Goal: Information Seeking & Learning: Learn about a topic

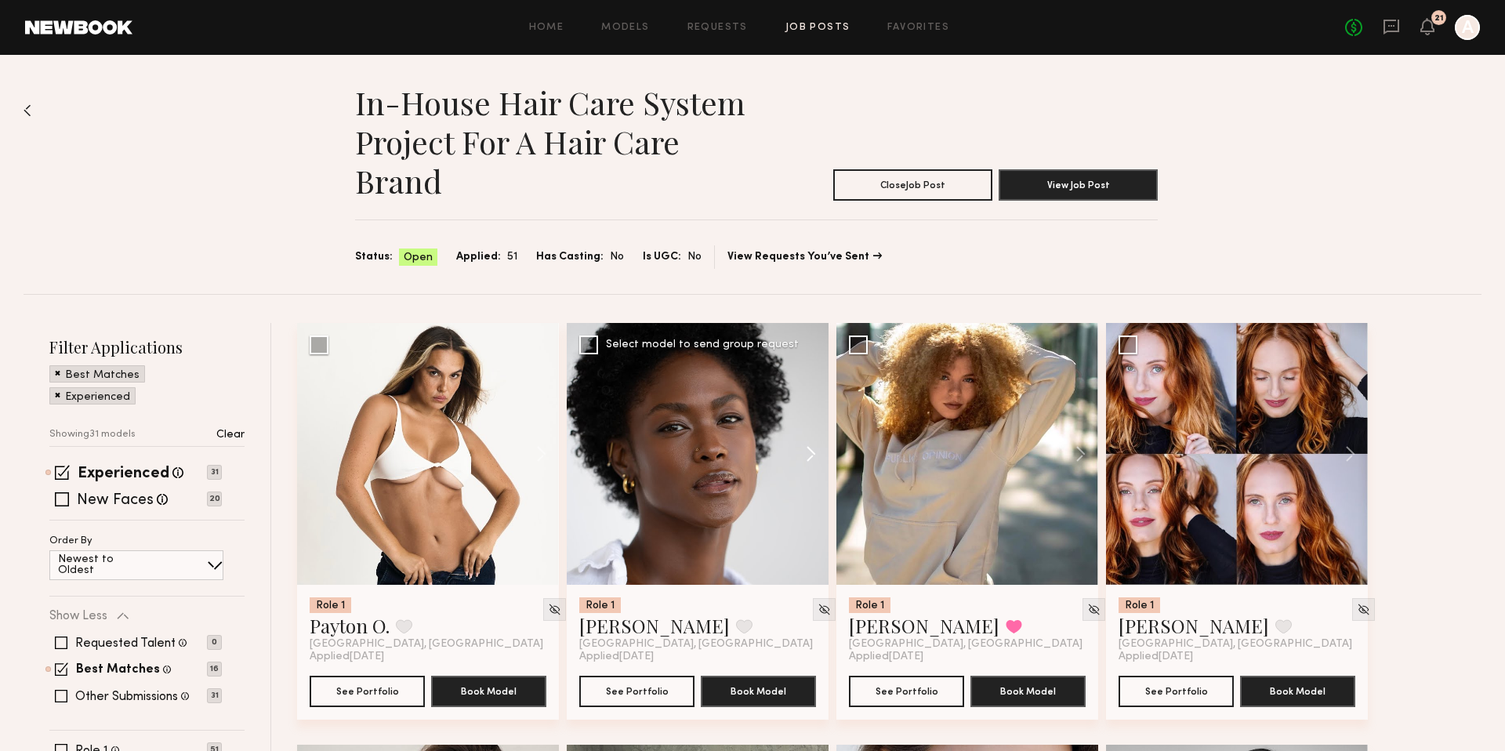
click at [807, 448] on button at bounding box center [803, 454] width 50 height 262
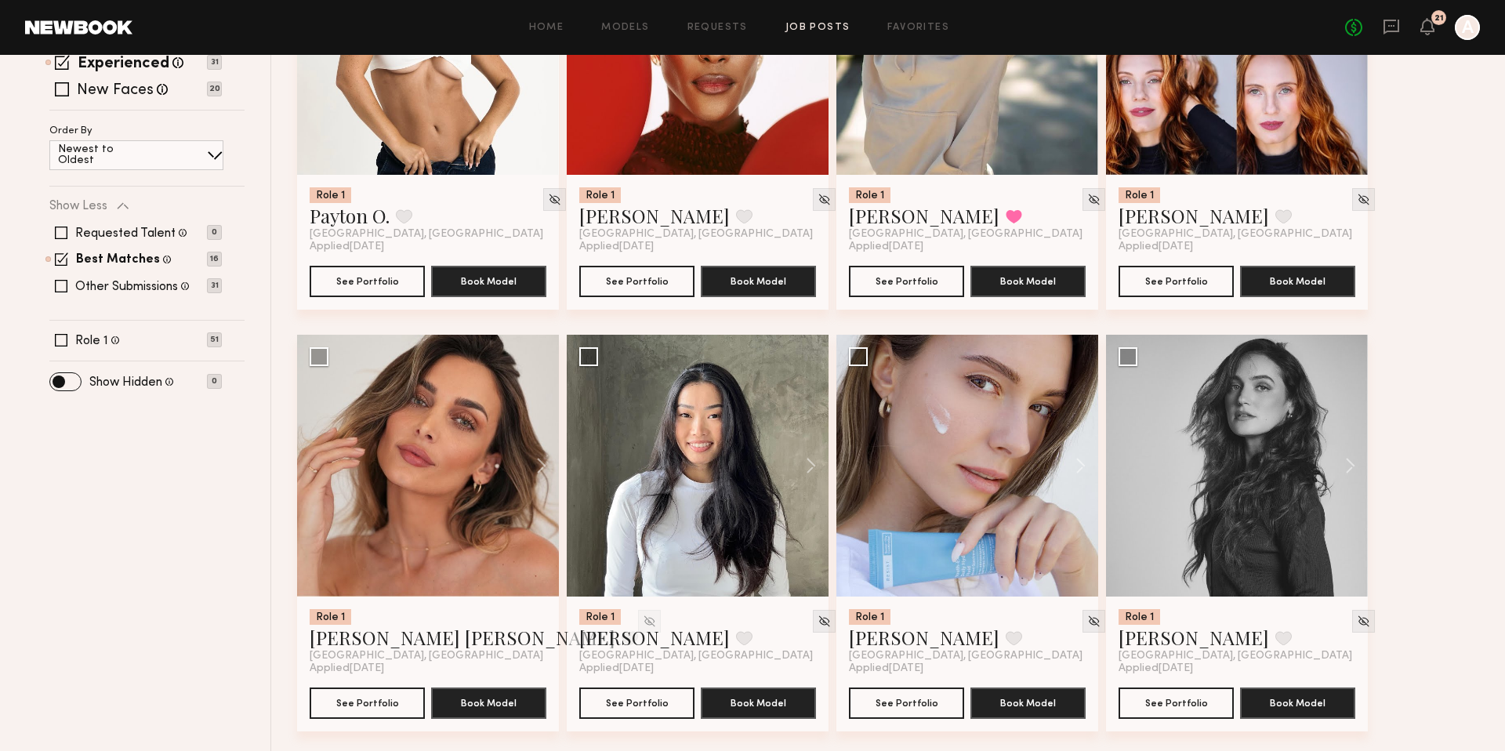
scroll to position [136, 0]
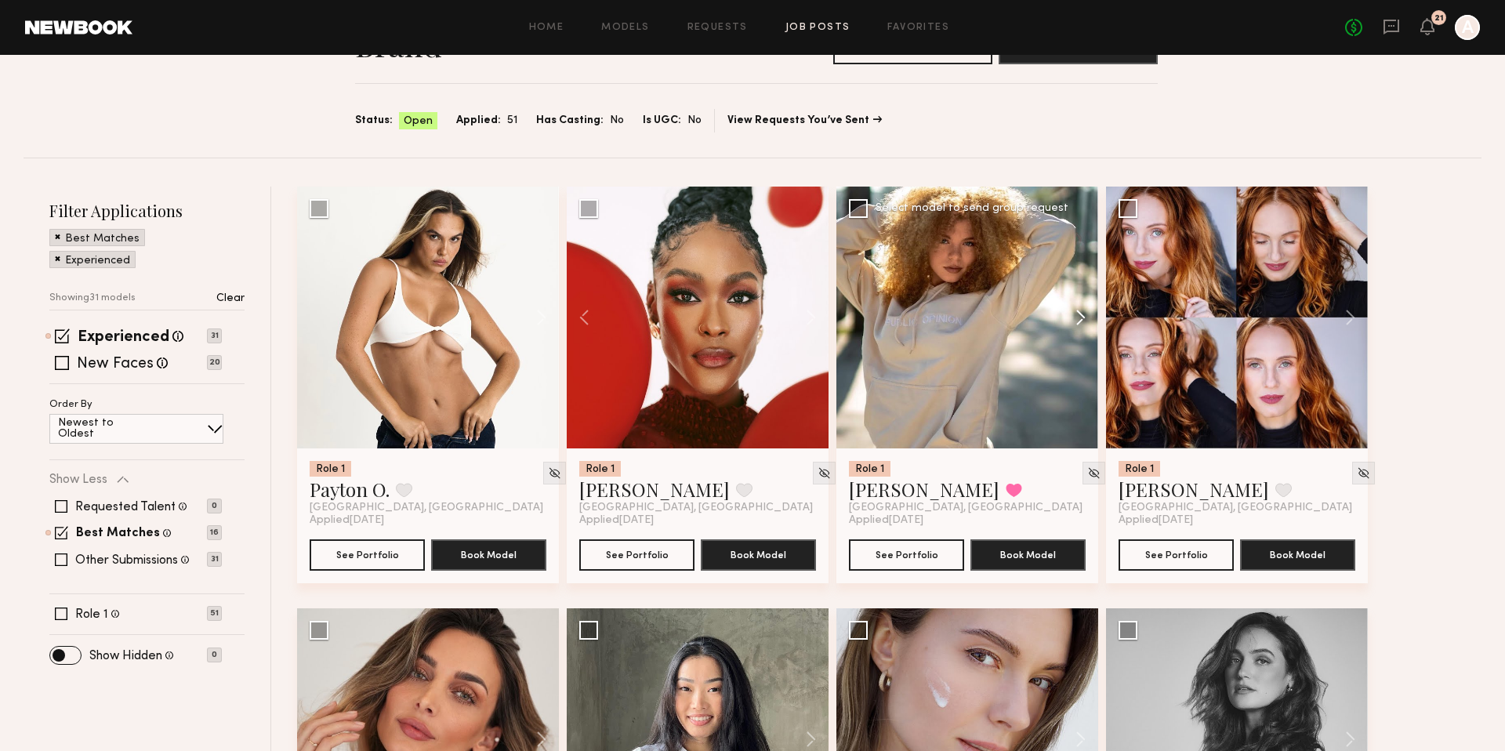
click at [1079, 321] on button at bounding box center [1073, 318] width 50 height 262
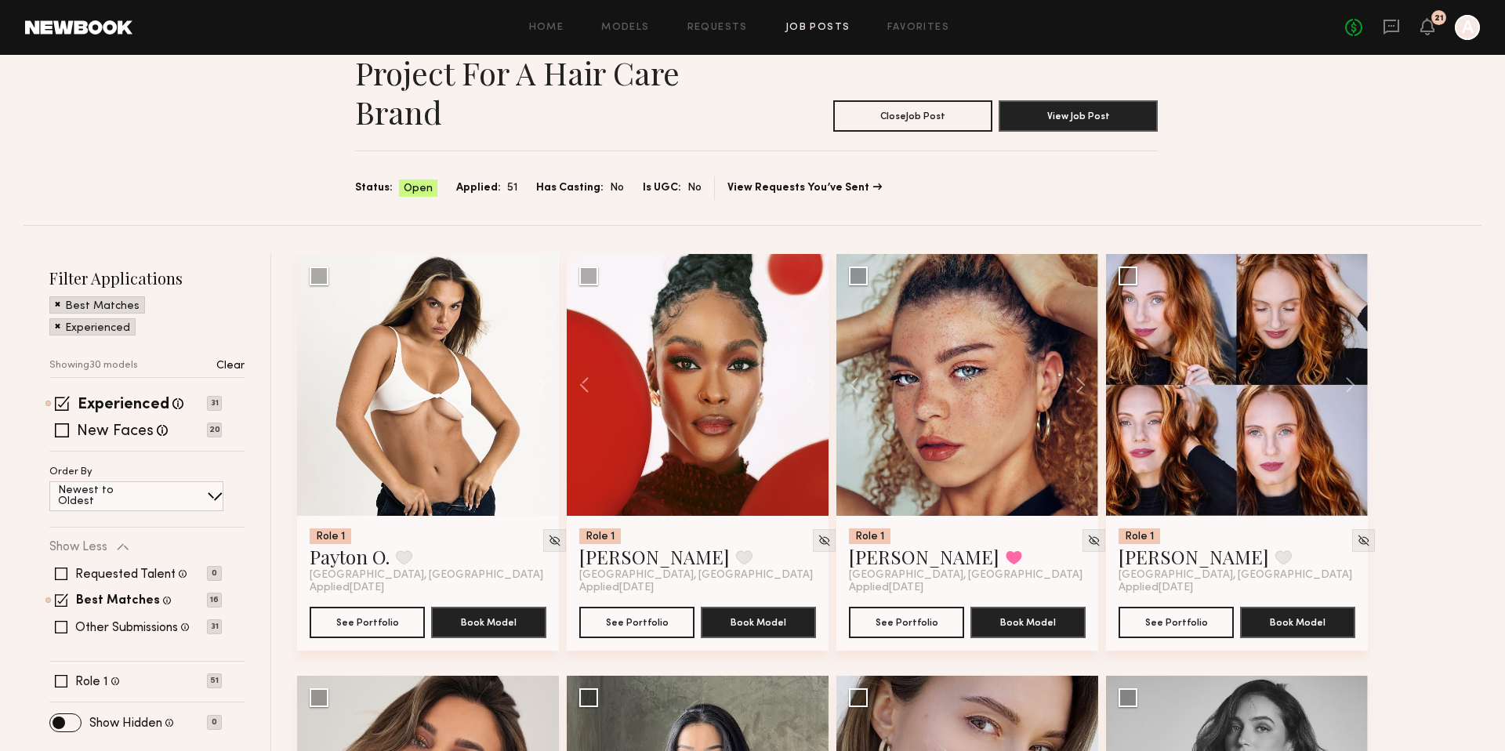
scroll to position [0, 0]
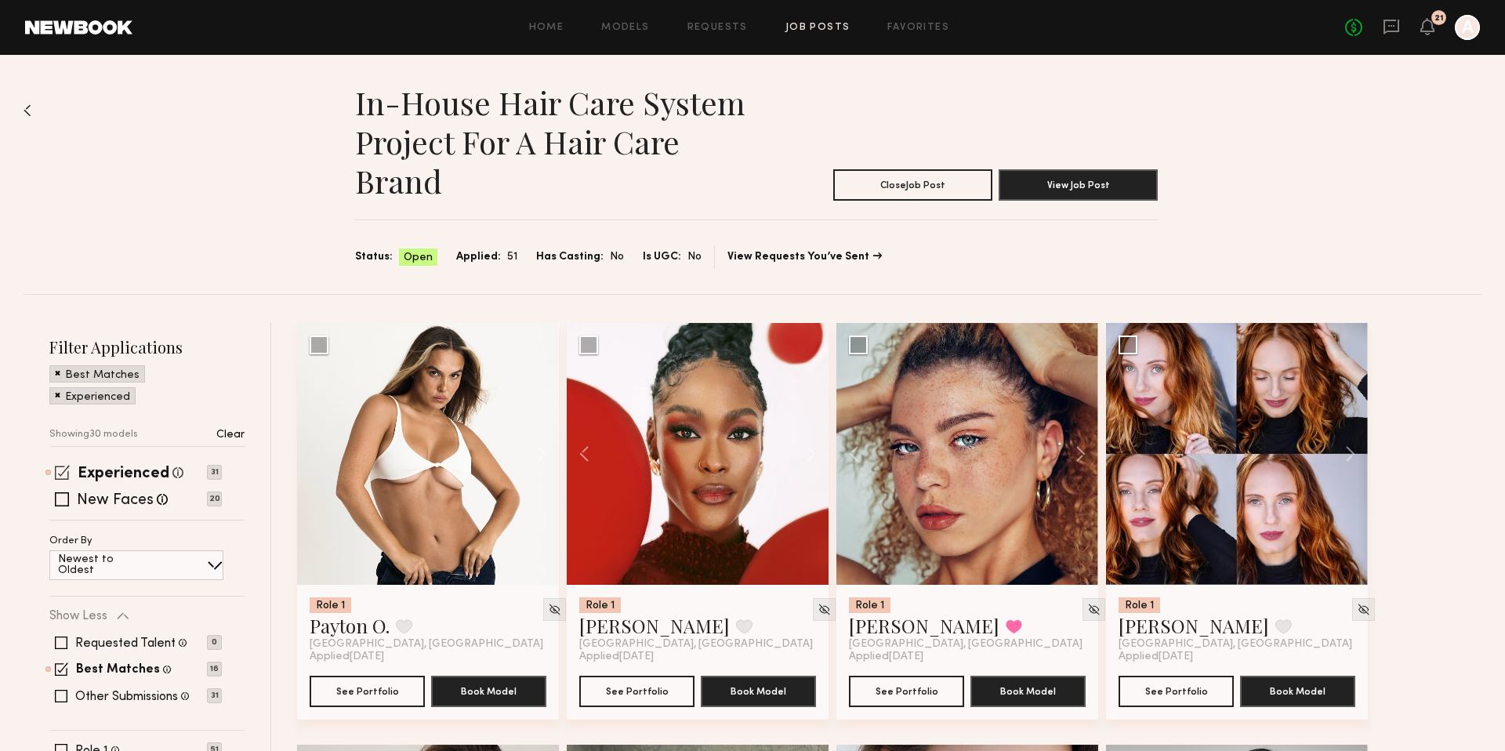
click at [65, 477] on span at bounding box center [62, 472] width 15 height 15
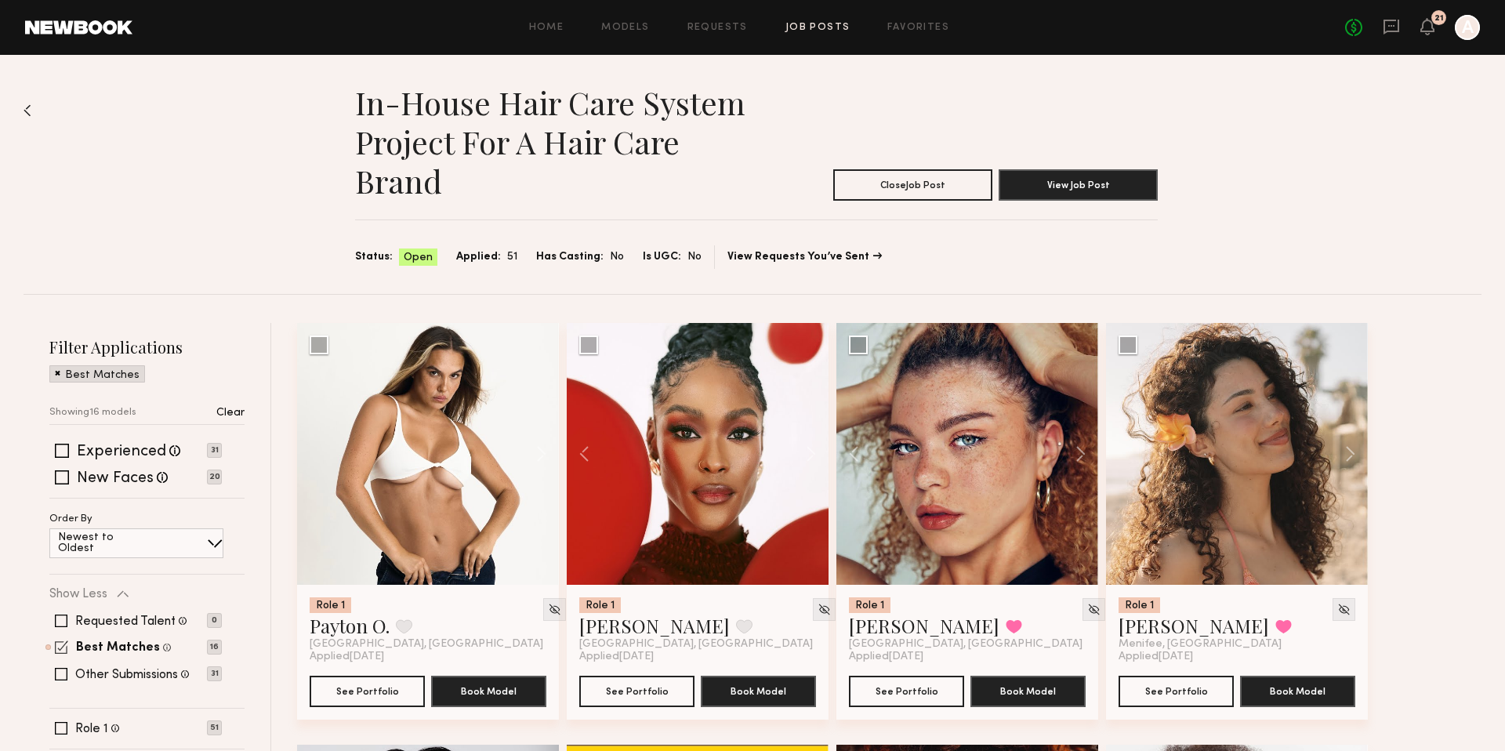
click at [60, 647] on span at bounding box center [61, 646] width 13 height 13
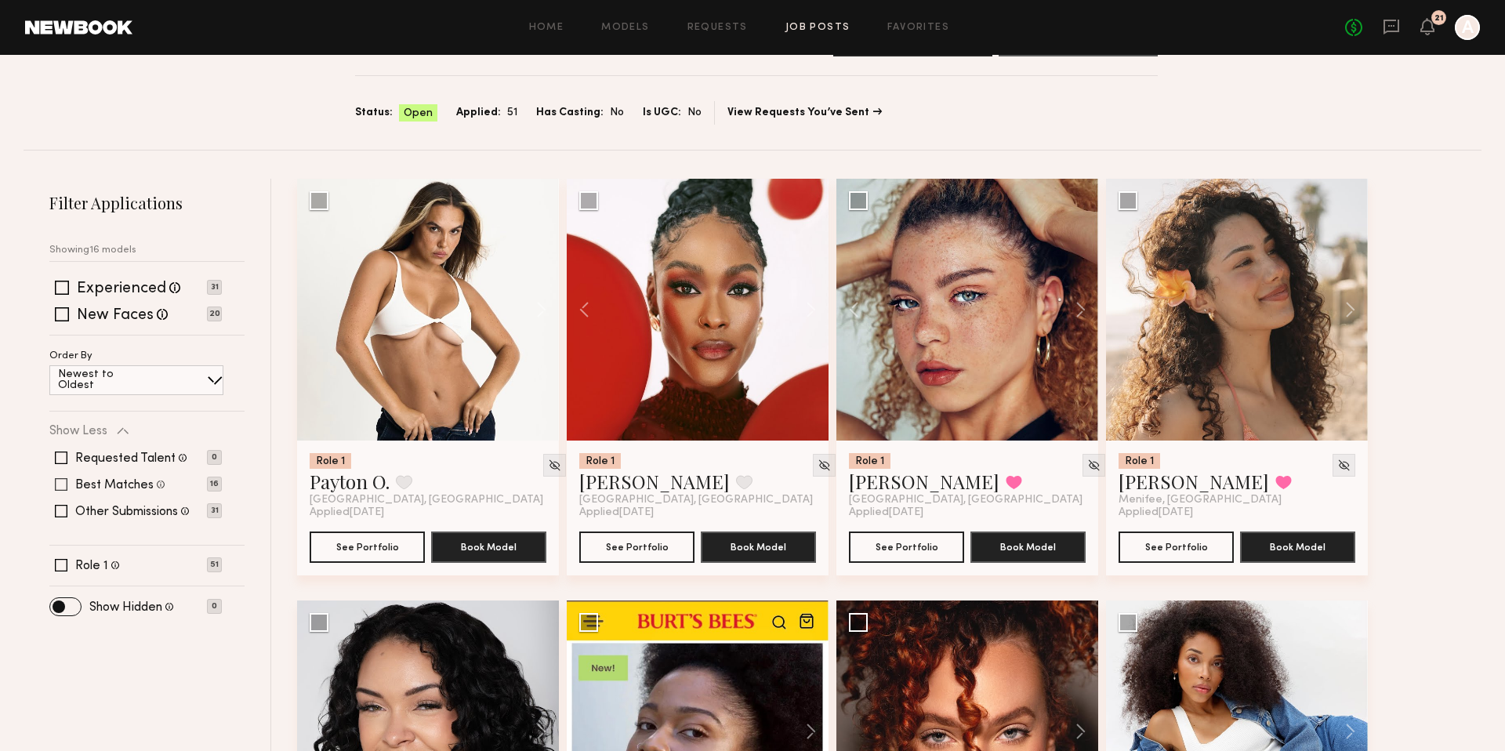
scroll to position [154, 0]
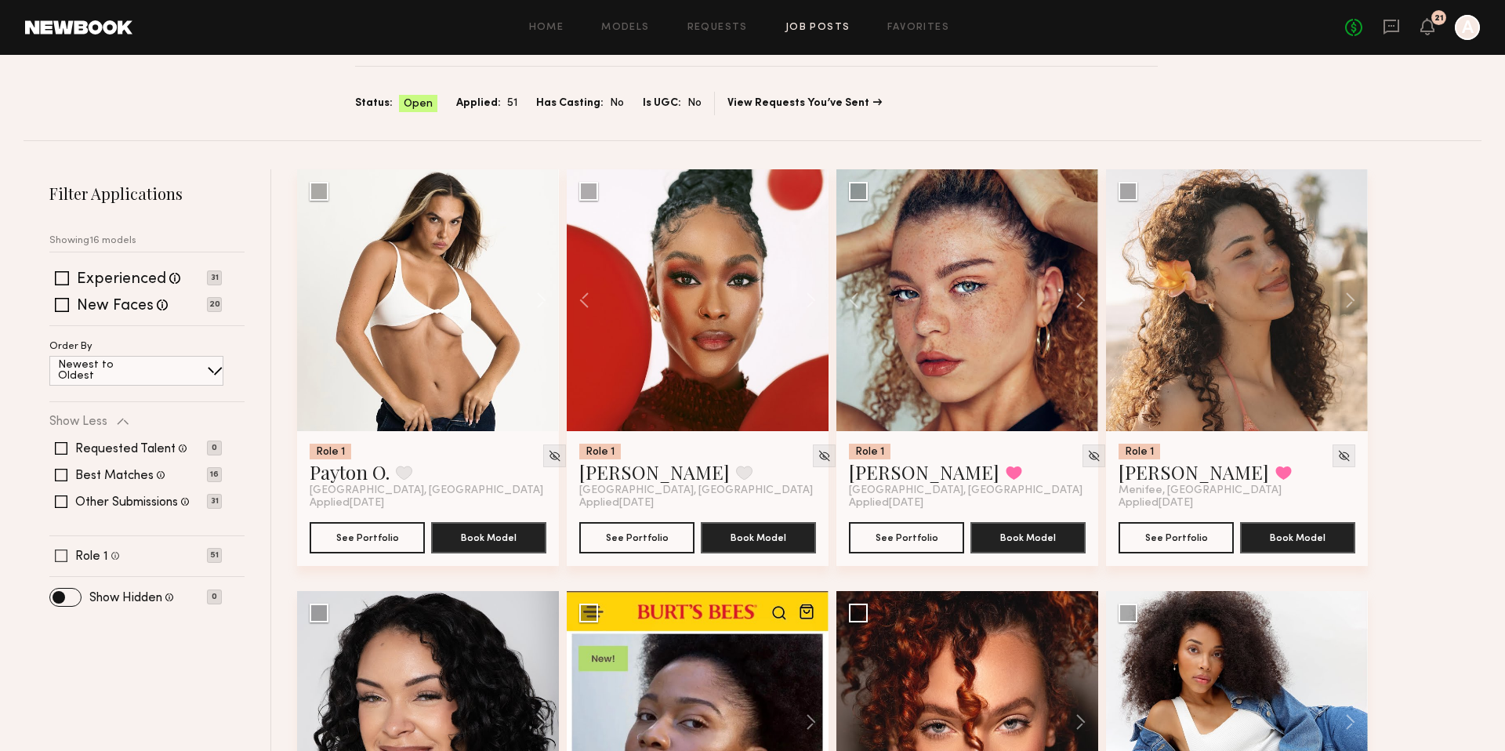
click at [60, 557] on span at bounding box center [61, 556] width 13 height 13
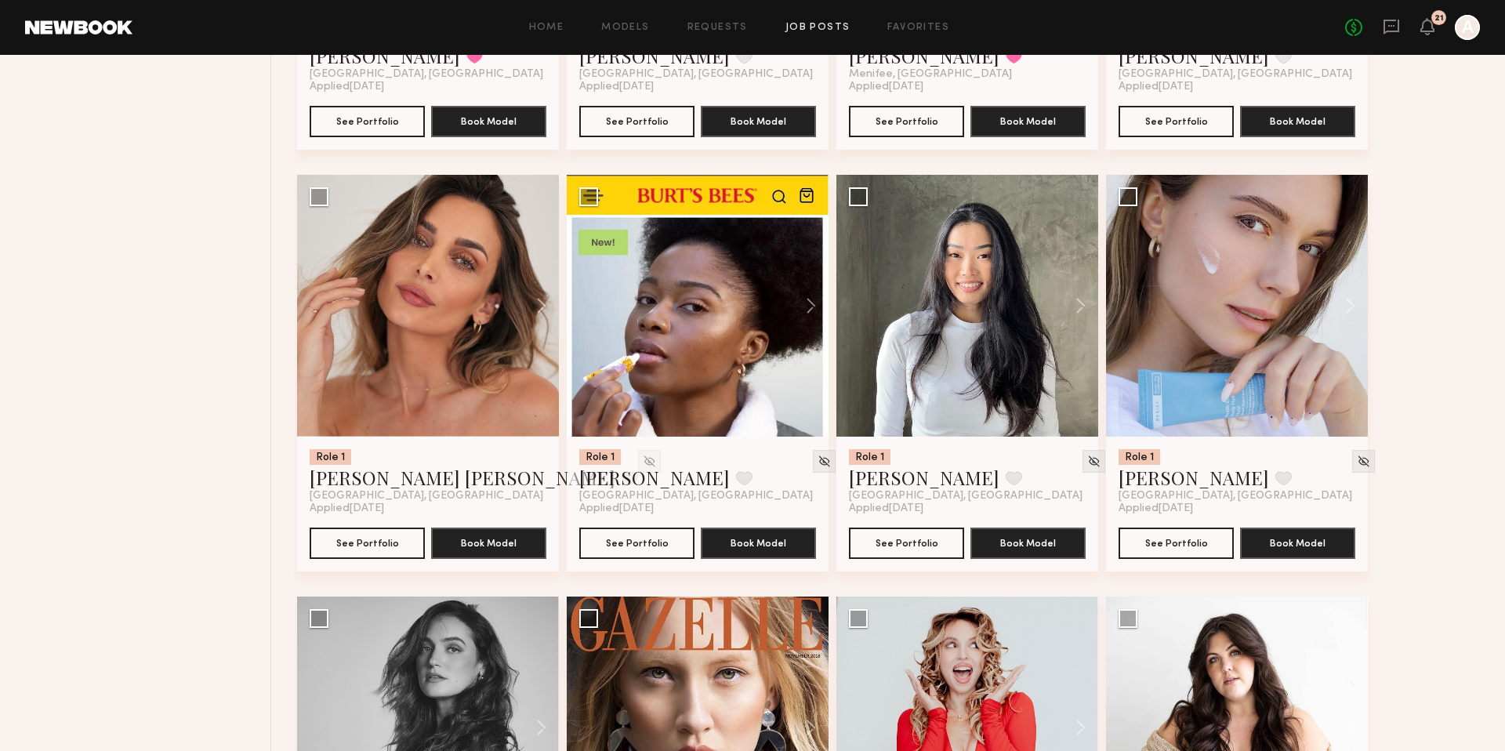
scroll to position [996, 0]
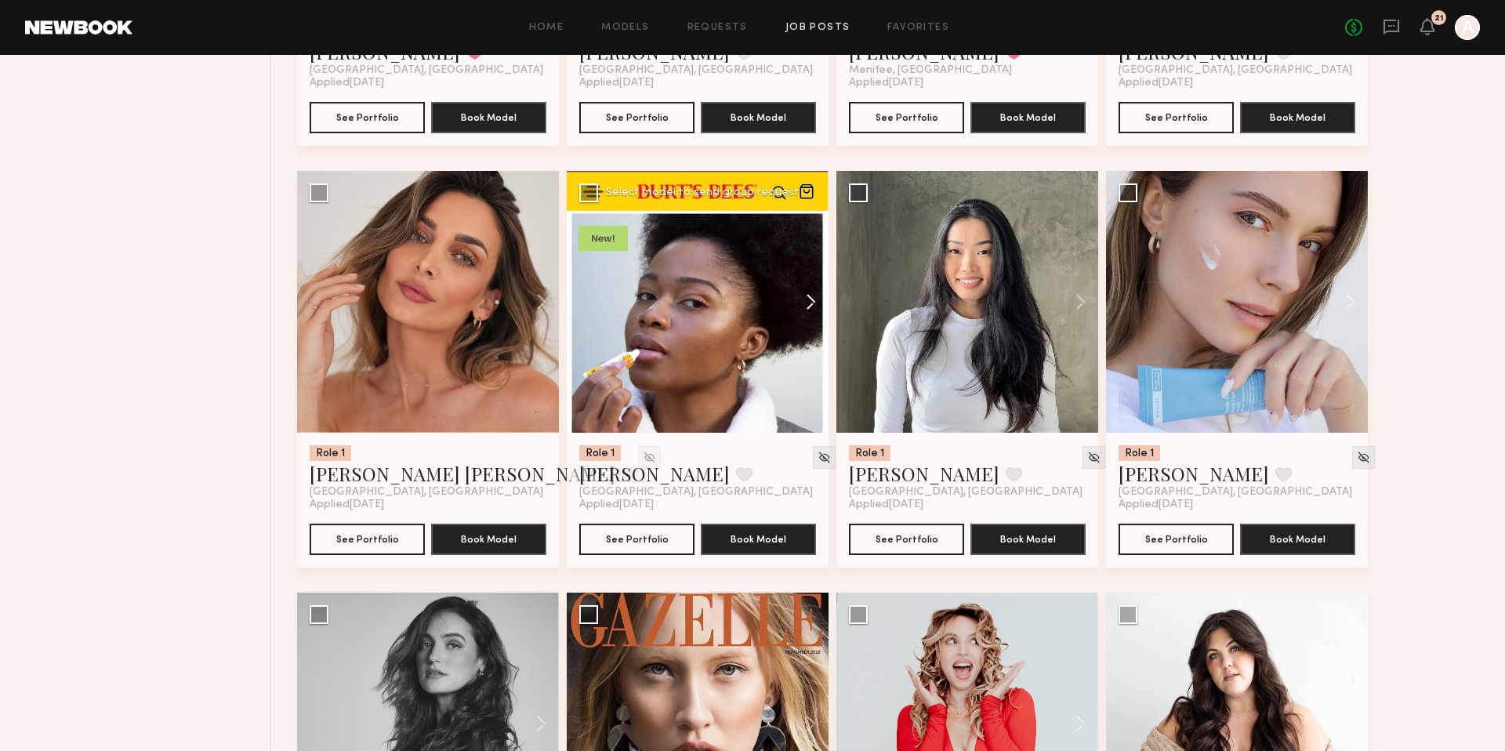
click at [807, 305] on button at bounding box center [803, 302] width 50 height 262
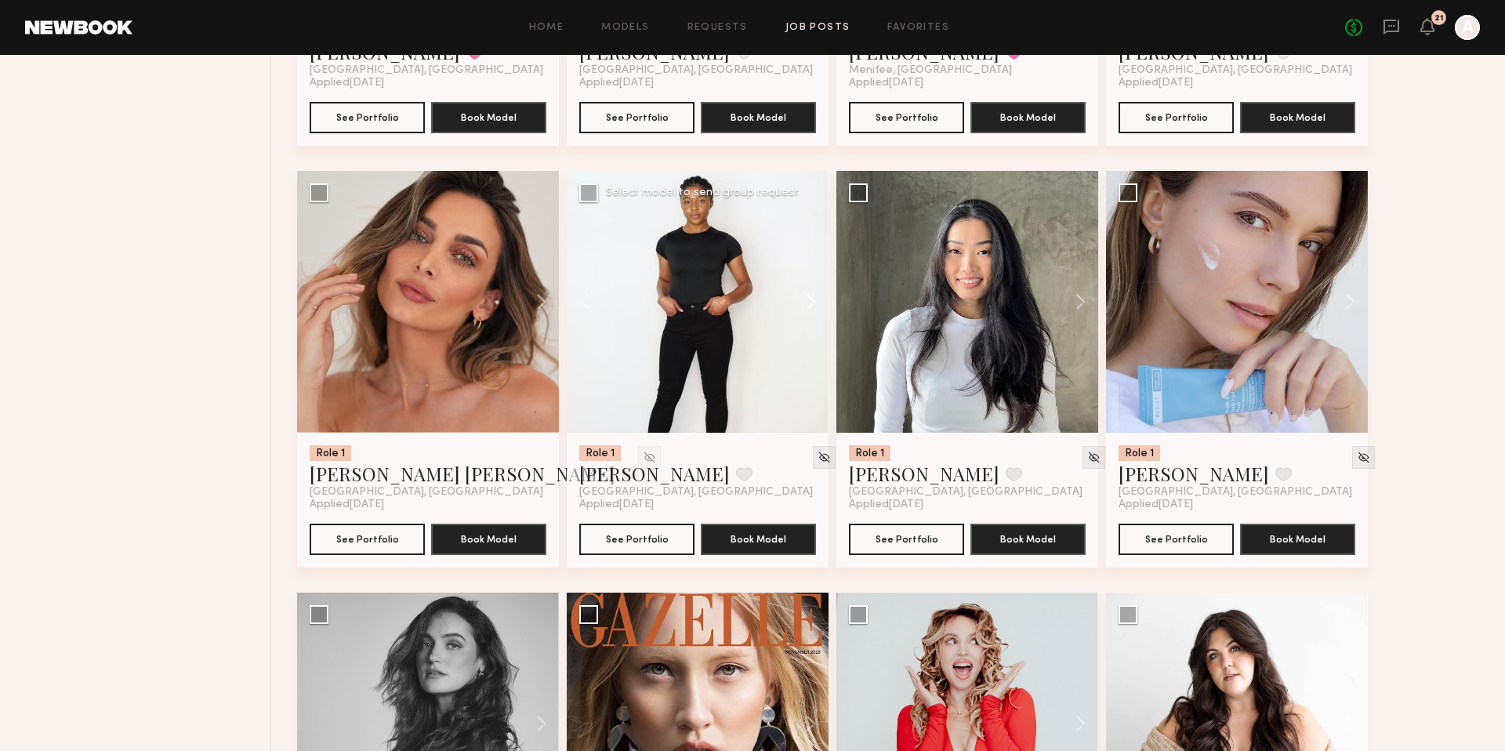
click at [807, 305] on button at bounding box center [803, 302] width 50 height 262
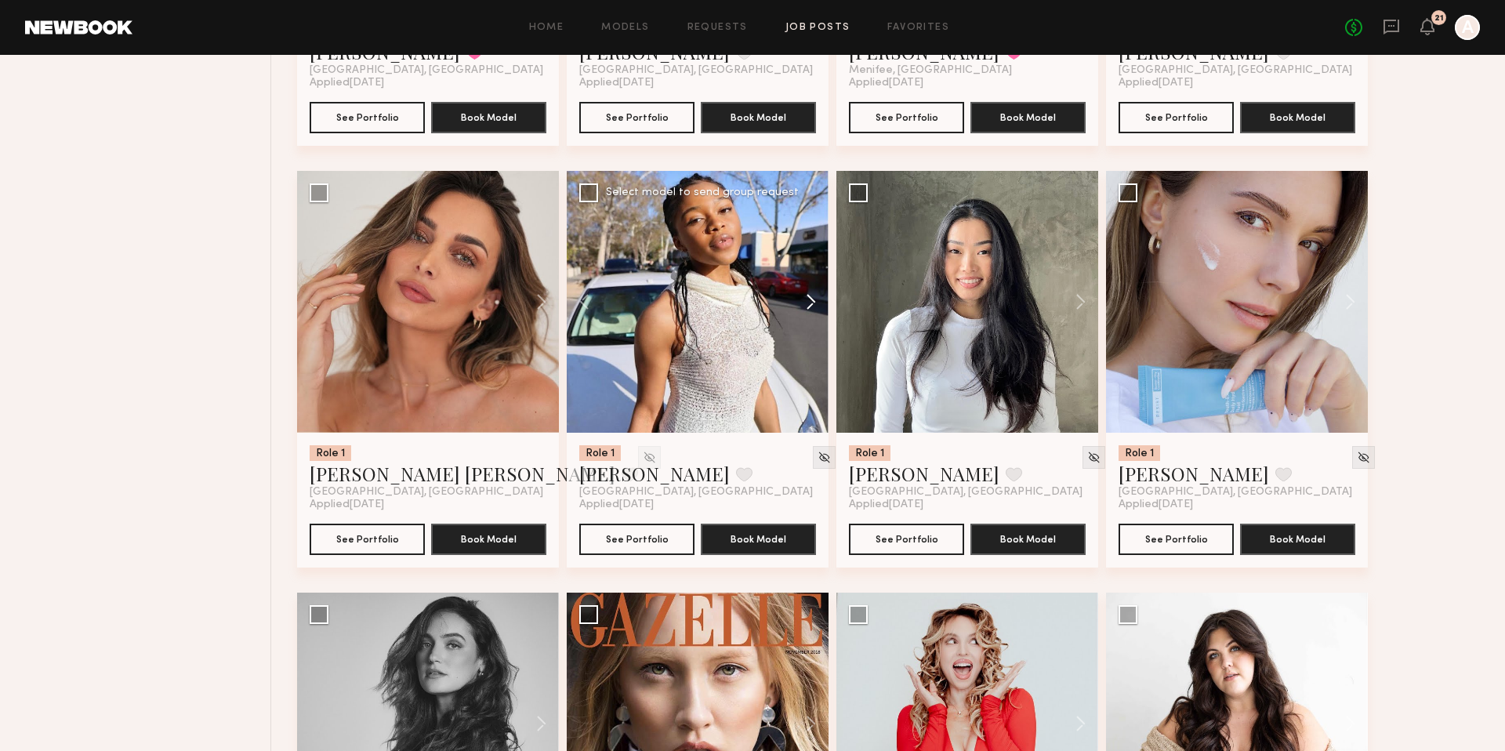
click at [807, 305] on button at bounding box center [803, 302] width 50 height 262
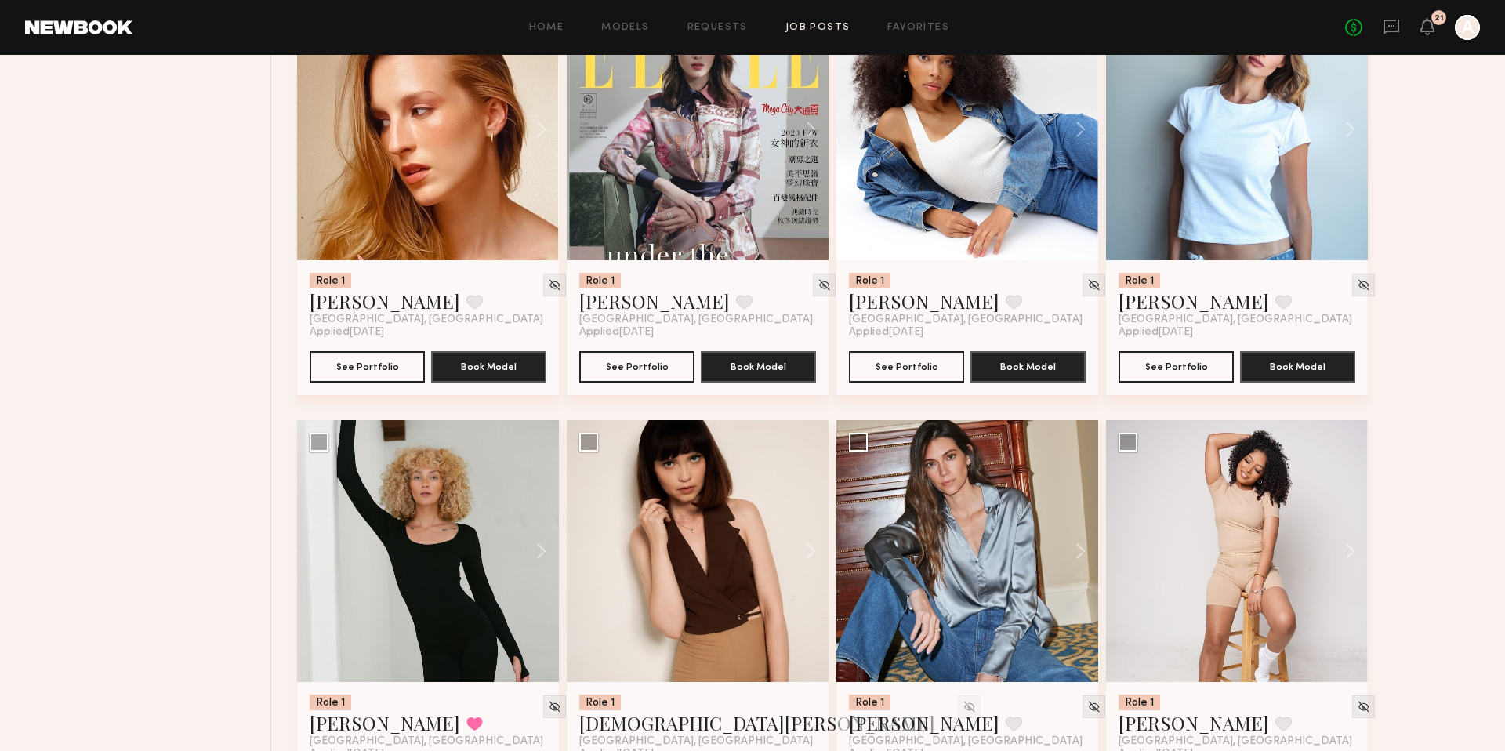
scroll to position [2600, 0]
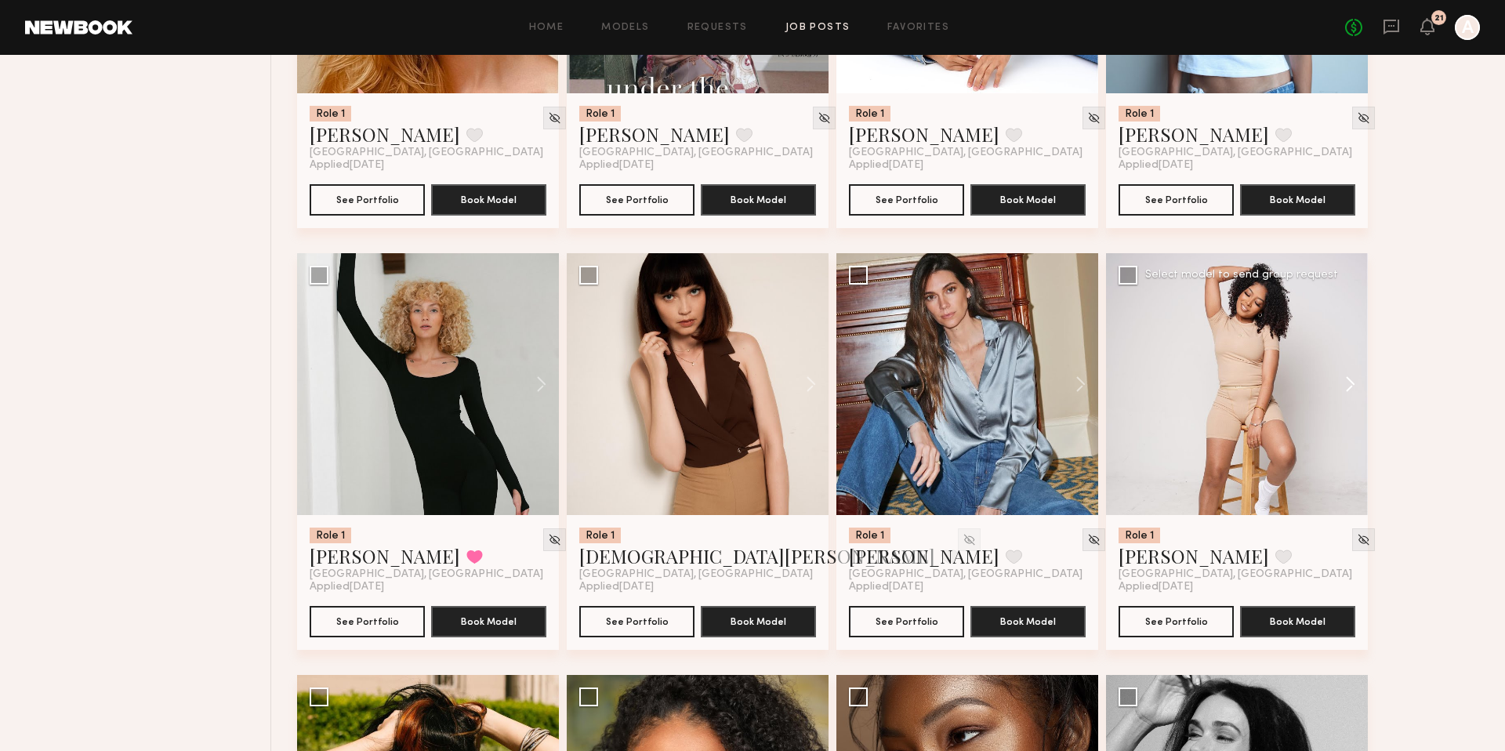
click at [1349, 383] on button at bounding box center [1343, 384] width 50 height 262
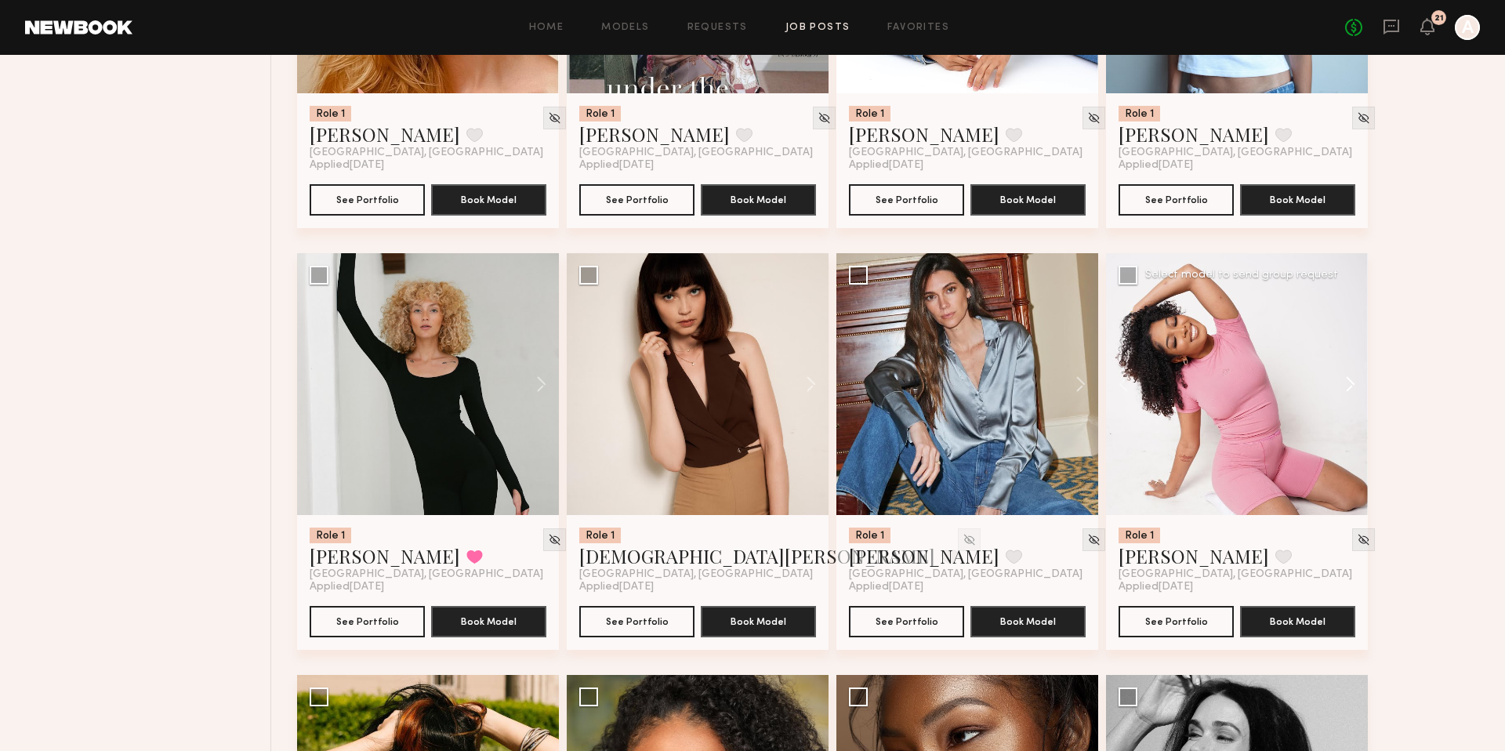
click at [1349, 383] on button at bounding box center [1343, 384] width 50 height 262
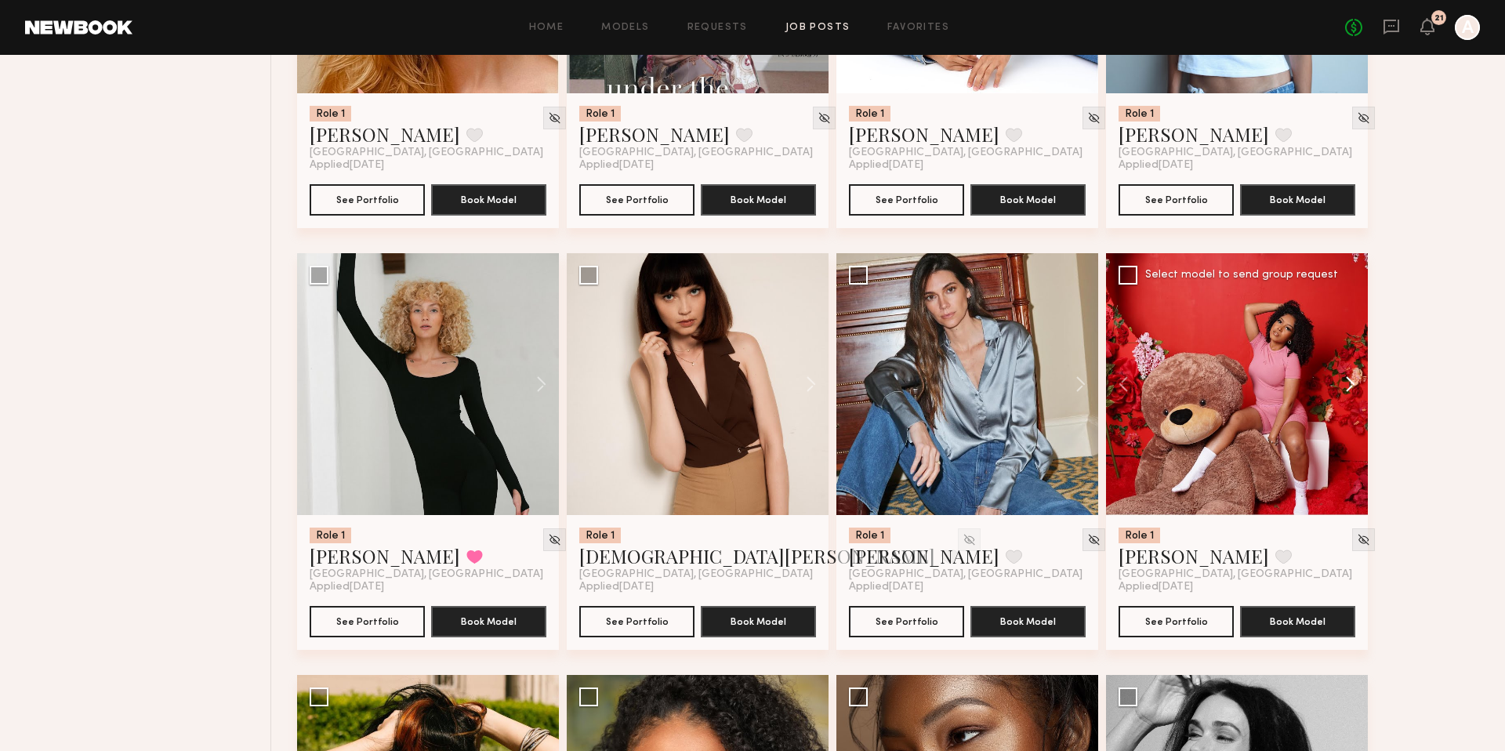
click at [1349, 383] on button at bounding box center [1343, 384] width 50 height 262
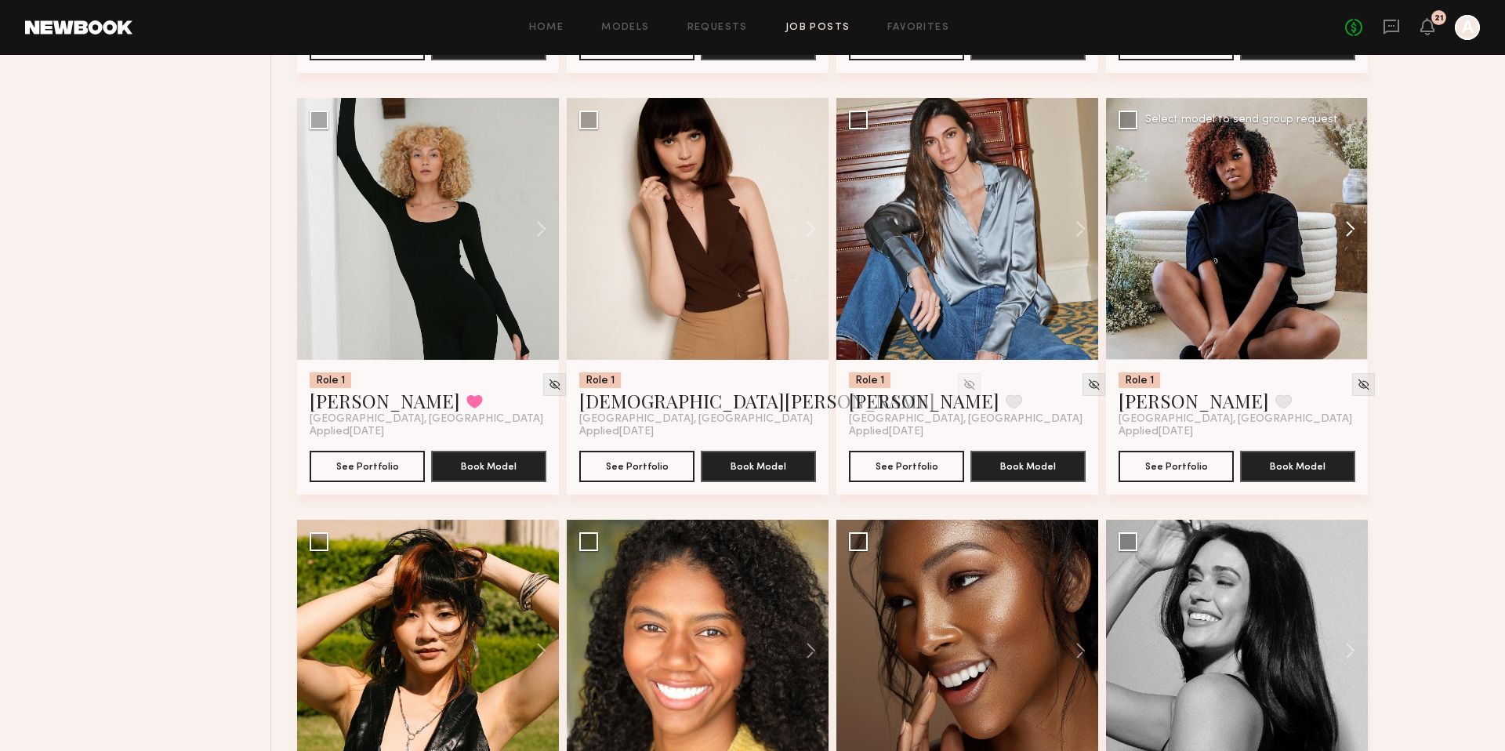
scroll to position [2756, 0]
click at [1078, 235] on button at bounding box center [1073, 228] width 50 height 262
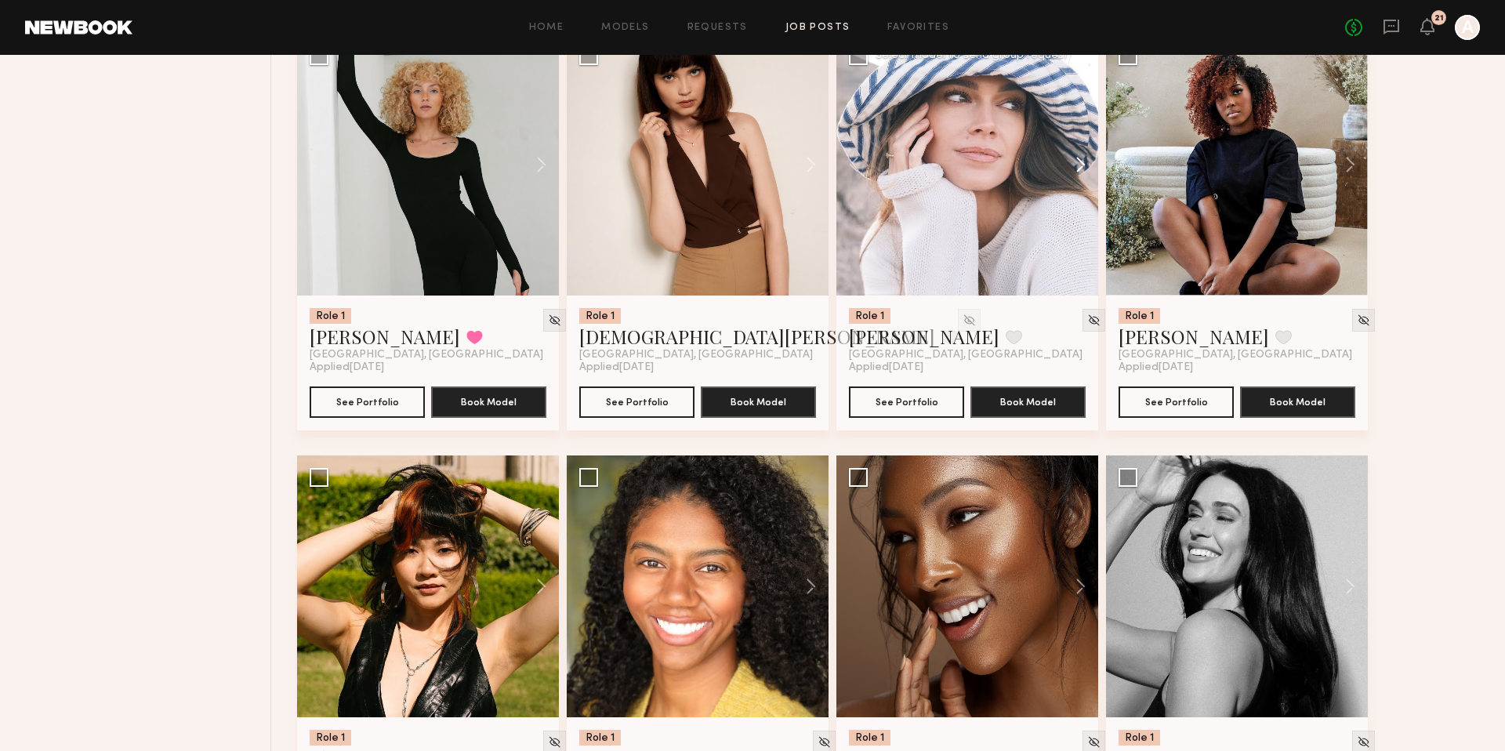
scroll to position [2788, 0]
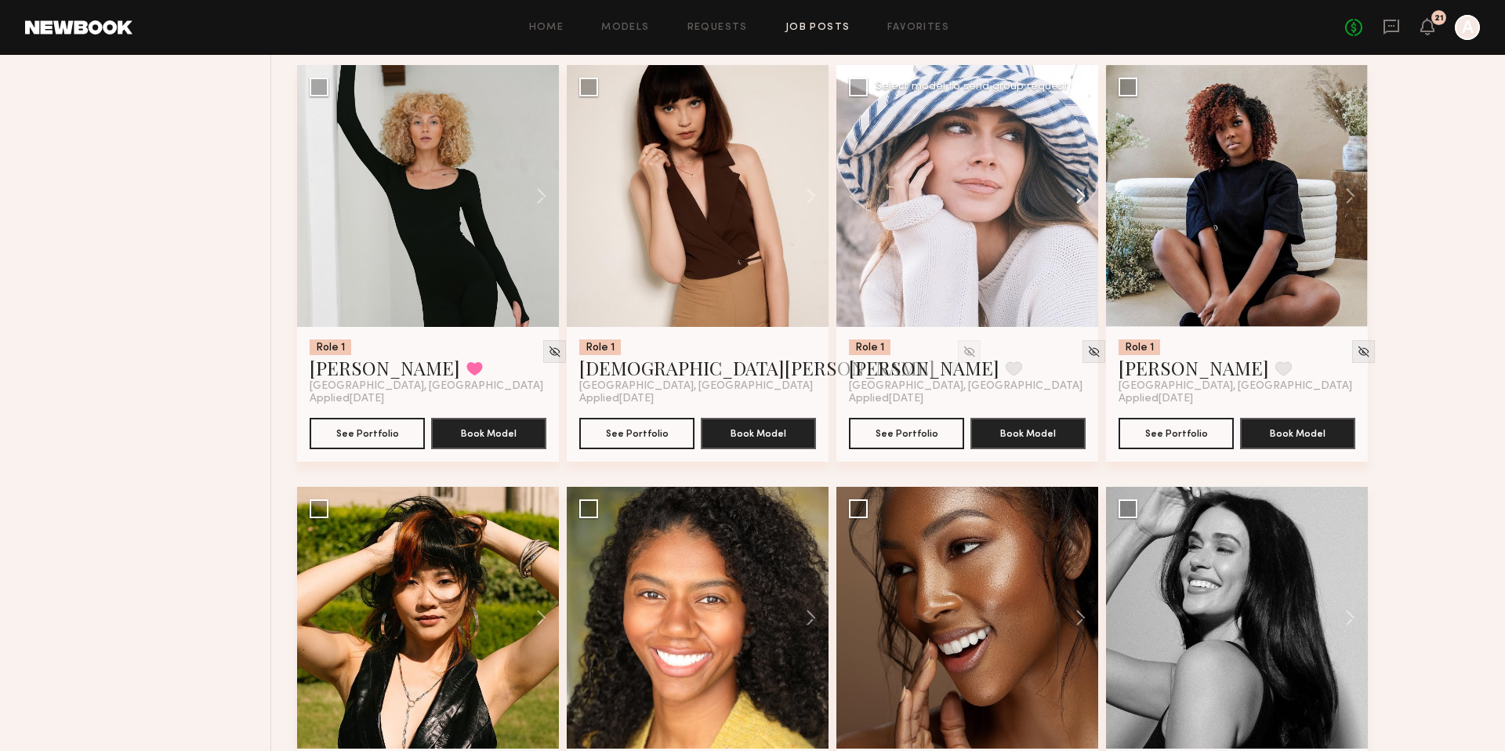
click at [1079, 196] on button at bounding box center [1073, 196] width 50 height 262
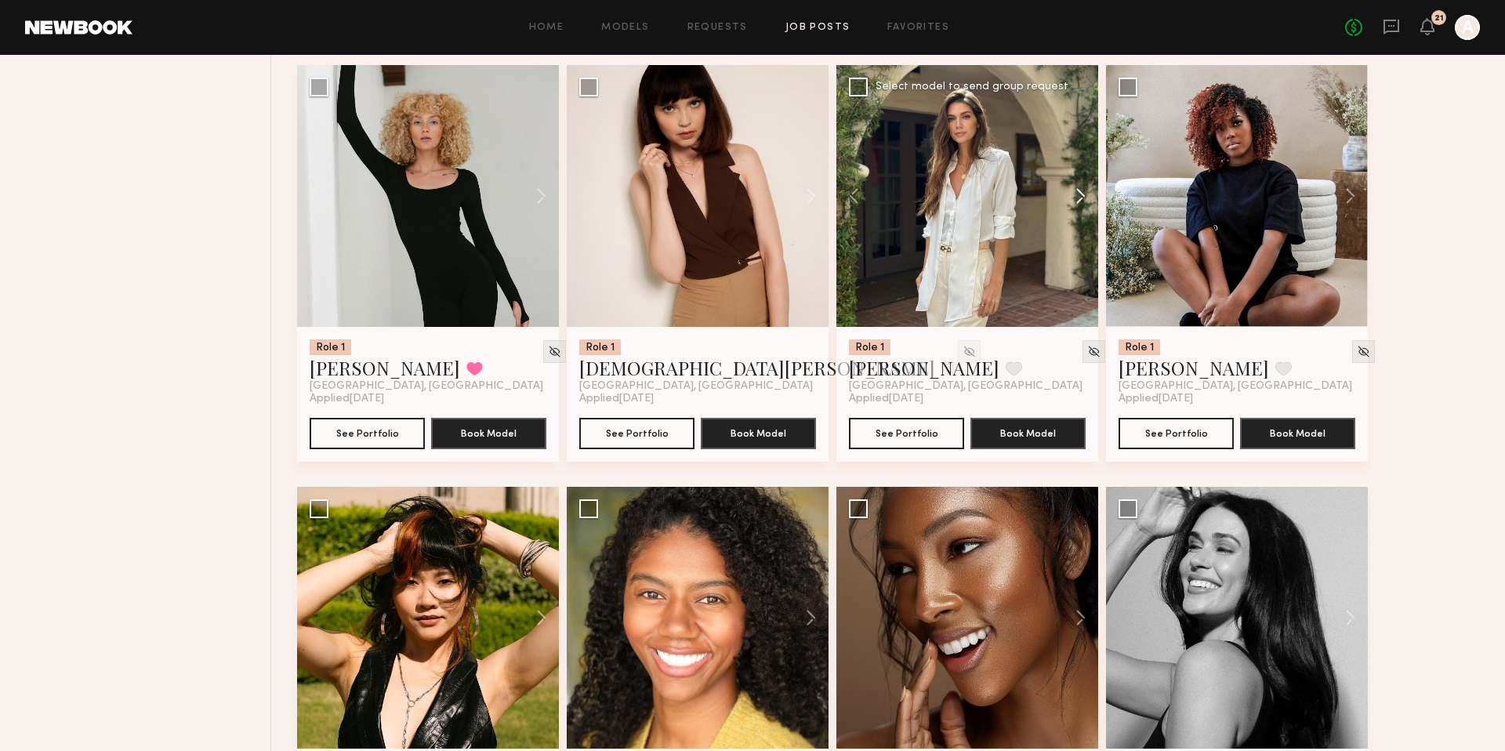
click at [1079, 196] on button at bounding box center [1073, 196] width 50 height 262
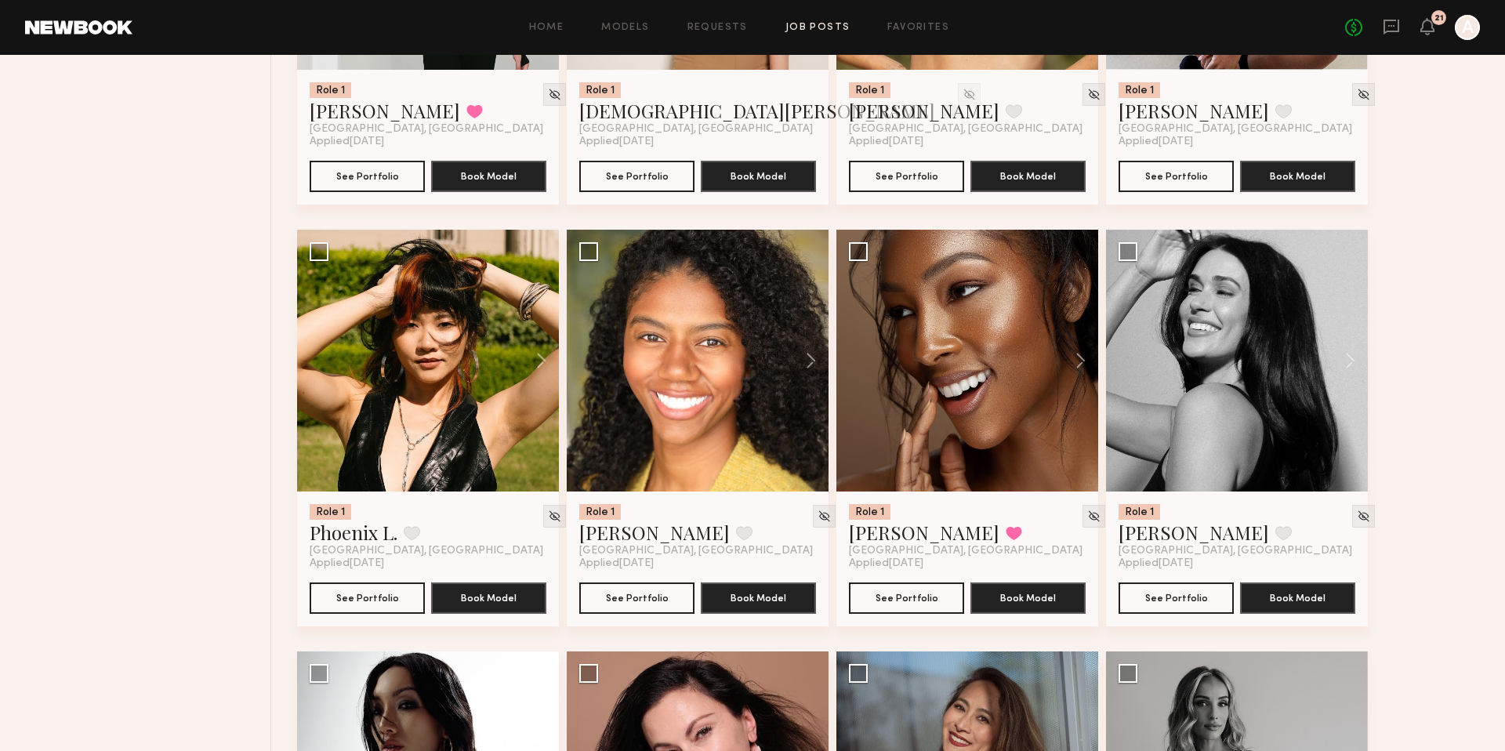
scroll to position [3052, 0]
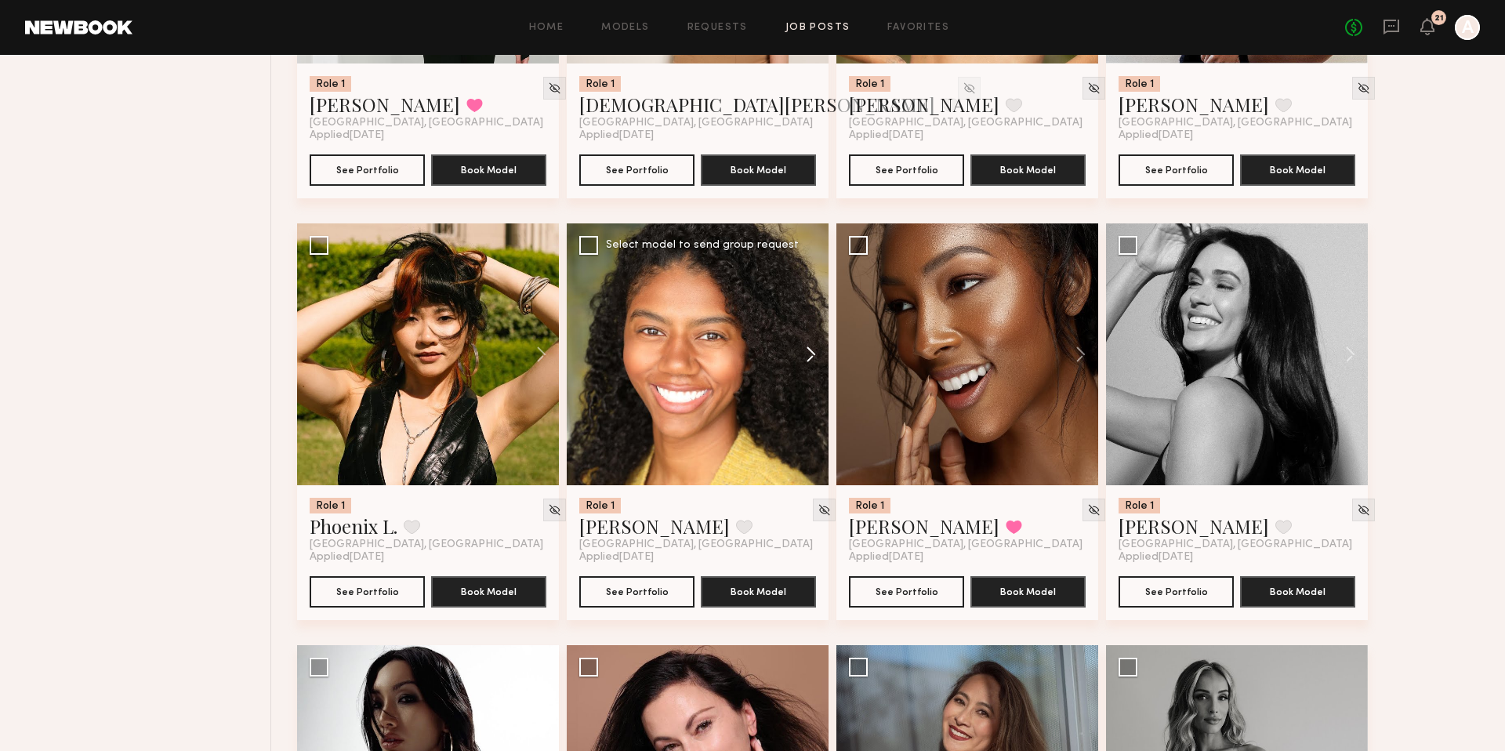
click at [807, 359] on button at bounding box center [803, 354] width 50 height 262
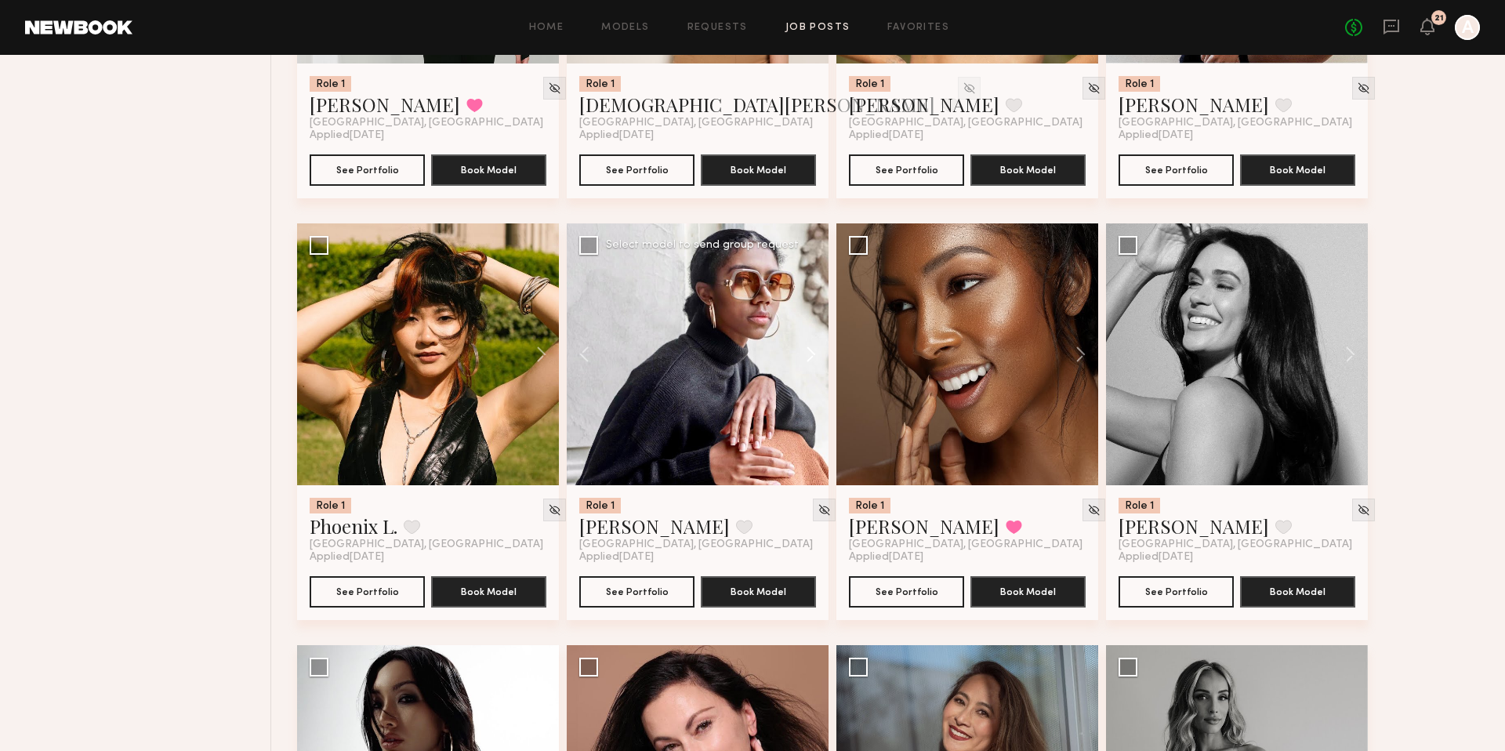
click at [807, 359] on button at bounding box center [803, 354] width 50 height 262
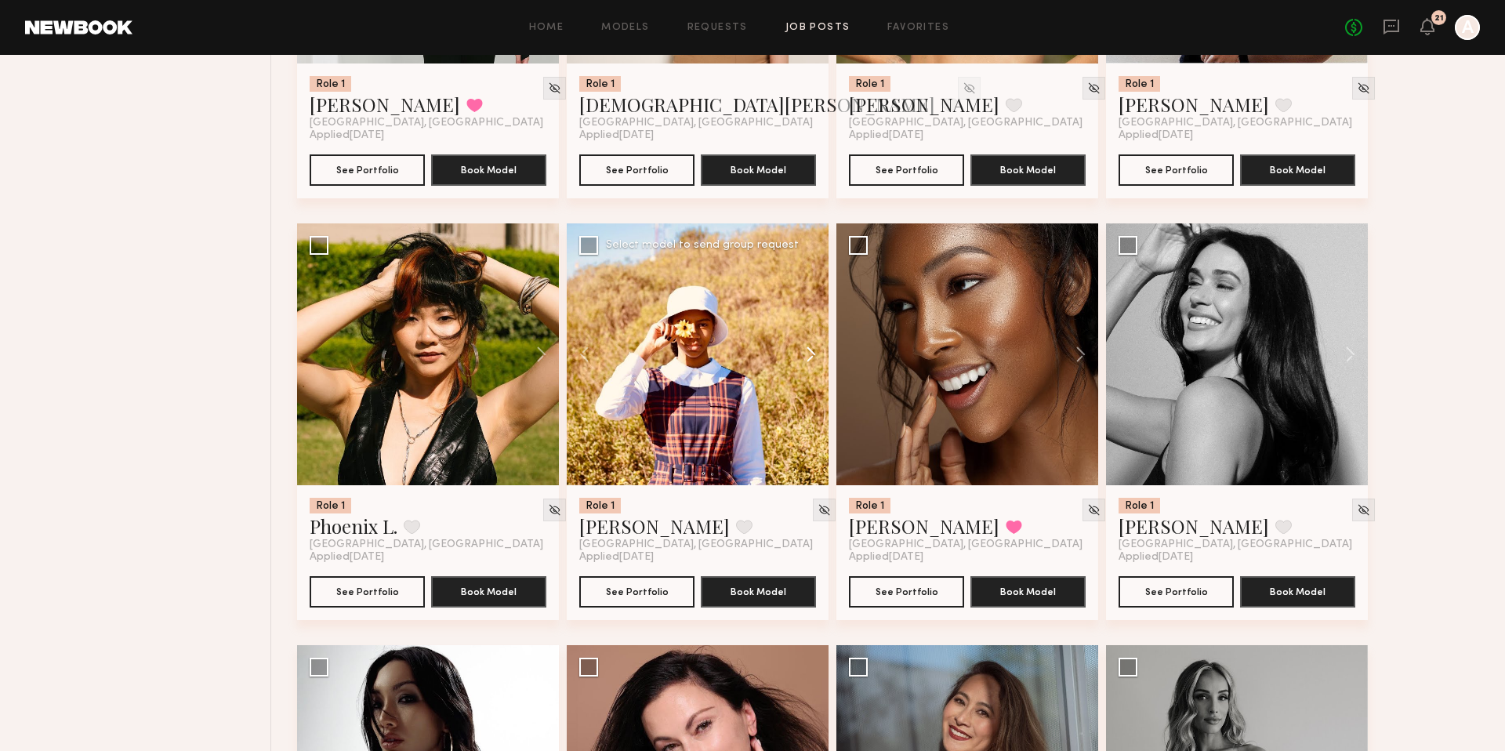
click at [807, 359] on button at bounding box center [803, 354] width 50 height 262
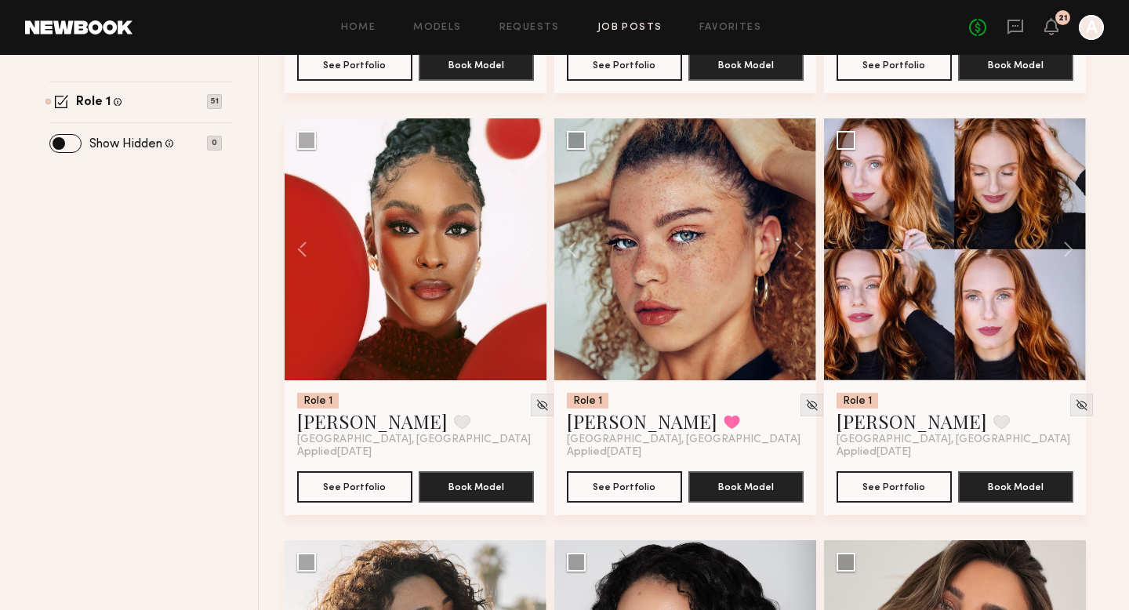
scroll to position [850, 0]
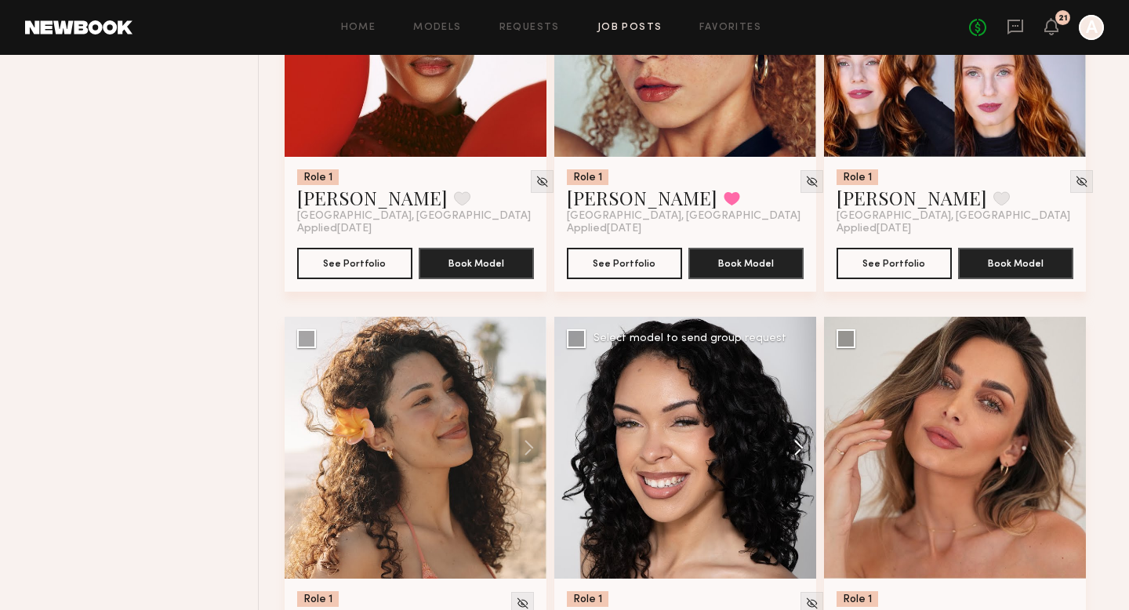
click at [798, 446] on button at bounding box center [791, 448] width 50 height 262
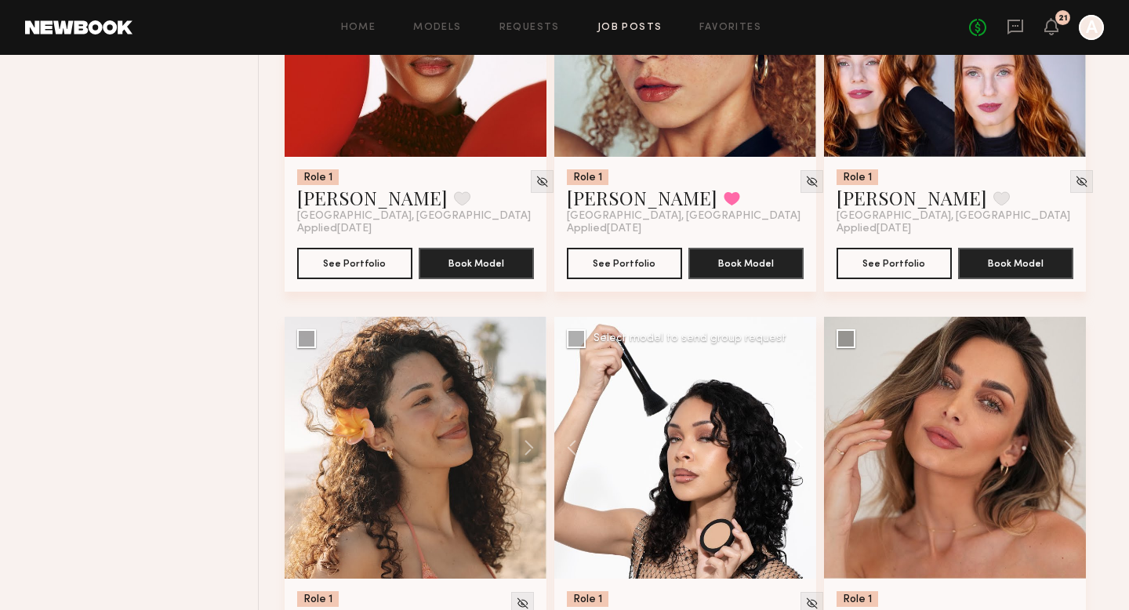
click at [798, 446] on button at bounding box center [791, 448] width 50 height 262
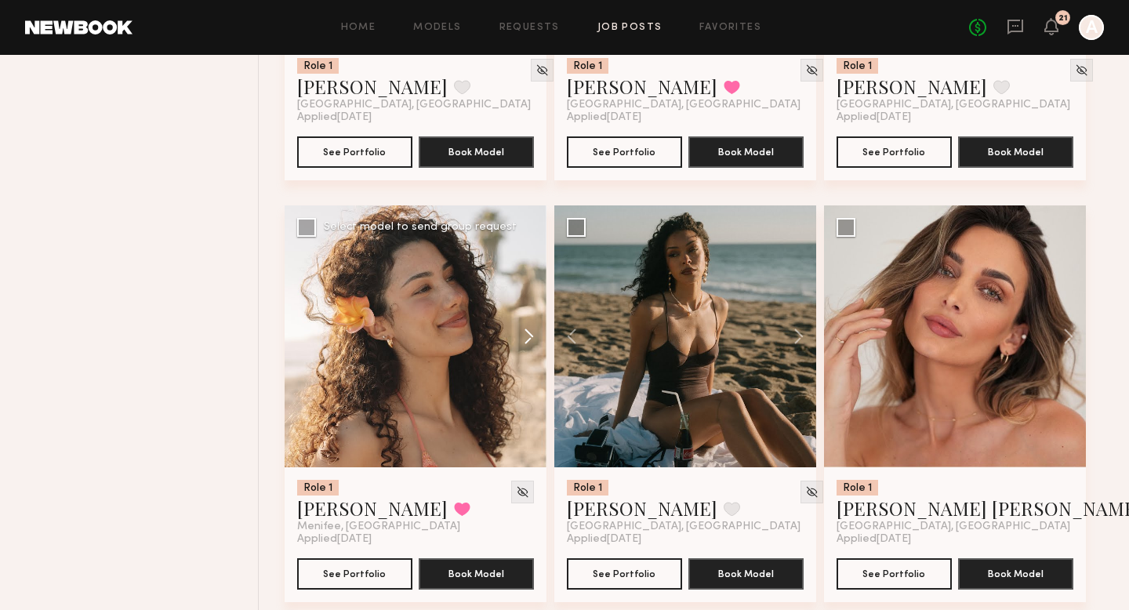
scroll to position [965, 0]
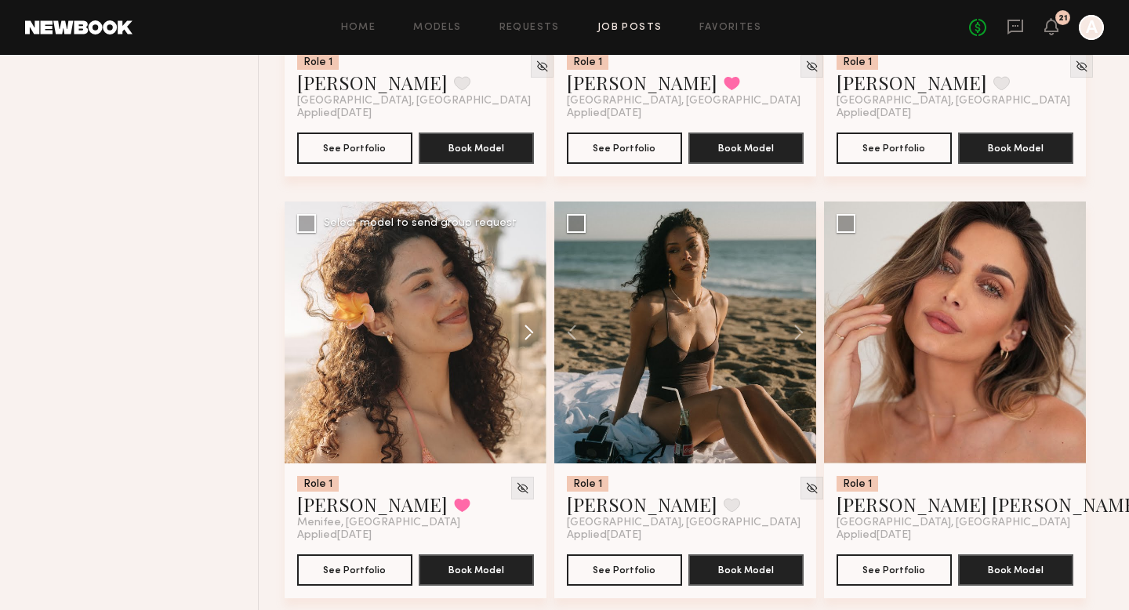
click at [524, 332] on button at bounding box center [521, 332] width 50 height 262
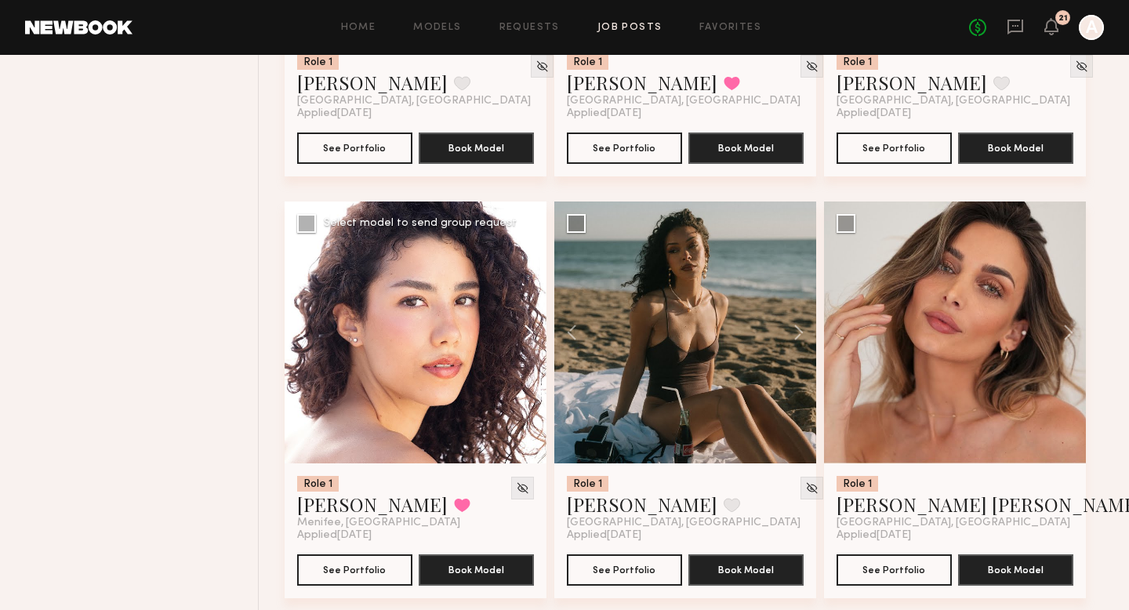
click at [530, 343] on button at bounding box center [521, 332] width 50 height 262
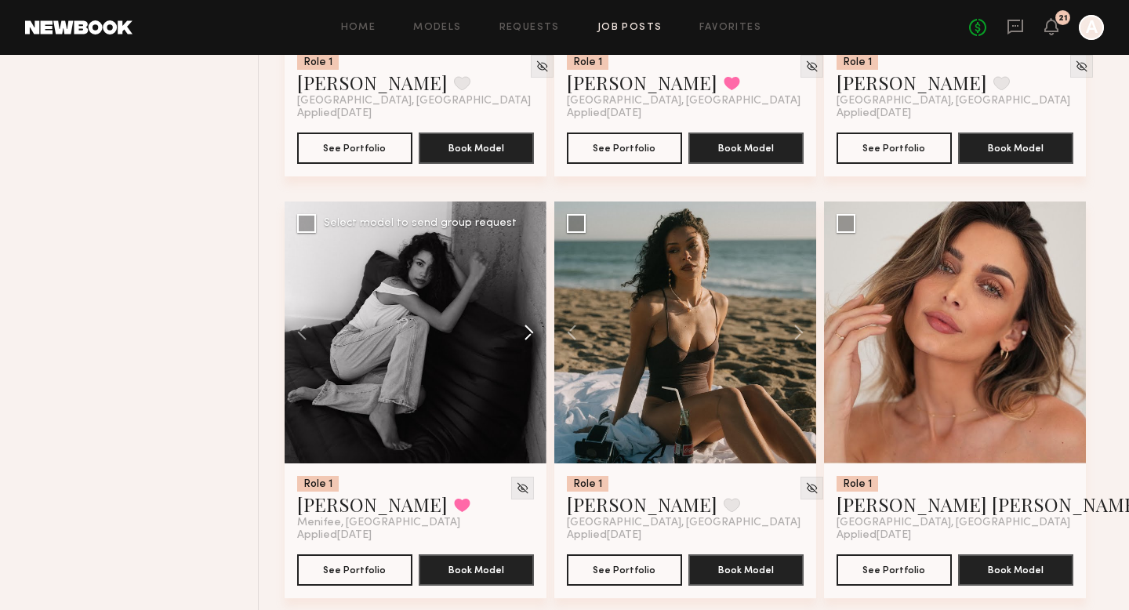
click at [528, 337] on button at bounding box center [521, 332] width 50 height 262
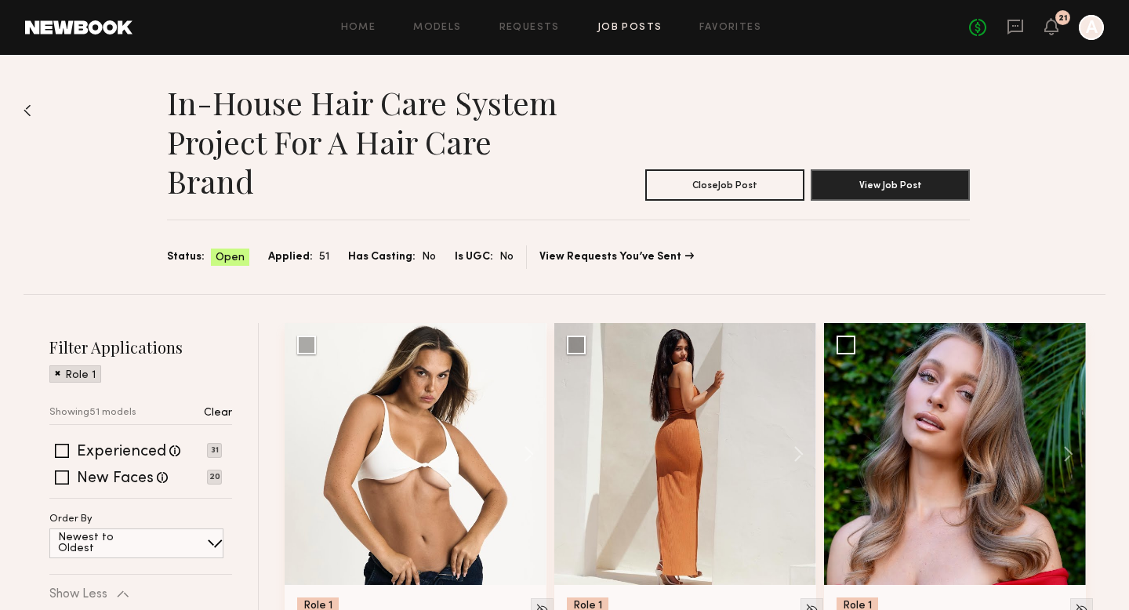
scroll to position [100, 0]
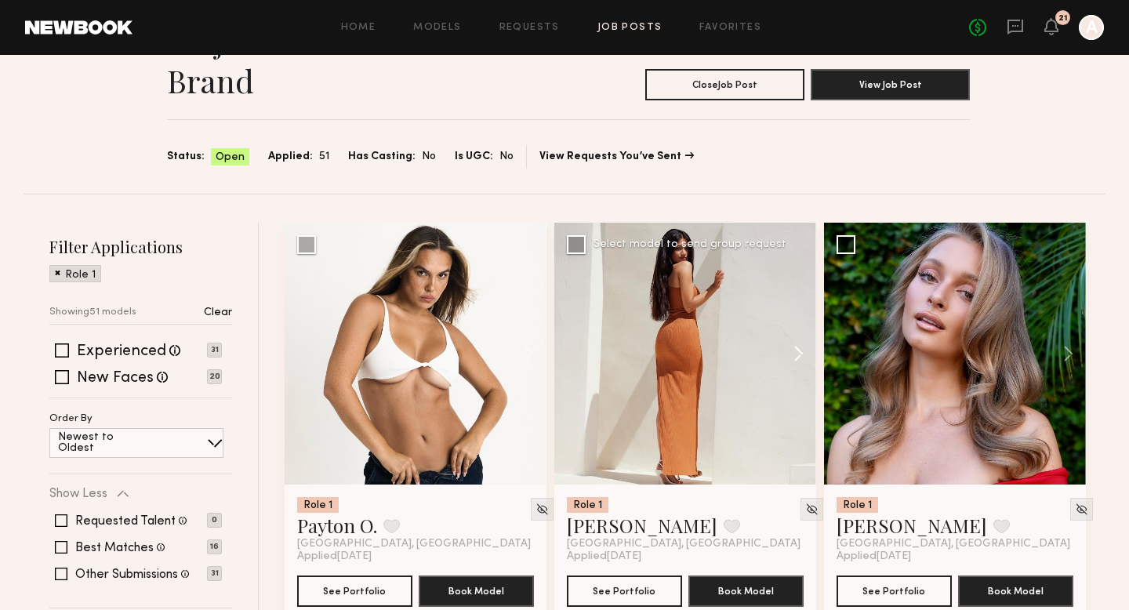
click at [798, 359] on button at bounding box center [791, 354] width 50 height 262
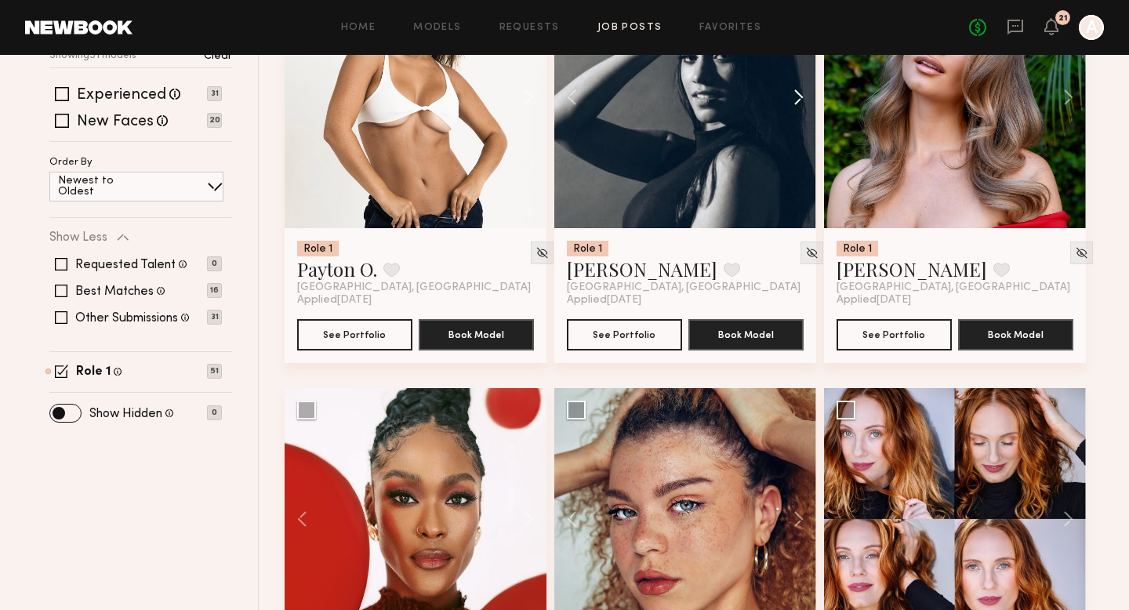
scroll to position [570, 0]
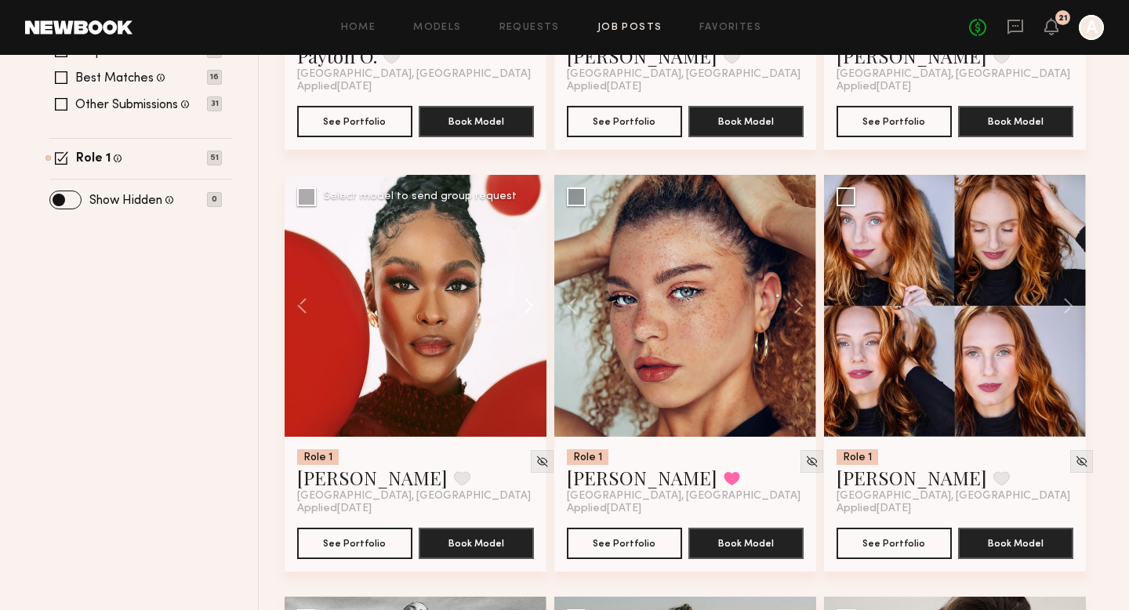
click at [524, 304] on button at bounding box center [521, 306] width 50 height 262
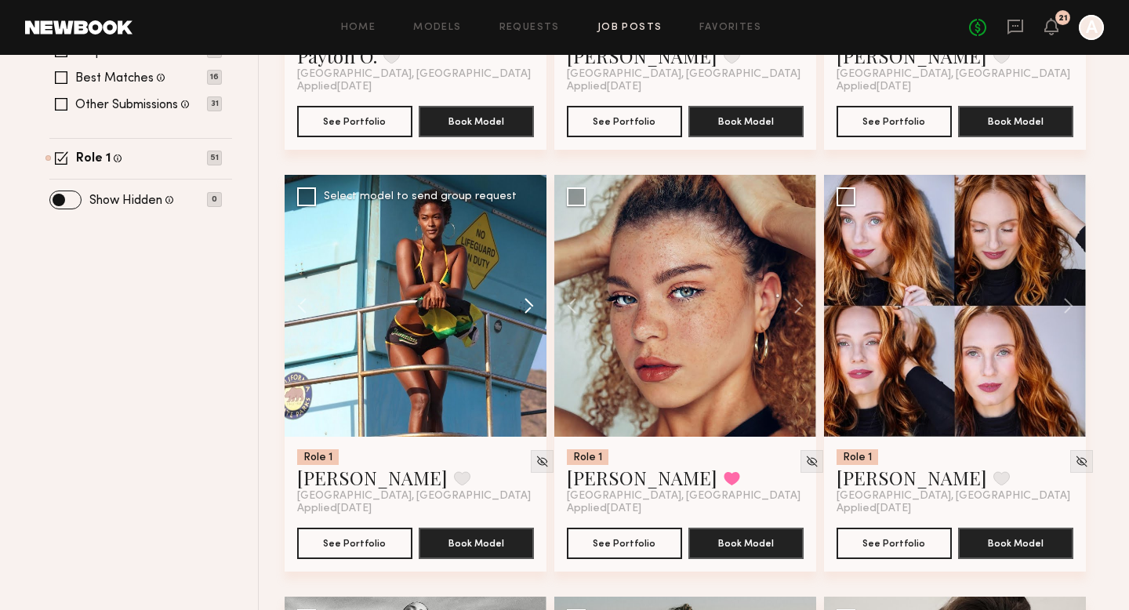
click at [524, 304] on button at bounding box center [521, 306] width 50 height 262
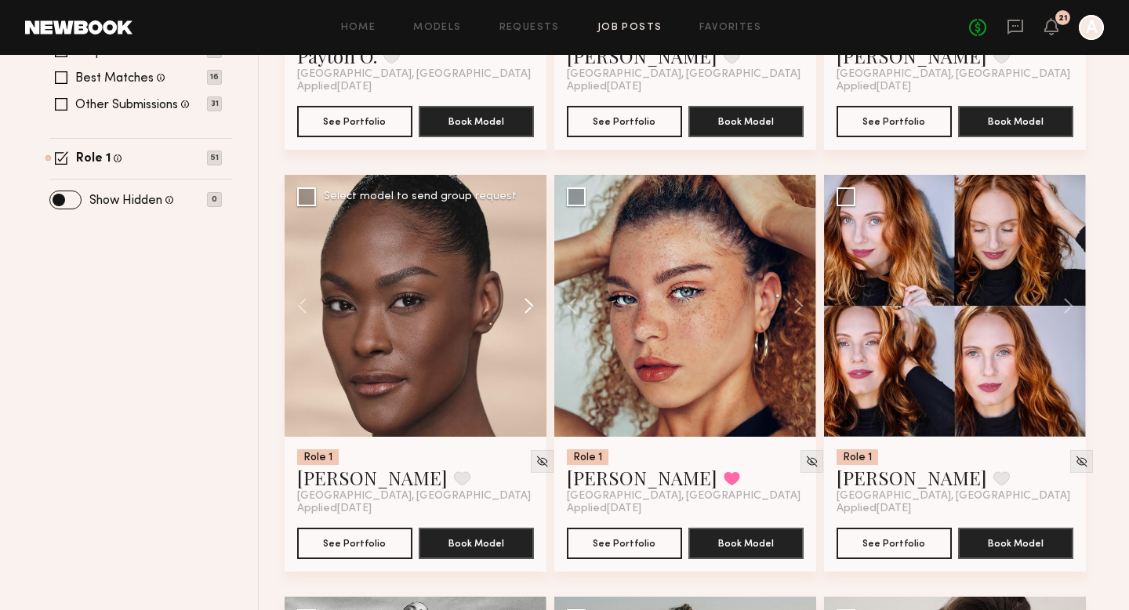
click at [524, 304] on button at bounding box center [521, 306] width 50 height 262
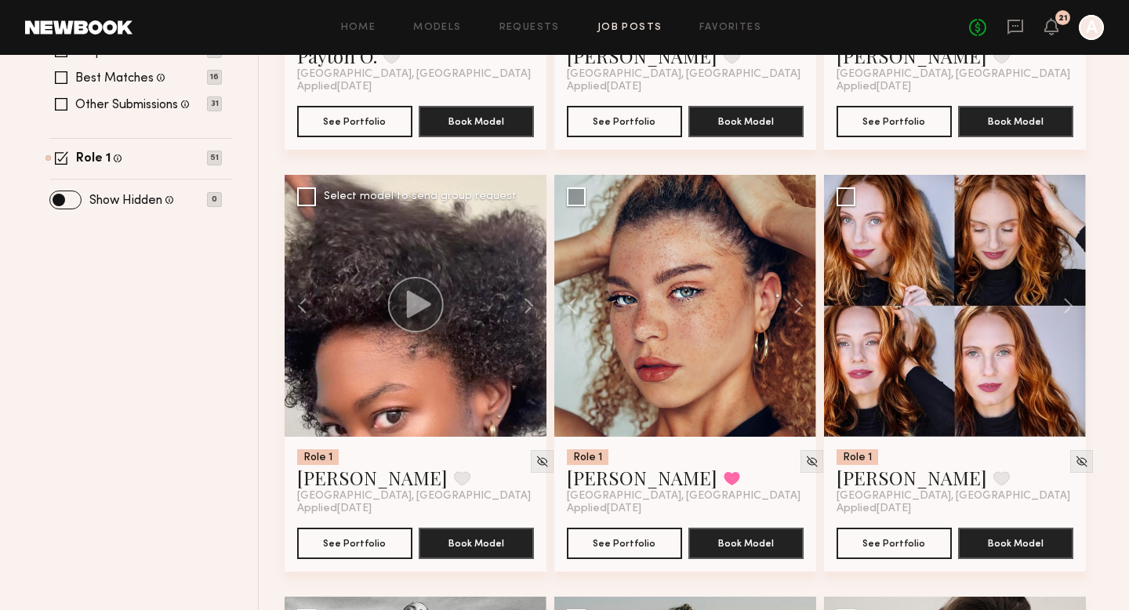
click at [383, 299] on div at bounding box center [416, 306] width 262 height 262
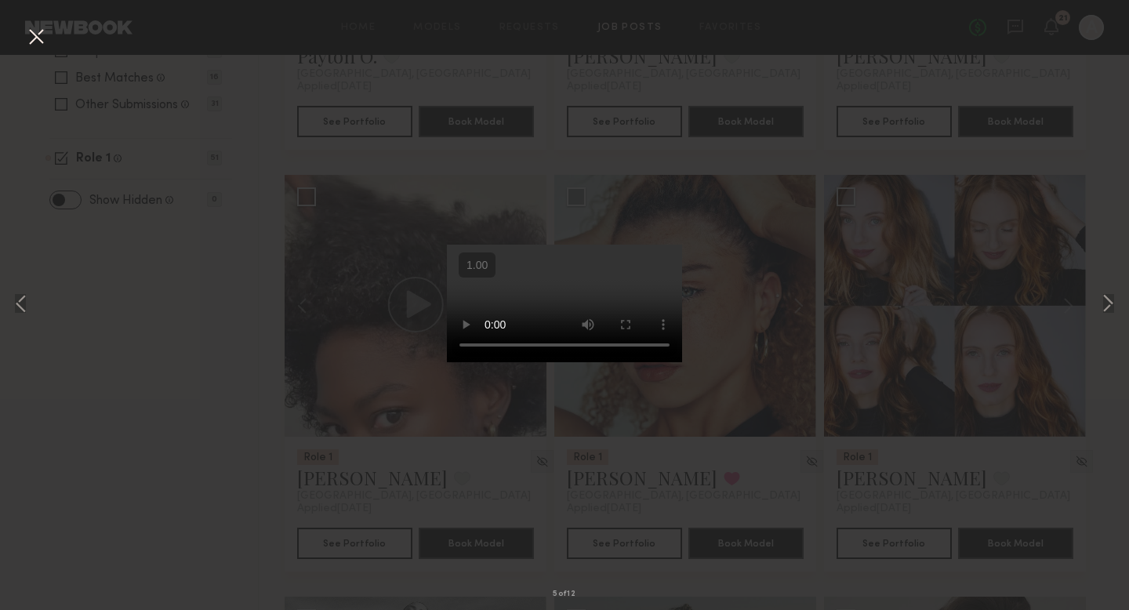
click at [197, 444] on div "5 of 12" at bounding box center [564, 305] width 1129 height 610
click at [41, 41] on button at bounding box center [36, 38] width 25 height 28
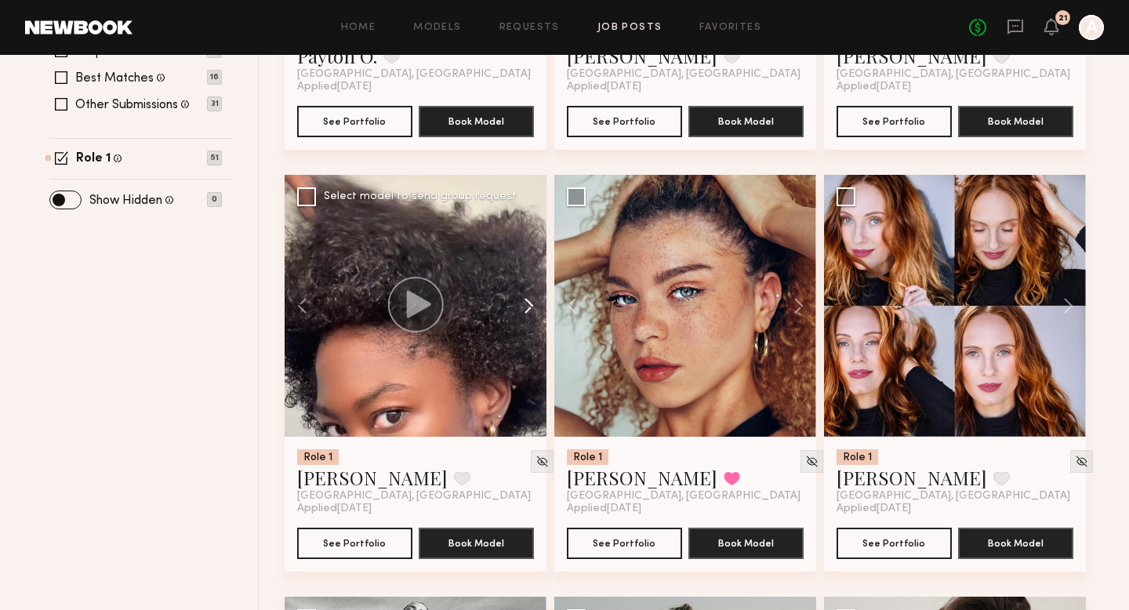
click at [534, 303] on button at bounding box center [521, 306] width 50 height 262
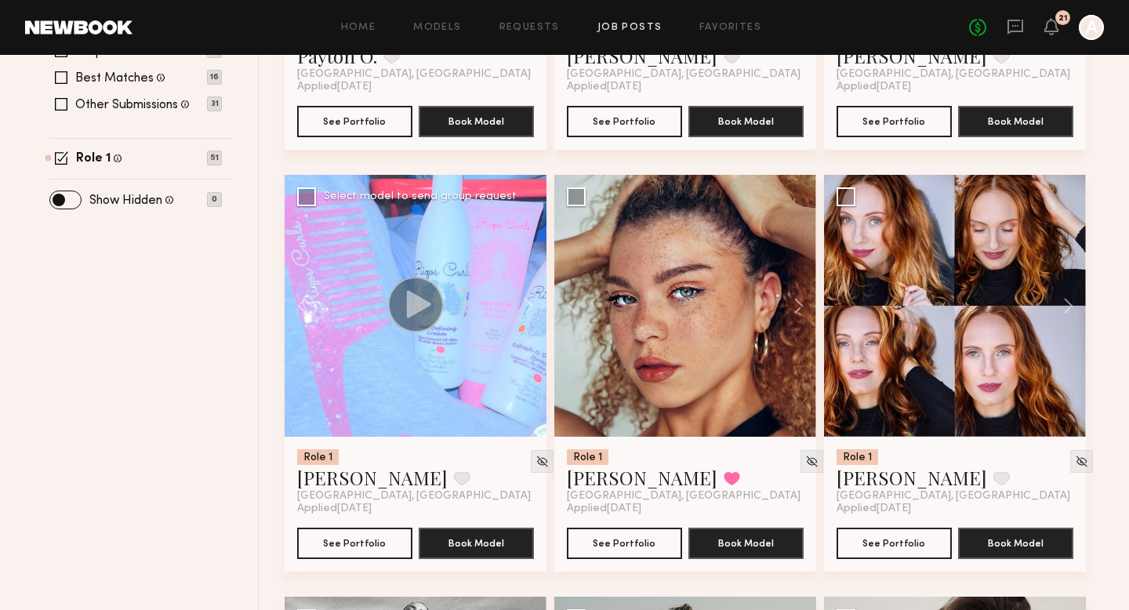
click at [421, 310] on icon at bounding box center [419, 303] width 24 height 27
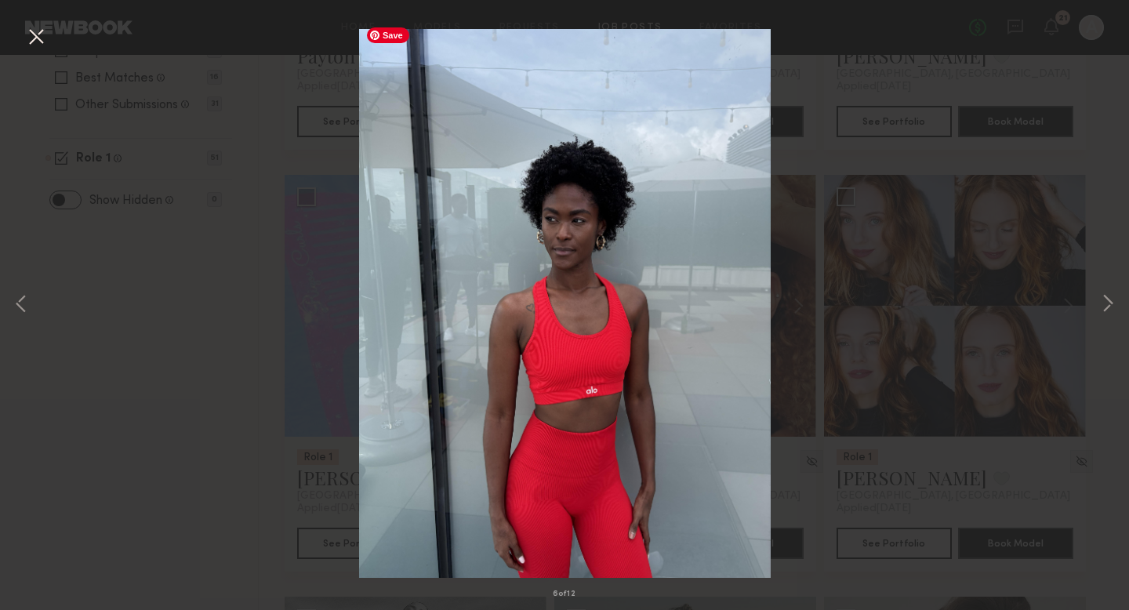
click at [249, 342] on div "6 of 12" at bounding box center [564, 305] width 1129 height 610
click at [15, 300] on button at bounding box center [21, 305] width 19 height 488
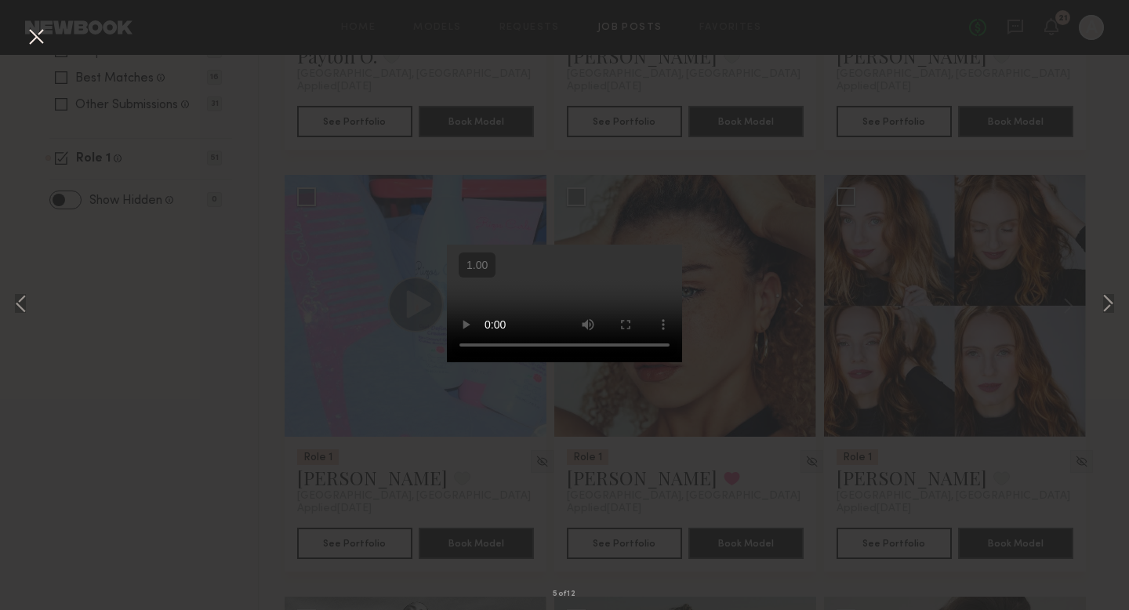
click at [1123, 299] on div "5 of 12" at bounding box center [564, 305] width 1129 height 610
click at [1115, 302] on button at bounding box center [1107, 305] width 19 height 488
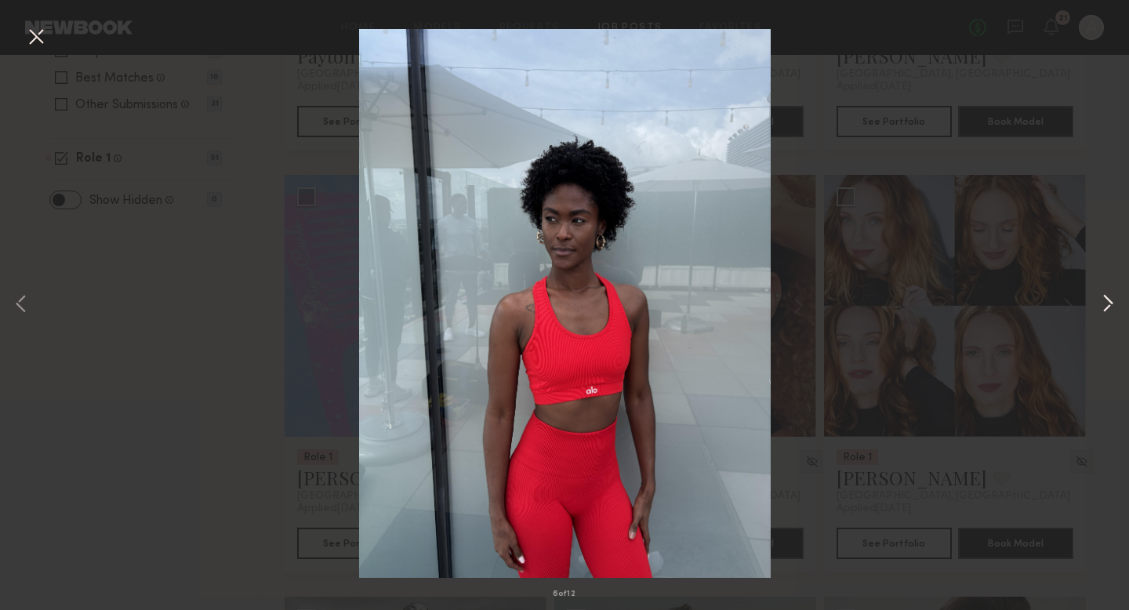
click at [1115, 302] on button at bounding box center [1107, 305] width 19 height 488
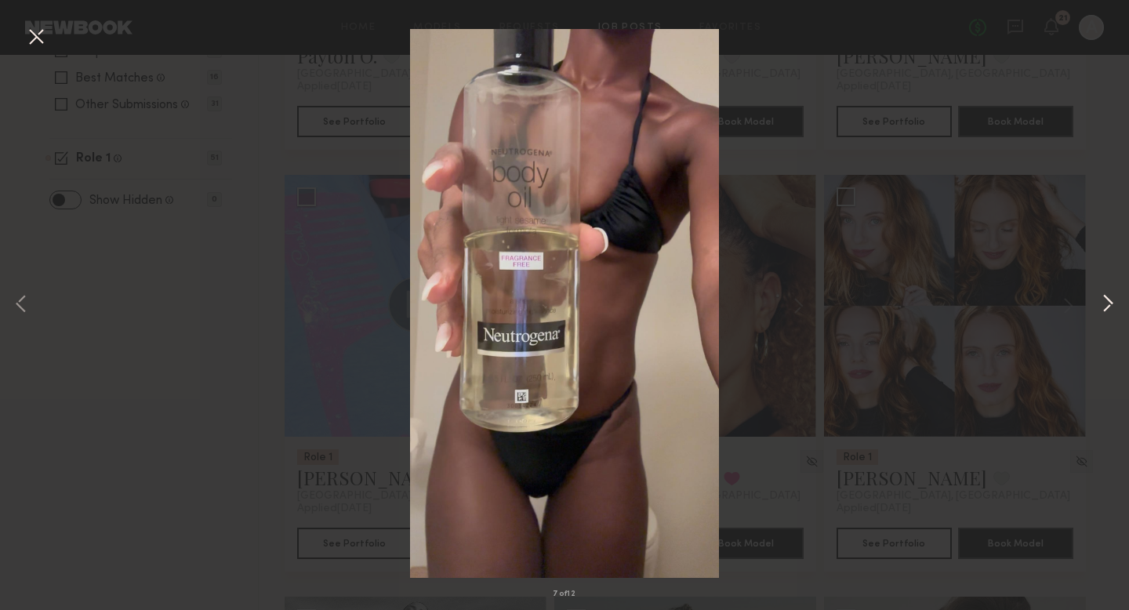
click at [1115, 302] on button at bounding box center [1107, 305] width 19 height 488
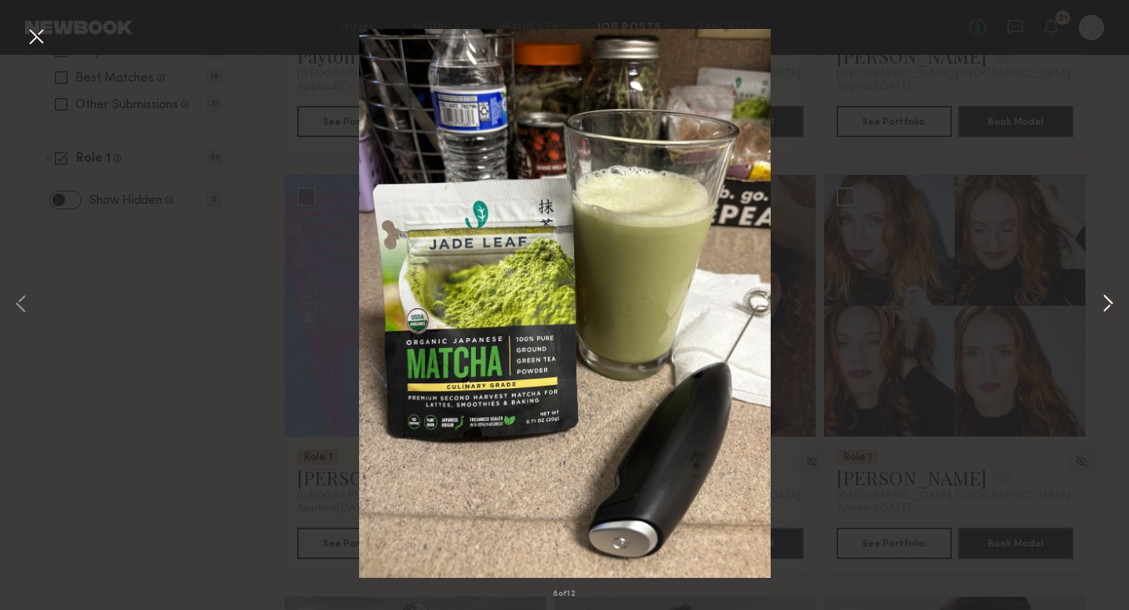
click at [1115, 303] on button at bounding box center [1107, 305] width 19 height 488
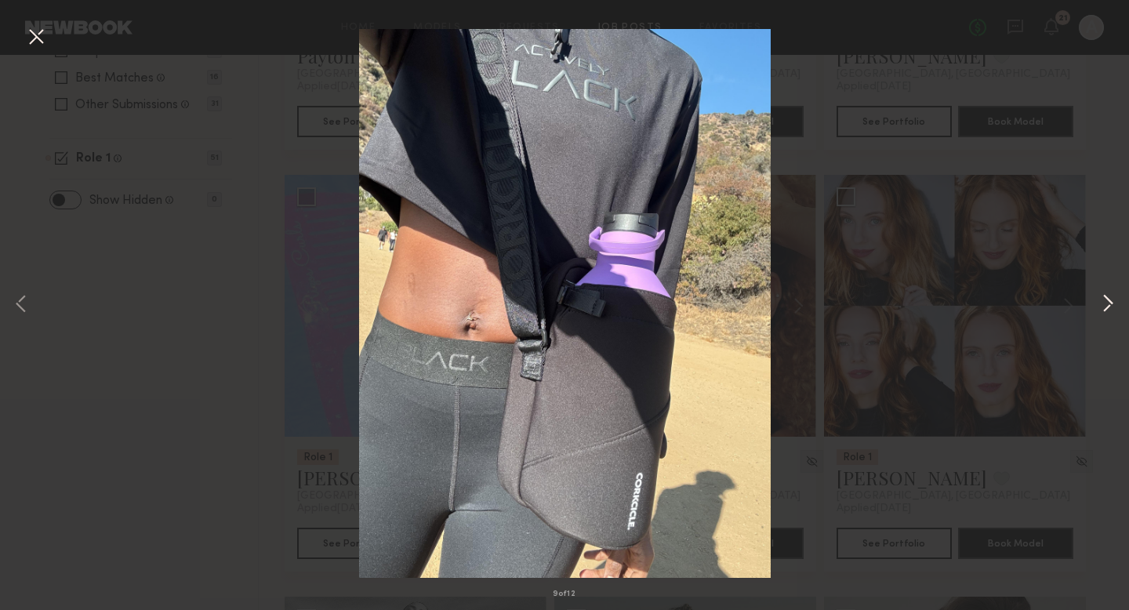
click at [1115, 303] on button at bounding box center [1107, 305] width 19 height 488
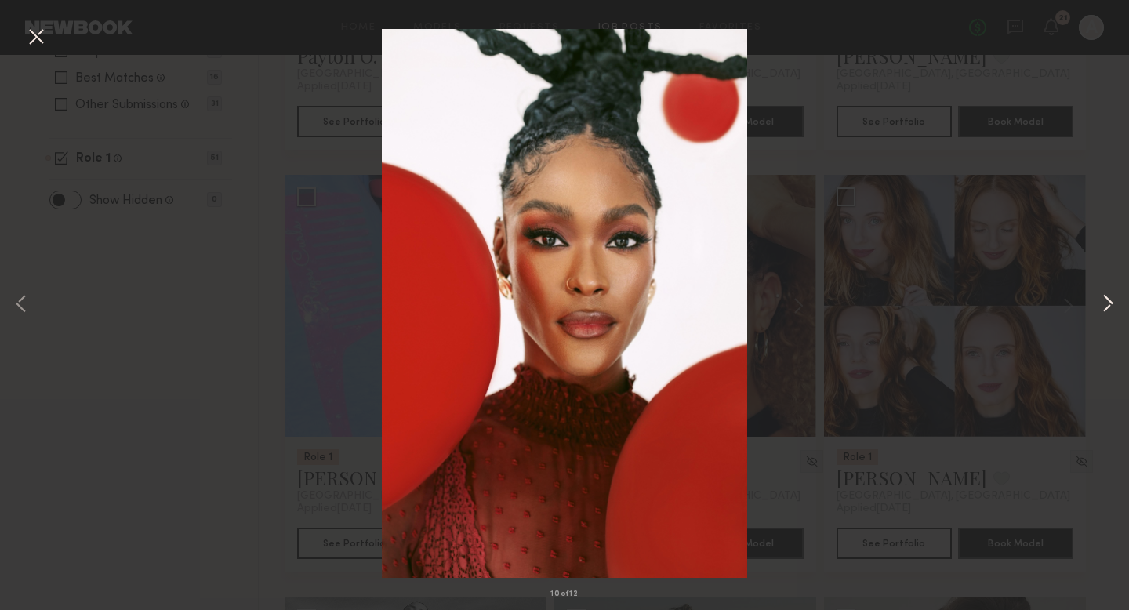
click at [1115, 303] on button at bounding box center [1107, 305] width 19 height 488
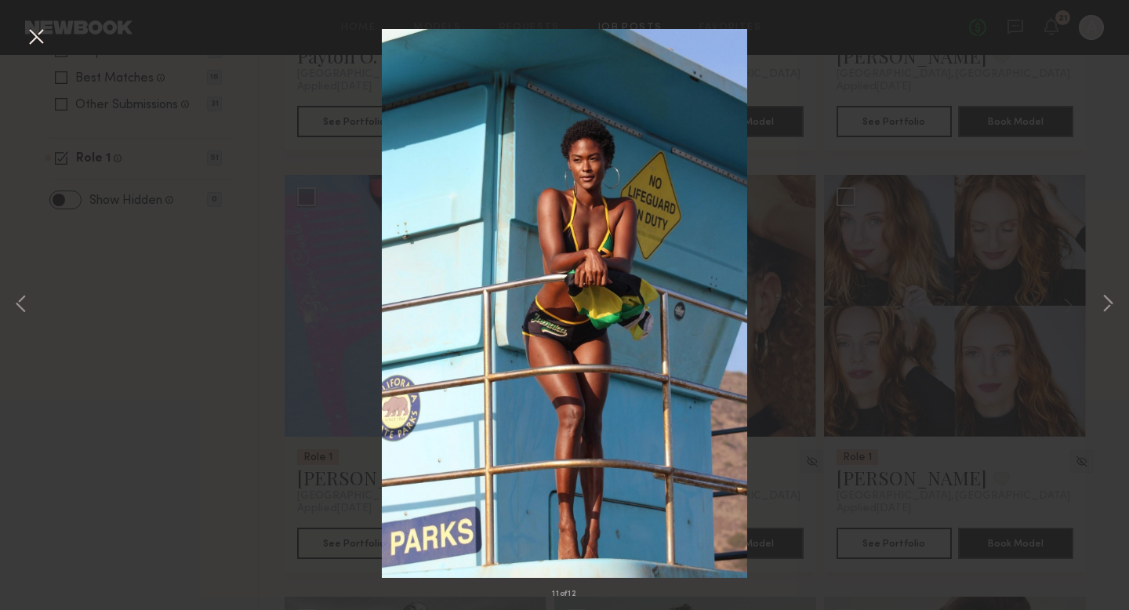
click at [1118, 309] on div "11 of 12" at bounding box center [564, 305] width 1129 height 610
click at [40, 43] on button at bounding box center [36, 38] width 25 height 28
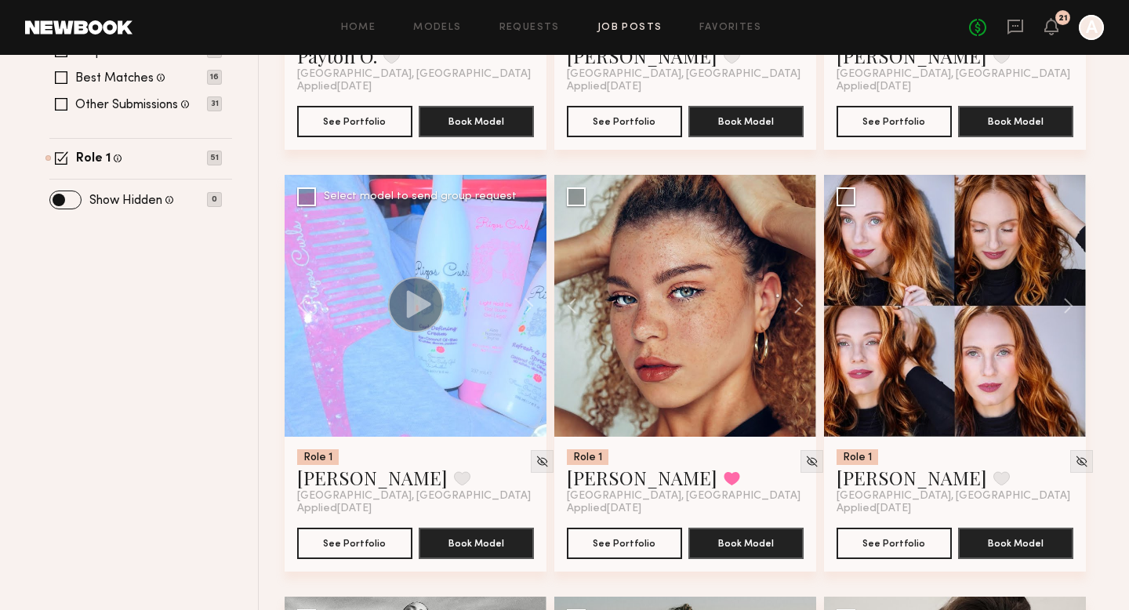
click at [414, 306] on icon at bounding box center [419, 303] width 24 height 27
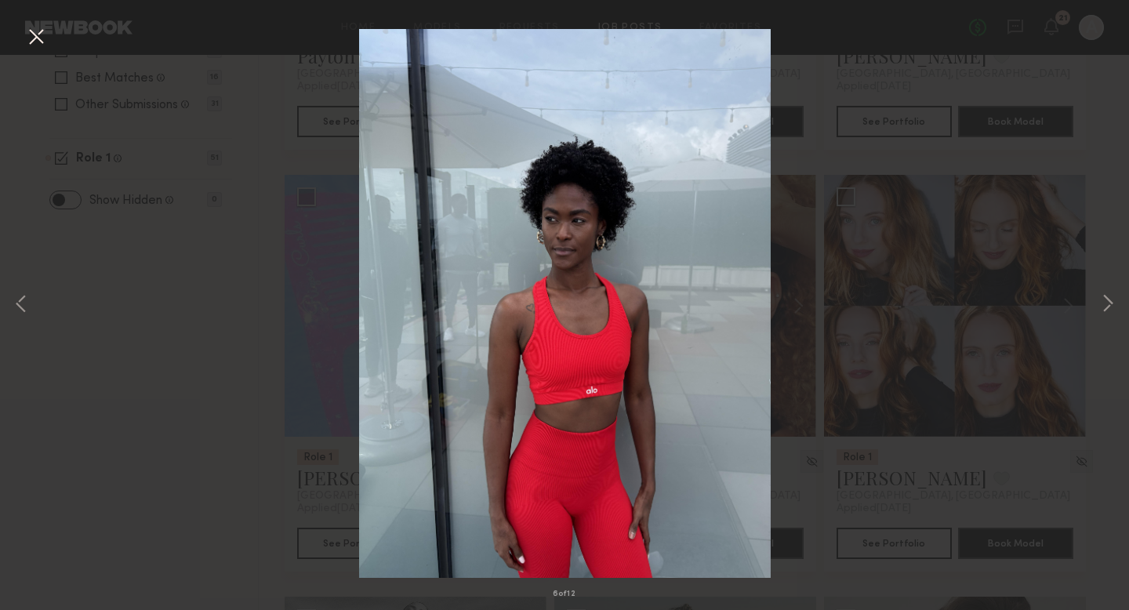
click at [136, 326] on div "6 of 12" at bounding box center [564, 305] width 1129 height 610
click at [46, 45] on button at bounding box center [36, 38] width 25 height 28
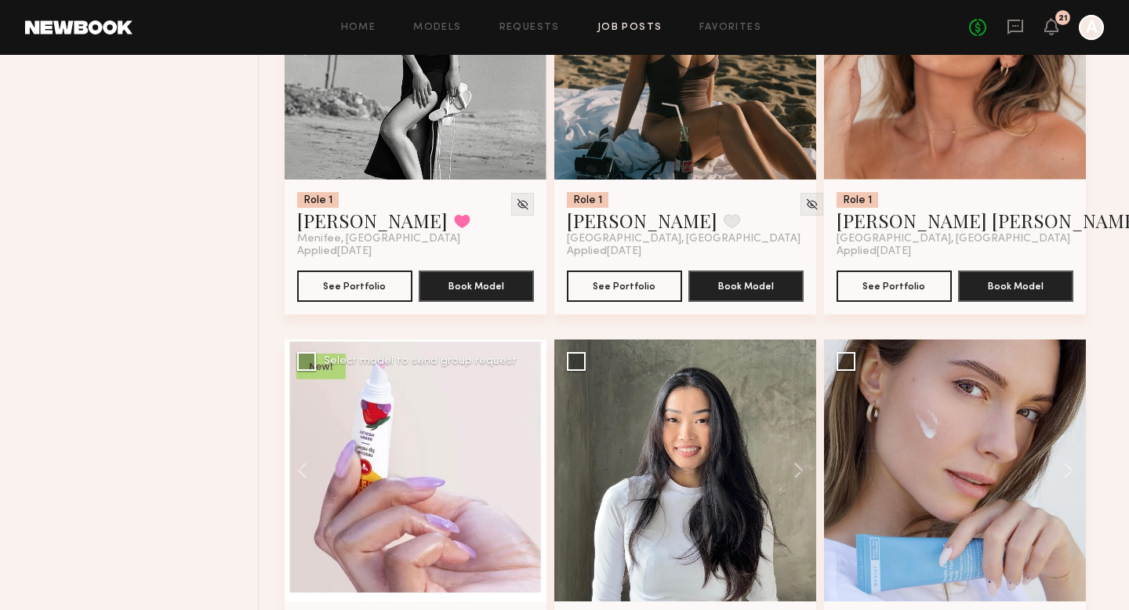
scroll to position [1003, 0]
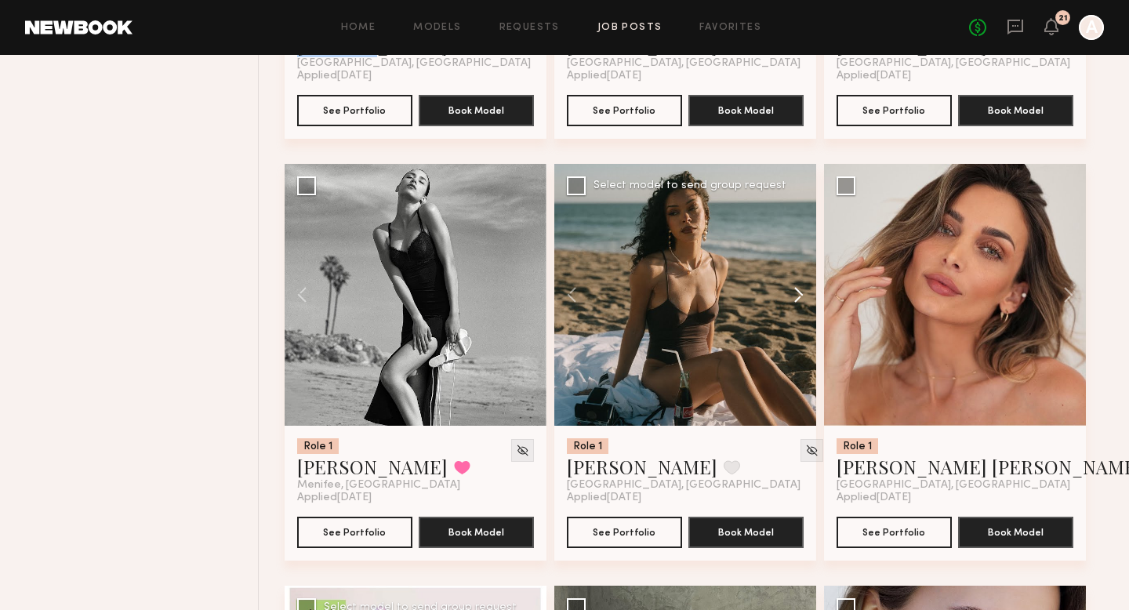
click at [800, 296] on button at bounding box center [791, 295] width 50 height 262
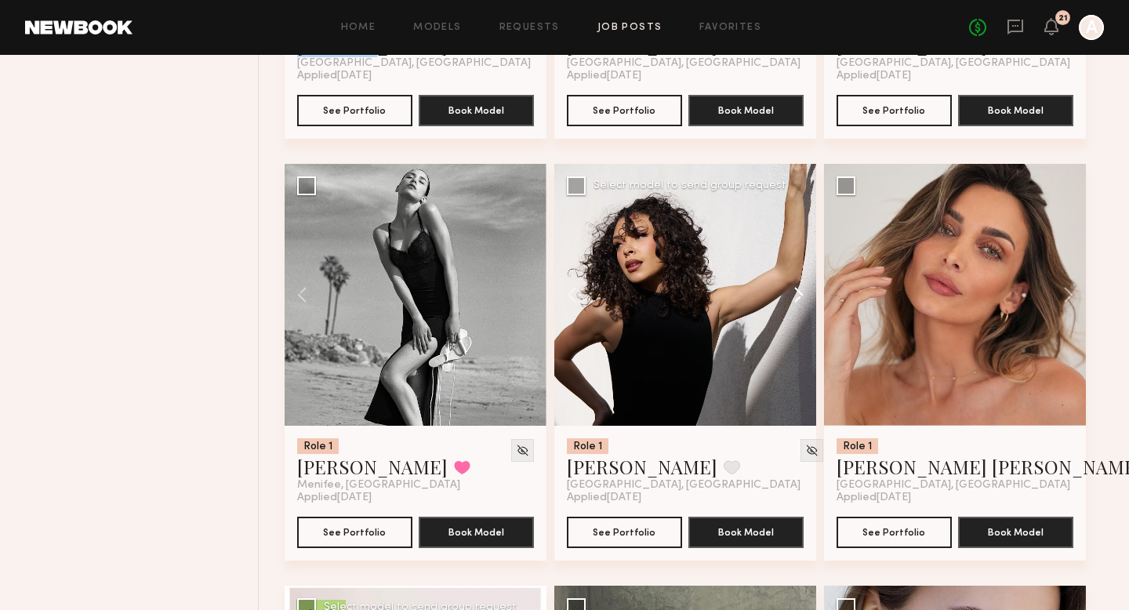
click at [800, 296] on button at bounding box center [791, 295] width 50 height 262
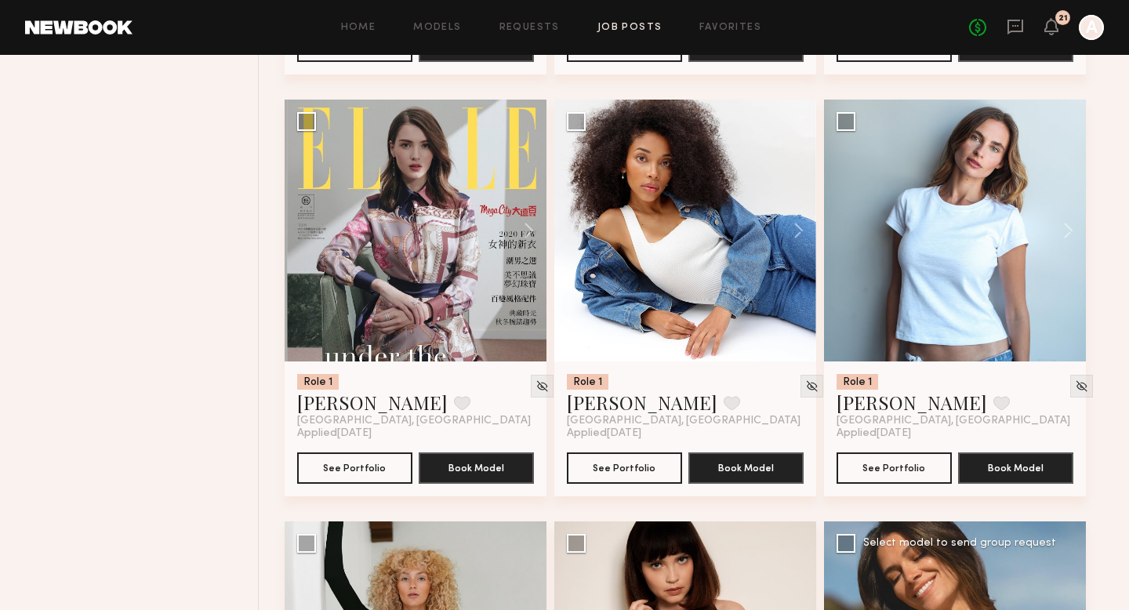
scroll to position [3176, 0]
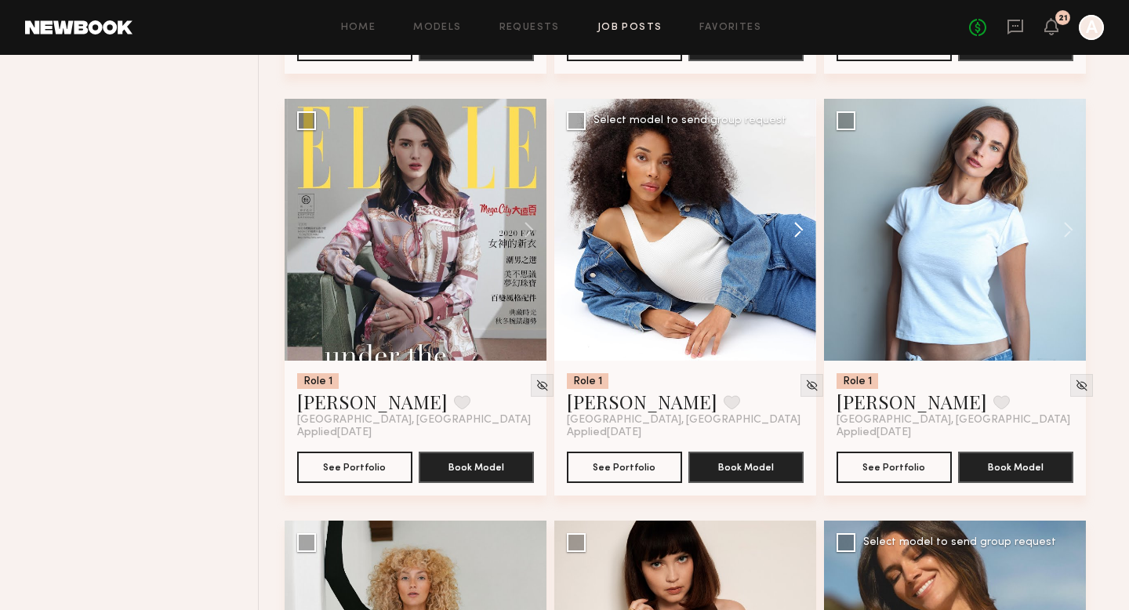
click at [798, 228] on button at bounding box center [791, 230] width 50 height 262
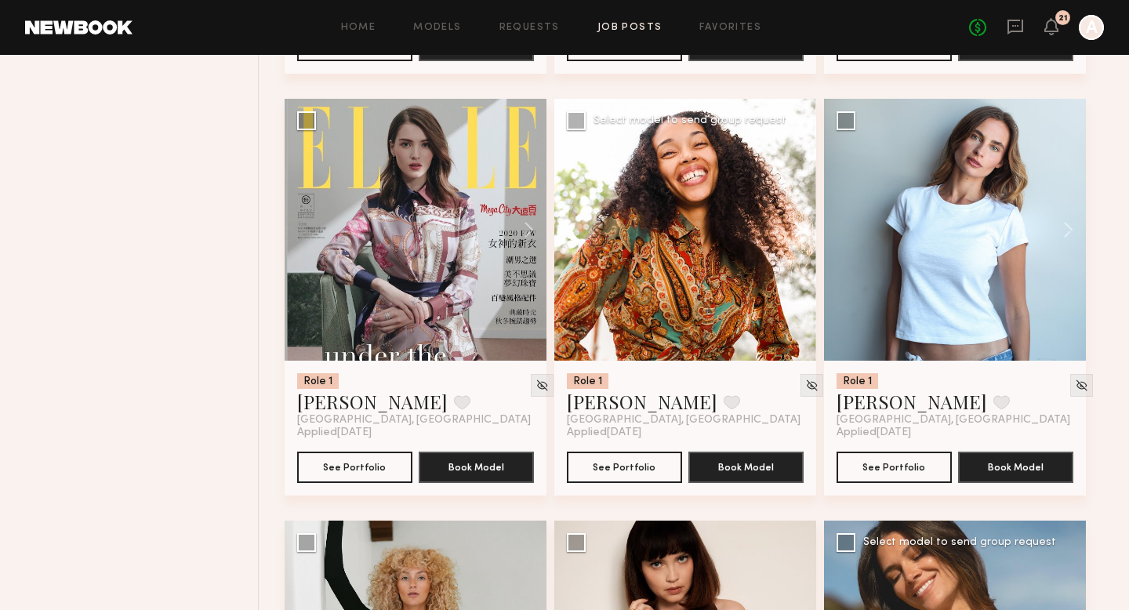
click at [798, 228] on button at bounding box center [791, 230] width 50 height 262
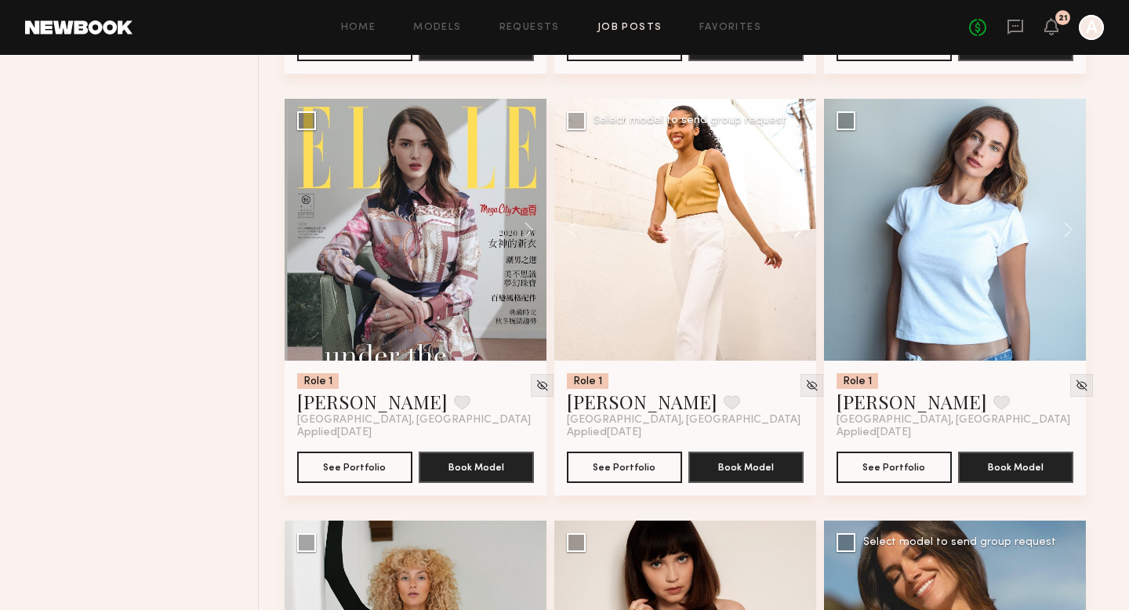
click at [798, 228] on button at bounding box center [791, 230] width 50 height 262
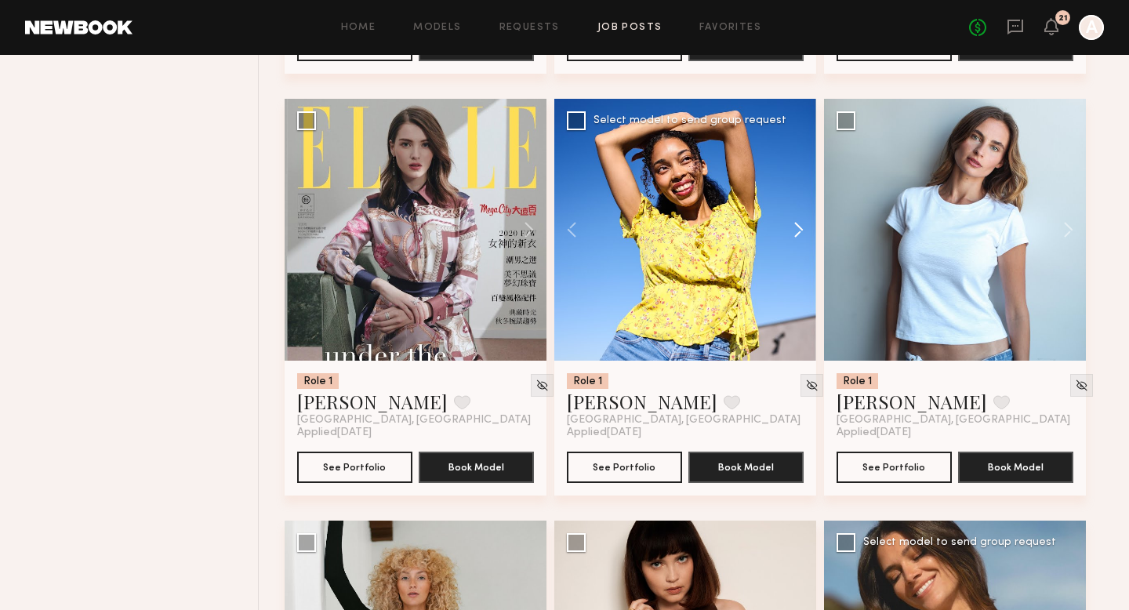
click at [798, 228] on button at bounding box center [791, 230] width 50 height 262
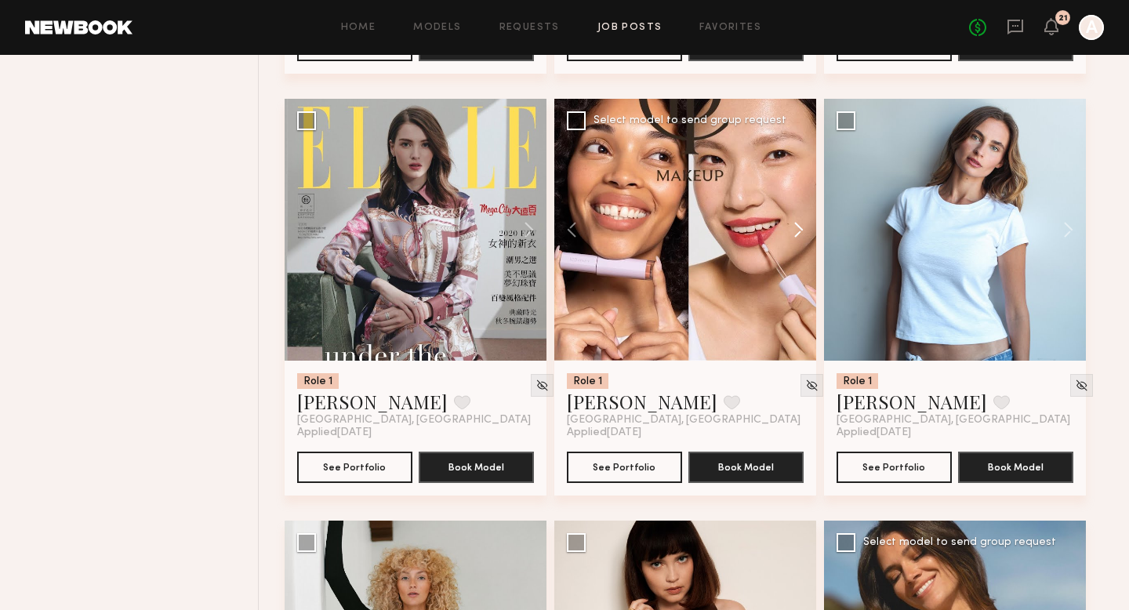
click at [799, 232] on button at bounding box center [791, 230] width 50 height 262
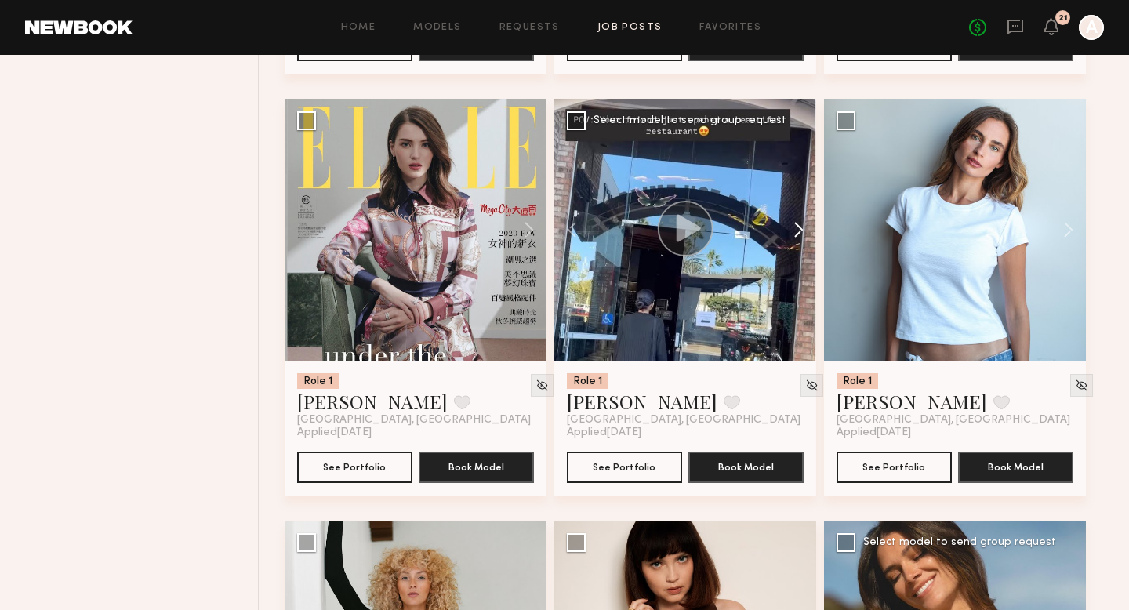
click at [799, 232] on button at bounding box center [791, 230] width 50 height 262
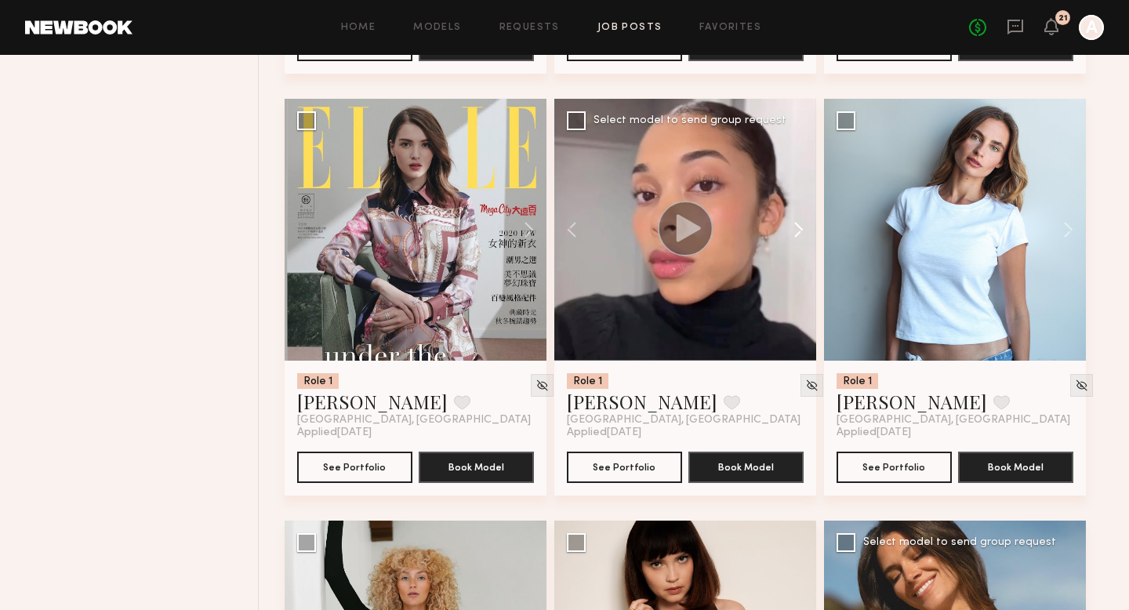
click at [799, 232] on button at bounding box center [791, 230] width 50 height 262
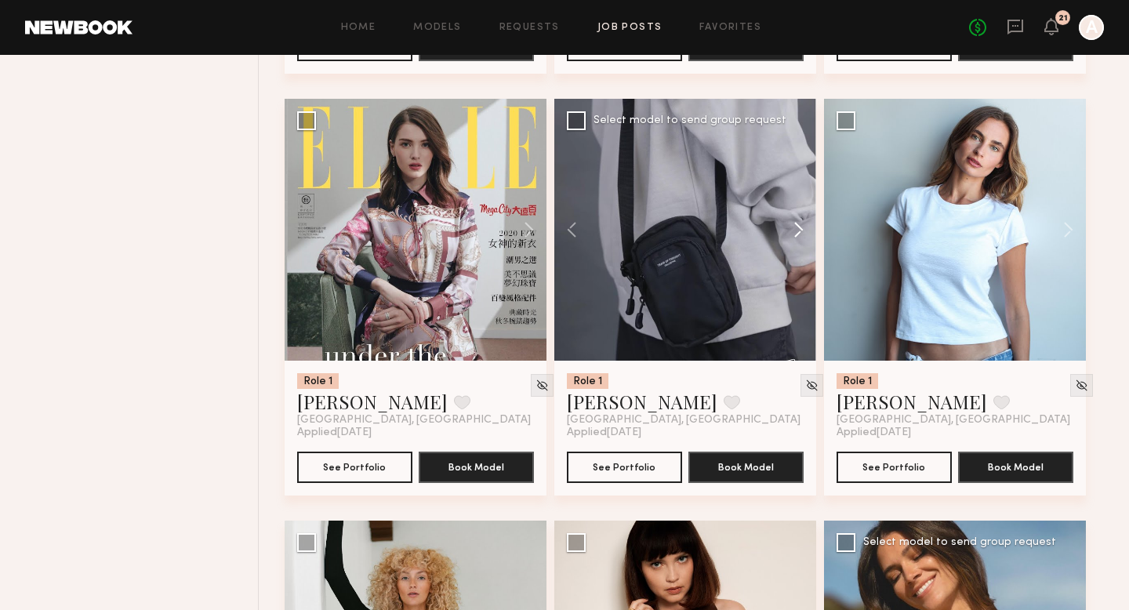
click at [799, 232] on button at bounding box center [791, 230] width 50 height 262
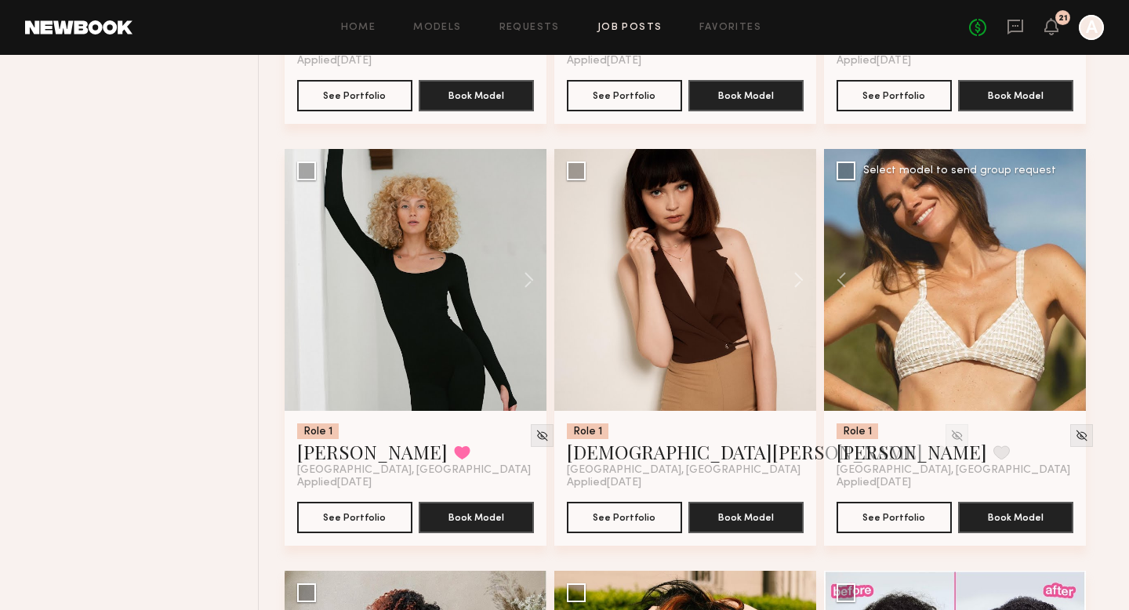
scroll to position [3553, 0]
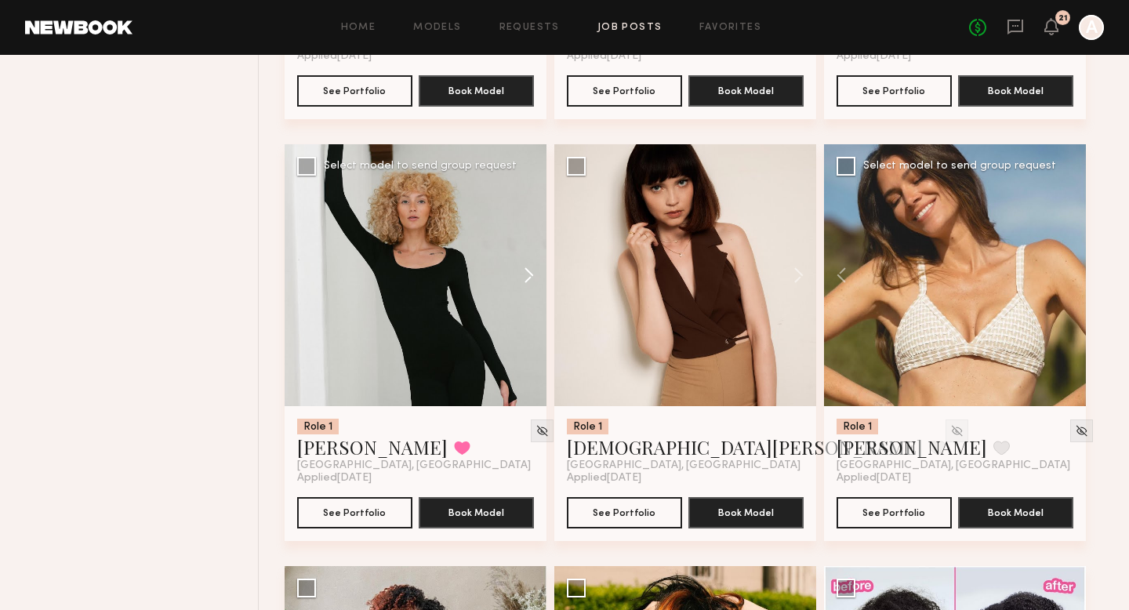
click at [524, 275] on button at bounding box center [521, 275] width 50 height 262
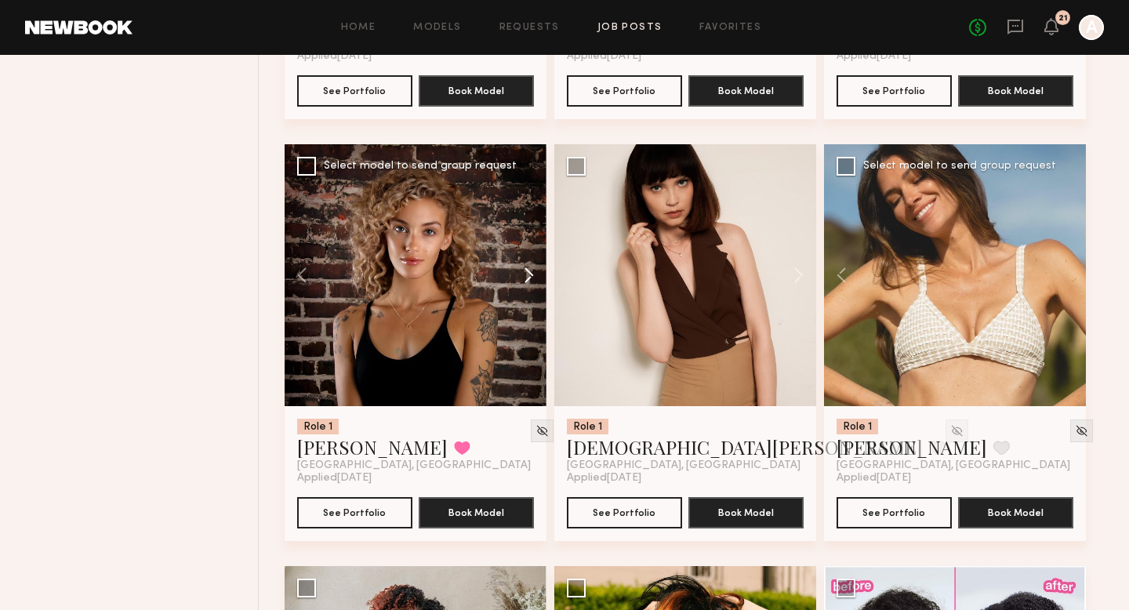
click at [524, 275] on button at bounding box center [521, 275] width 50 height 262
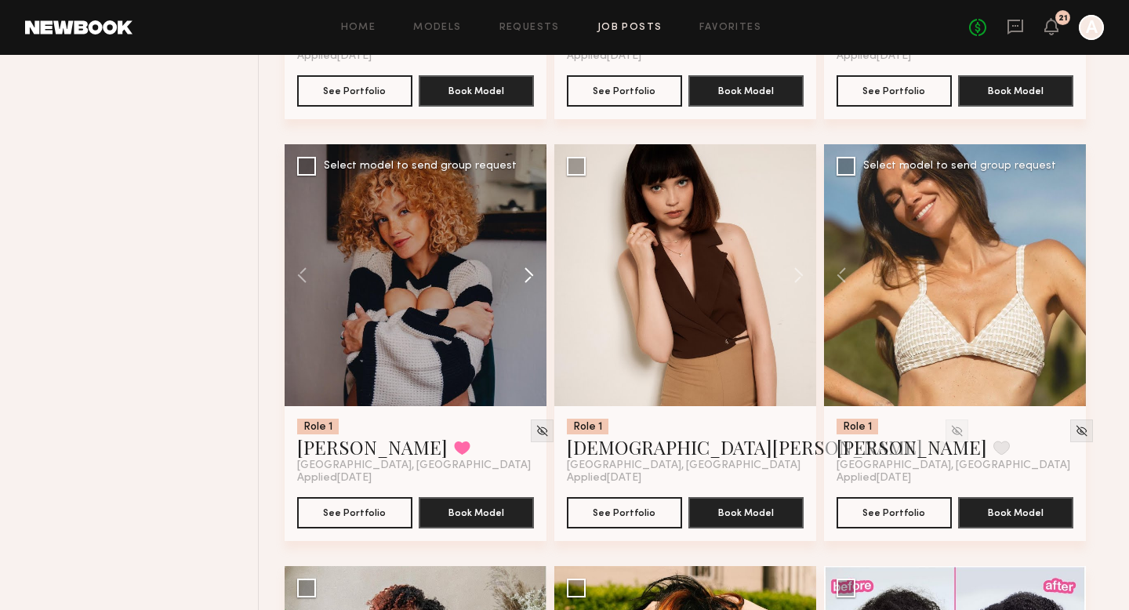
click at [524, 275] on button at bounding box center [521, 275] width 50 height 262
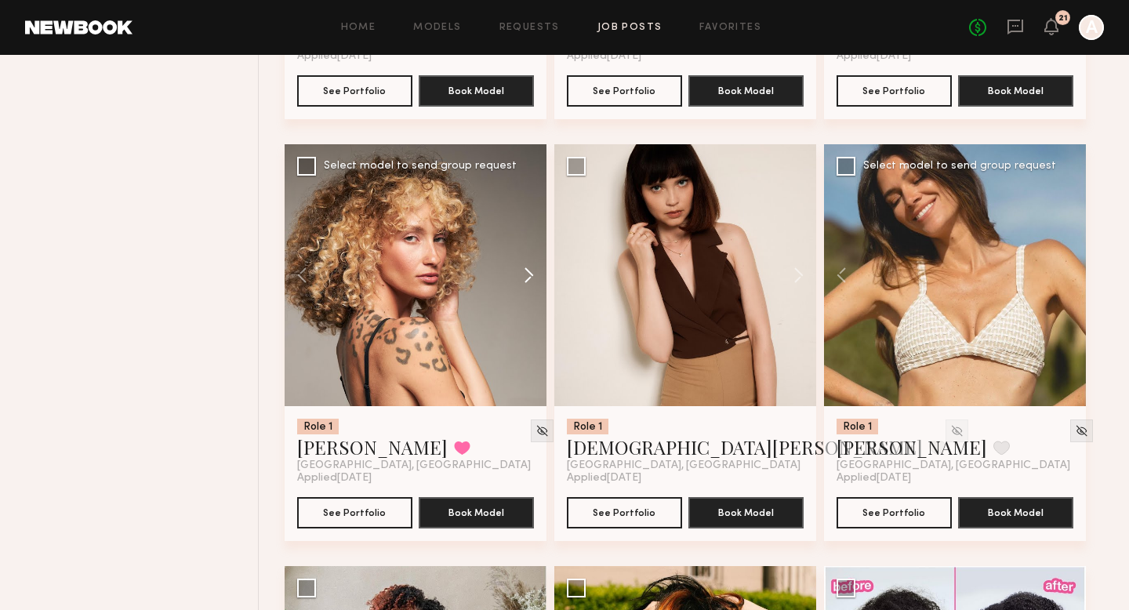
click at [524, 275] on button at bounding box center [521, 275] width 50 height 262
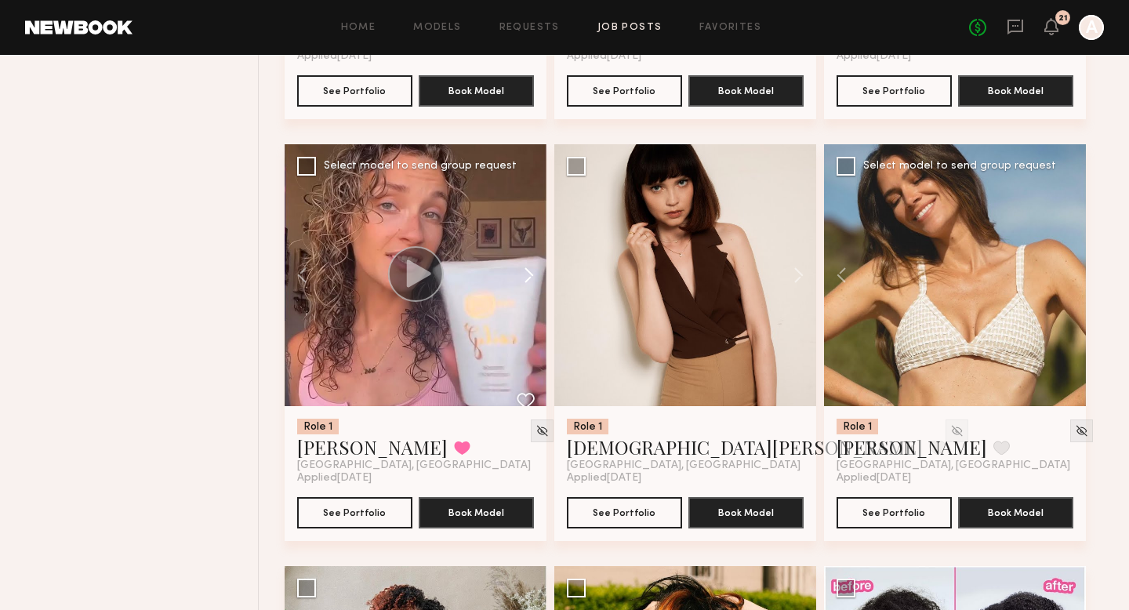
click at [524, 275] on button at bounding box center [521, 275] width 50 height 262
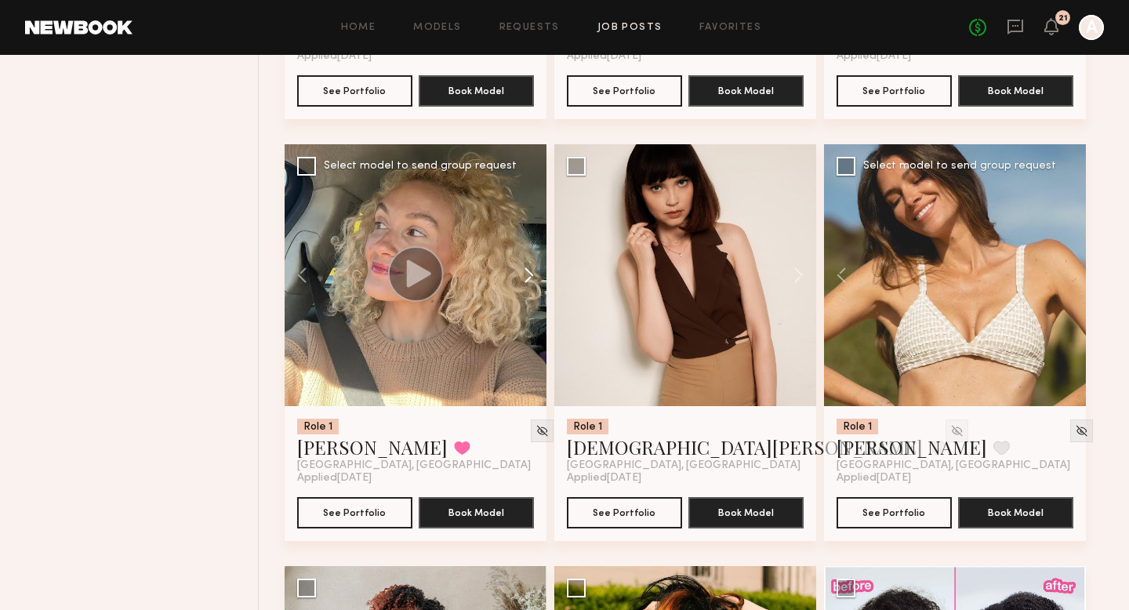
click at [524, 275] on button at bounding box center [521, 275] width 50 height 262
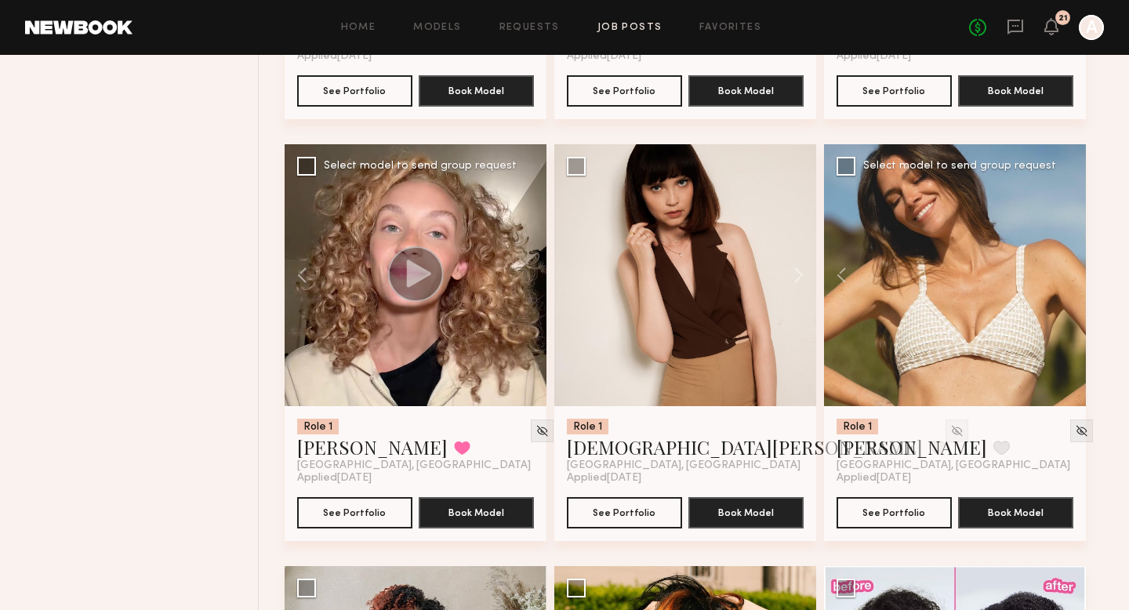
click at [524, 275] on div at bounding box center [416, 275] width 262 height 262
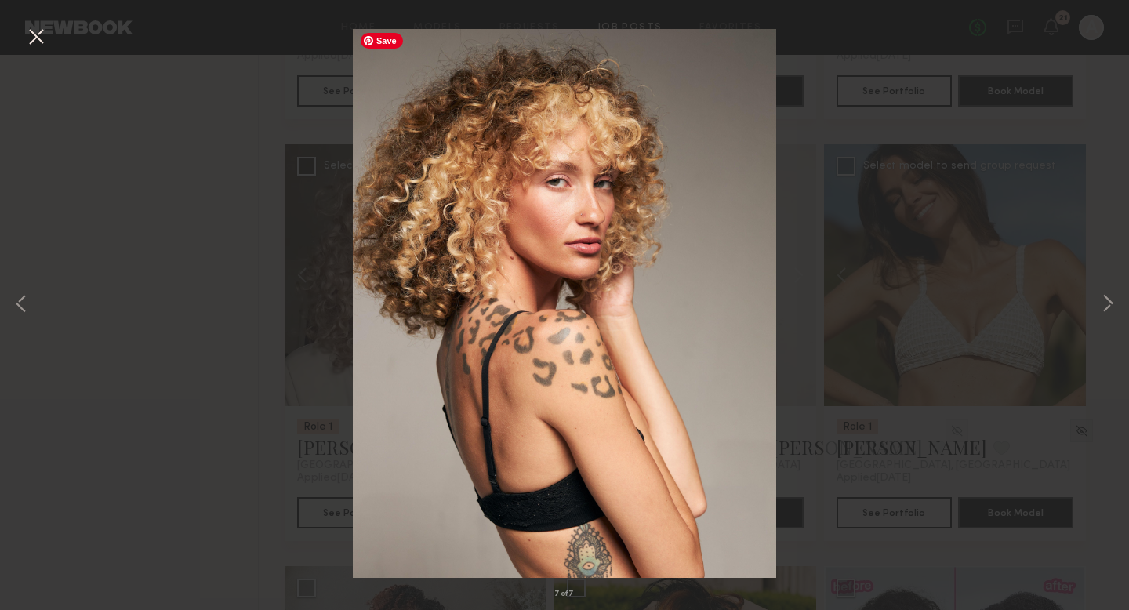
click at [803, 222] on div "7 of 7" at bounding box center [564, 305] width 1129 height 610
click at [45, 38] on button at bounding box center [36, 38] width 25 height 28
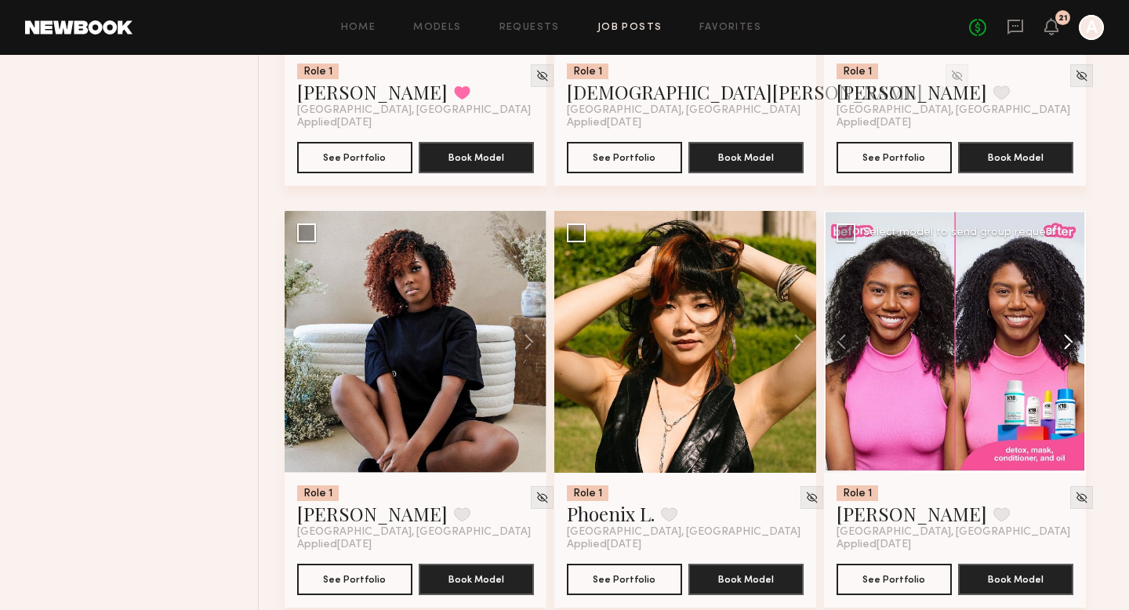
scroll to position [3923, 0]
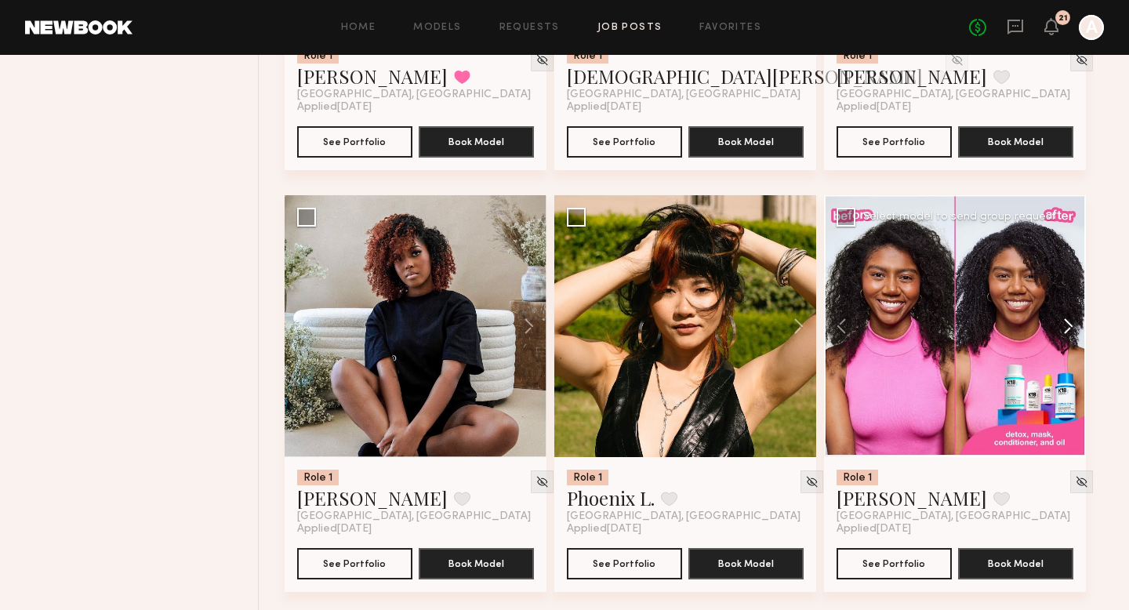
click at [1059, 332] on button at bounding box center [1061, 326] width 50 height 262
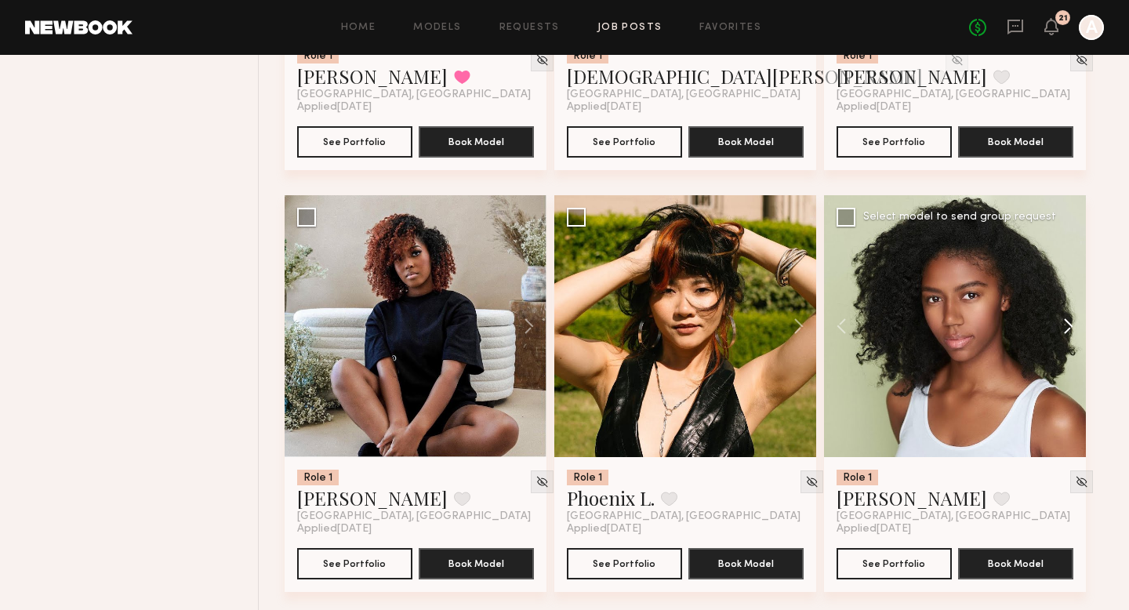
click at [1060, 332] on button at bounding box center [1061, 326] width 50 height 262
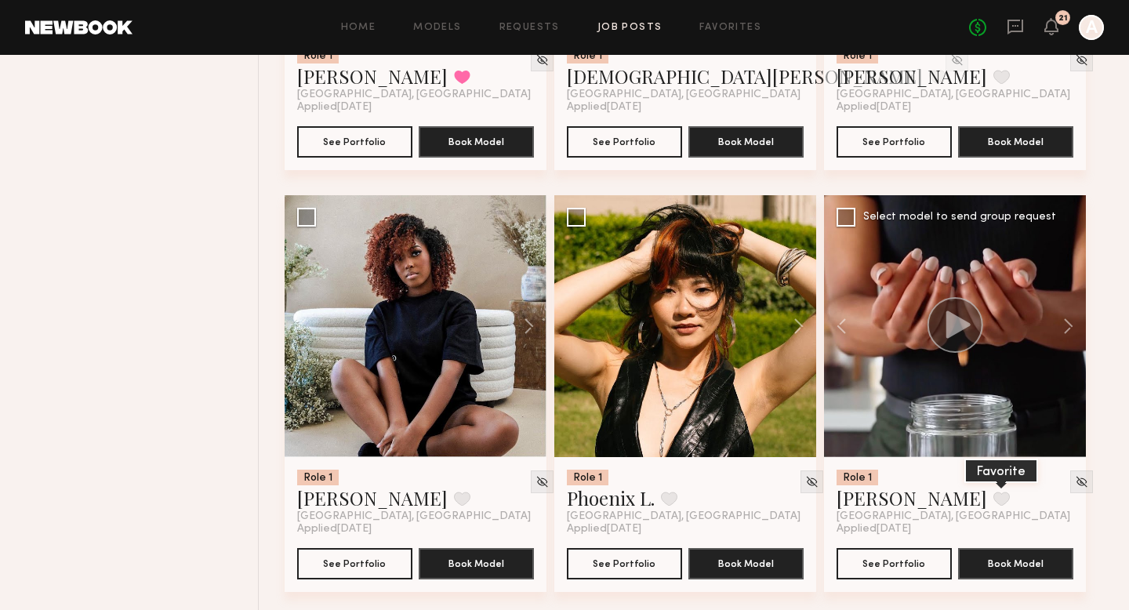
click at [993, 501] on button at bounding box center [1001, 498] width 16 height 14
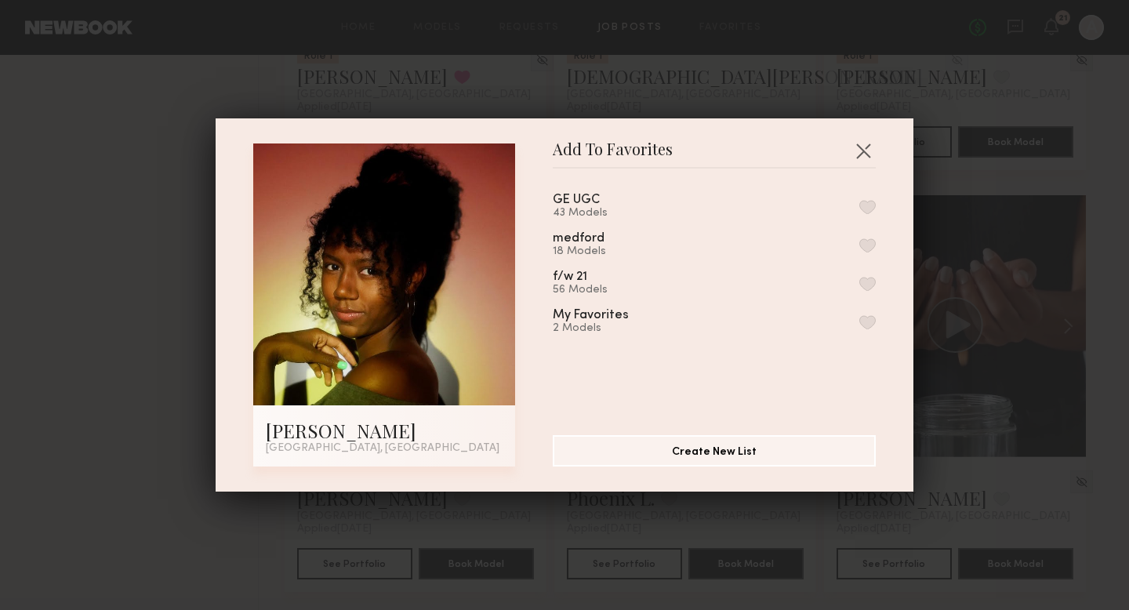
click at [876, 151] on div "Add To Favorites Jill W. Los Angeles, CA Add To Favorites GE UGC 43 Models medf…" at bounding box center [565, 304] width 698 height 373
click at [865, 148] on button "button" at bounding box center [863, 150] width 25 height 25
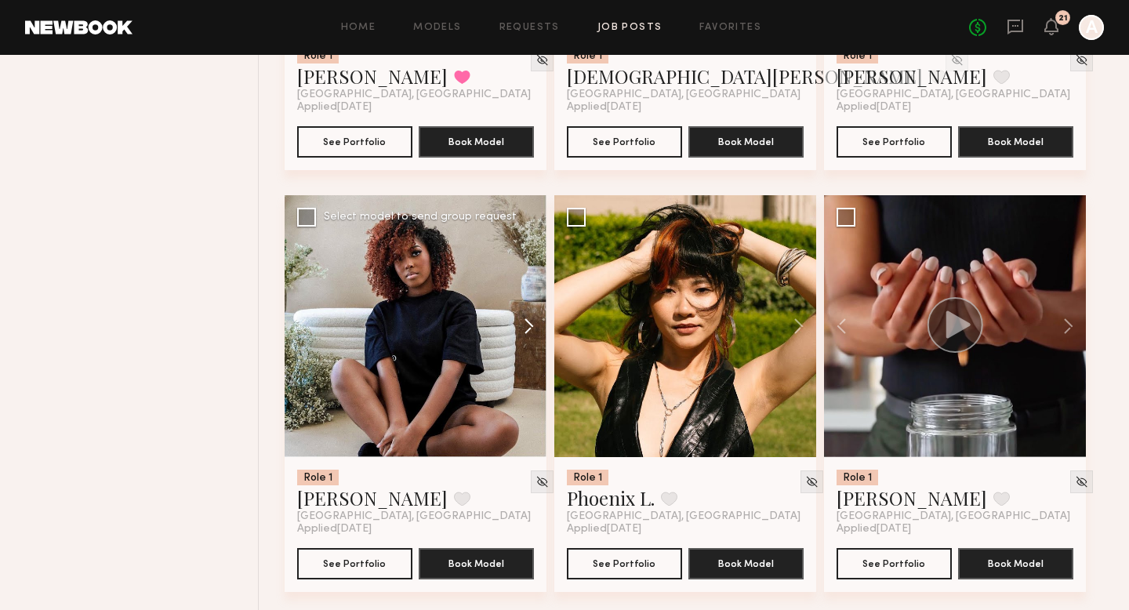
click at [527, 337] on button at bounding box center [521, 326] width 50 height 262
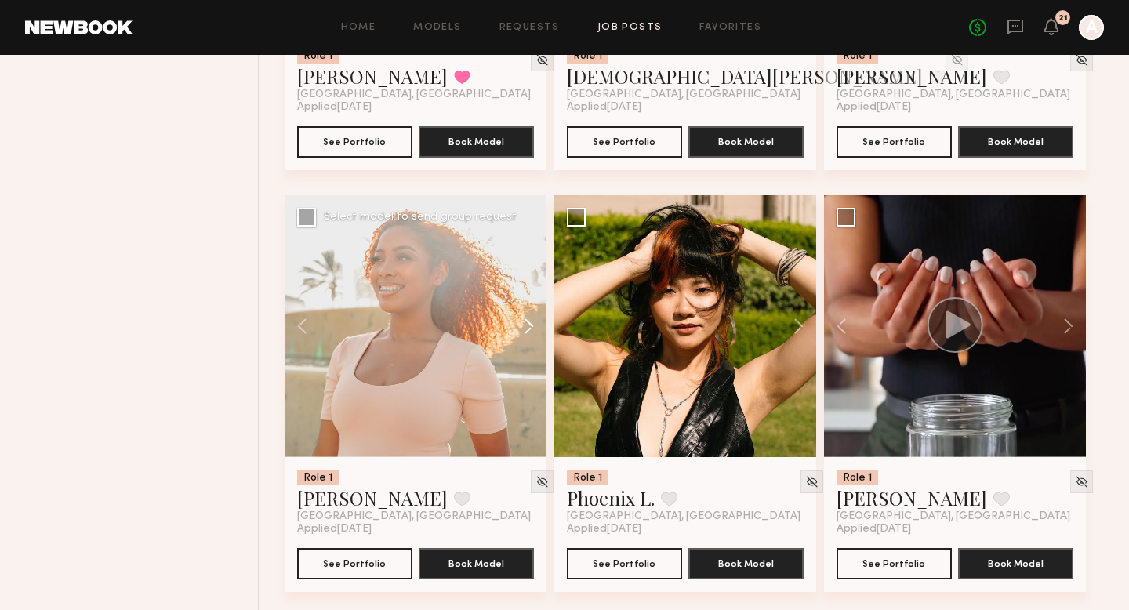
click at [527, 337] on button at bounding box center [521, 326] width 50 height 262
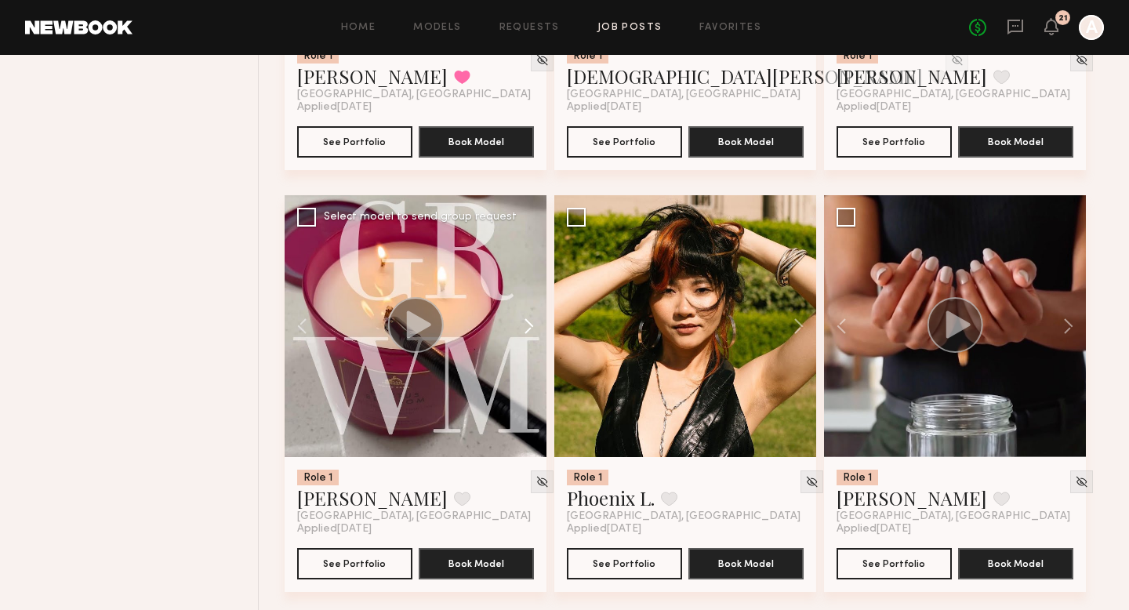
click at [527, 337] on button at bounding box center [521, 326] width 50 height 262
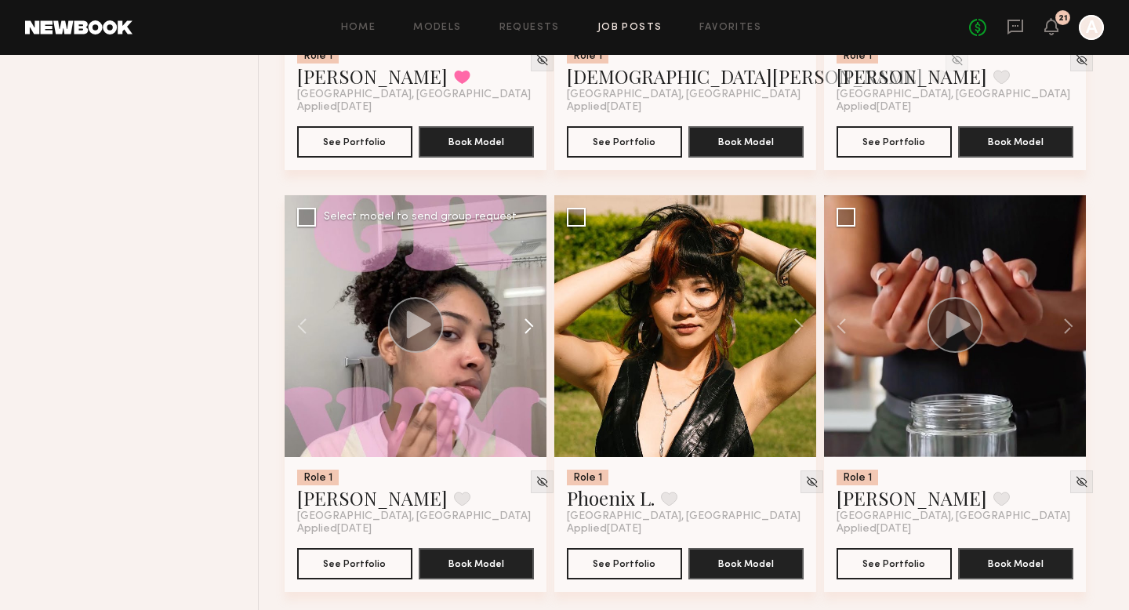
click at [527, 337] on button at bounding box center [521, 326] width 50 height 262
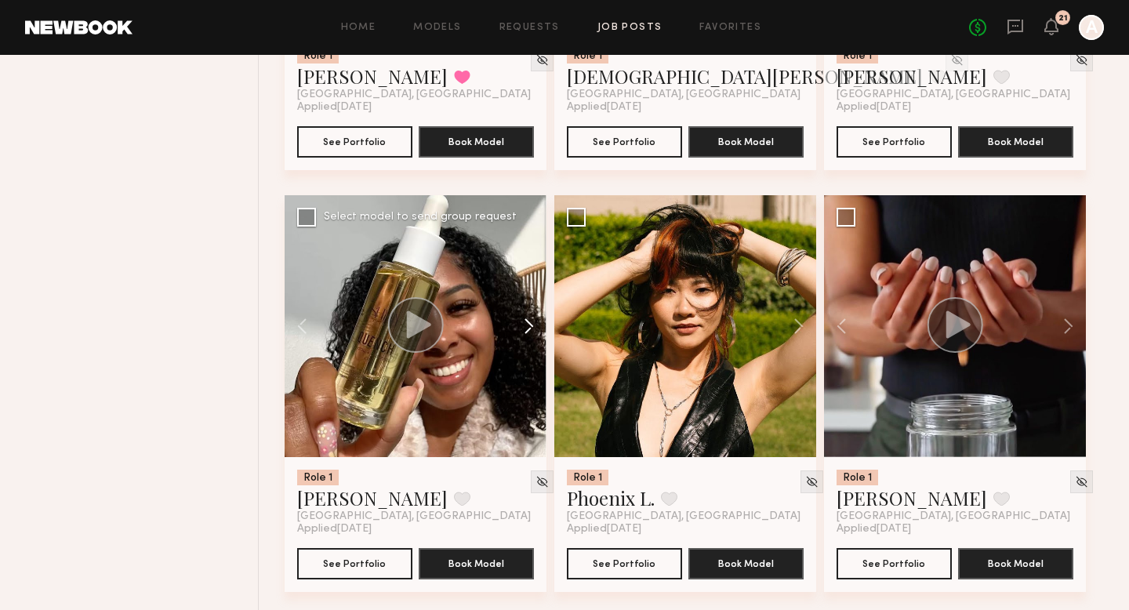
click at [527, 337] on button at bounding box center [521, 326] width 50 height 262
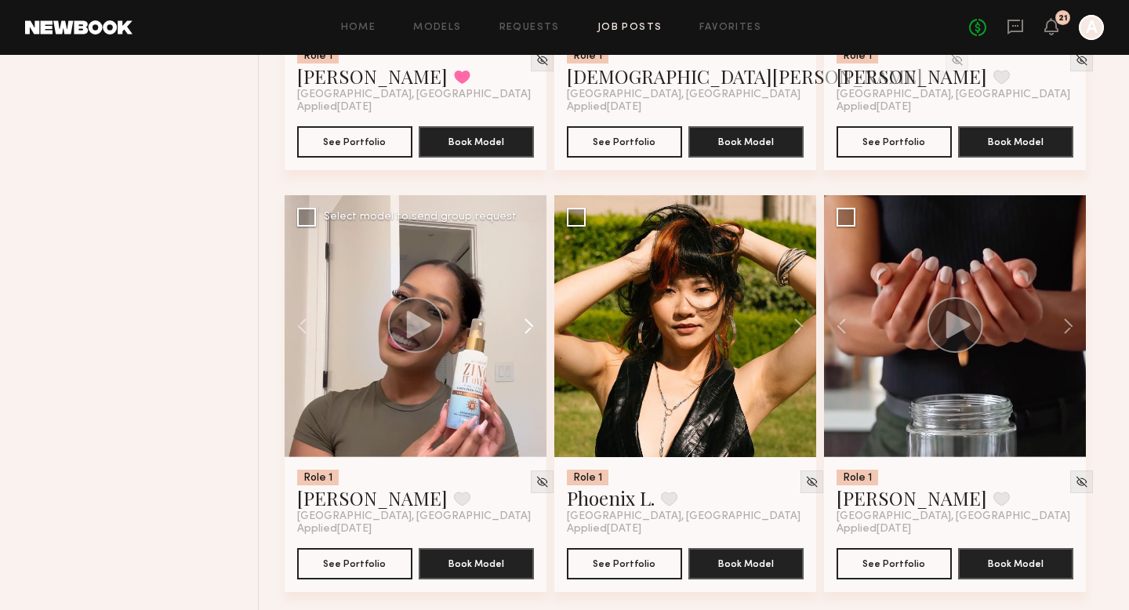
click at [527, 337] on button at bounding box center [521, 326] width 50 height 262
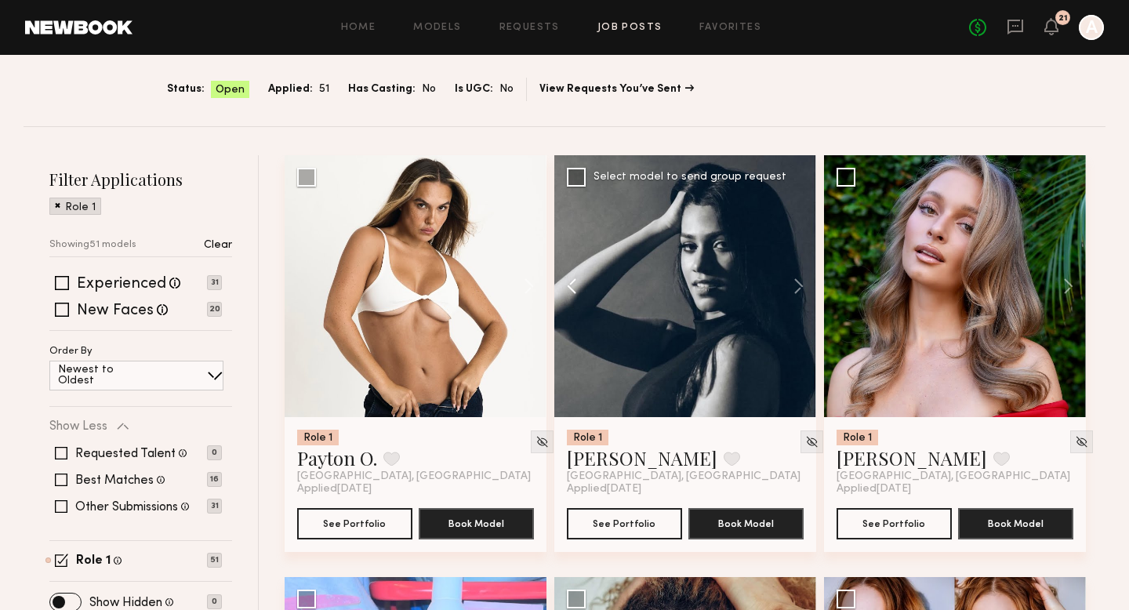
scroll to position [299, 0]
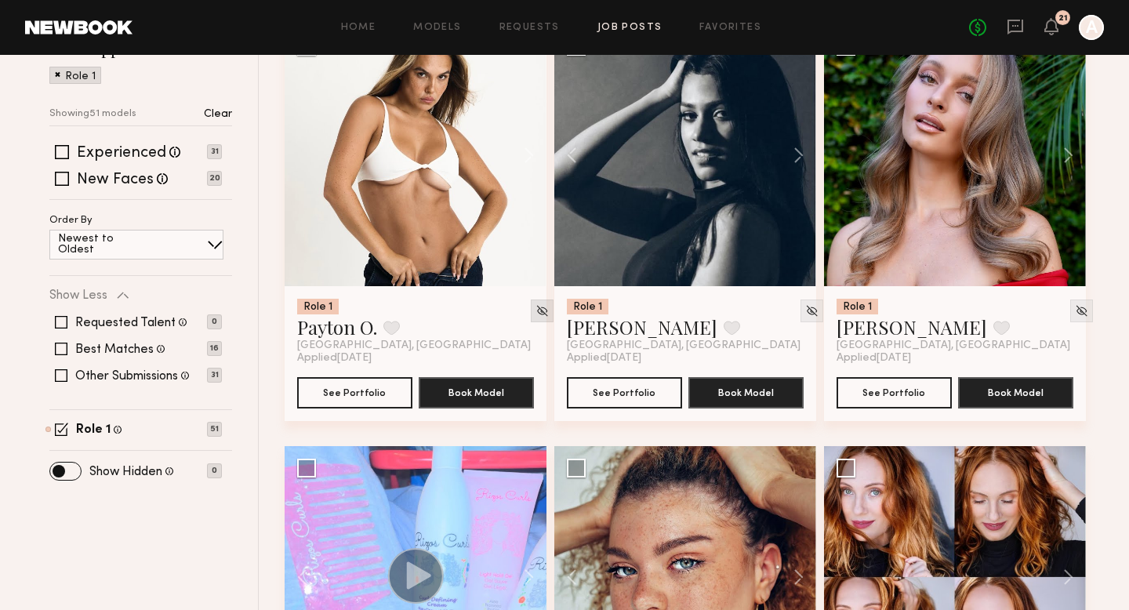
click at [535, 309] on img at bounding box center [541, 310] width 13 height 13
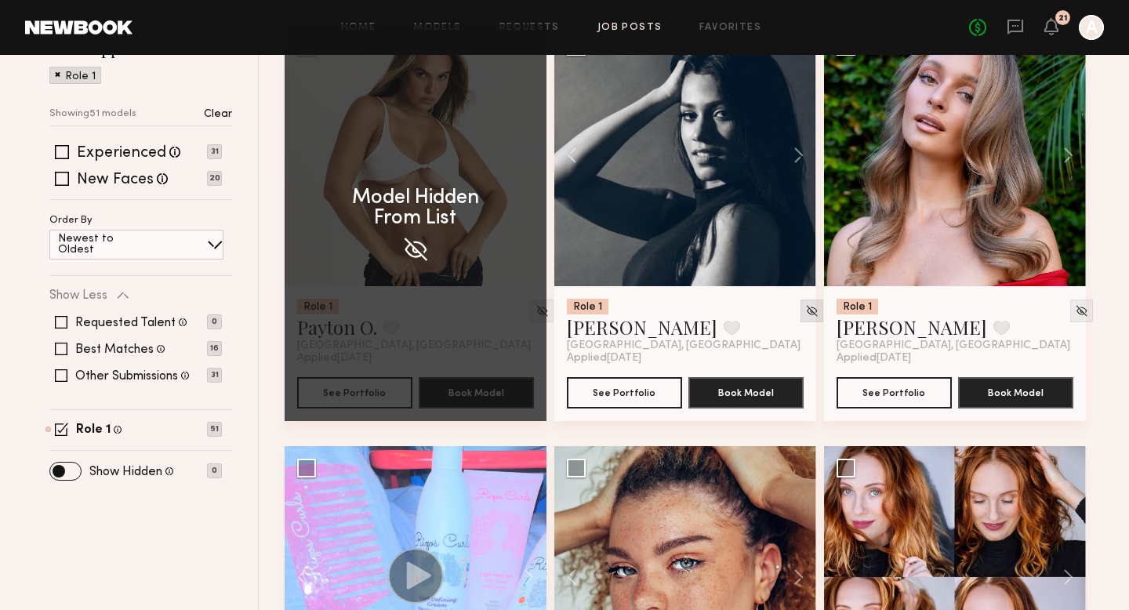
click at [805, 316] on img at bounding box center [811, 310] width 13 height 13
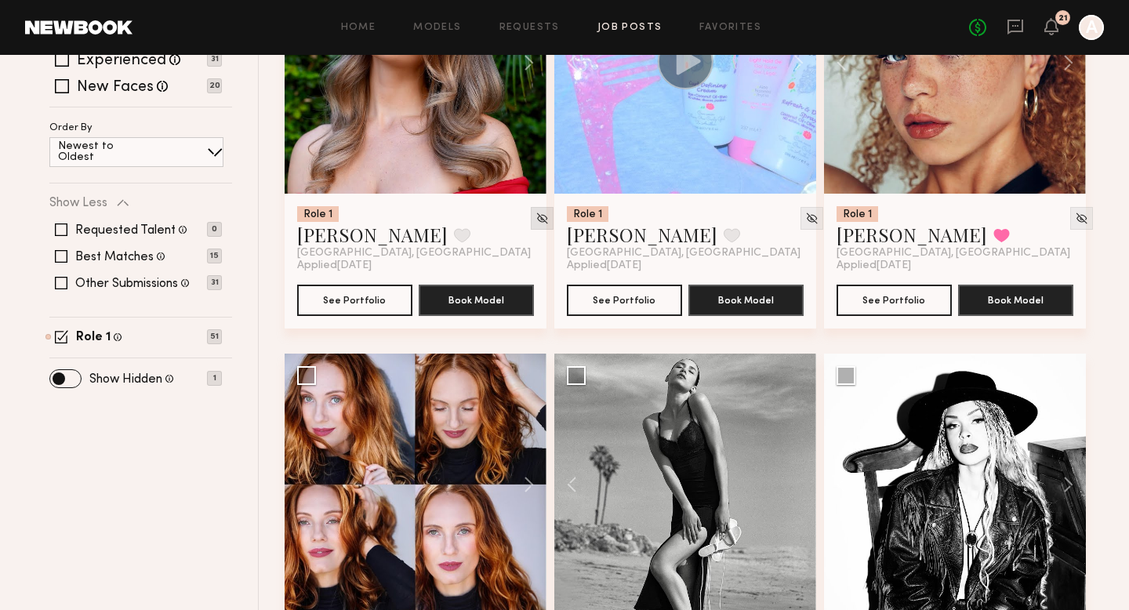
scroll to position [386, 0]
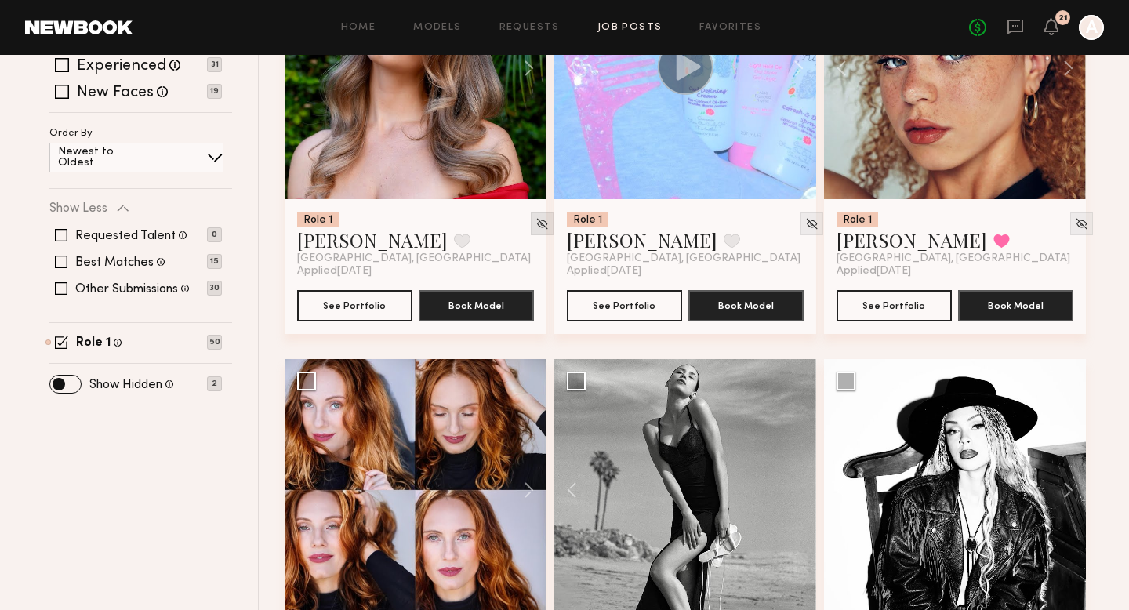
click at [535, 227] on img at bounding box center [541, 223] width 13 height 13
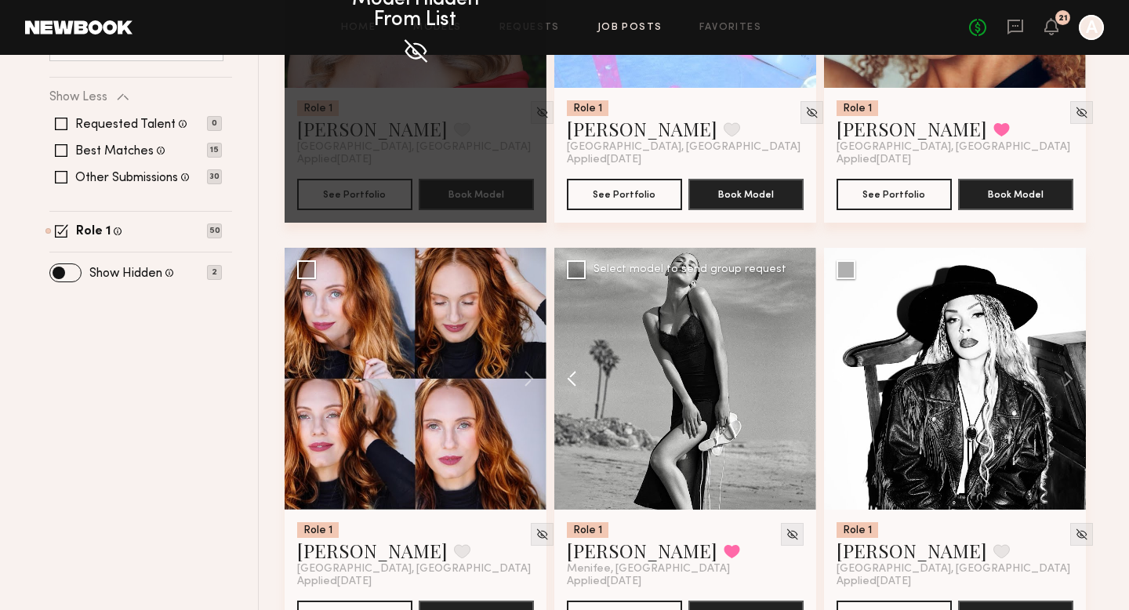
scroll to position [552, 0]
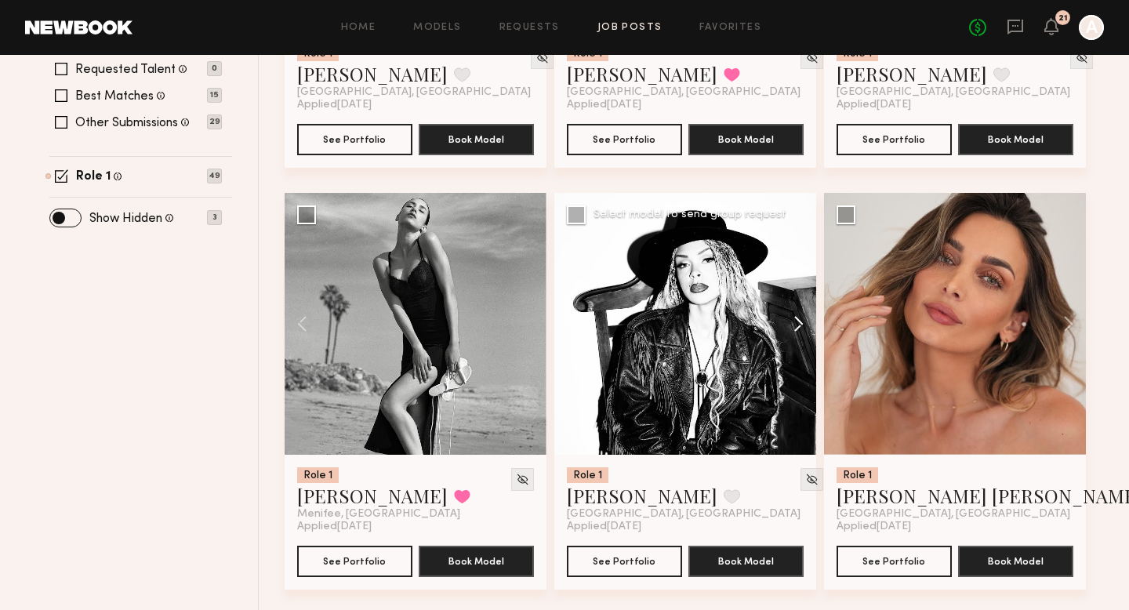
click at [793, 320] on button at bounding box center [791, 324] width 50 height 262
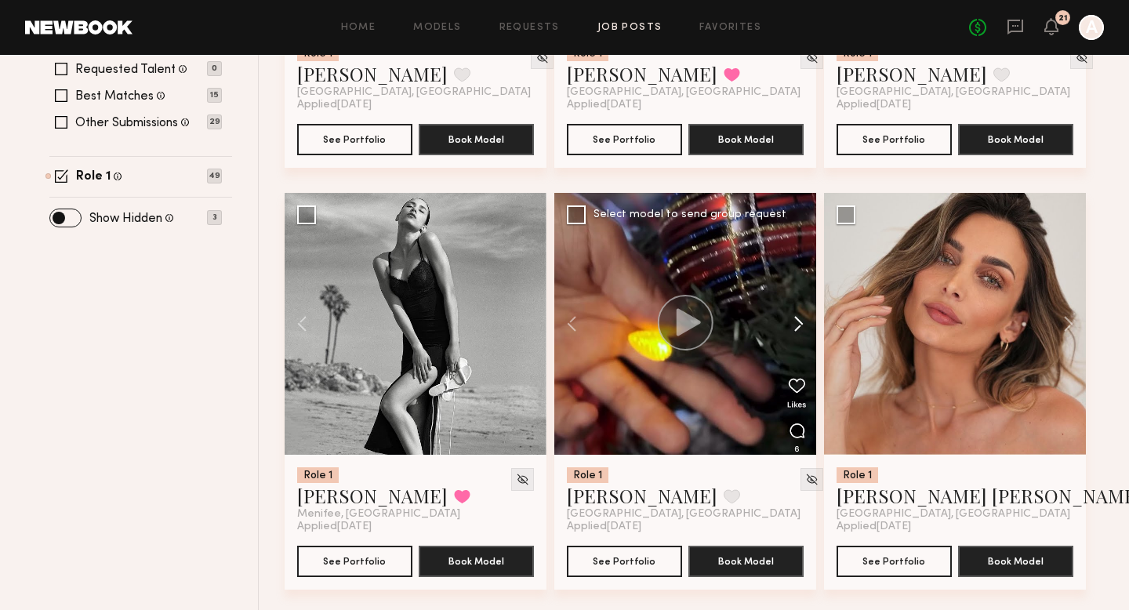
click at [793, 320] on button at bounding box center [791, 324] width 50 height 262
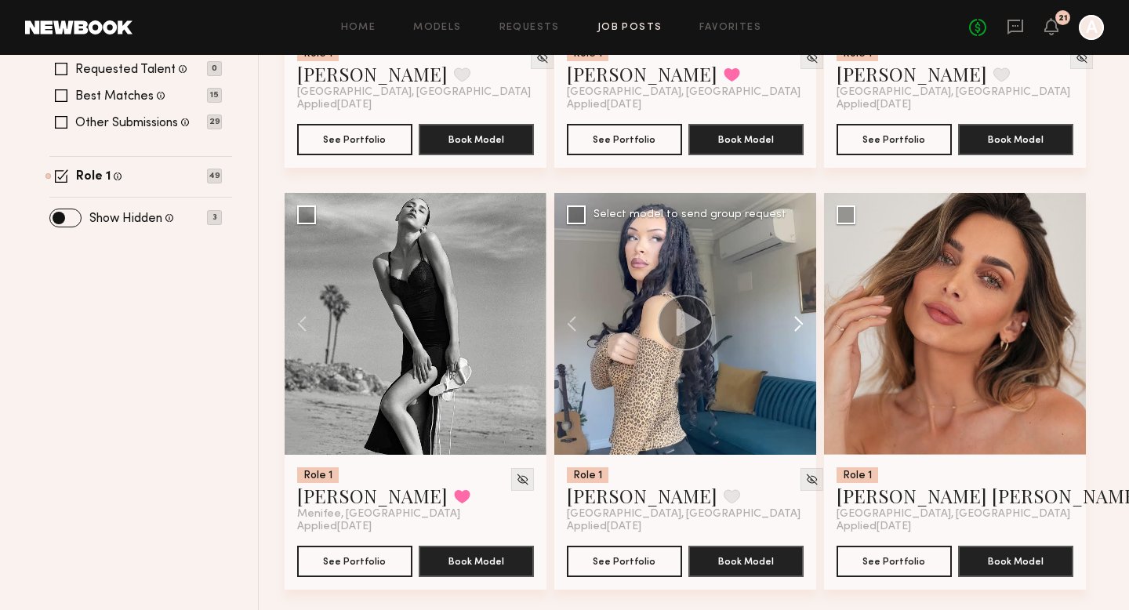
click at [793, 320] on button at bounding box center [791, 324] width 50 height 262
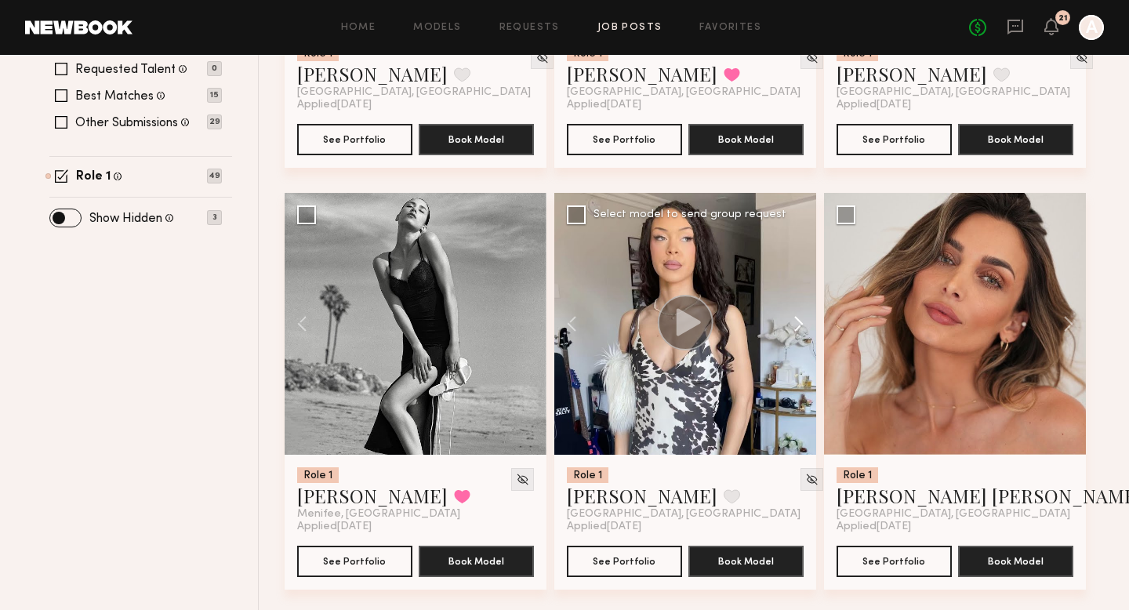
click at [793, 320] on button at bounding box center [791, 324] width 50 height 262
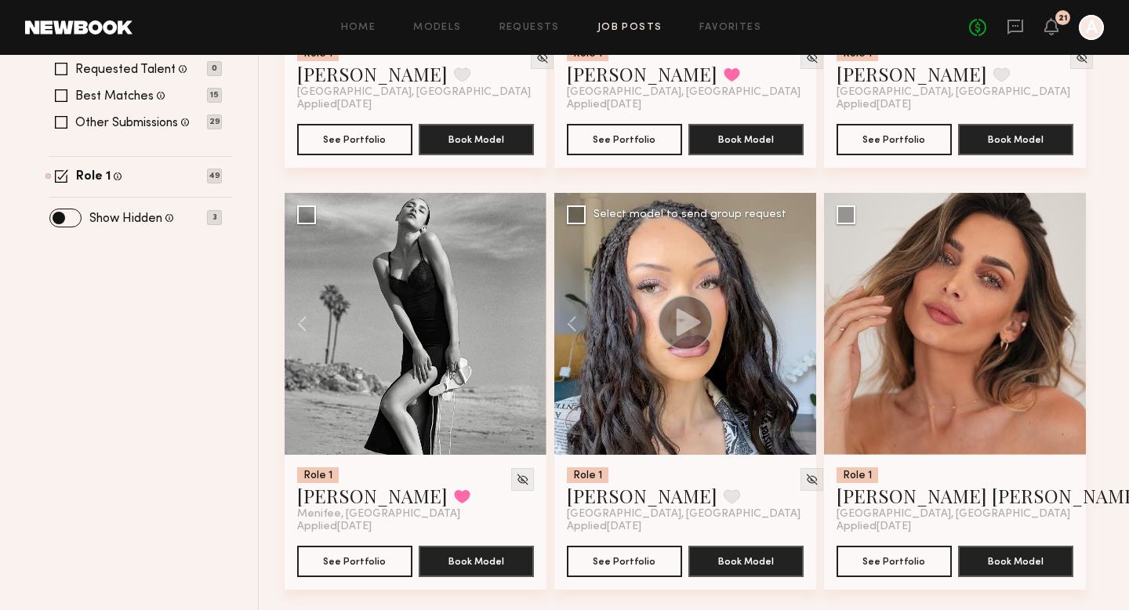
click at [793, 320] on div at bounding box center [685, 324] width 262 height 262
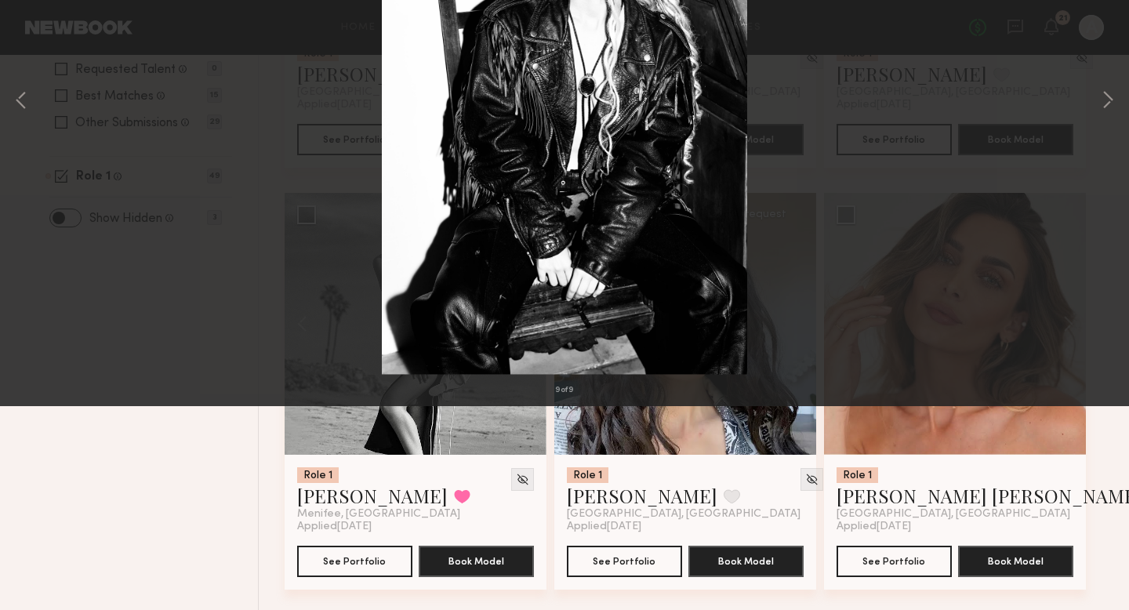
click at [34, 41] on button at bounding box center [36, 38] width 25 height 28
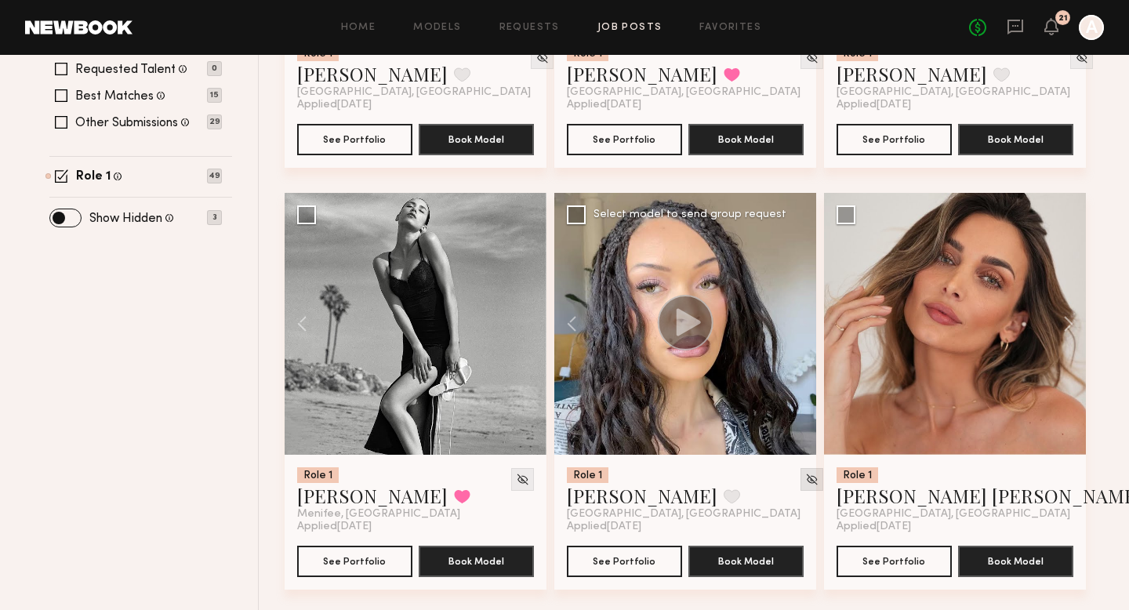
click at [805, 485] on img at bounding box center [811, 479] width 13 height 13
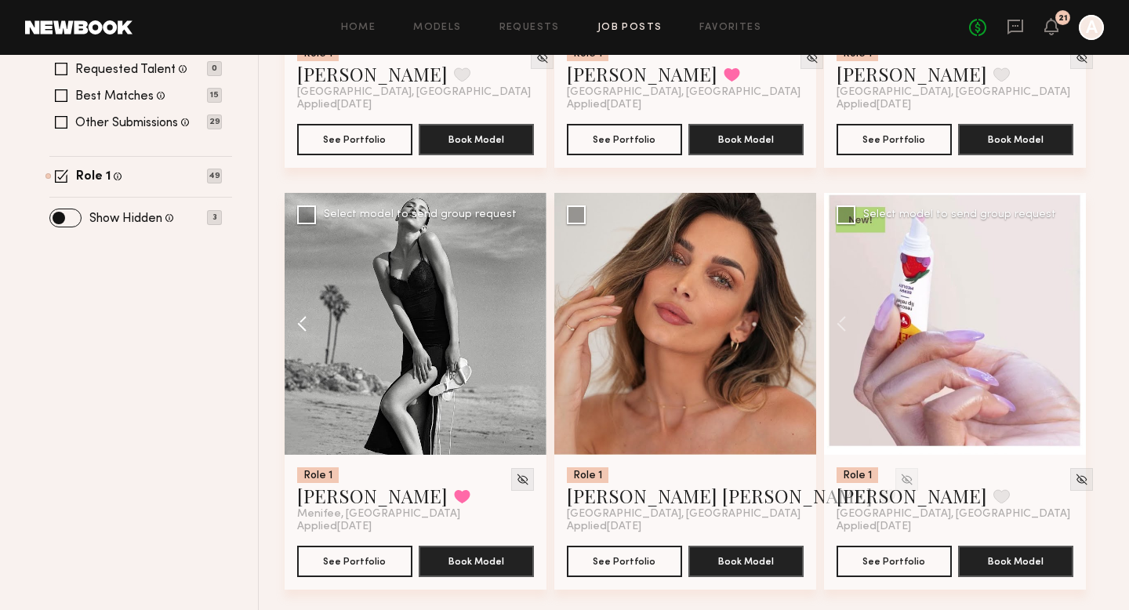
click at [304, 314] on button at bounding box center [310, 324] width 50 height 262
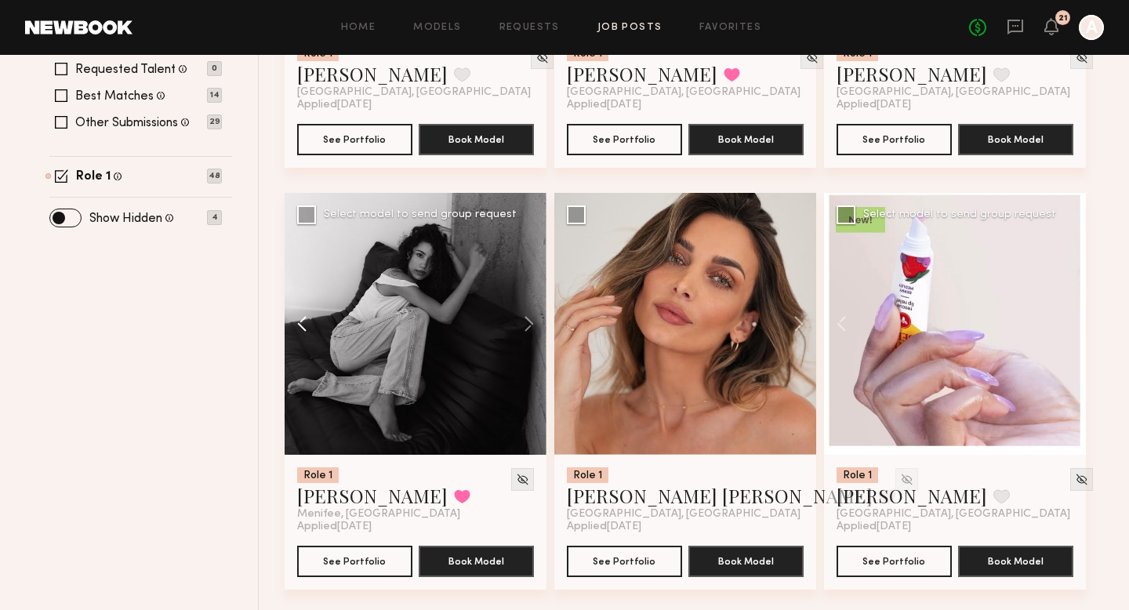
click at [304, 314] on button at bounding box center [310, 324] width 50 height 262
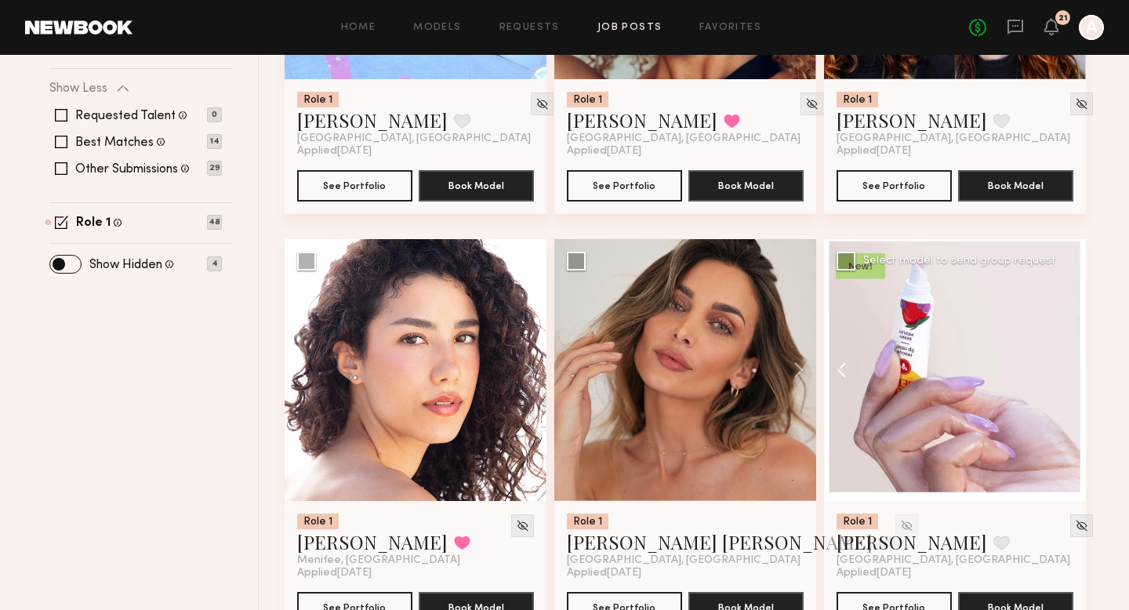
scroll to position [570, 0]
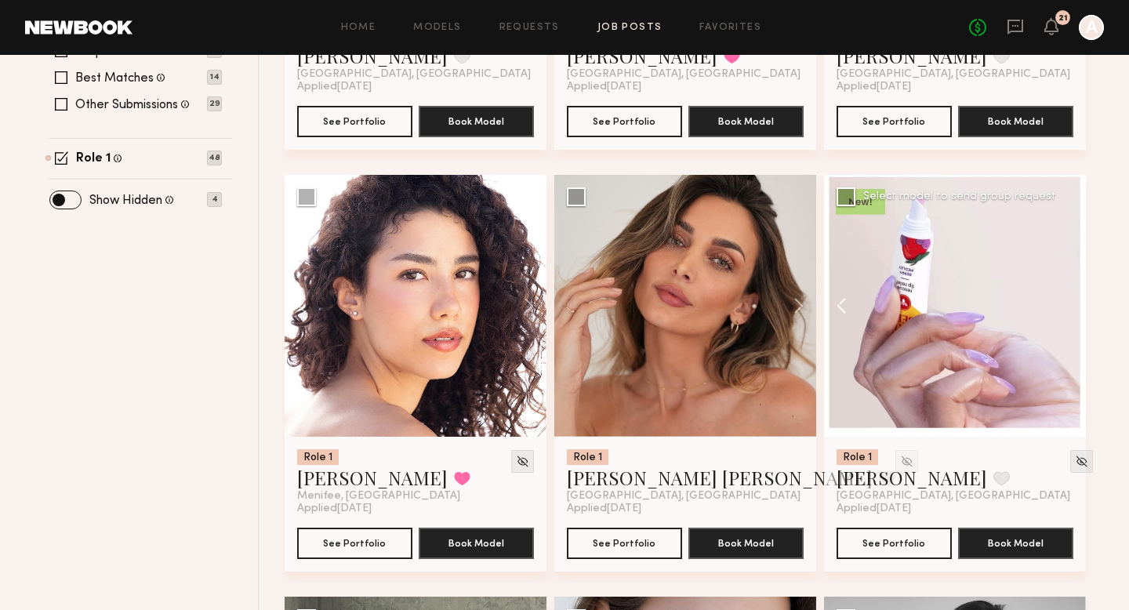
click at [847, 303] on button at bounding box center [849, 306] width 50 height 262
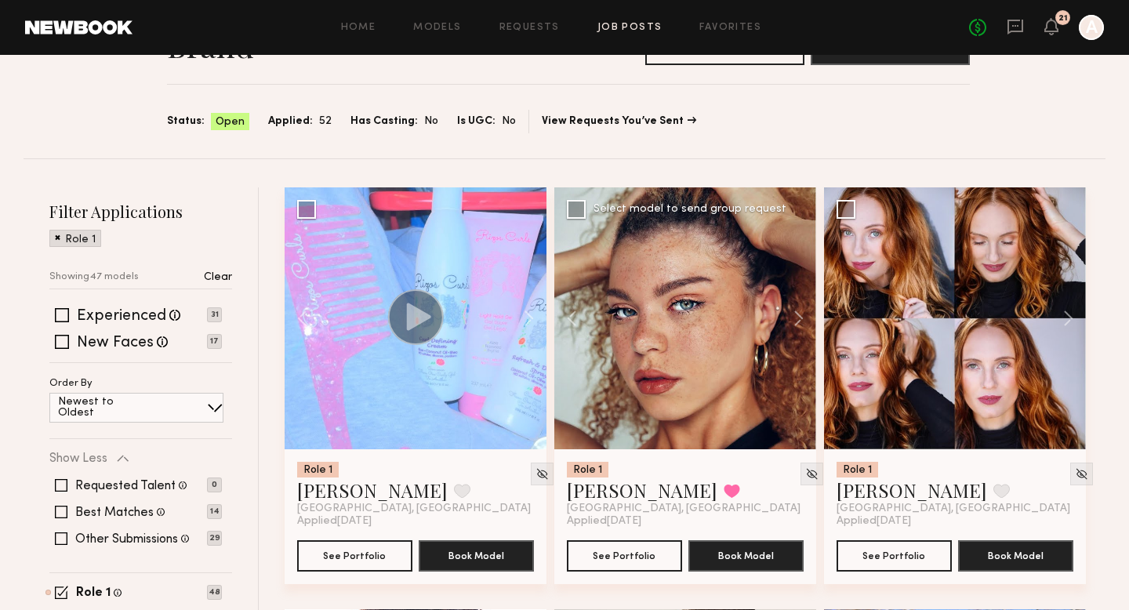
scroll to position [76, 0]
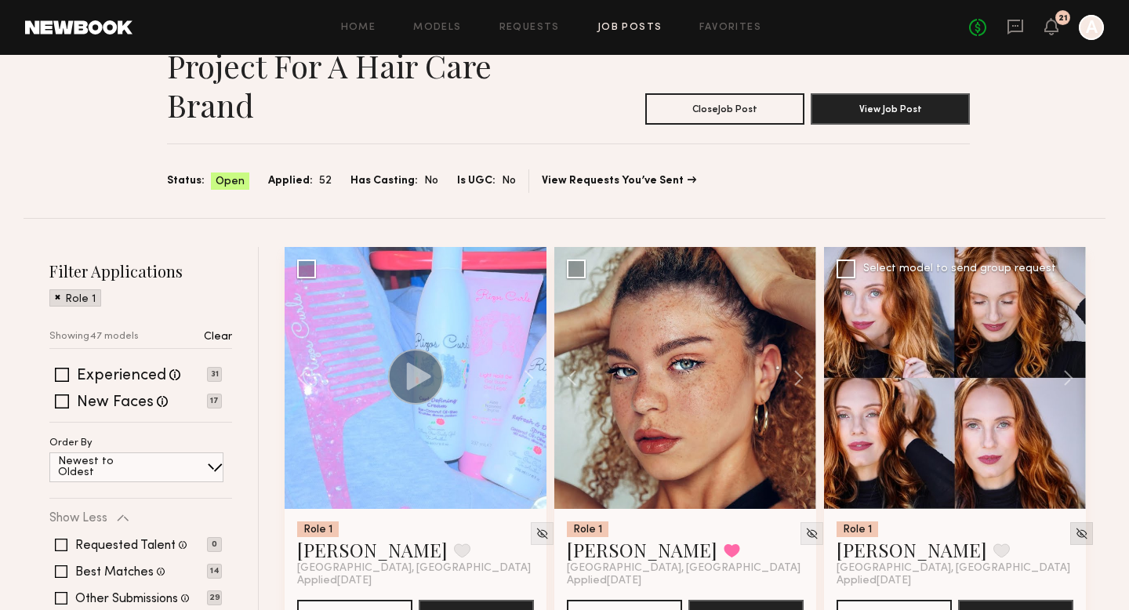
click at [1075, 528] on img at bounding box center [1081, 533] width 13 height 13
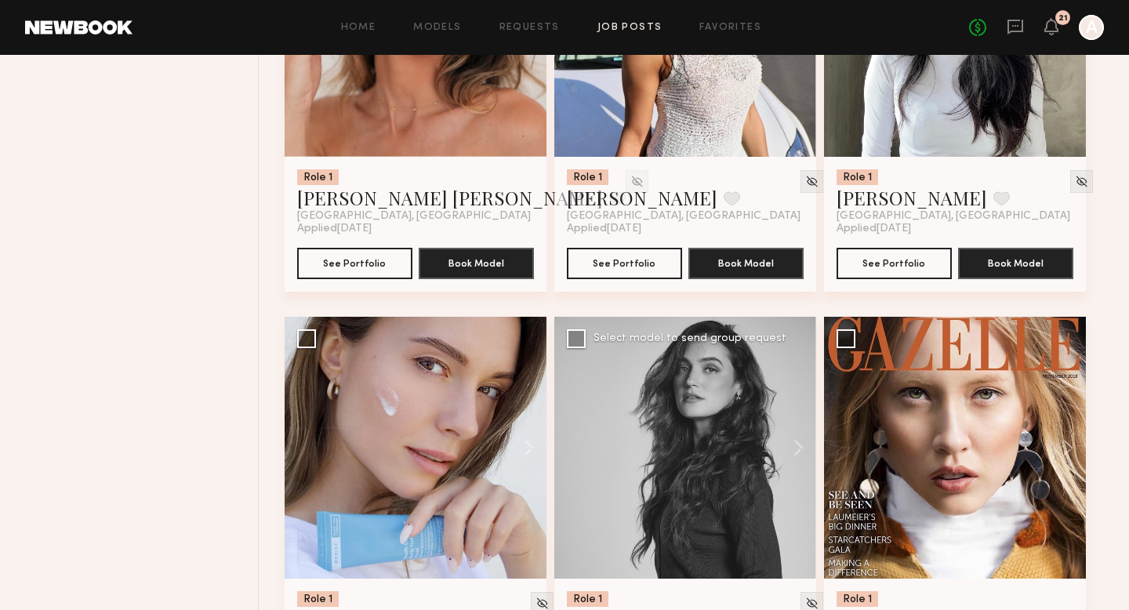
scroll to position [673, 0]
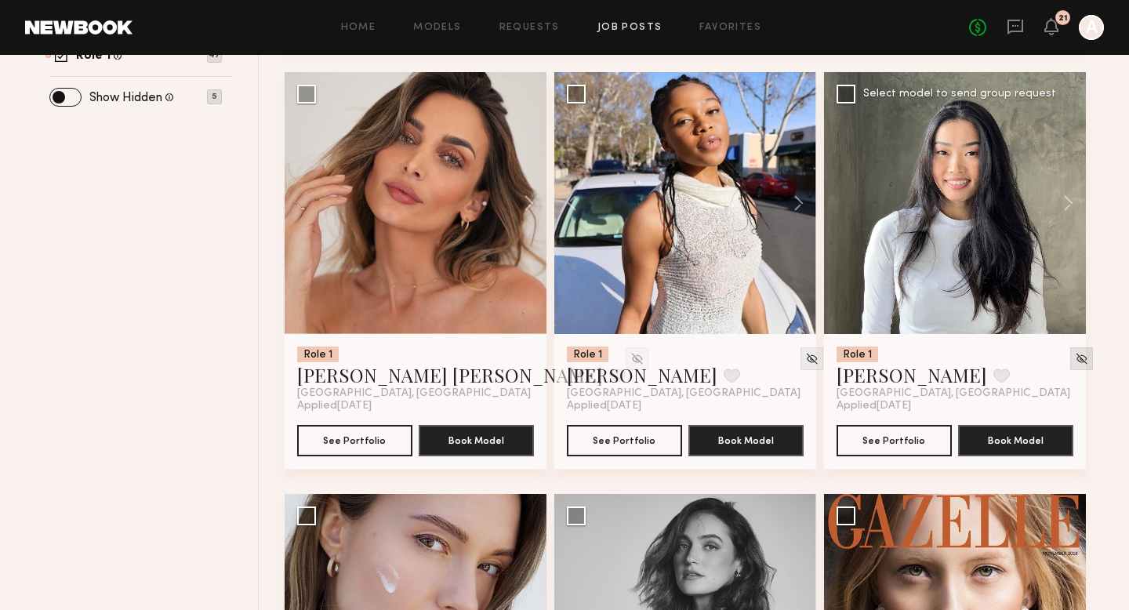
click at [1075, 364] on img at bounding box center [1081, 358] width 13 height 13
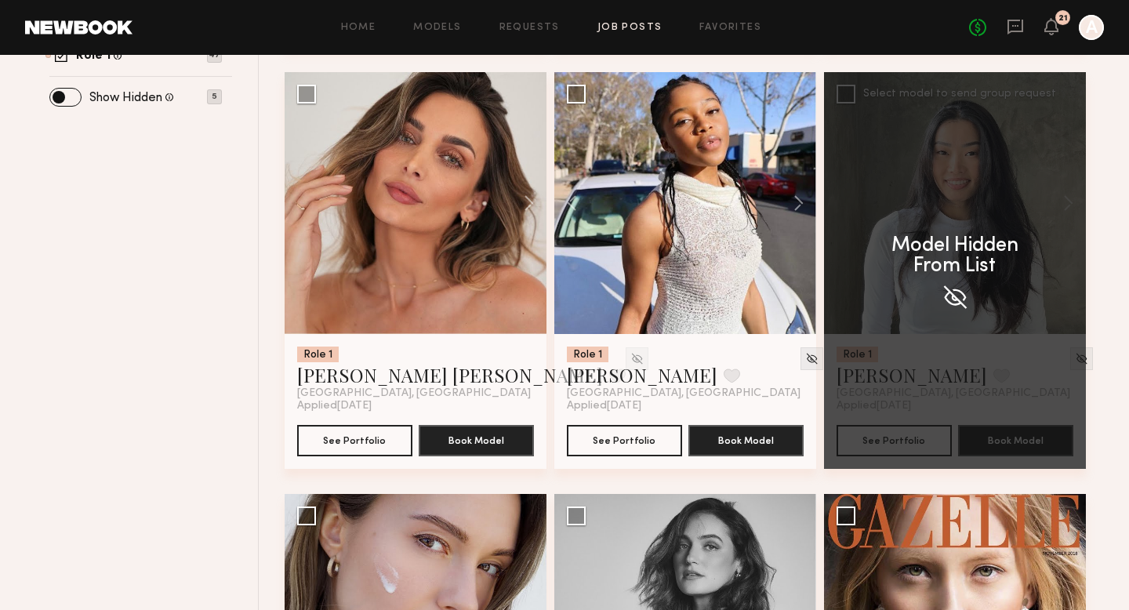
scroll to position [709, 0]
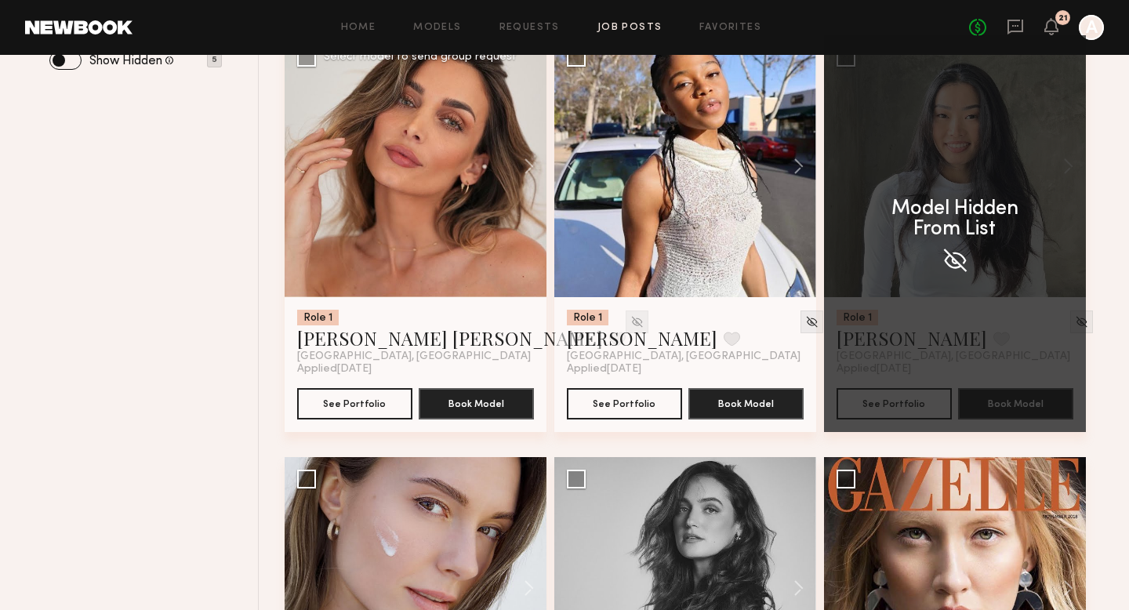
click at [630, 322] on img at bounding box center [636, 321] width 13 height 13
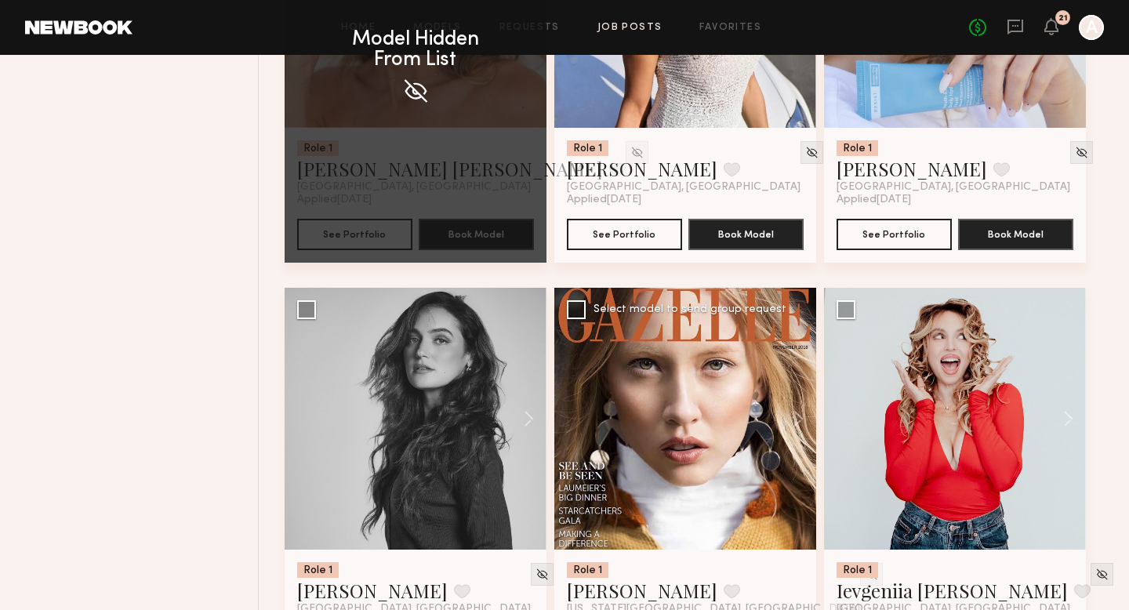
scroll to position [904, 0]
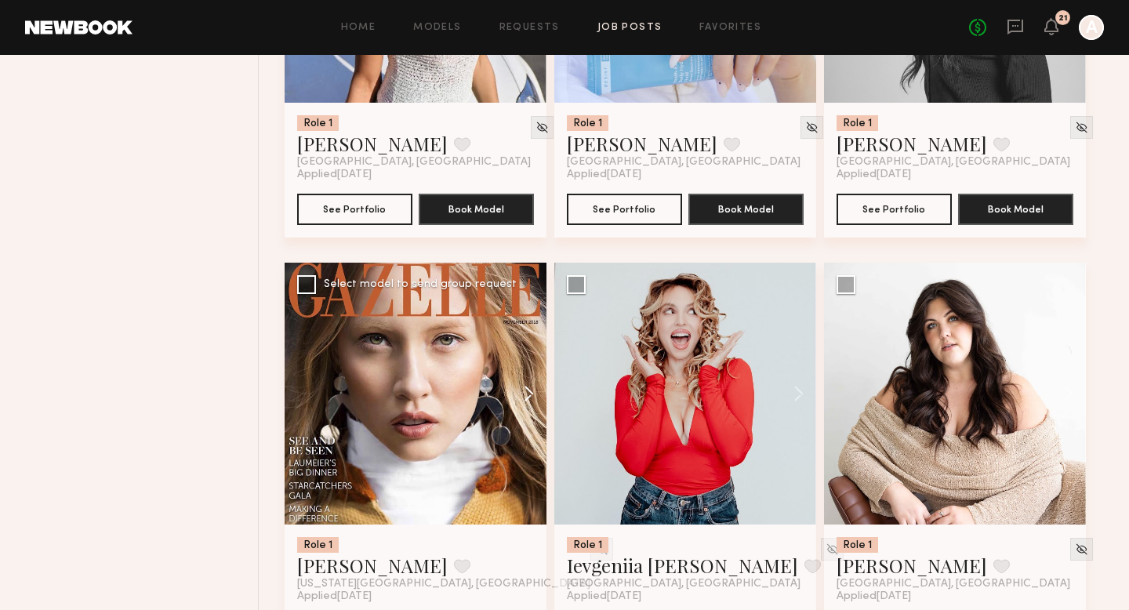
click at [525, 394] on button at bounding box center [521, 394] width 50 height 262
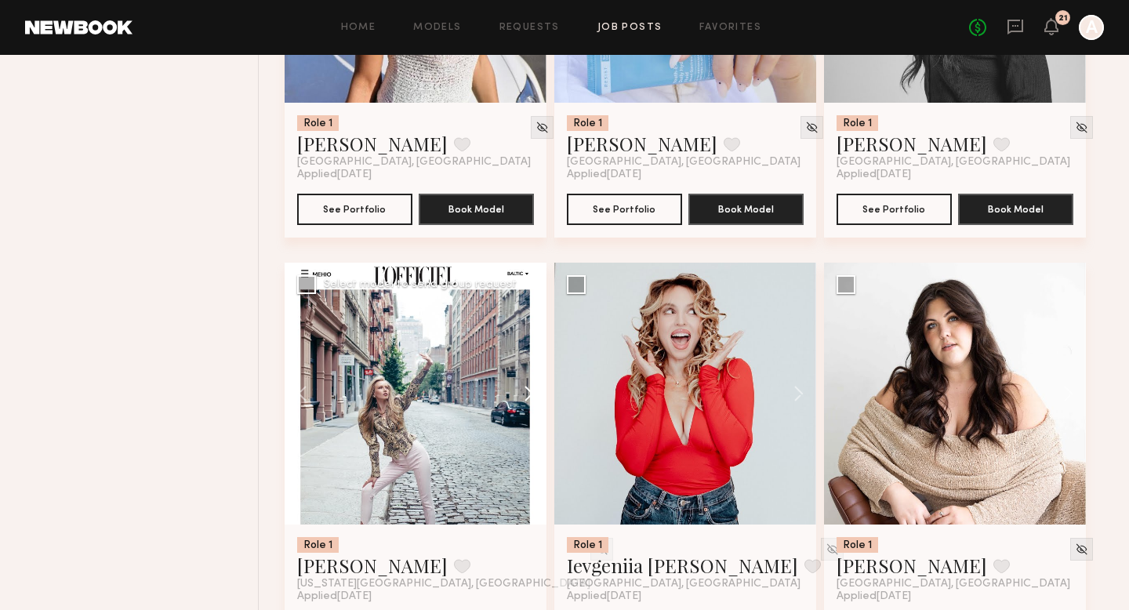
click at [525, 394] on button at bounding box center [521, 394] width 50 height 262
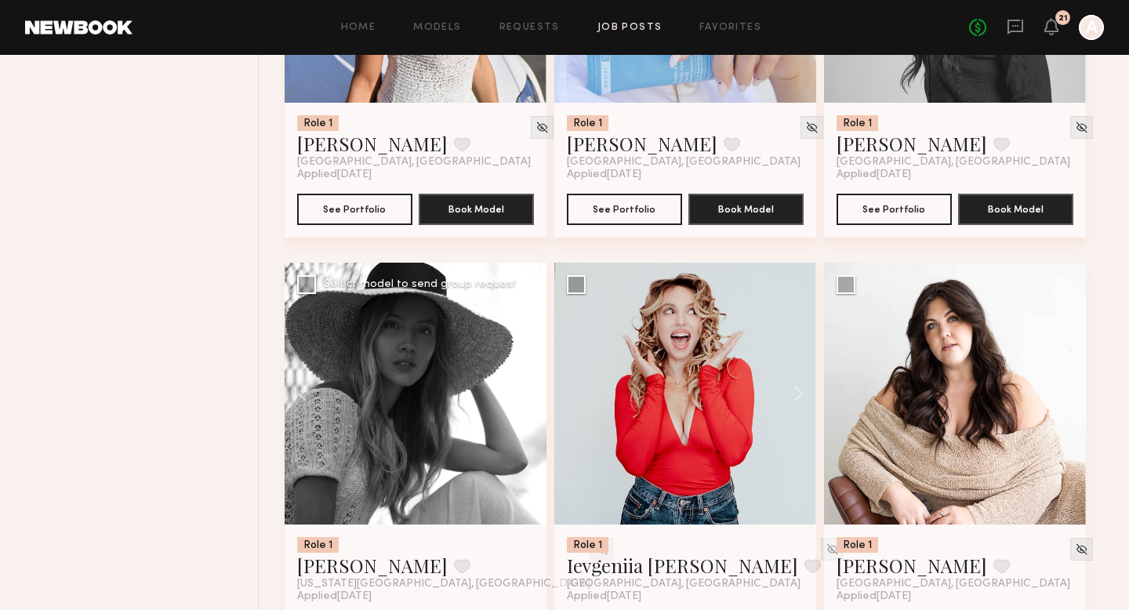
click at [525, 394] on button at bounding box center [521, 394] width 50 height 262
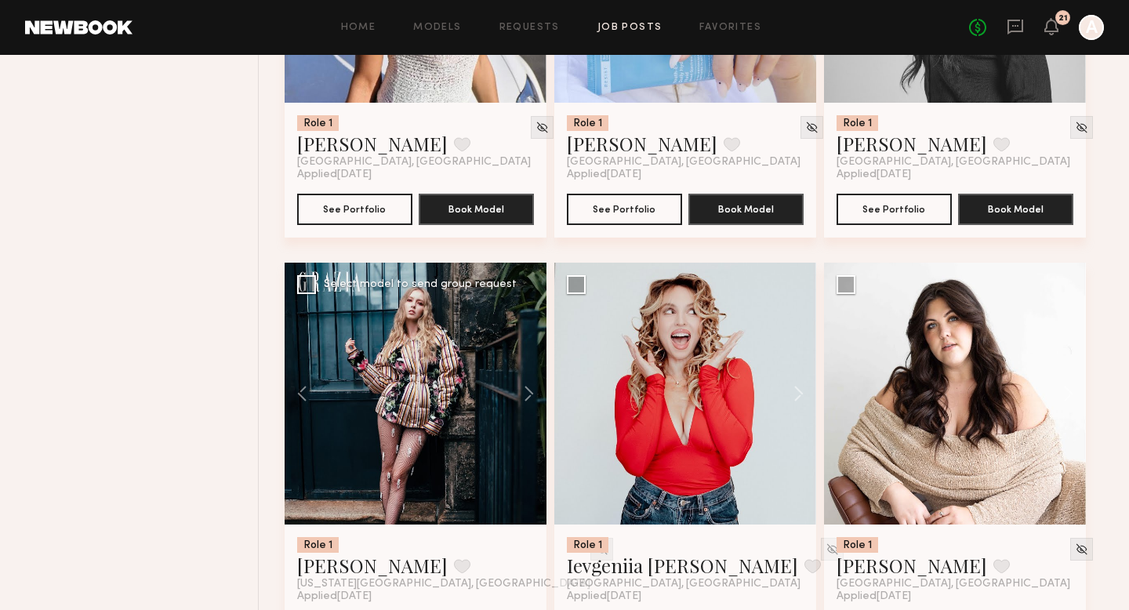
click at [595, 551] on img at bounding box center [601, 548] width 13 height 13
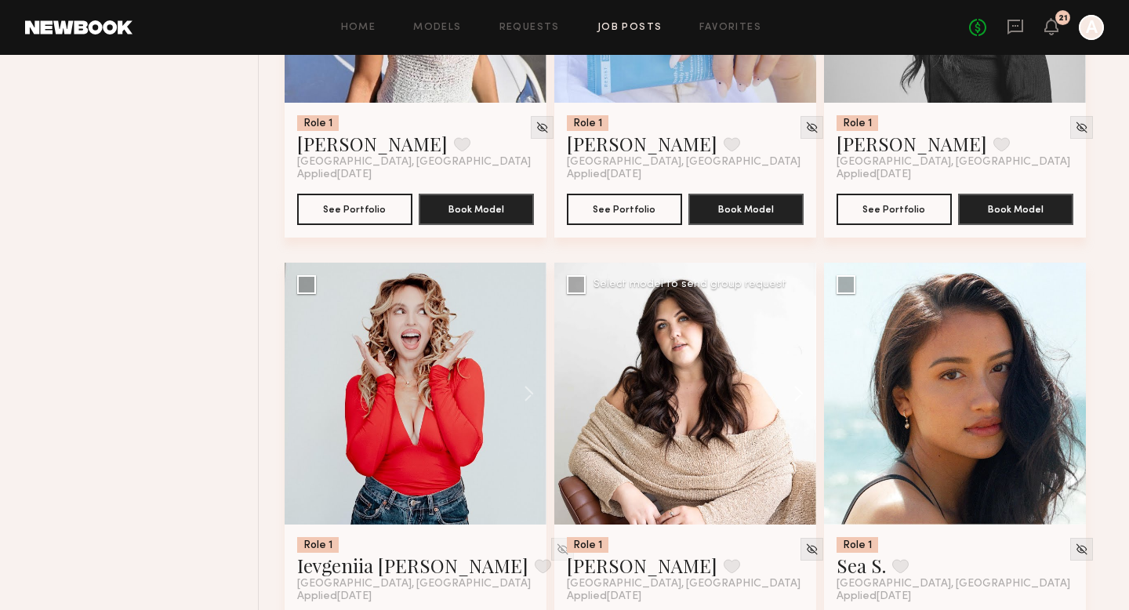
click at [800, 408] on button at bounding box center [791, 394] width 50 height 262
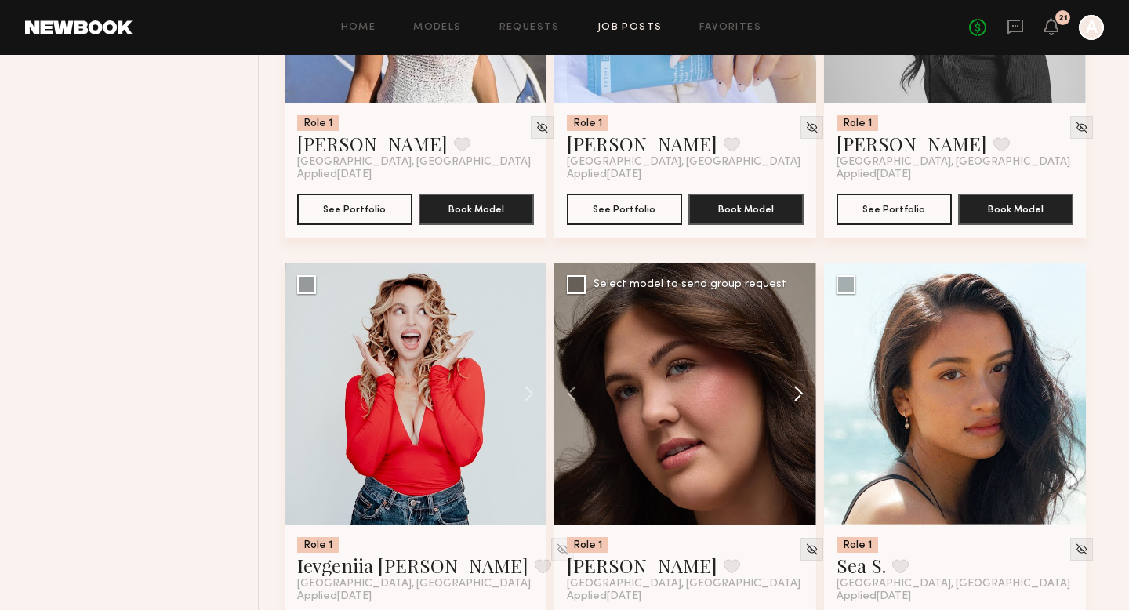
click at [800, 408] on button at bounding box center [791, 394] width 50 height 262
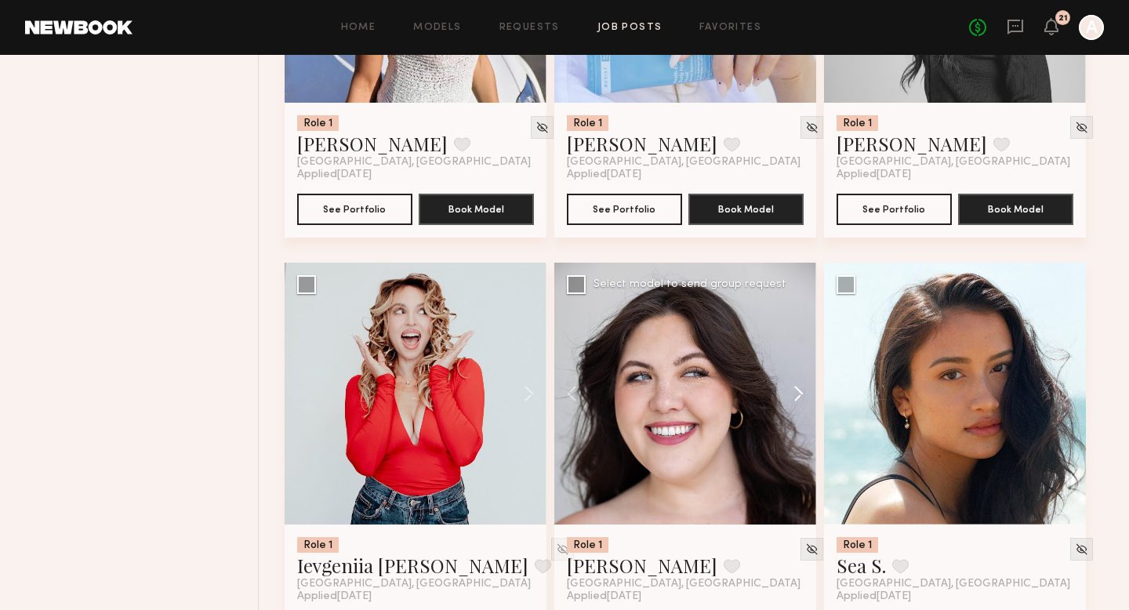
click at [800, 408] on button at bounding box center [791, 394] width 50 height 262
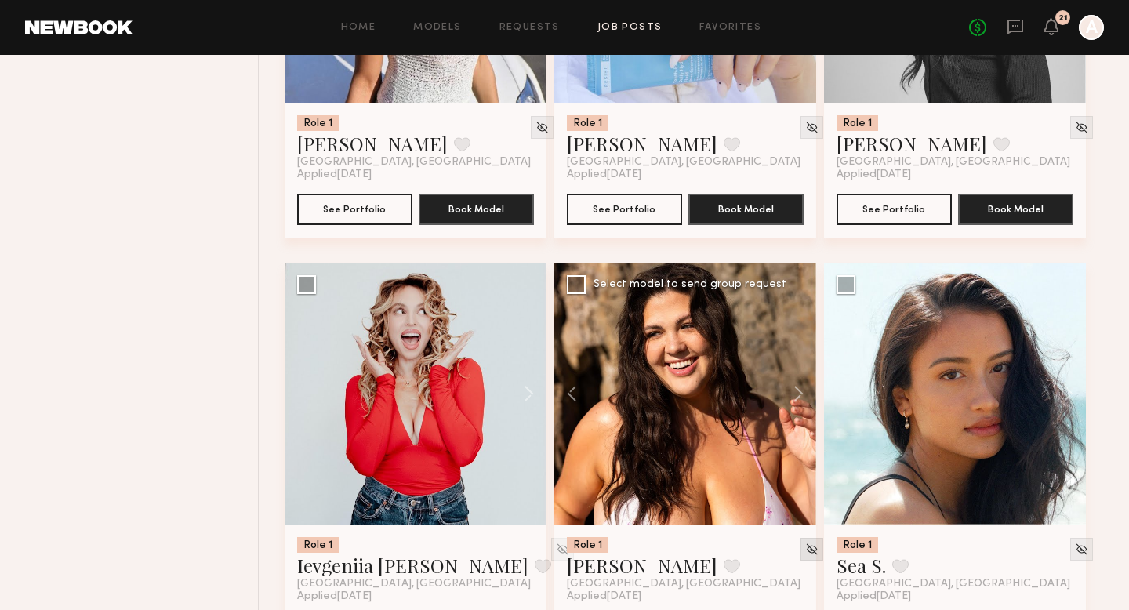
click at [805, 552] on img at bounding box center [811, 548] width 13 height 13
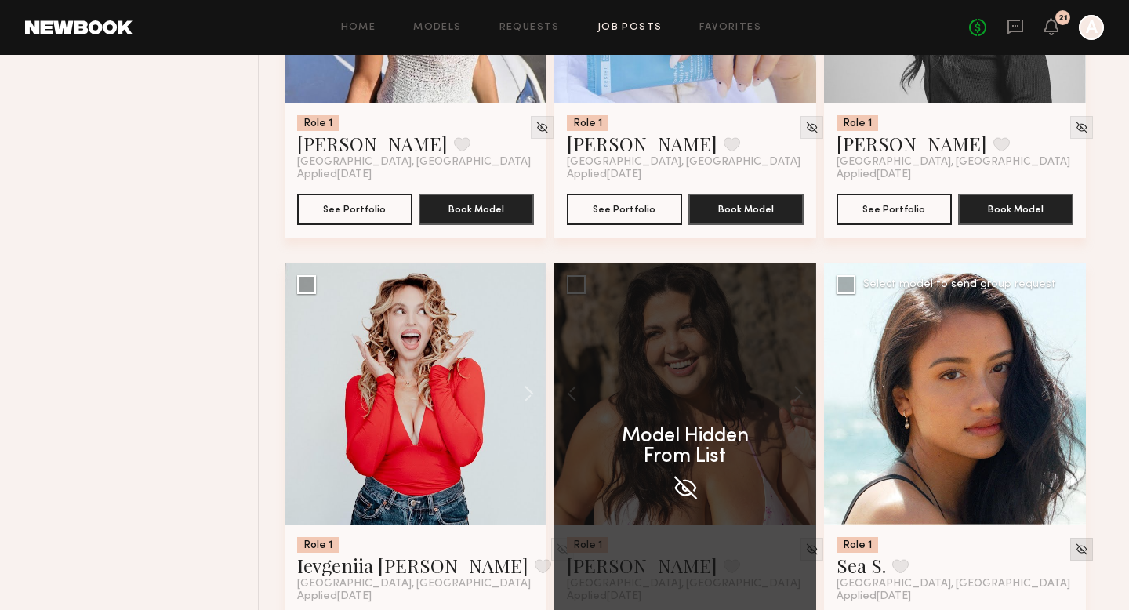
click at [1075, 550] on img at bounding box center [1081, 548] width 13 height 13
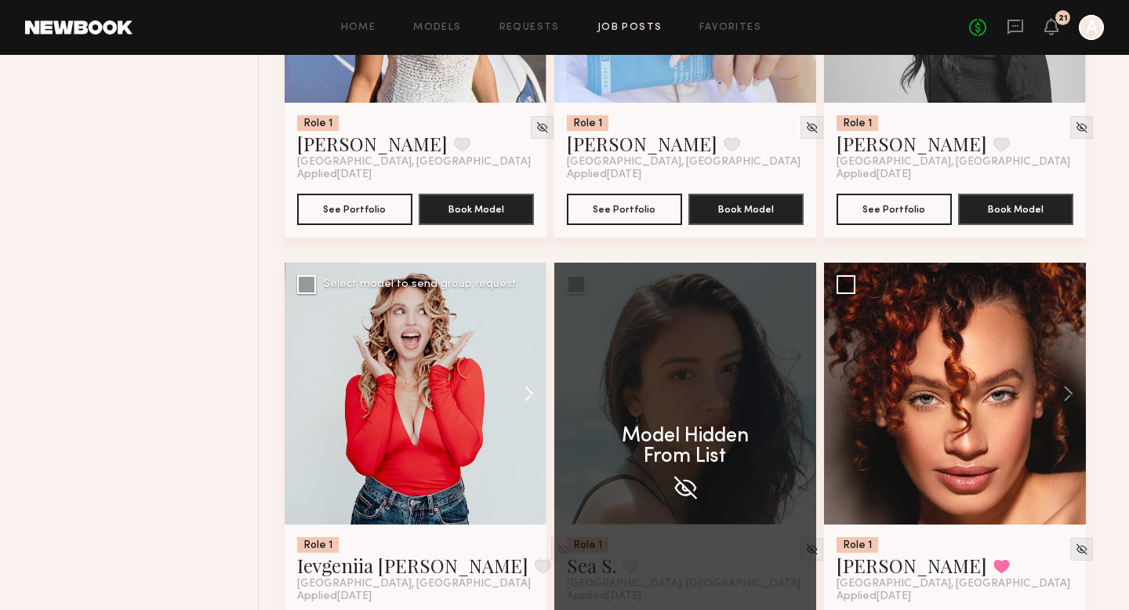
click at [532, 390] on button at bounding box center [521, 394] width 50 height 262
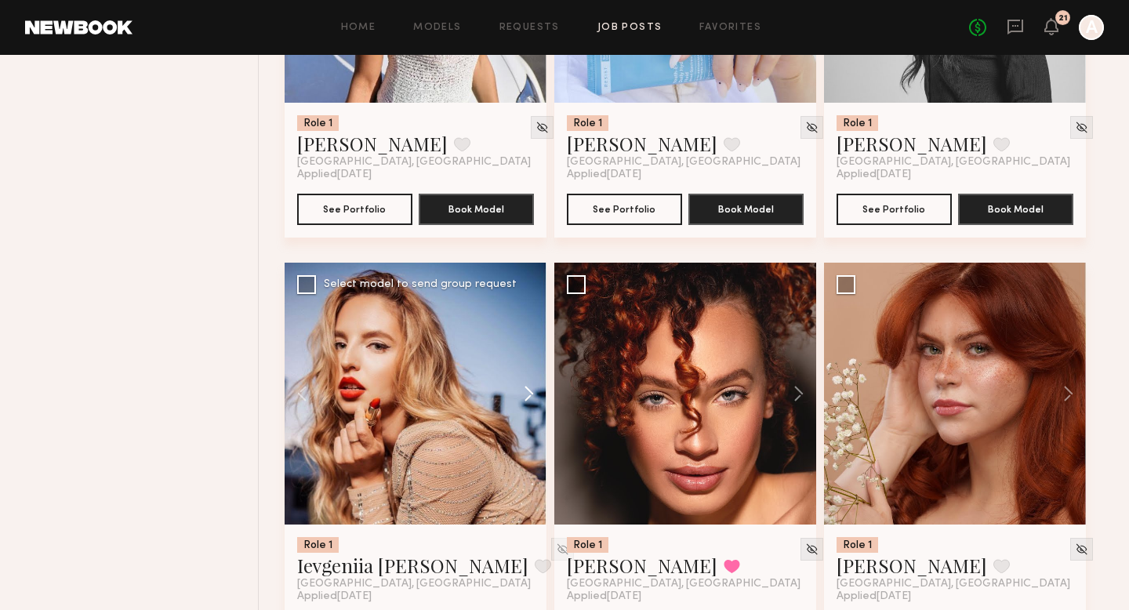
click at [532, 390] on button at bounding box center [521, 394] width 50 height 262
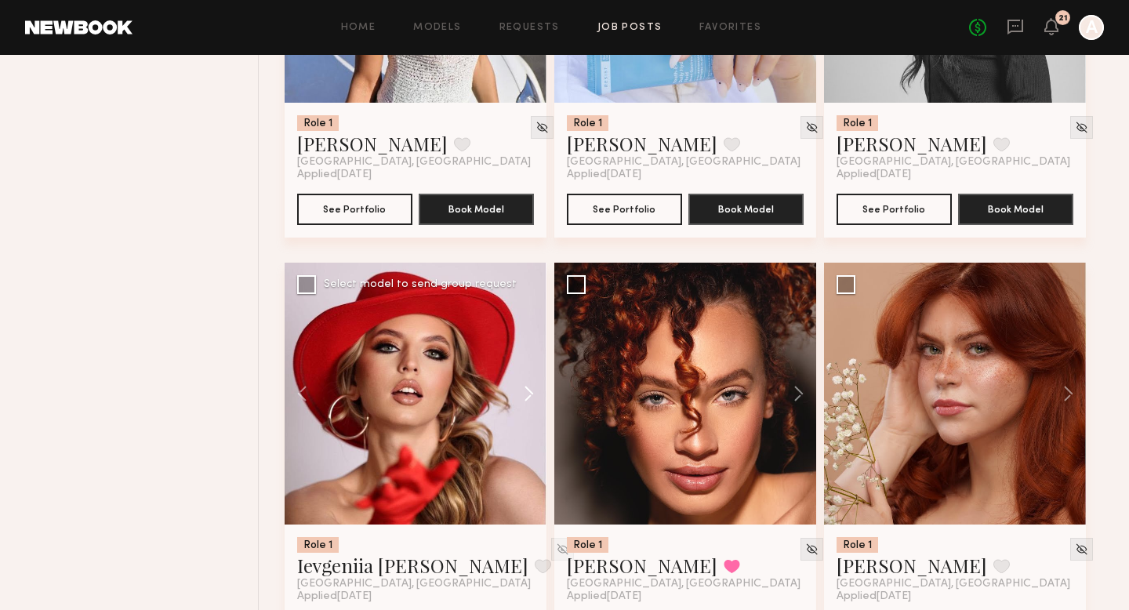
click at [532, 390] on button at bounding box center [521, 394] width 50 height 262
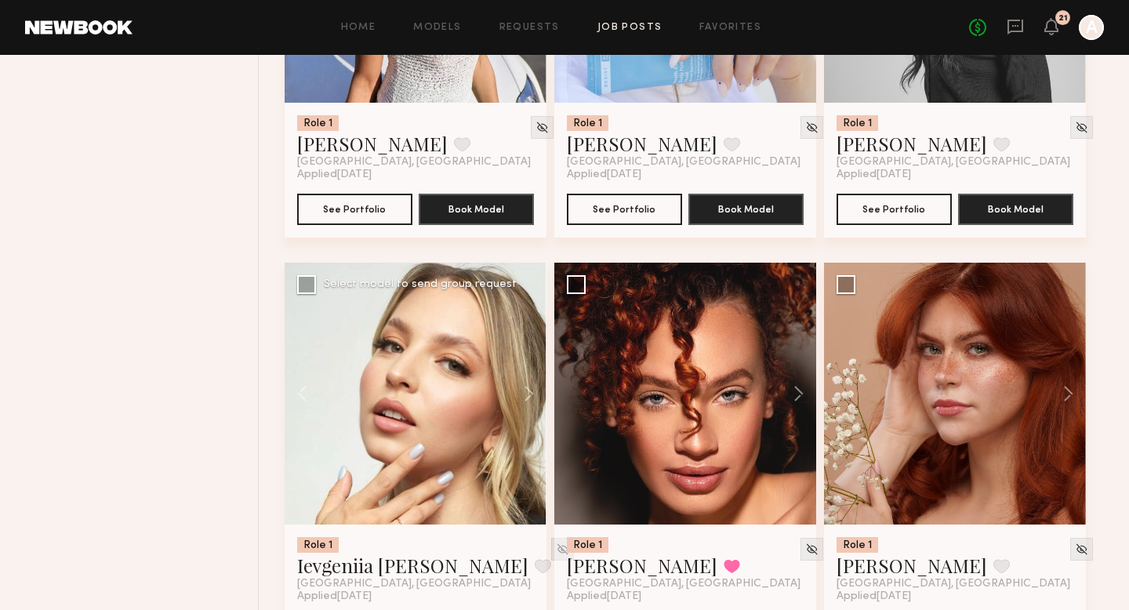
click at [556, 546] on img at bounding box center [562, 548] width 13 height 13
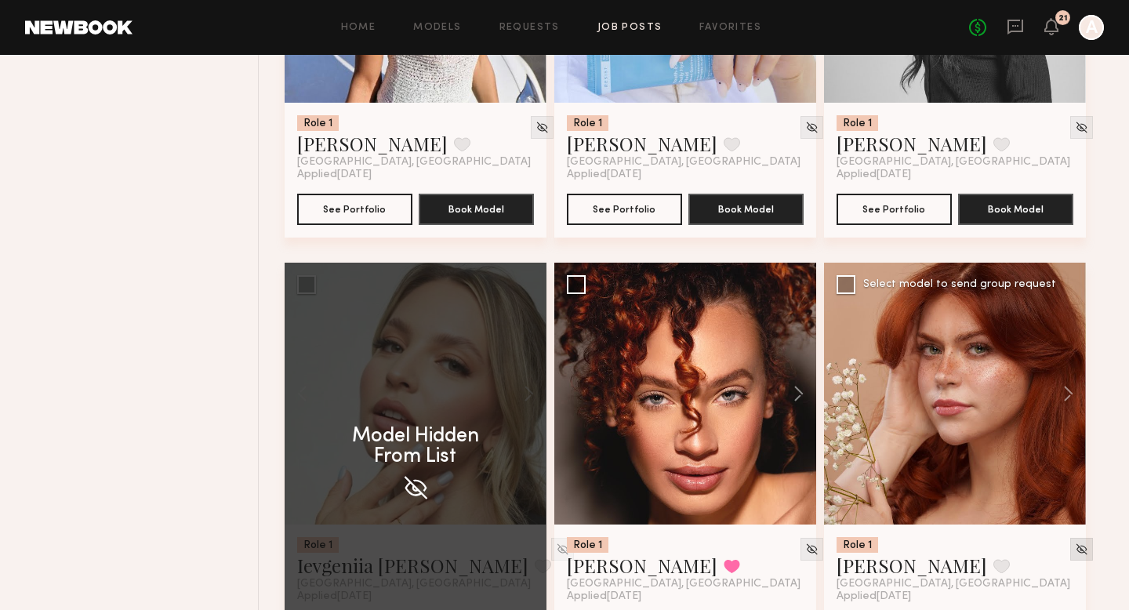
click at [1075, 553] on img at bounding box center [1081, 548] width 13 height 13
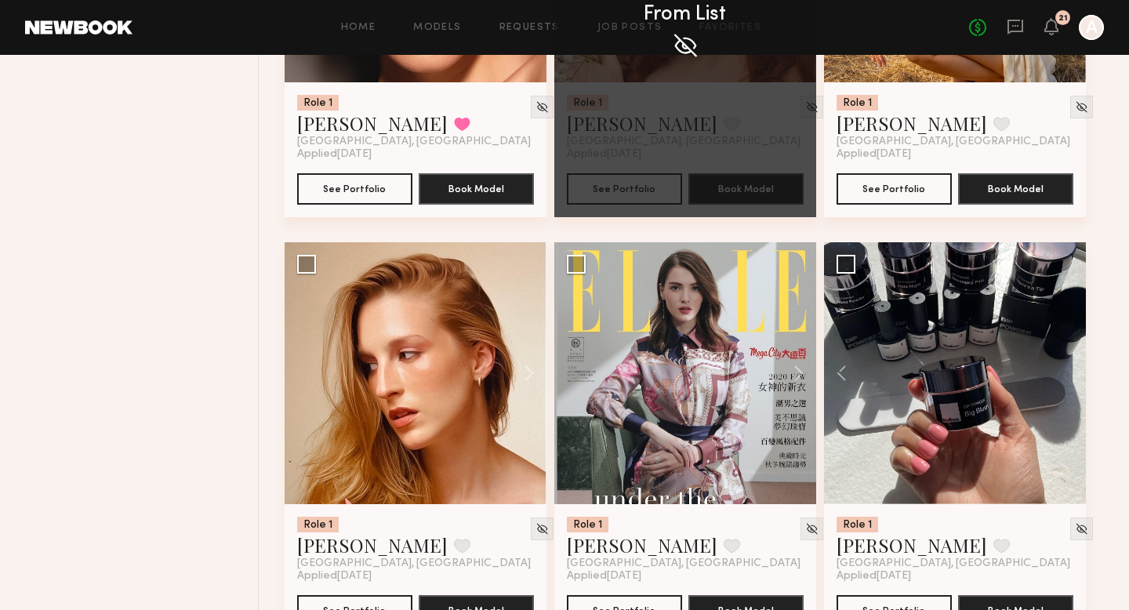
scroll to position [1366, 0]
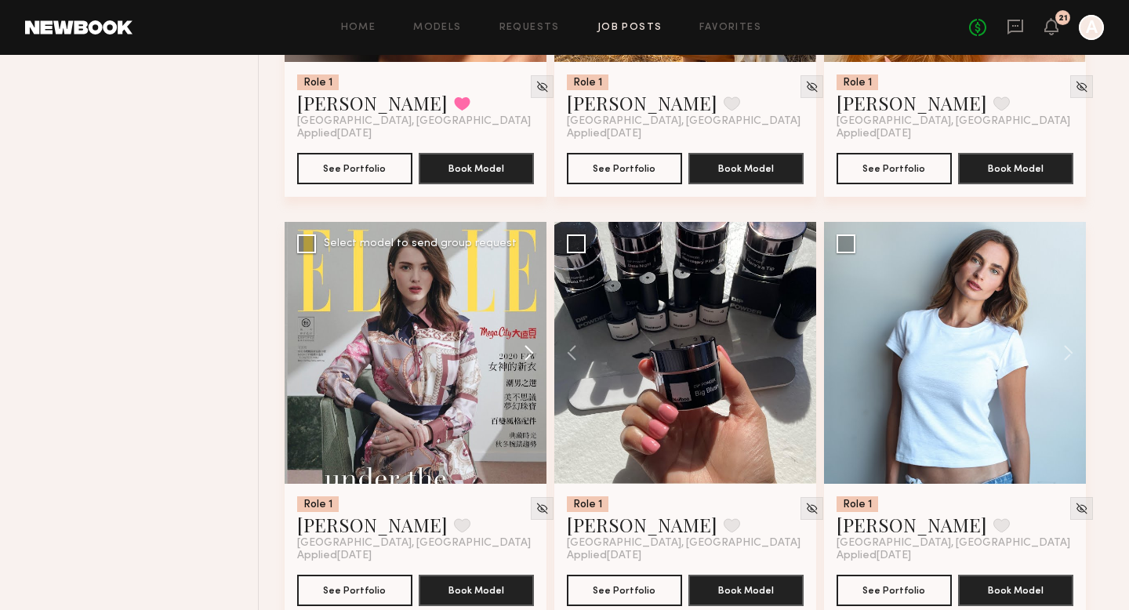
click at [530, 348] on button at bounding box center [521, 353] width 50 height 262
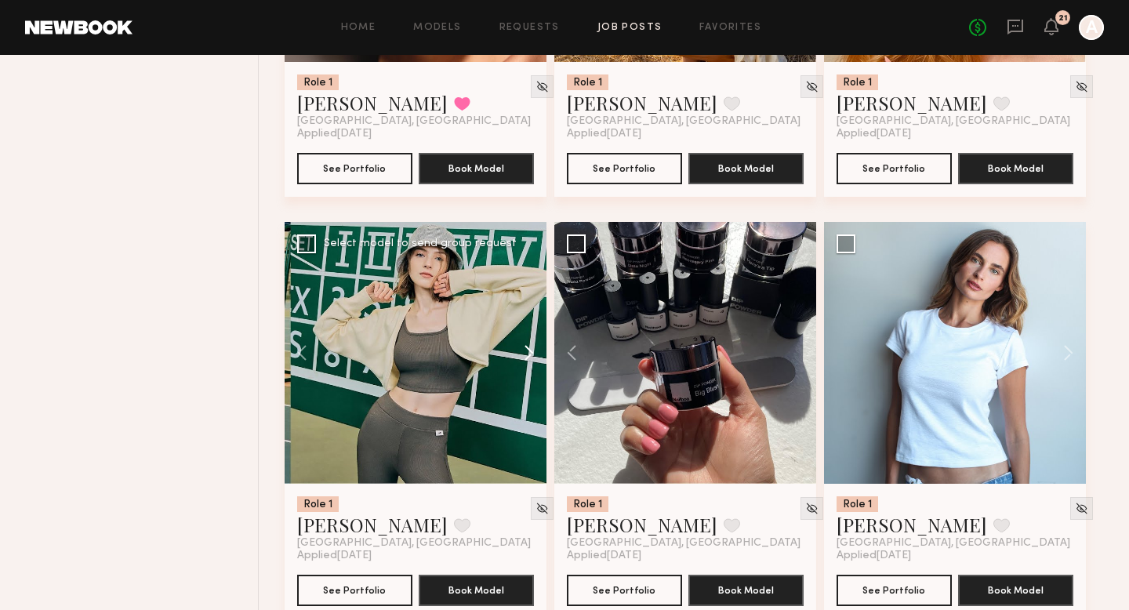
click at [530, 348] on button at bounding box center [521, 353] width 50 height 262
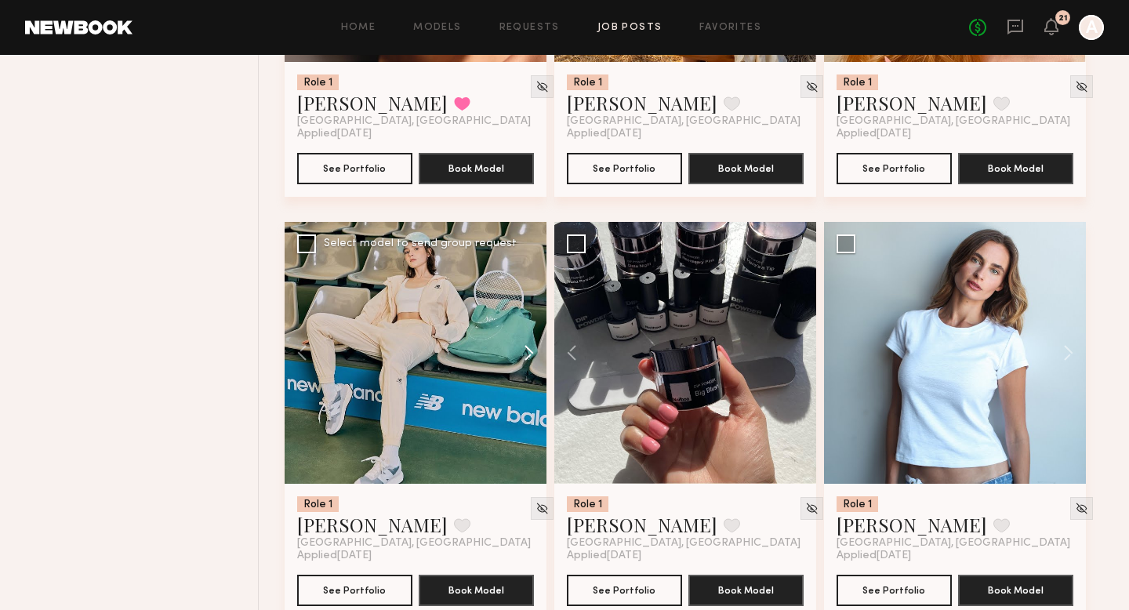
click at [530, 348] on button at bounding box center [521, 353] width 50 height 262
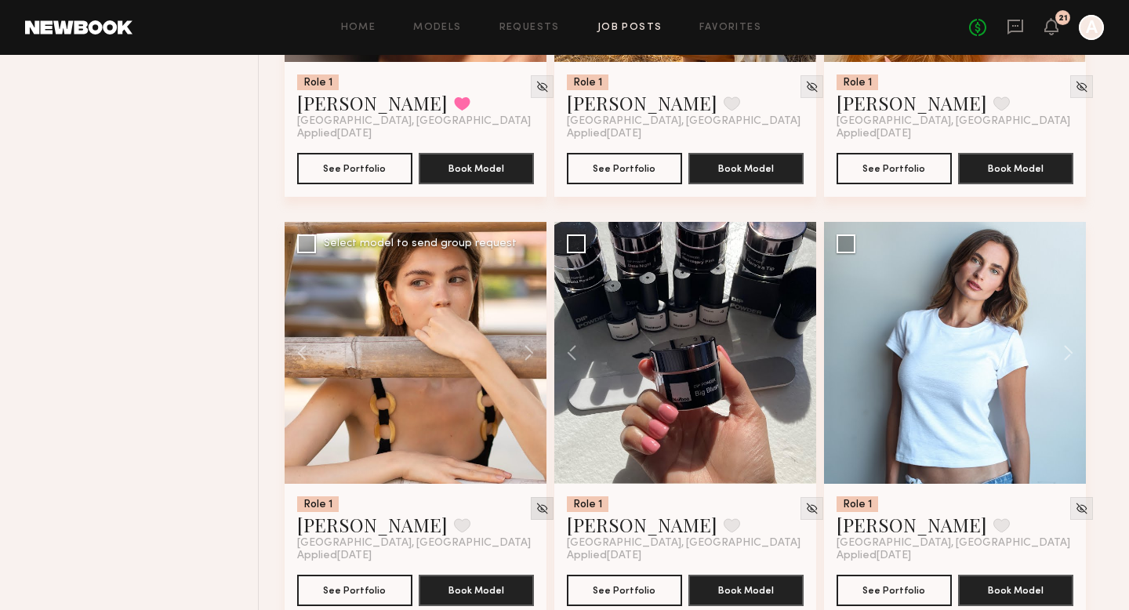
click at [535, 510] on img at bounding box center [541, 508] width 13 height 13
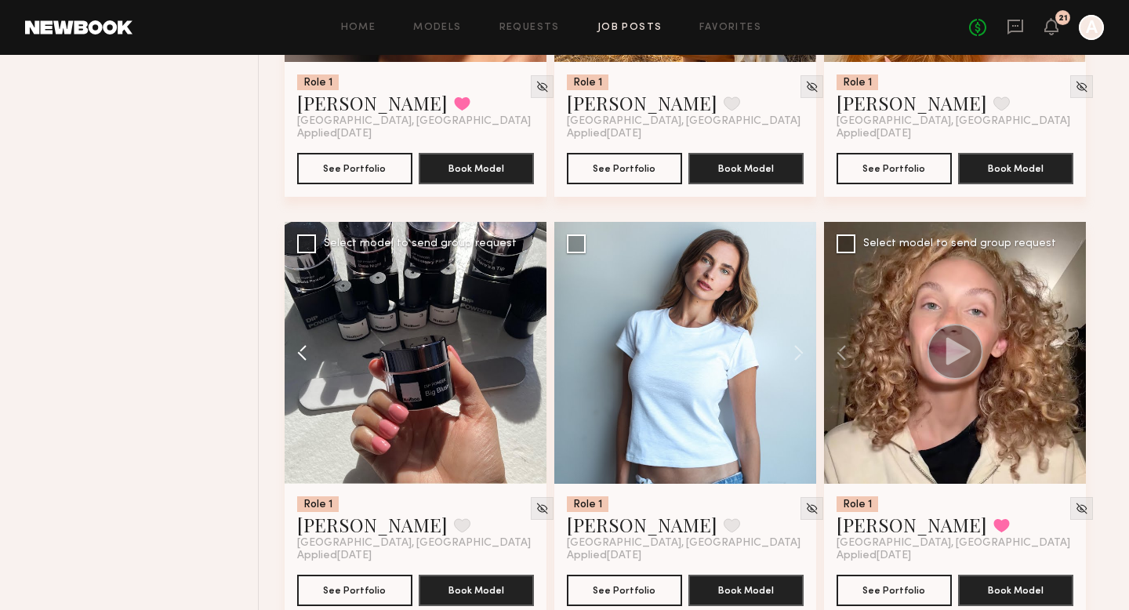
click at [302, 360] on button at bounding box center [310, 353] width 50 height 262
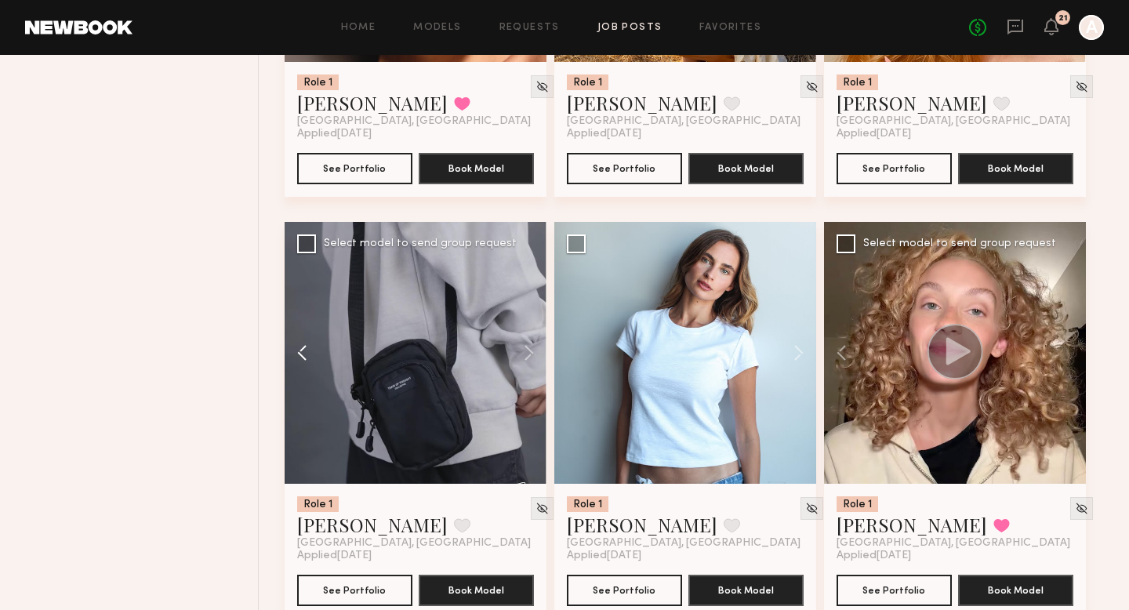
click at [302, 360] on button at bounding box center [310, 353] width 50 height 262
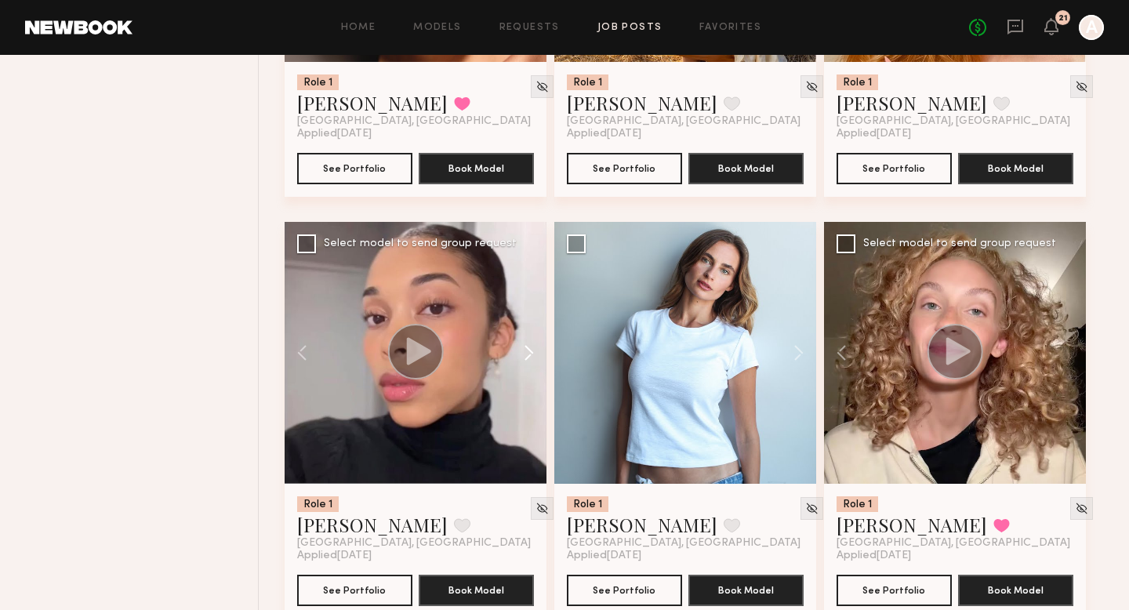
click at [520, 351] on button at bounding box center [521, 353] width 50 height 262
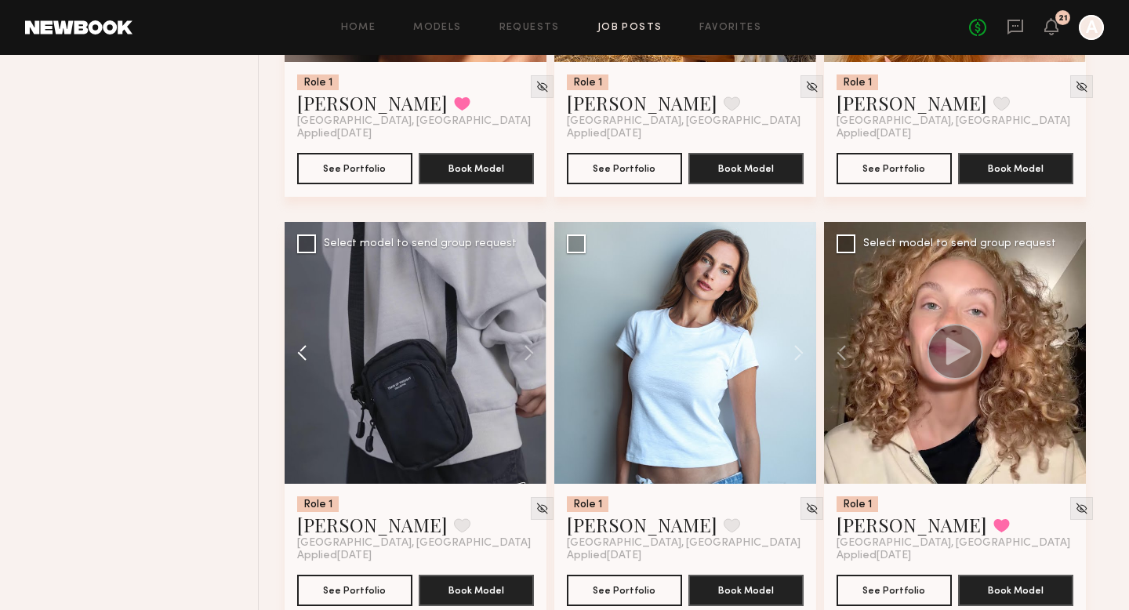
click at [312, 350] on button at bounding box center [310, 353] width 50 height 262
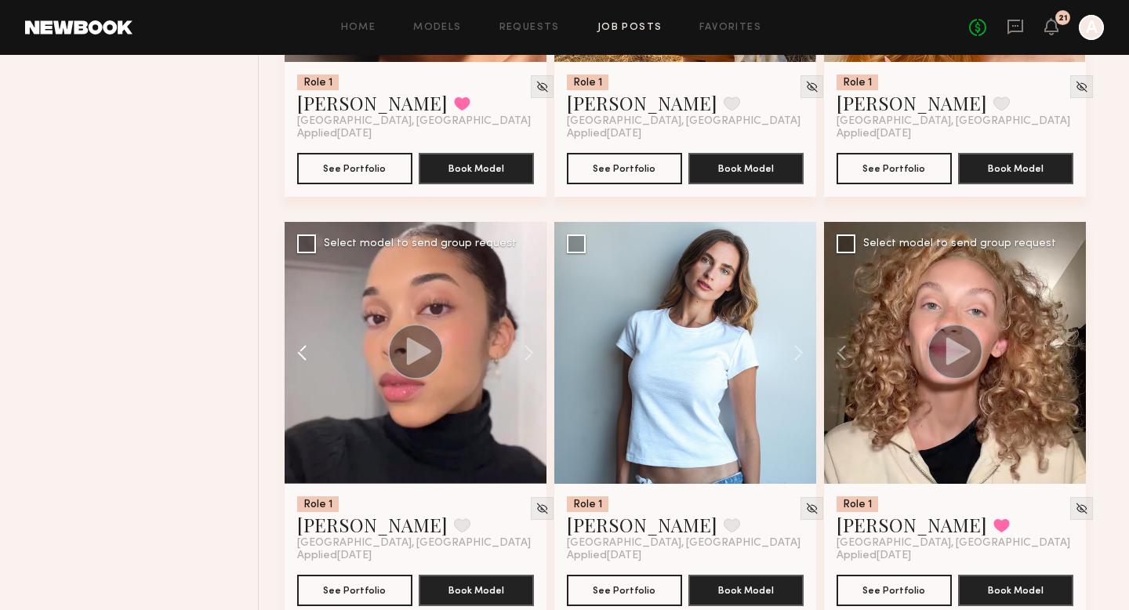
click at [312, 350] on button at bounding box center [310, 353] width 50 height 262
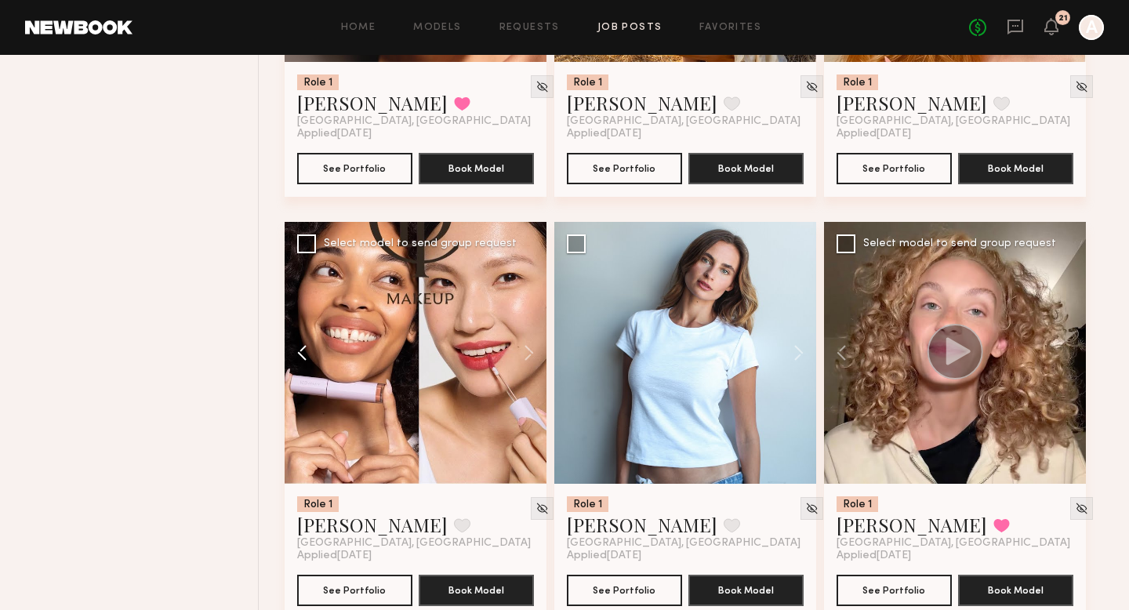
click at [312, 350] on button at bounding box center [310, 353] width 50 height 262
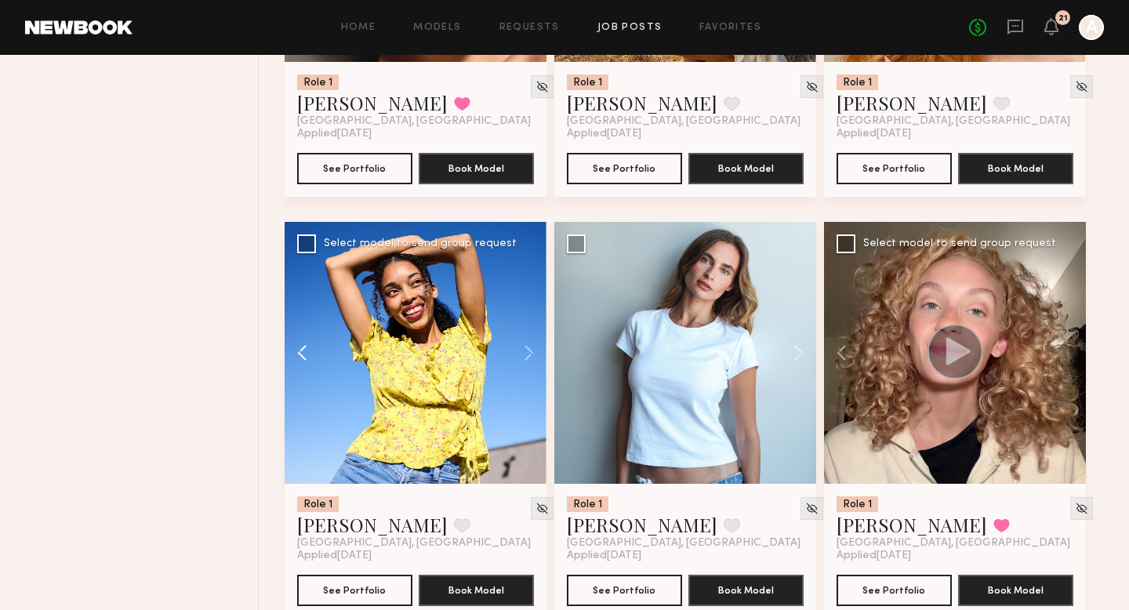
click at [312, 350] on button at bounding box center [310, 353] width 50 height 262
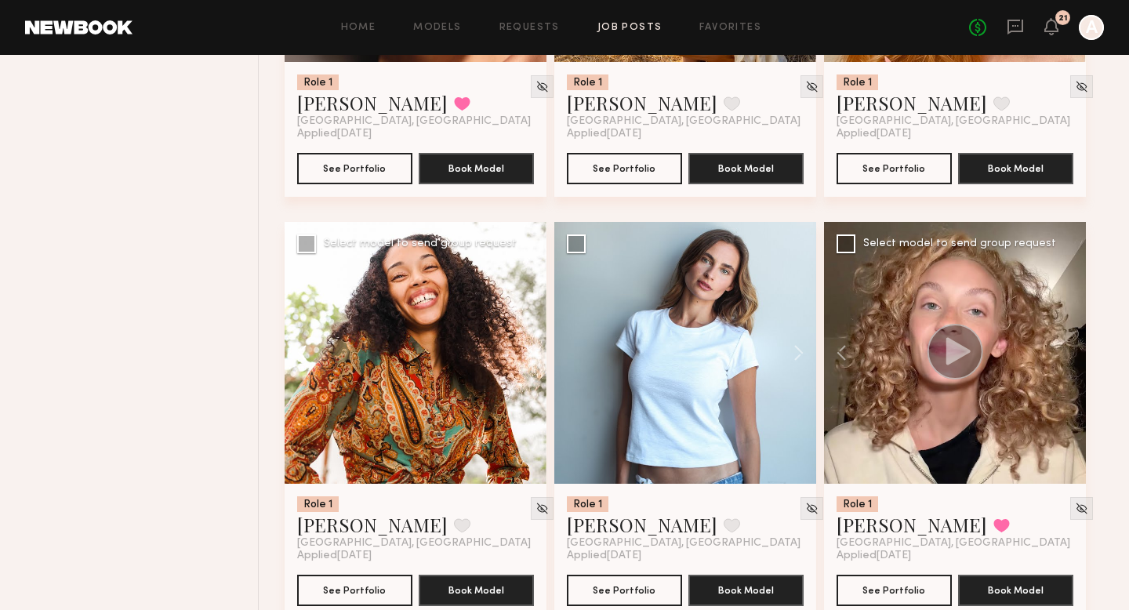
click at [294, 360] on button at bounding box center [310, 353] width 50 height 262
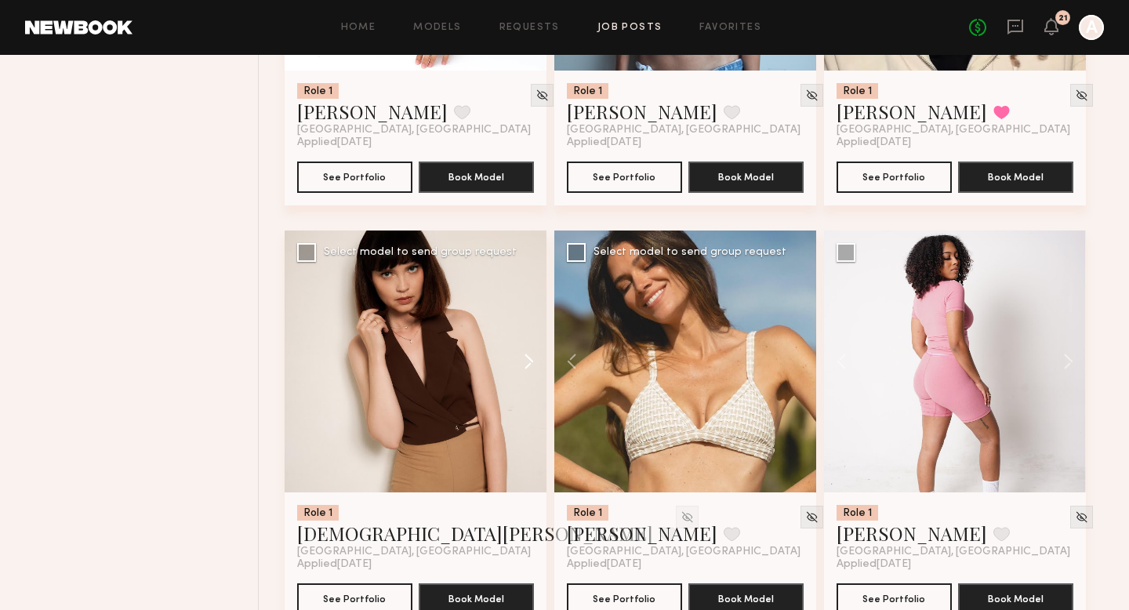
scroll to position [1788, 0]
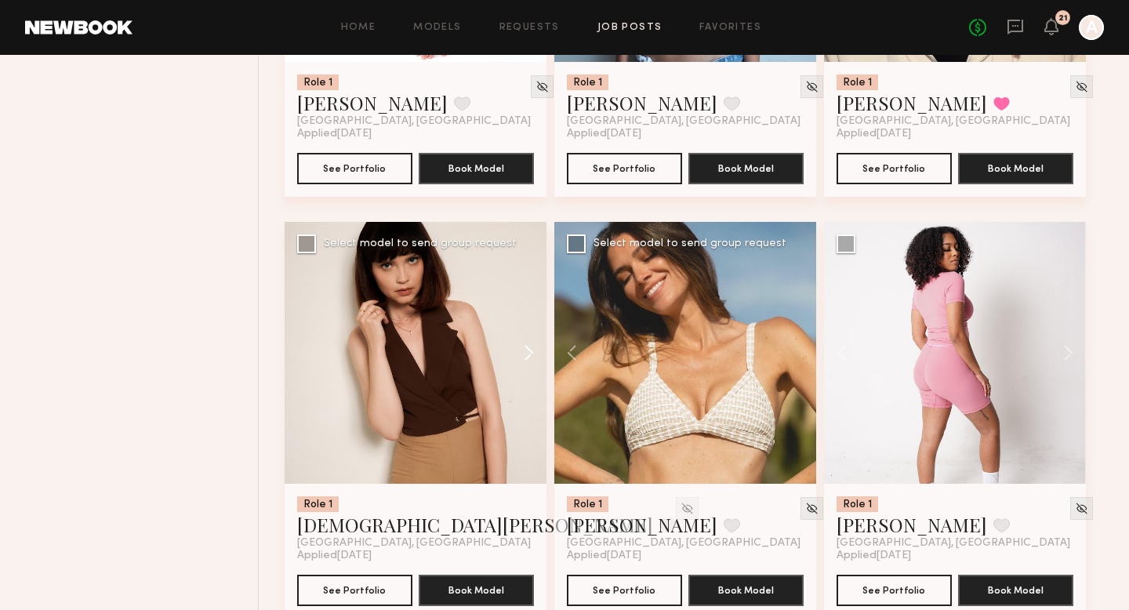
click at [527, 356] on button at bounding box center [521, 353] width 50 height 262
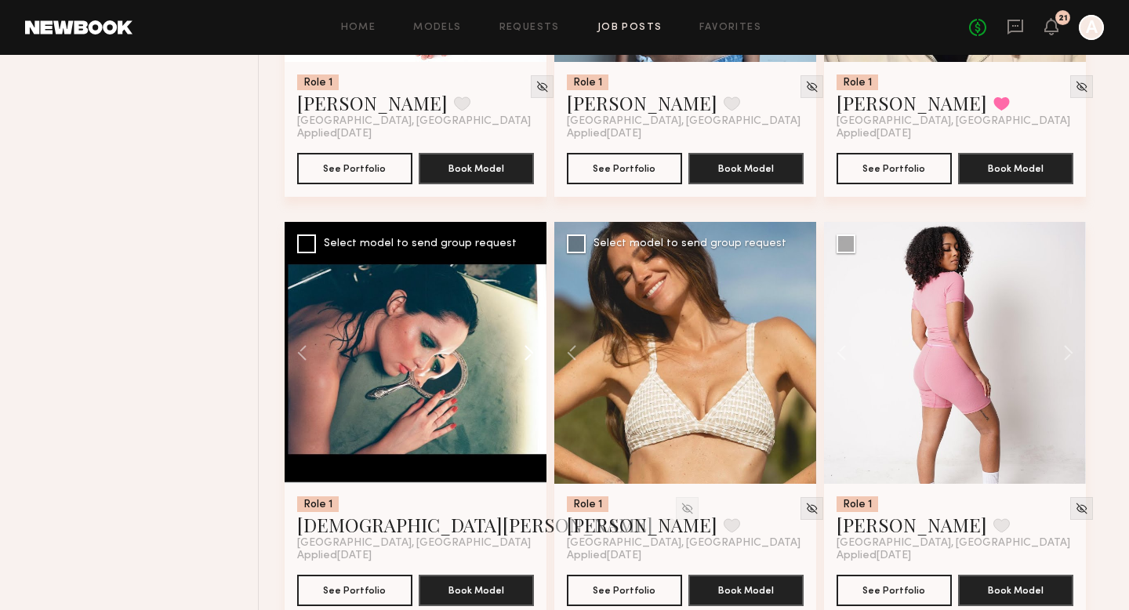
click at [527, 356] on button at bounding box center [521, 353] width 50 height 262
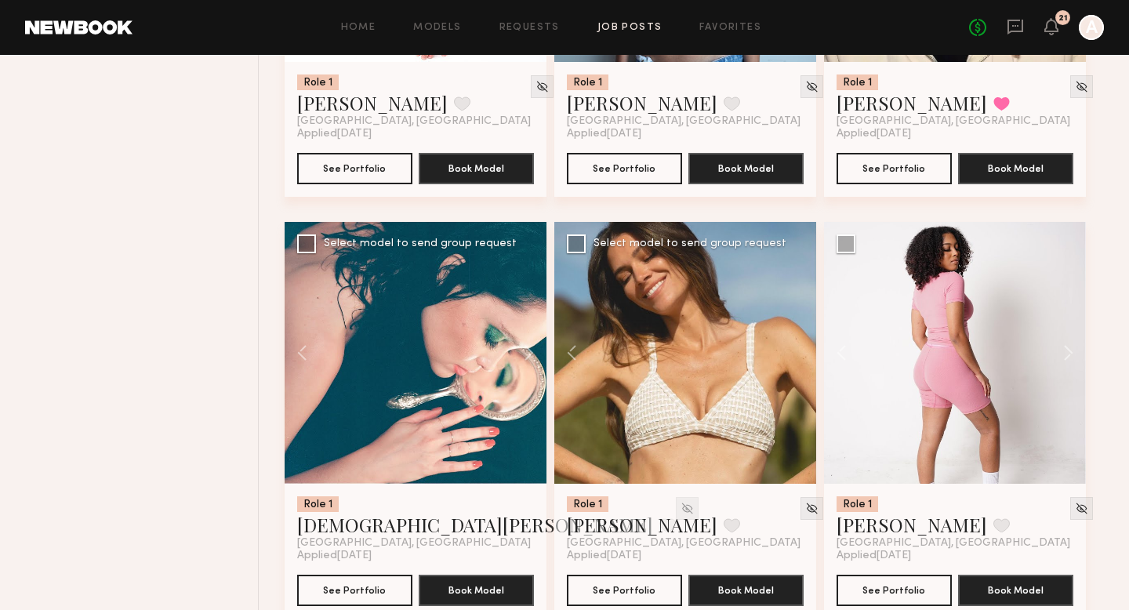
click at [676, 502] on div at bounding box center [687, 508] width 23 height 23
click at [680, 507] on img at bounding box center [686, 508] width 13 height 13
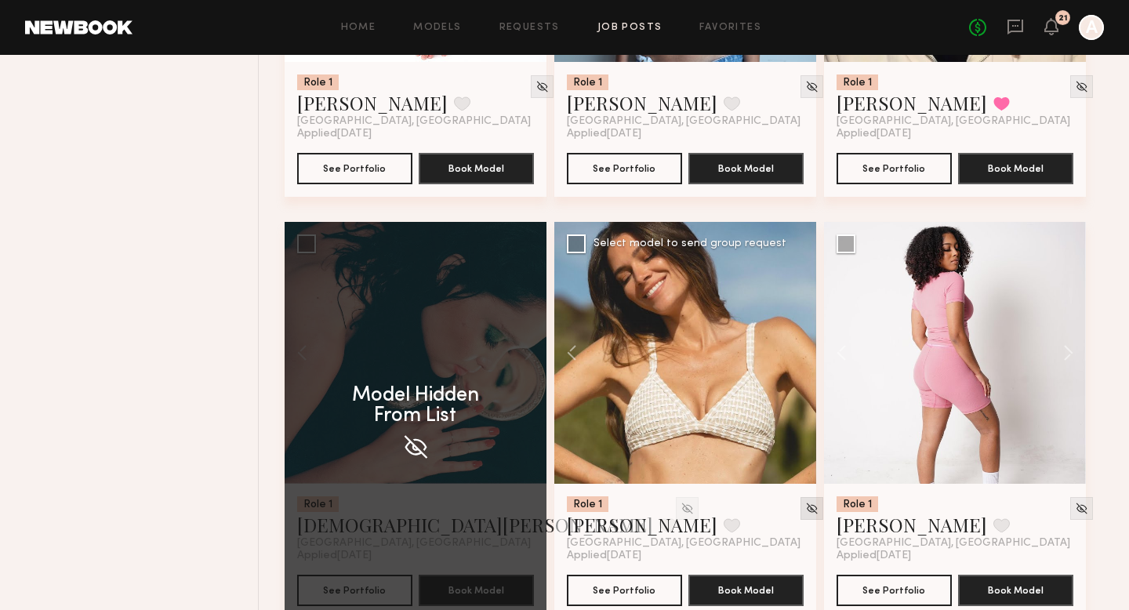
click at [803, 506] on div at bounding box center [811, 508] width 23 height 23
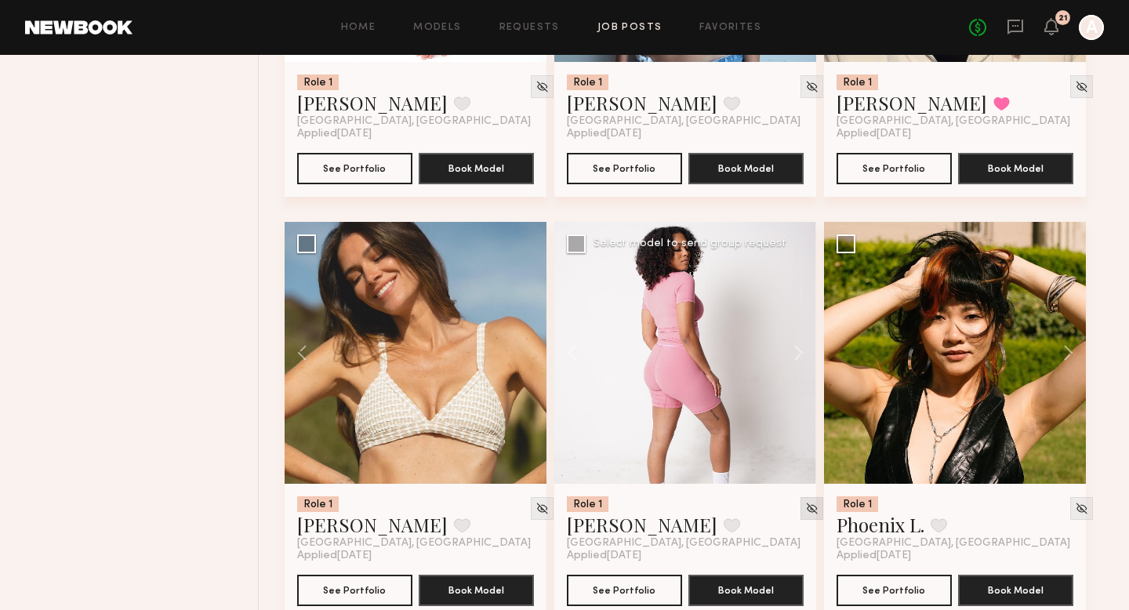
click at [805, 510] on img at bounding box center [811, 508] width 13 height 13
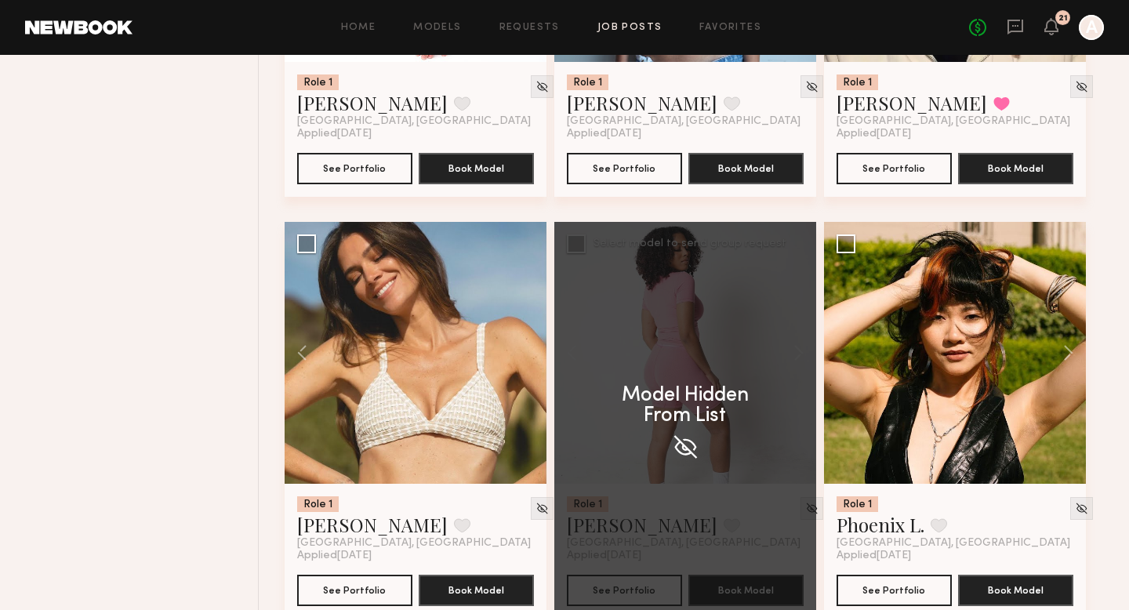
click at [680, 450] on img at bounding box center [685, 447] width 28 height 28
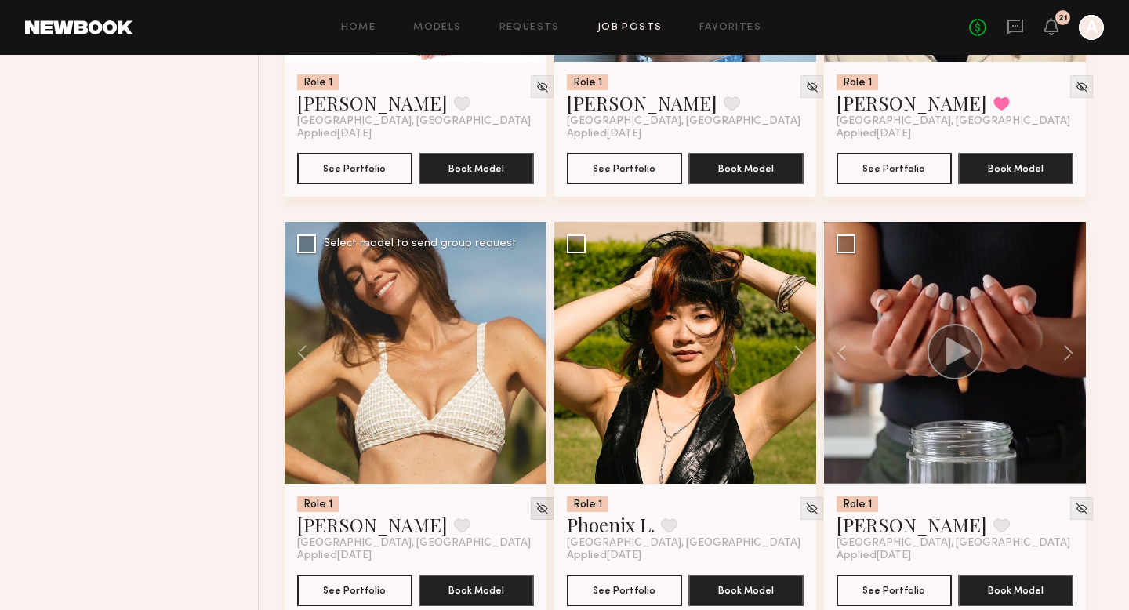
click at [535, 508] on img at bounding box center [541, 508] width 13 height 13
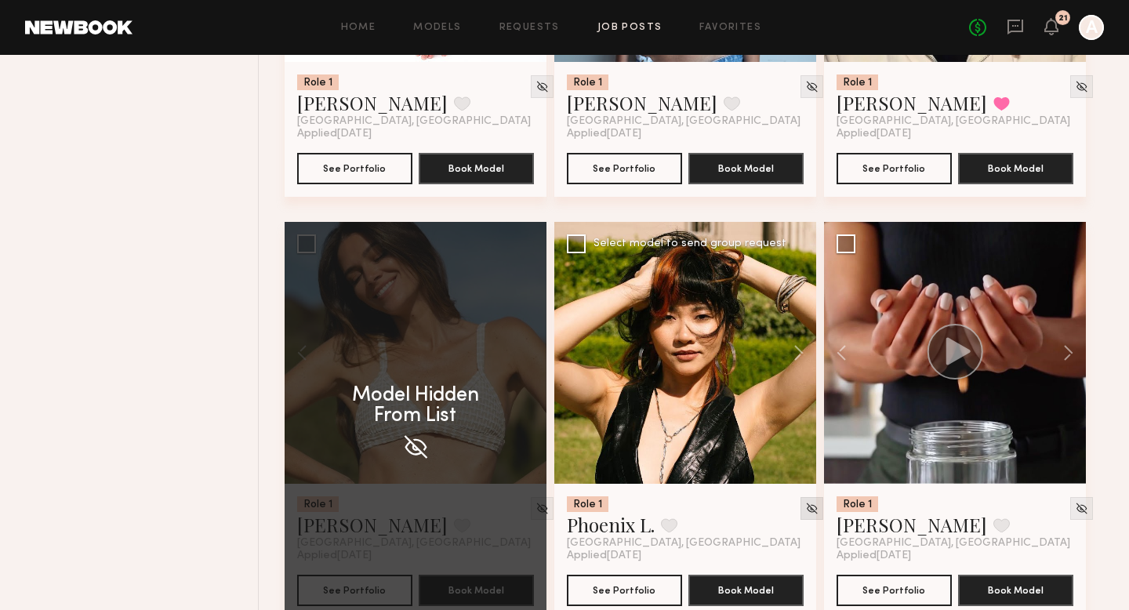
click at [805, 513] on img at bounding box center [811, 508] width 13 height 13
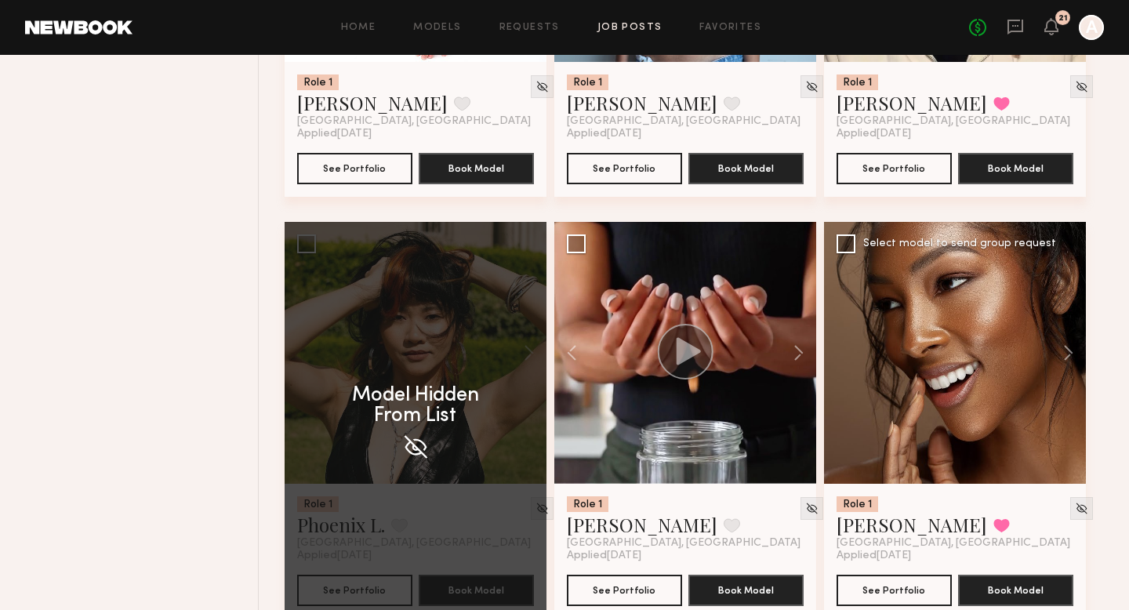
click at [824, 352] on div at bounding box center [955, 353] width 262 height 262
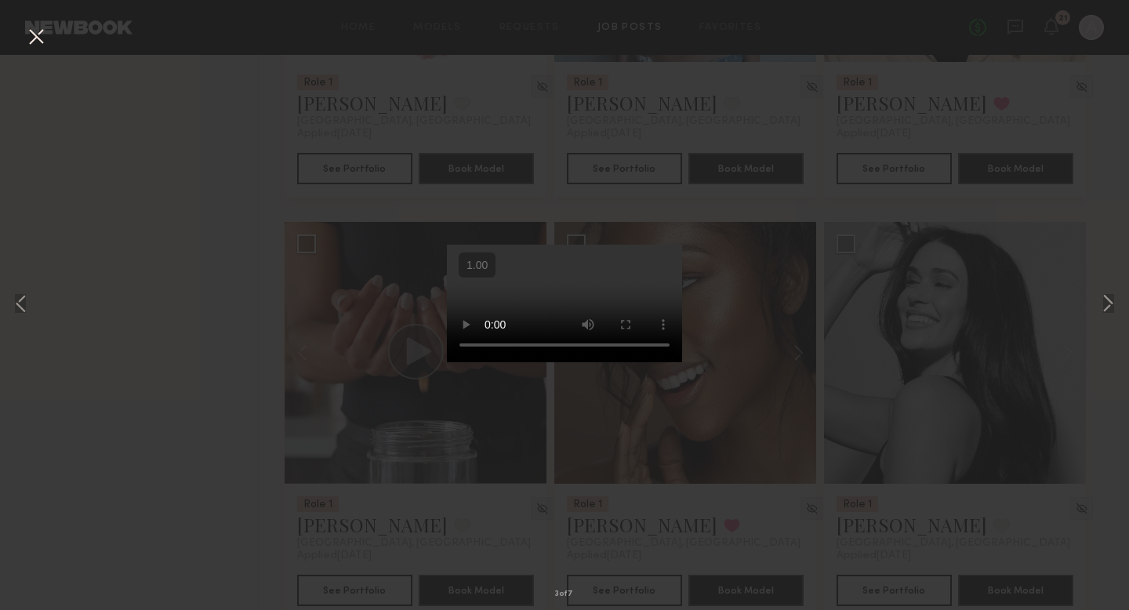
click at [826, 322] on div "3 of 7" at bounding box center [564, 305] width 1129 height 610
click at [20, 32] on div "3 of 7" at bounding box center [564, 305] width 1129 height 610
click at [30, 42] on button at bounding box center [36, 38] width 25 height 28
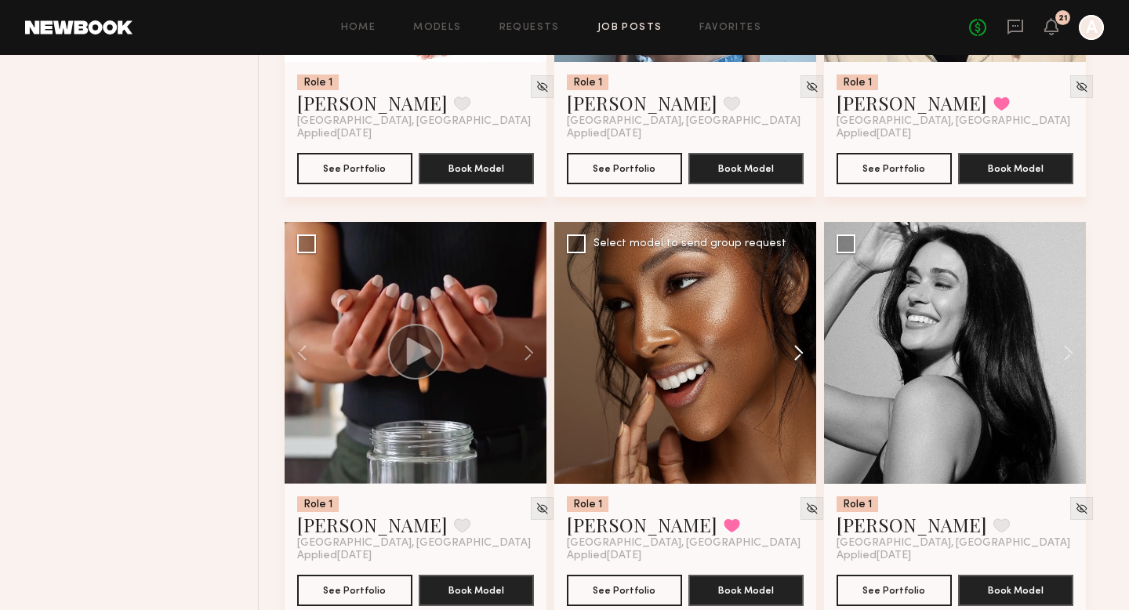
click at [800, 367] on button at bounding box center [791, 353] width 50 height 262
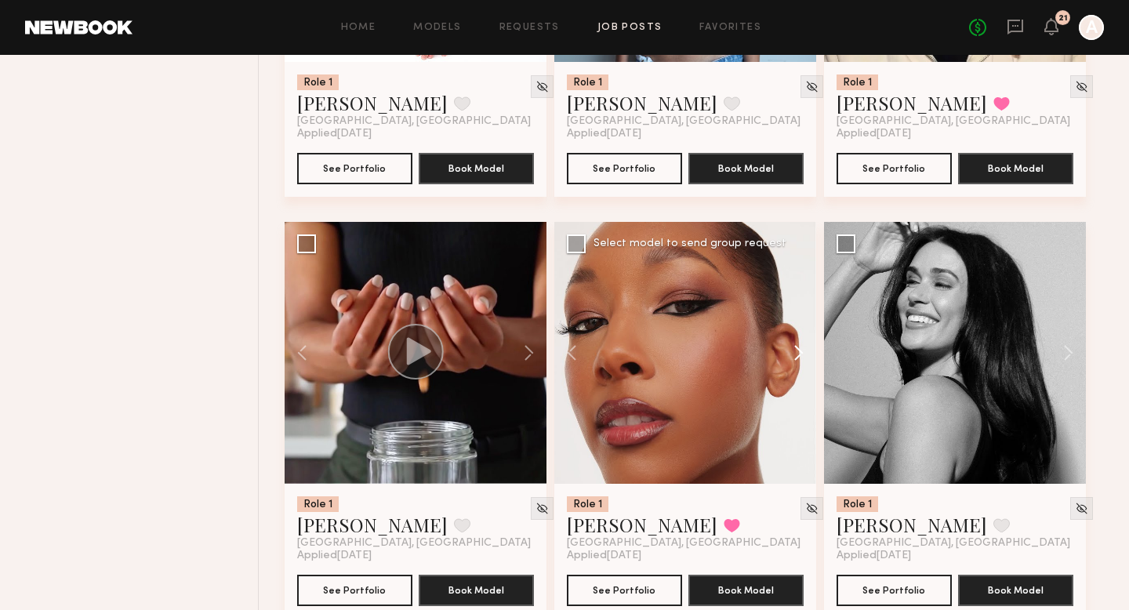
click at [800, 366] on button at bounding box center [791, 353] width 50 height 262
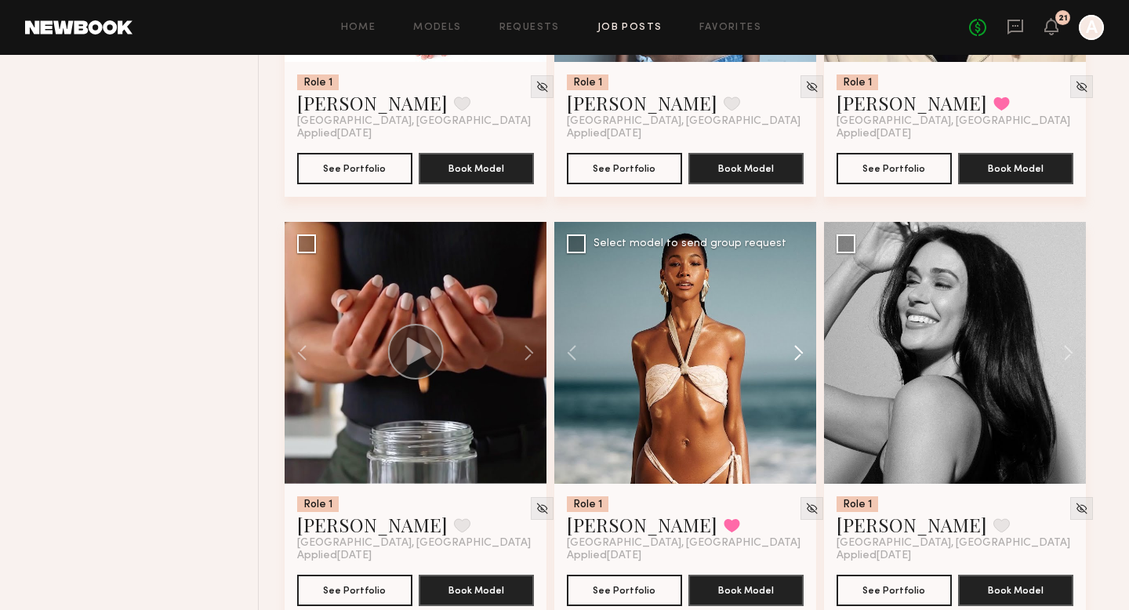
click at [800, 366] on button at bounding box center [791, 353] width 50 height 262
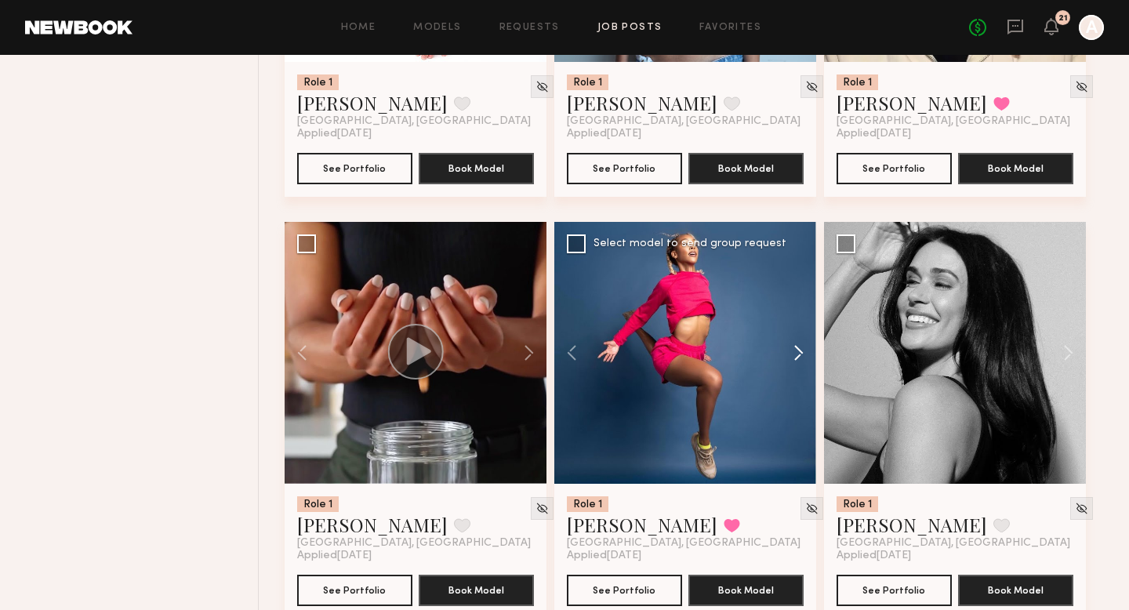
click at [800, 366] on button at bounding box center [791, 353] width 50 height 262
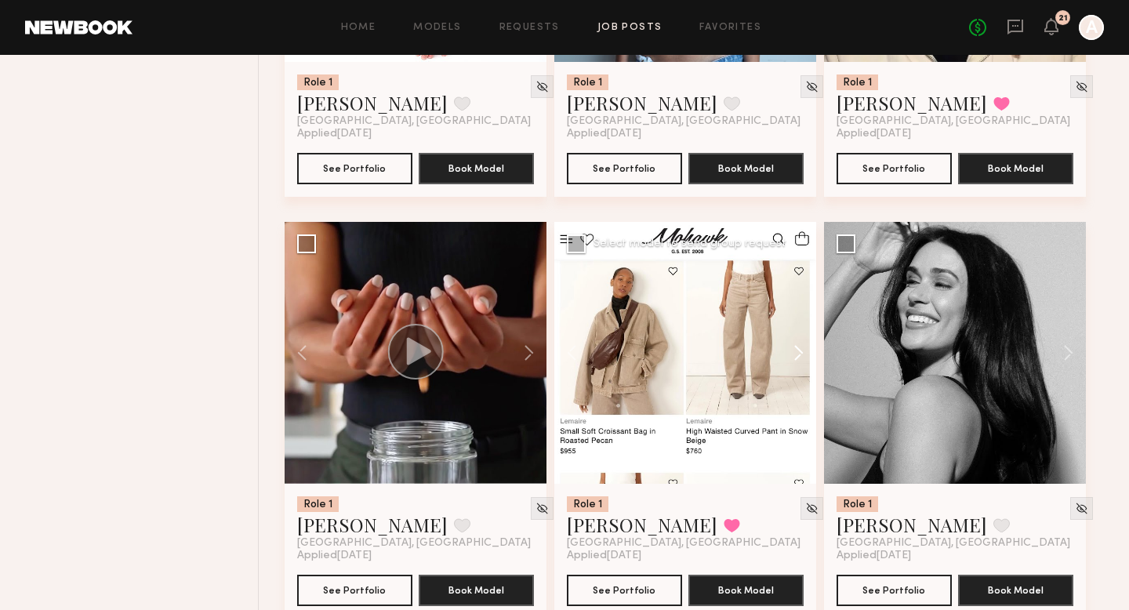
click at [800, 361] on button at bounding box center [791, 353] width 50 height 262
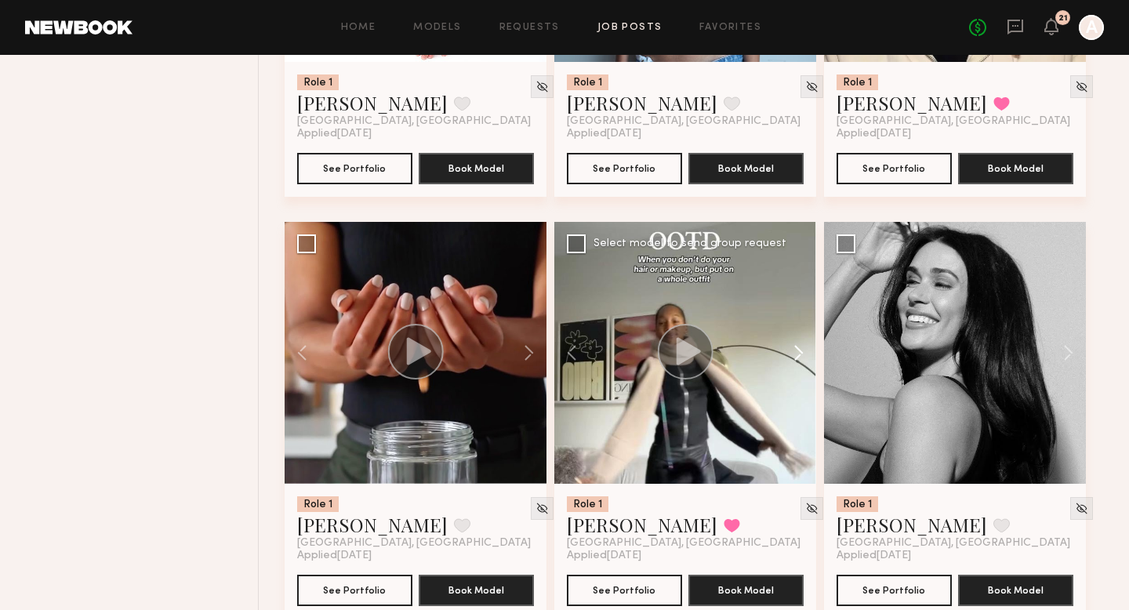
click at [800, 361] on button at bounding box center [791, 353] width 50 height 262
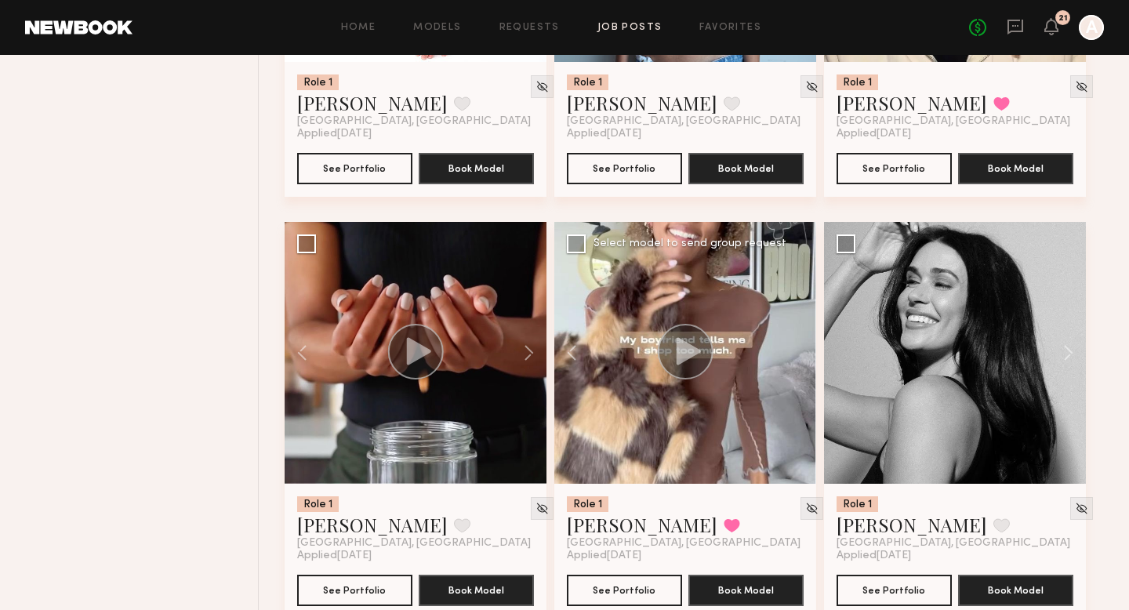
click at [800, 361] on div at bounding box center [685, 353] width 262 height 262
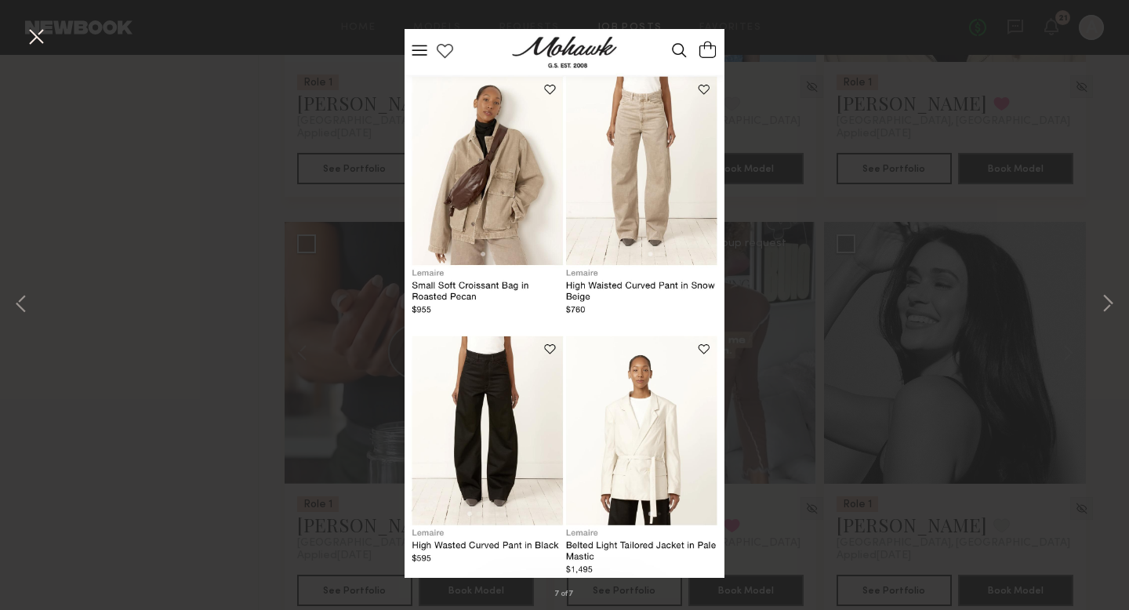
click at [38, 42] on button at bounding box center [36, 38] width 25 height 28
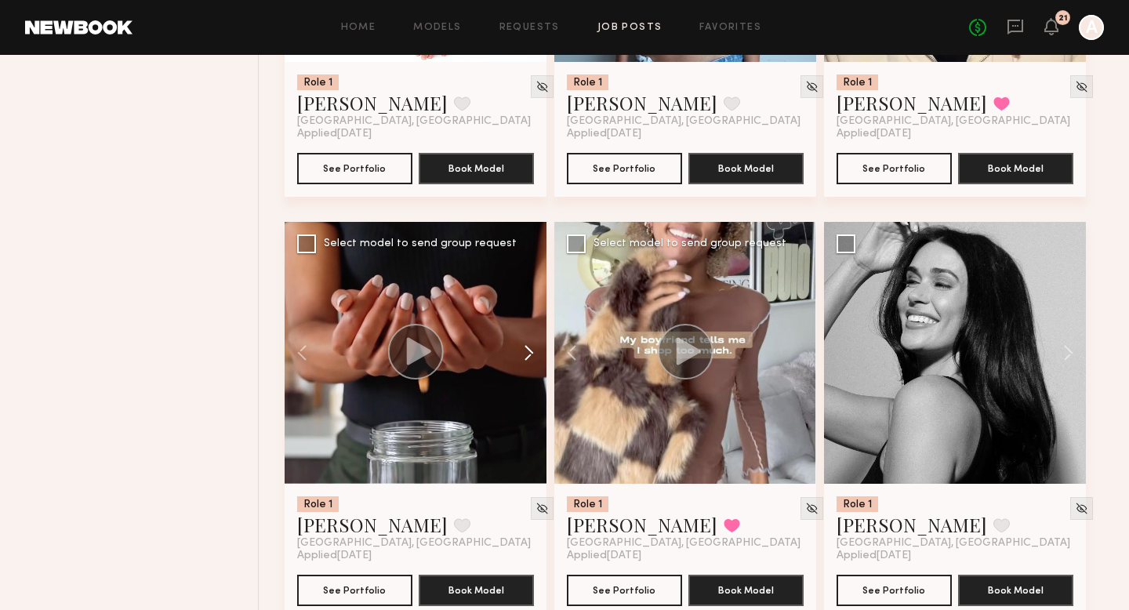
click at [524, 356] on button at bounding box center [521, 353] width 50 height 262
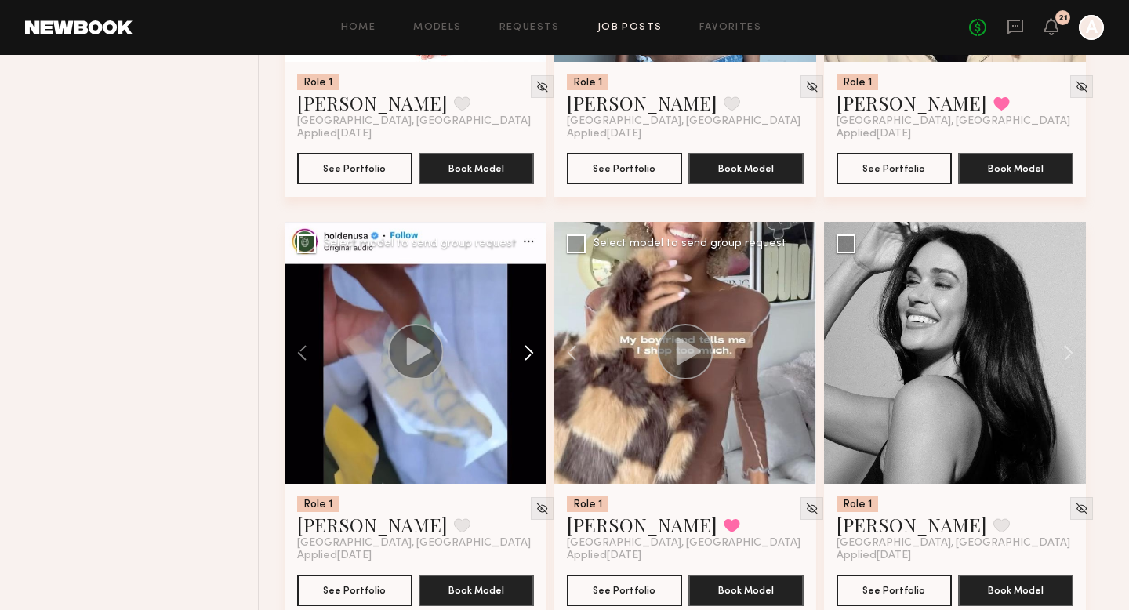
click at [524, 356] on button at bounding box center [521, 353] width 50 height 262
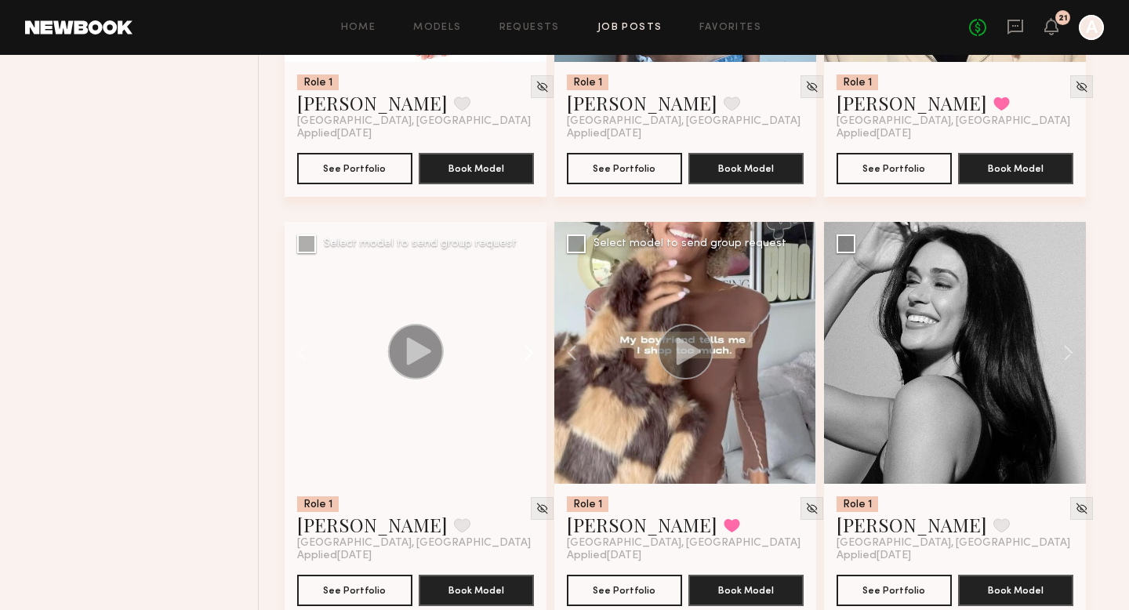
click at [525, 356] on button at bounding box center [521, 353] width 50 height 262
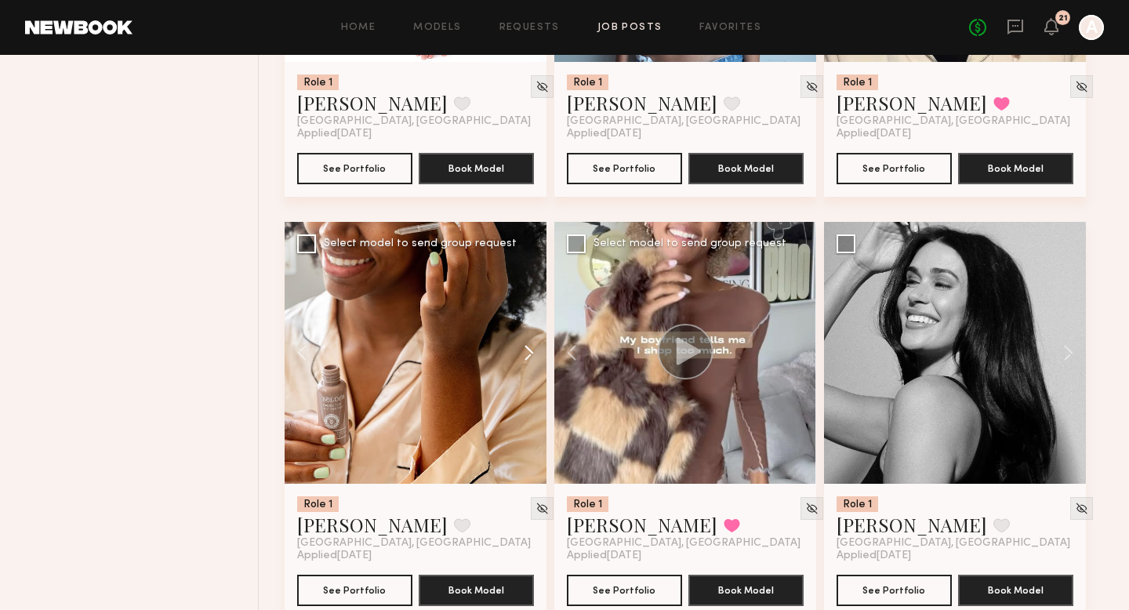
click at [525, 356] on button at bounding box center [521, 353] width 50 height 262
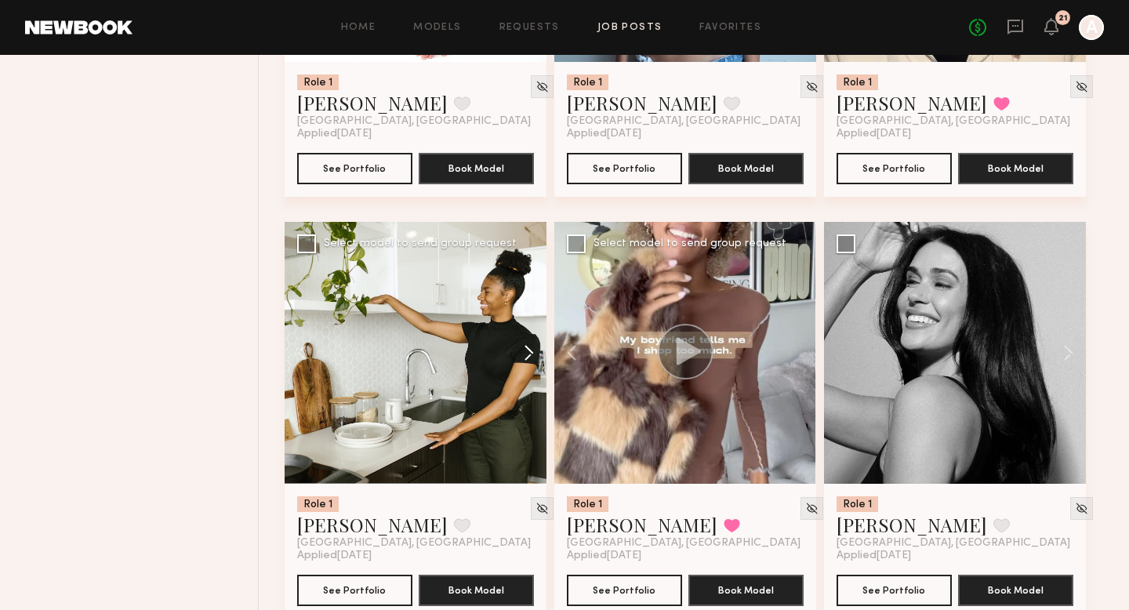
click at [525, 346] on button at bounding box center [521, 353] width 50 height 262
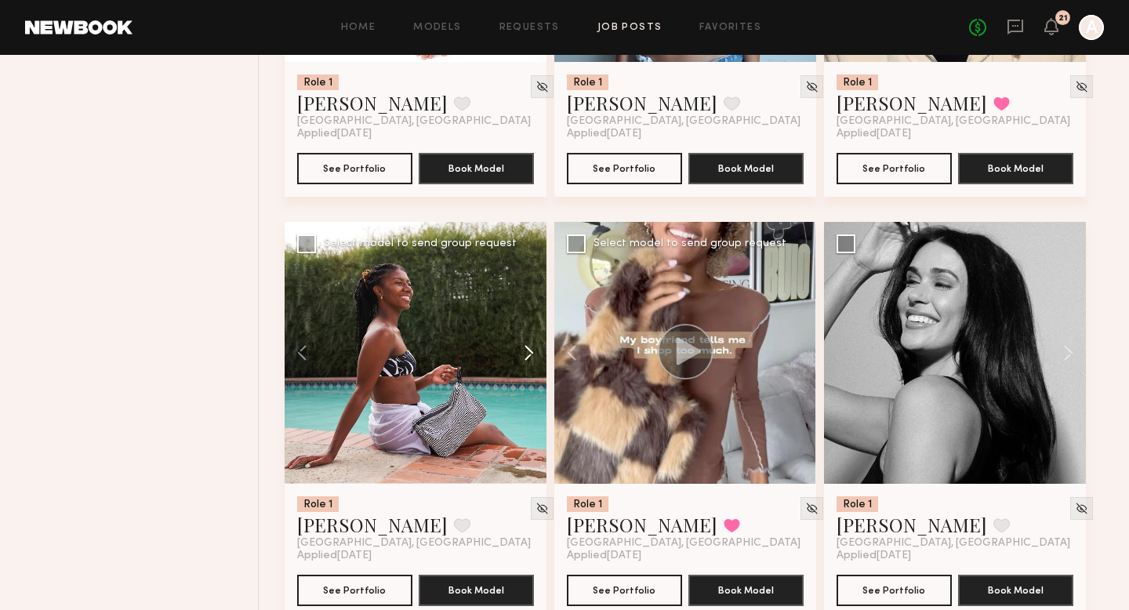
click at [526, 348] on button at bounding box center [521, 353] width 50 height 262
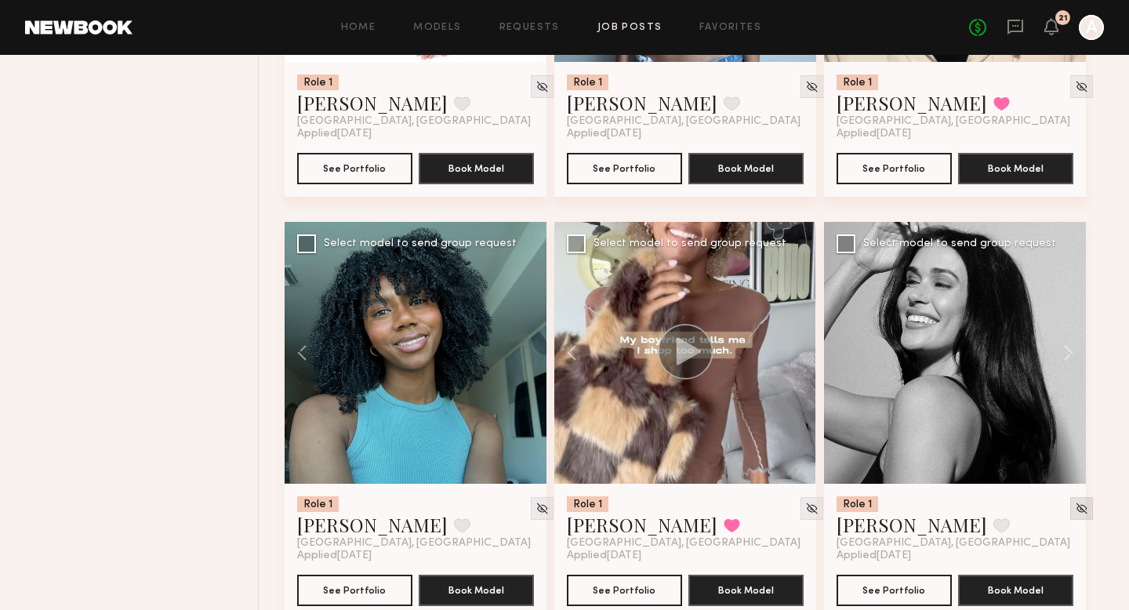
click at [1075, 506] on img at bounding box center [1081, 508] width 13 height 13
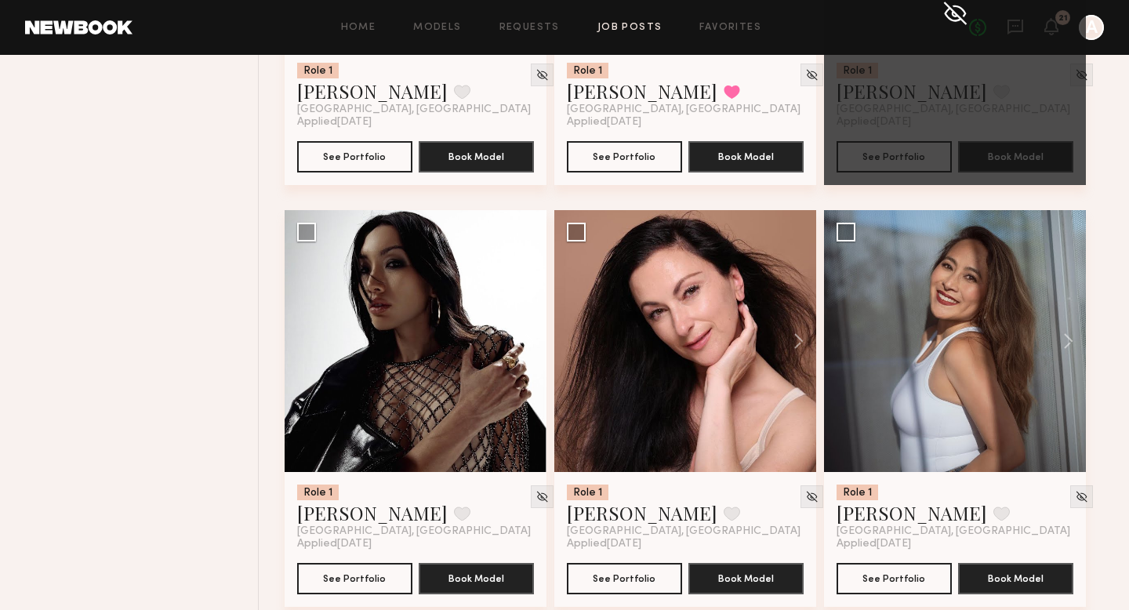
scroll to position [2235, 0]
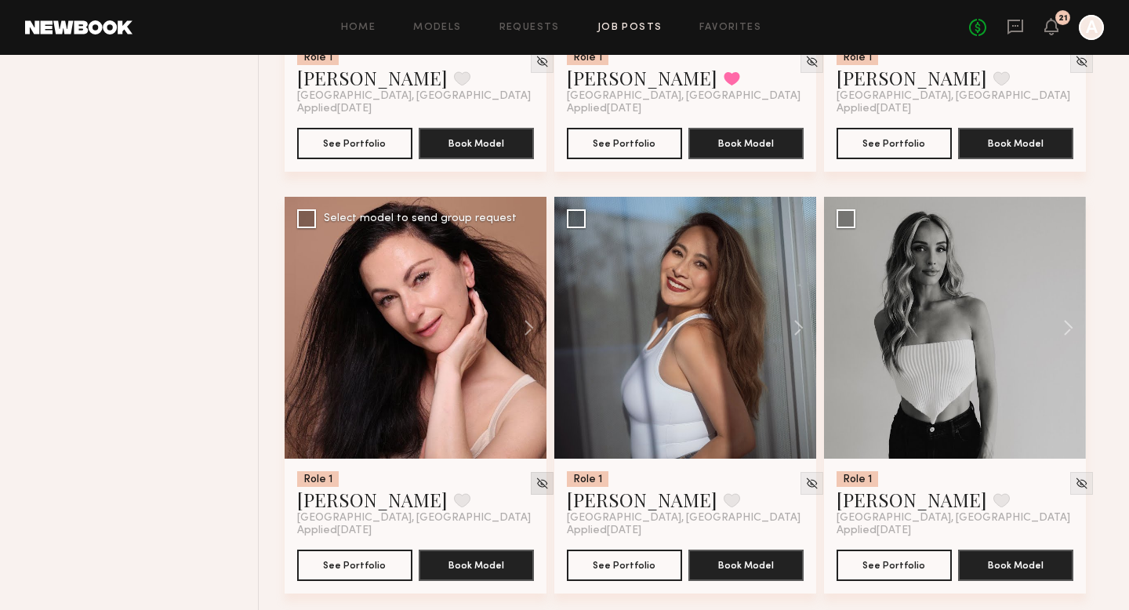
click at [531, 494] on div at bounding box center [542, 483] width 23 height 23
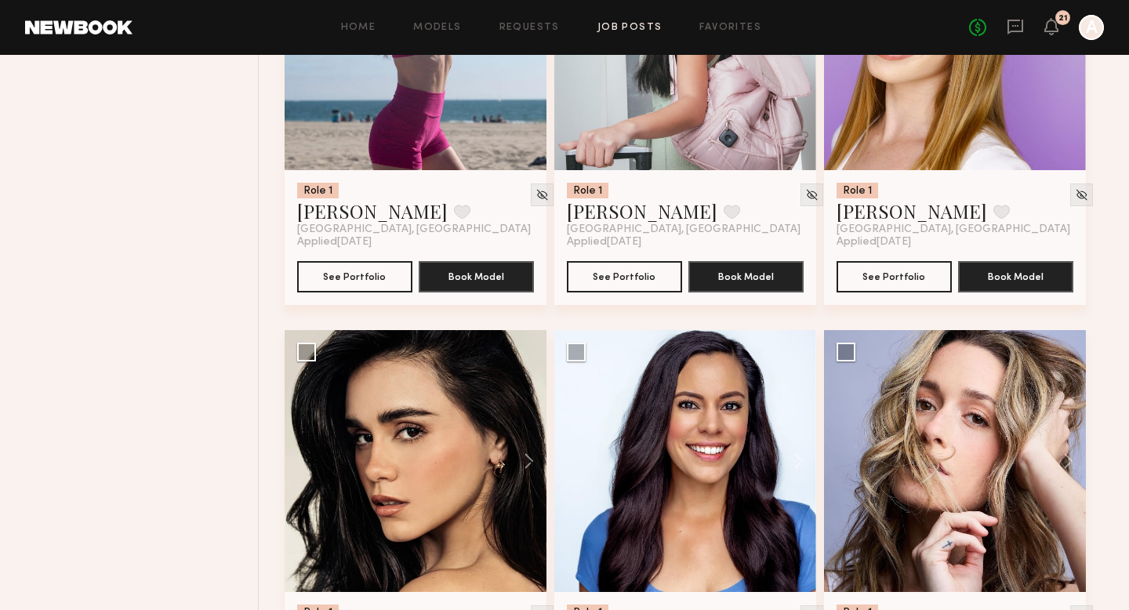
scroll to position [4356, 0]
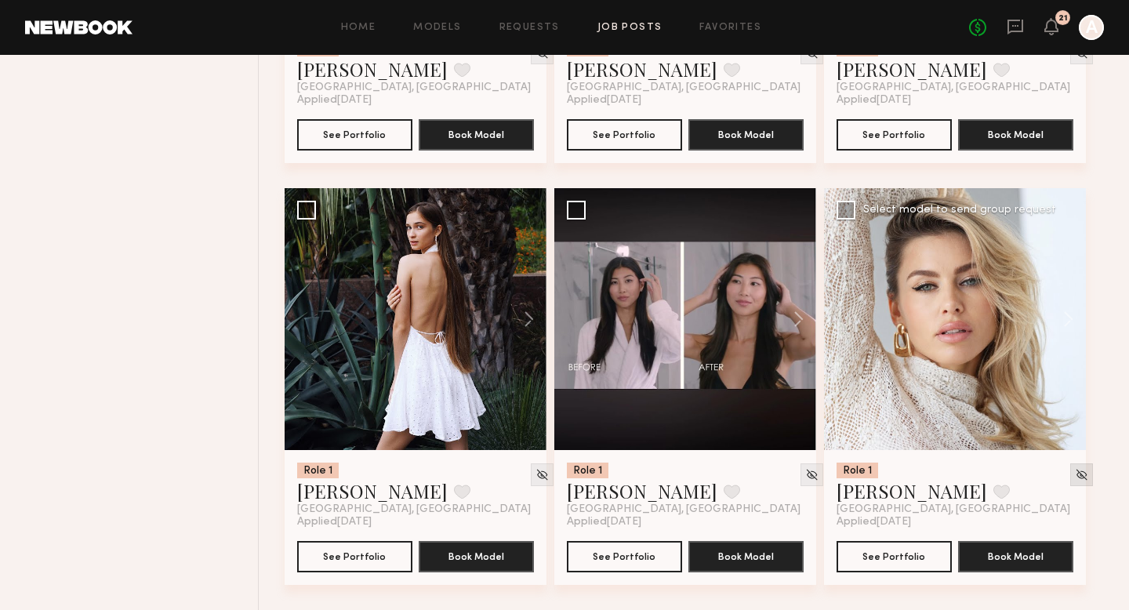
click at [1075, 474] on img at bounding box center [1081, 474] width 13 height 13
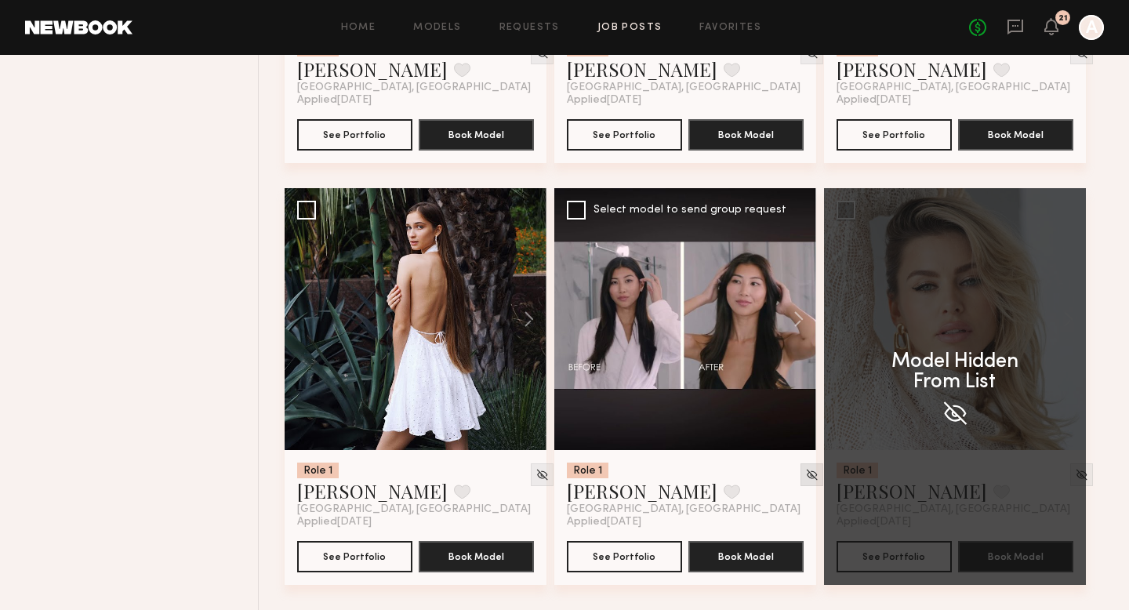
click at [805, 475] on img at bounding box center [811, 474] width 13 height 13
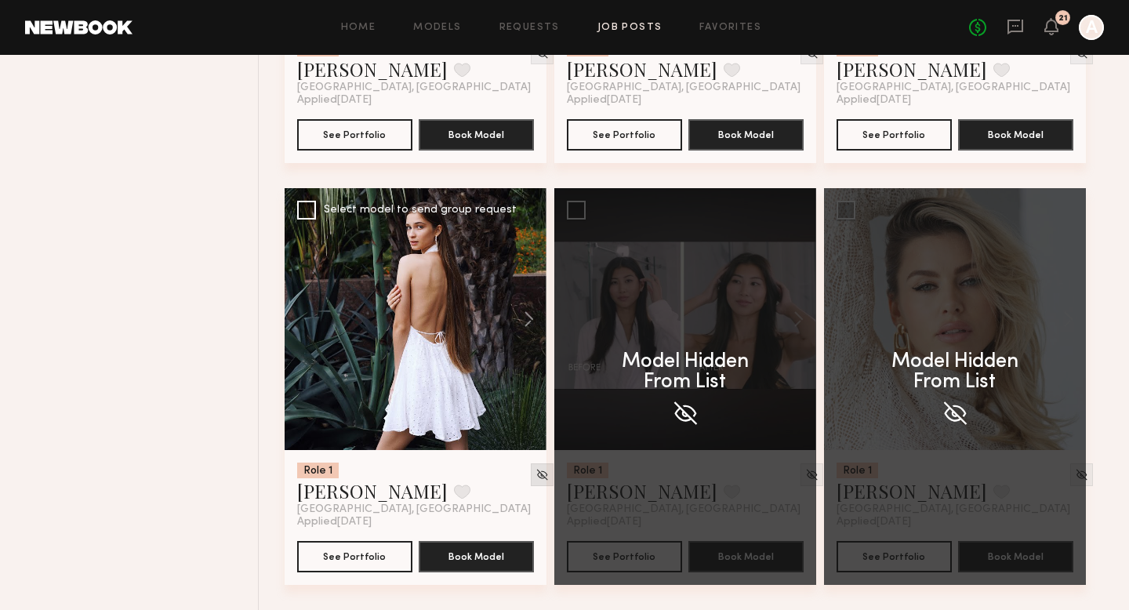
click at [531, 473] on div at bounding box center [542, 474] width 23 height 23
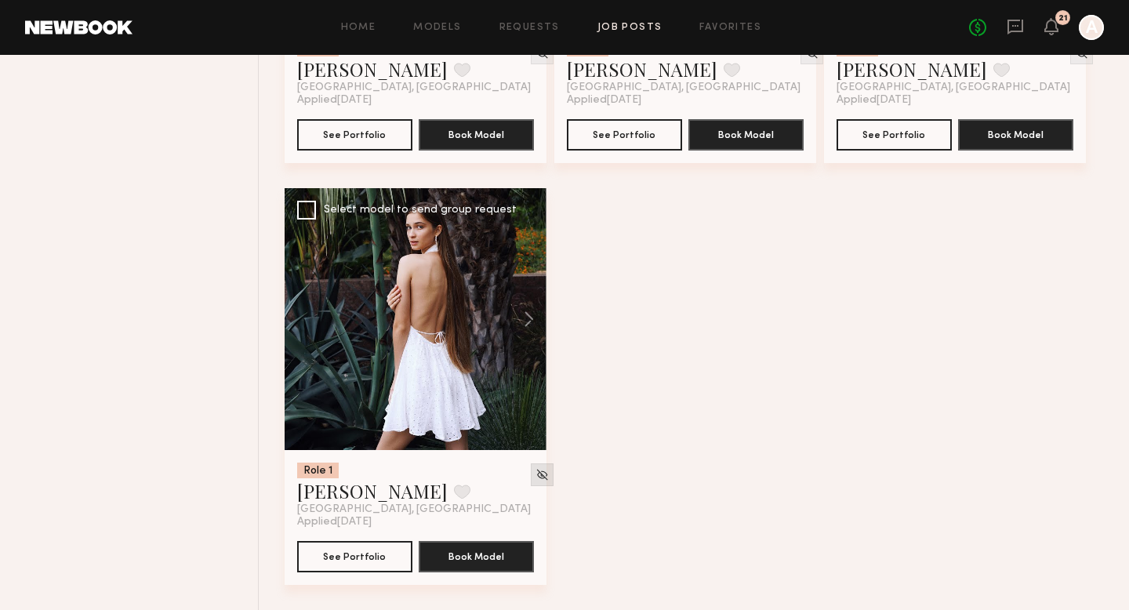
click at [535, 478] on img at bounding box center [541, 474] width 13 height 13
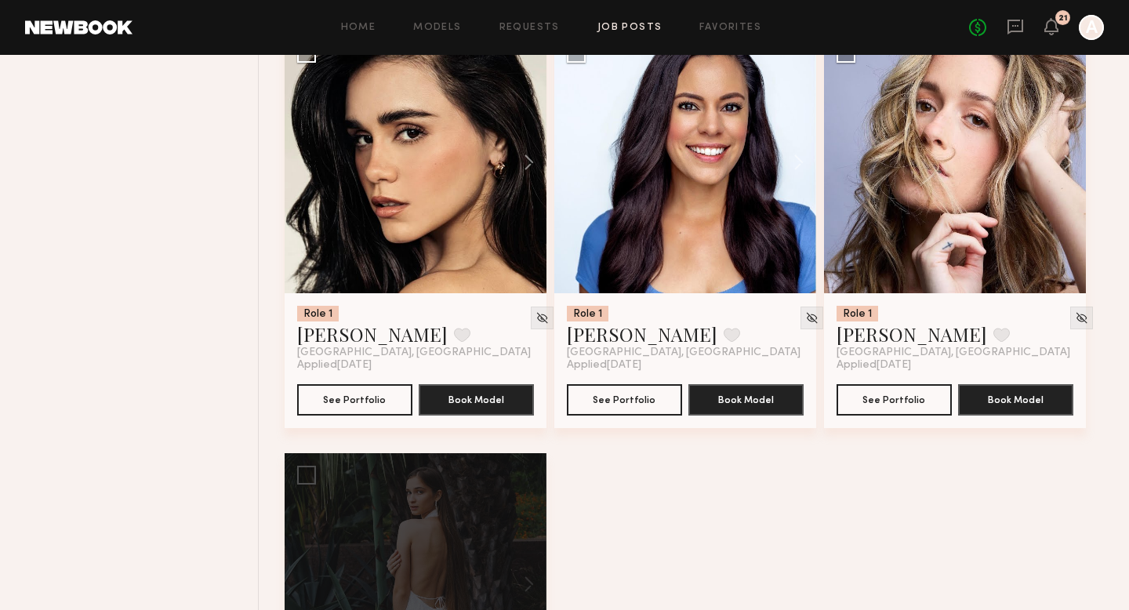
scroll to position [4062, 0]
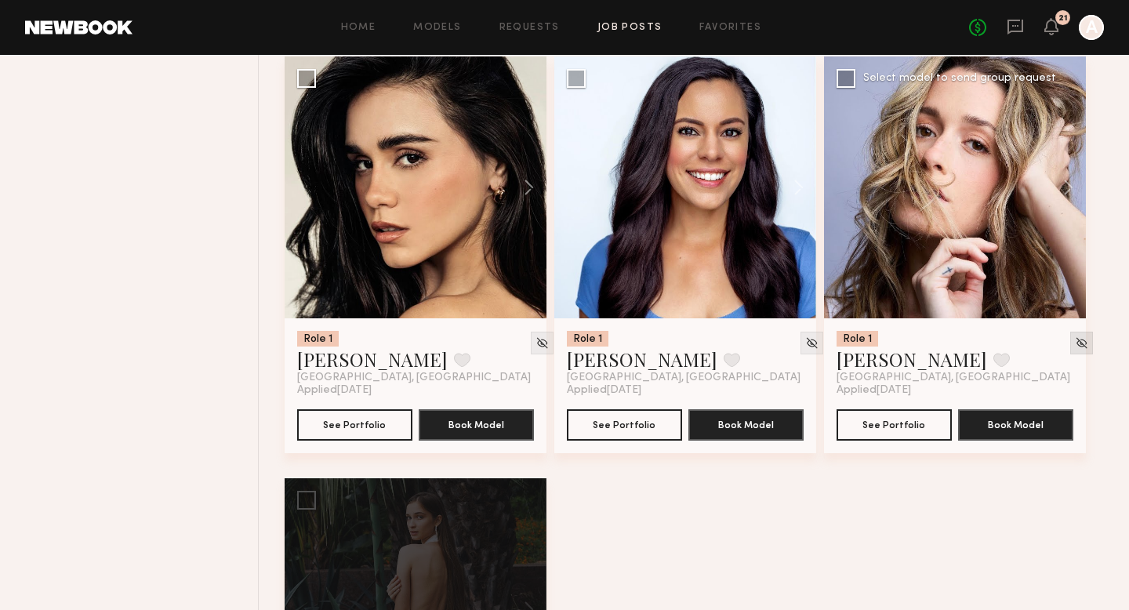
click at [1075, 350] on img at bounding box center [1081, 342] width 13 height 13
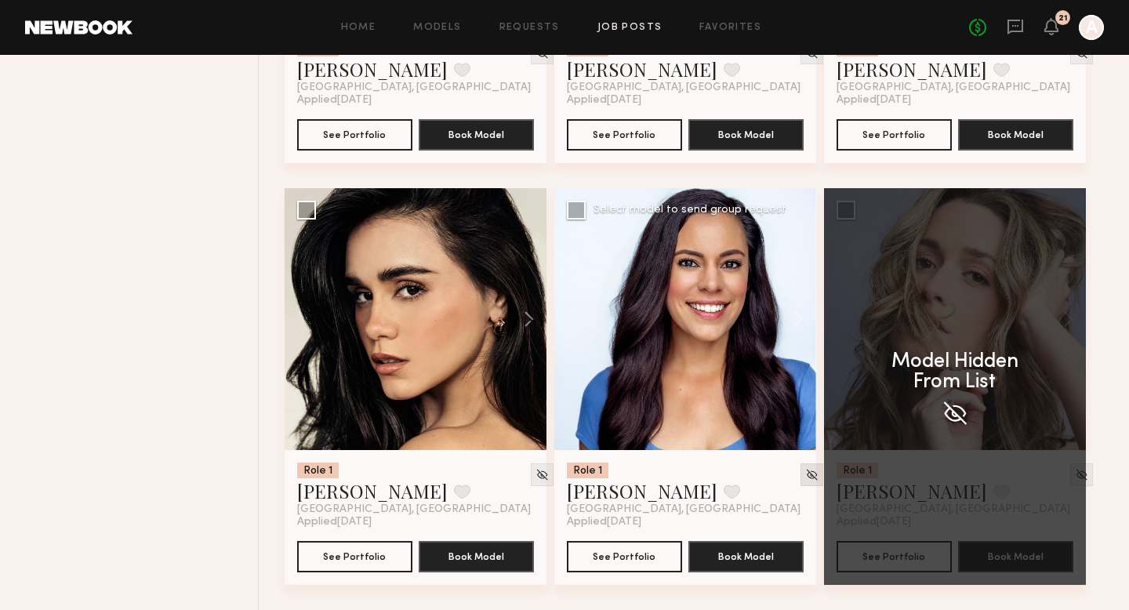
click at [805, 473] on img at bounding box center [811, 474] width 13 height 13
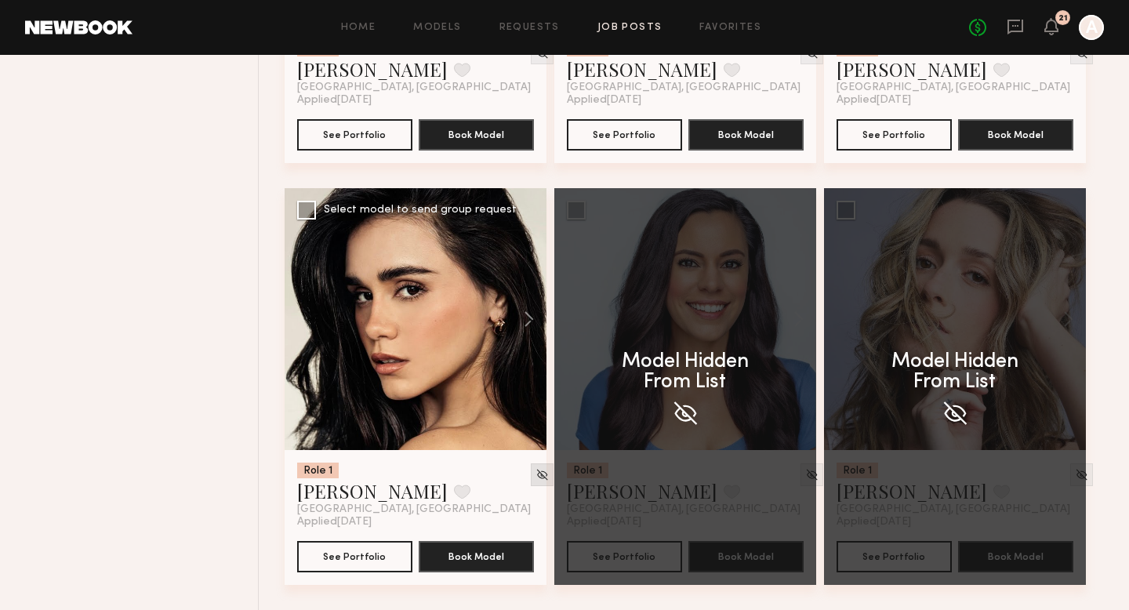
click at [535, 473] on img at bounding box center [541, 474] width 13 height 13
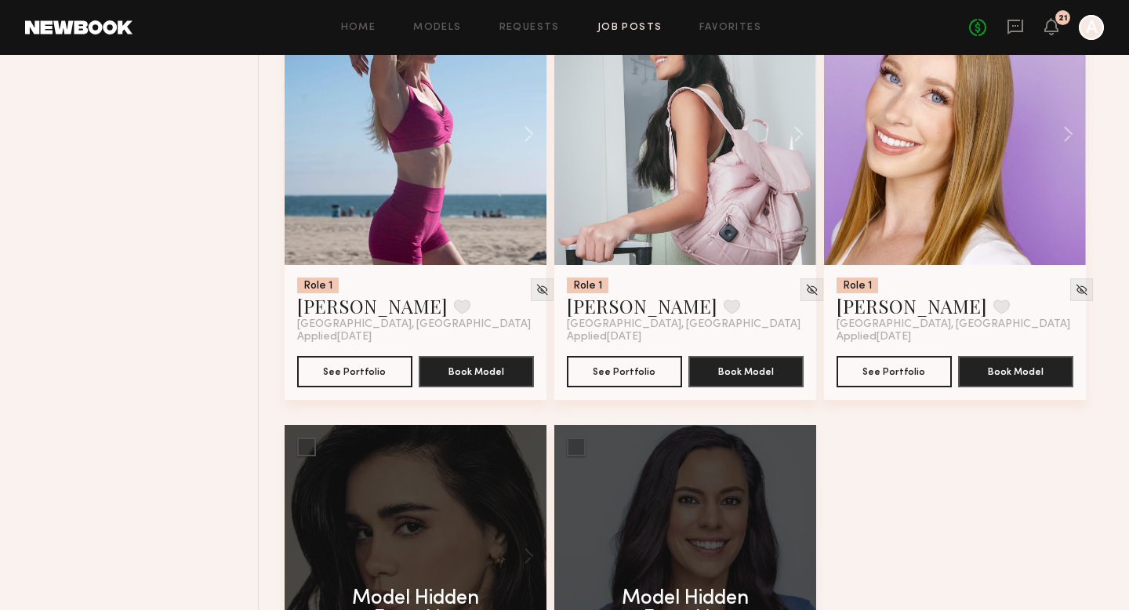
scroll to position [3646, 0]
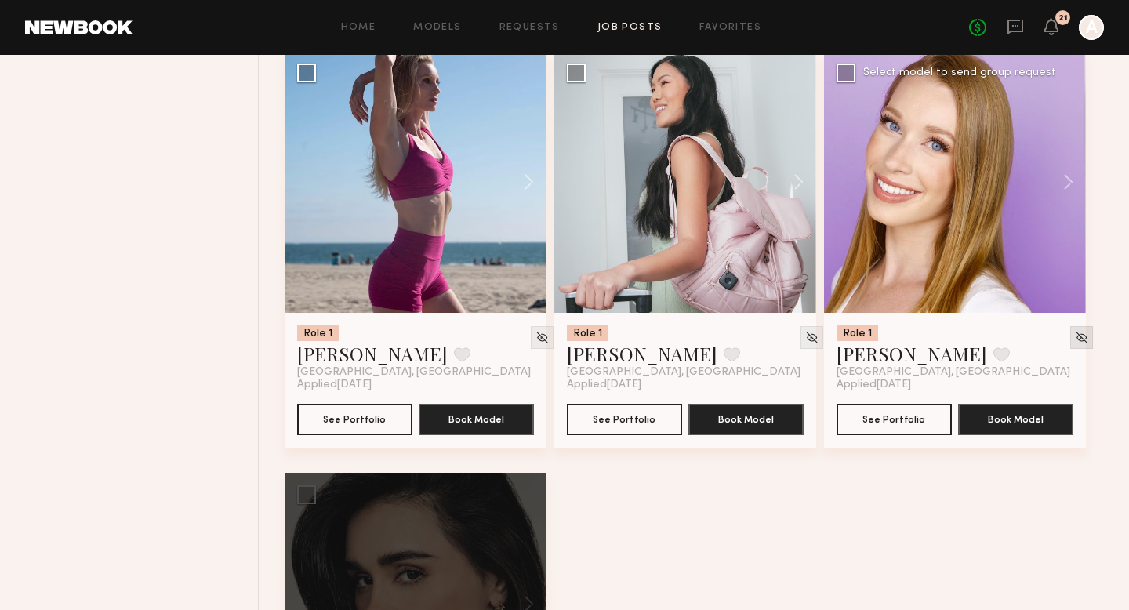
click at [1075, 343] on img at bounding box center [1081, 337] width 13 height 13
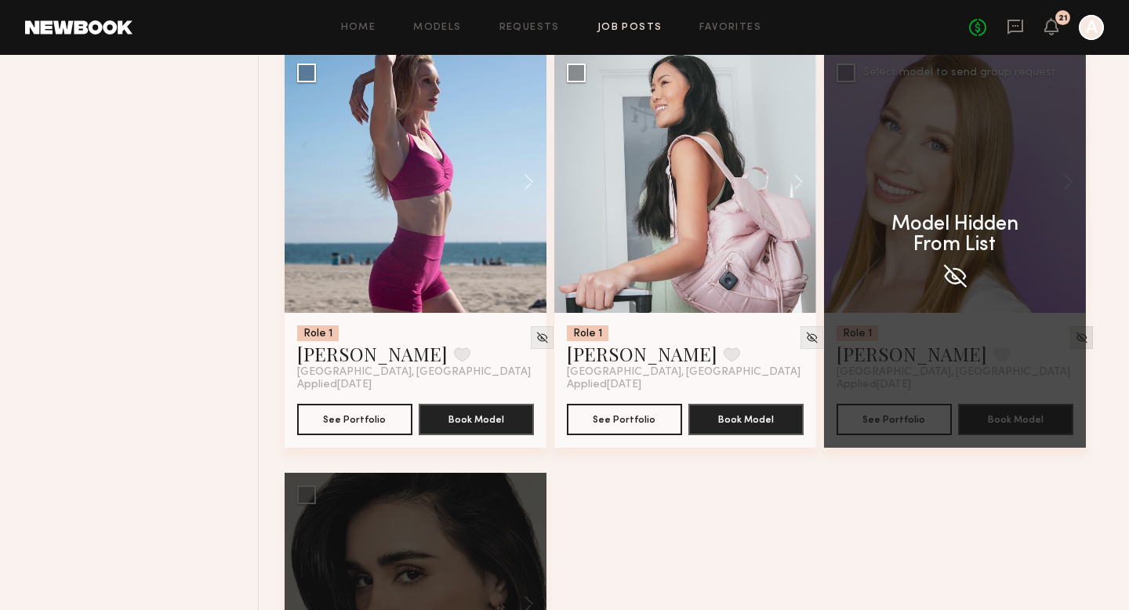
scroll to position [3512, 0]
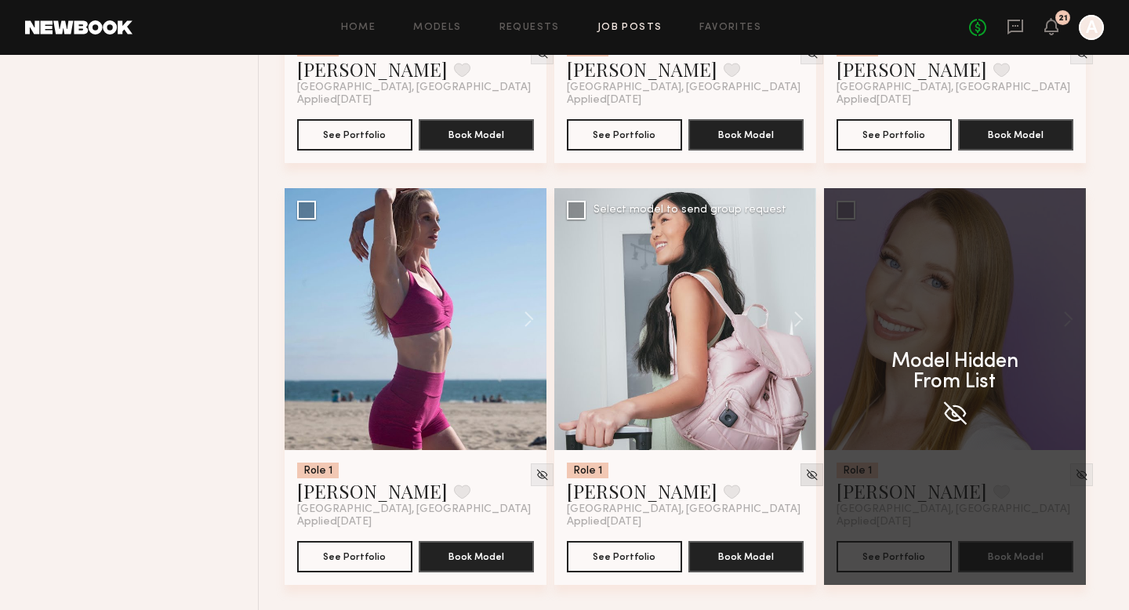
click at [805, 474] on img at bounding box center [811, 474] width 13 height 13
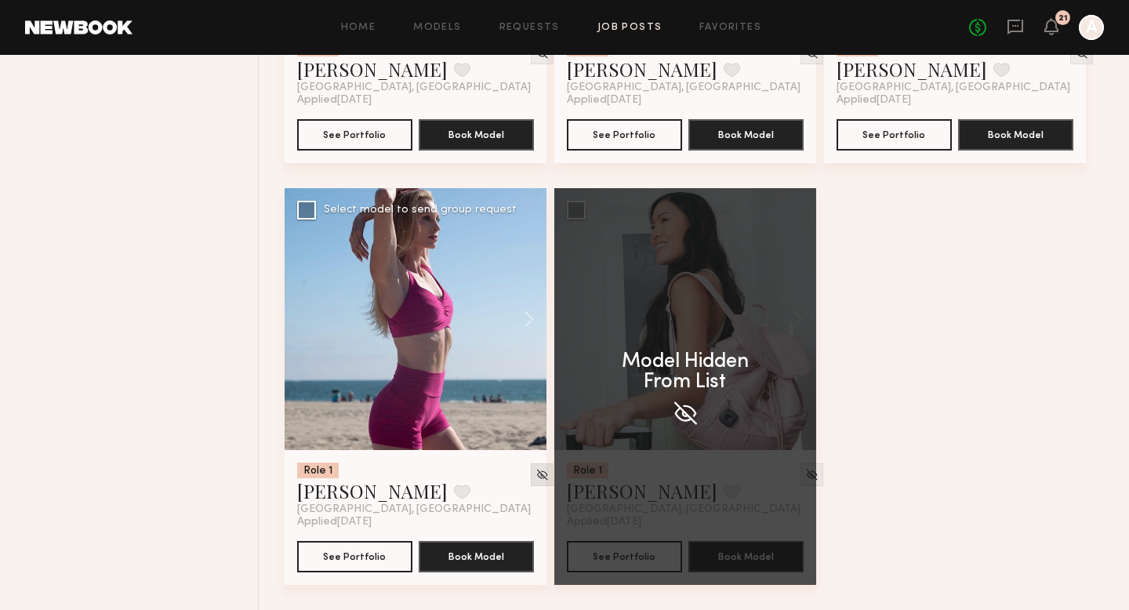
click at [535, 476] on img at bounding box center [541, 474] width 13 height 13
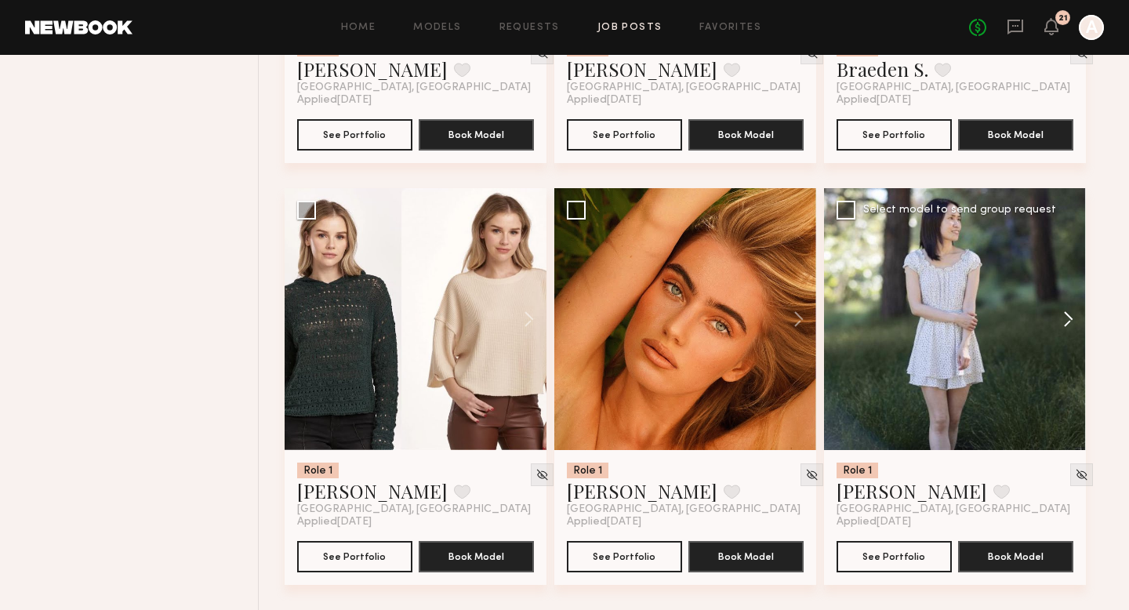
scroll to position [3090, 0]
click at [1075, 474] on img at bounding box center [1081, 474] width 13 height 13
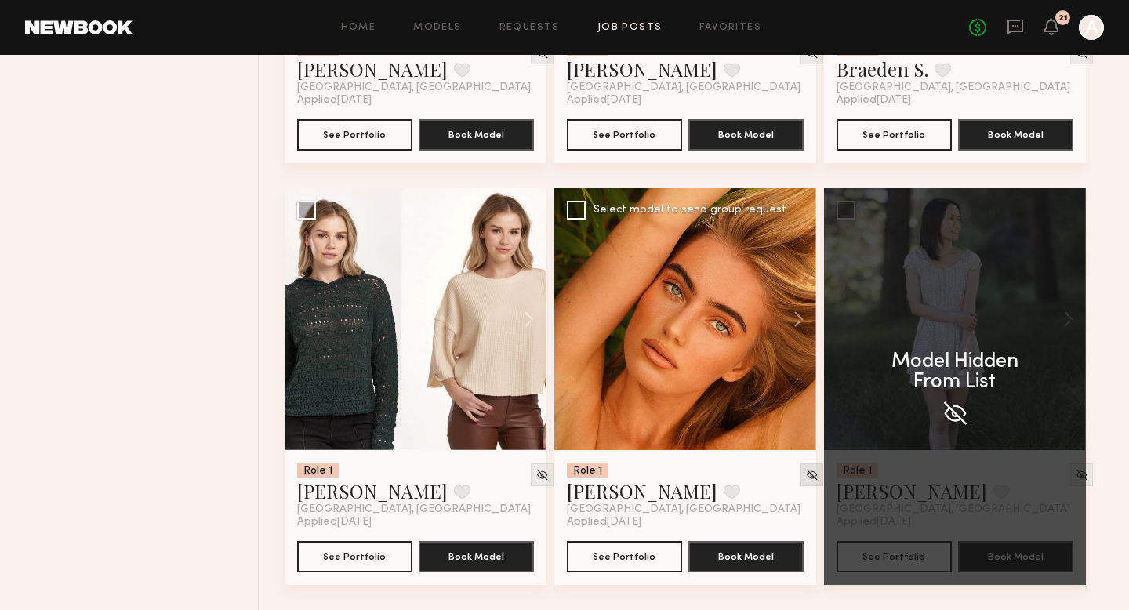
click at [805, 474] on img at bounding box center [811, 474] width 13 height 13
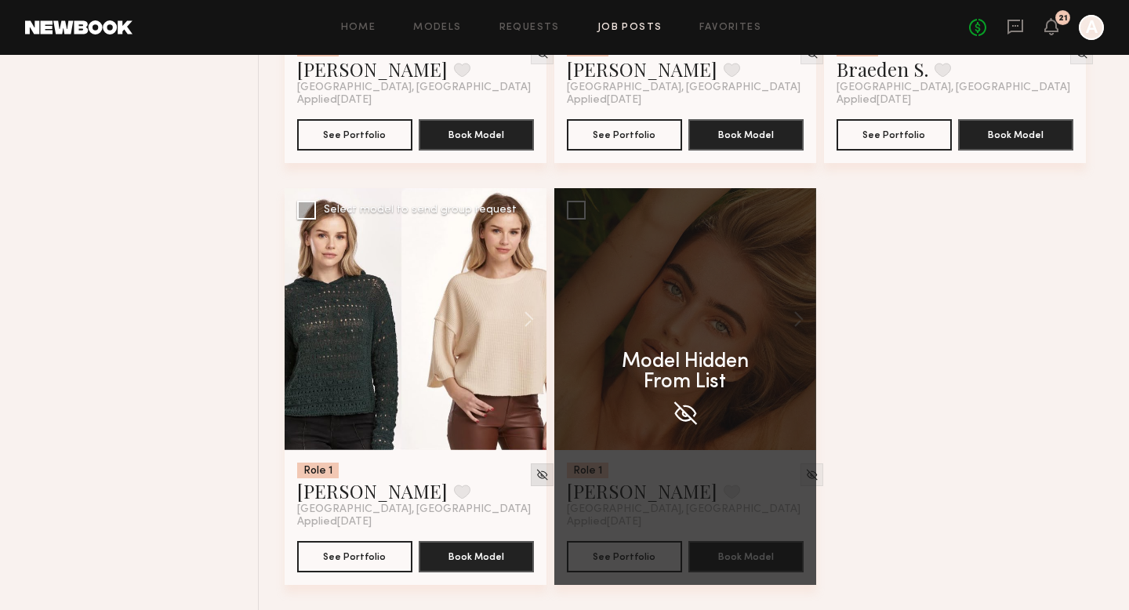
click at [535, 473] on img at bounding box center [541, 474] width 13 height 13
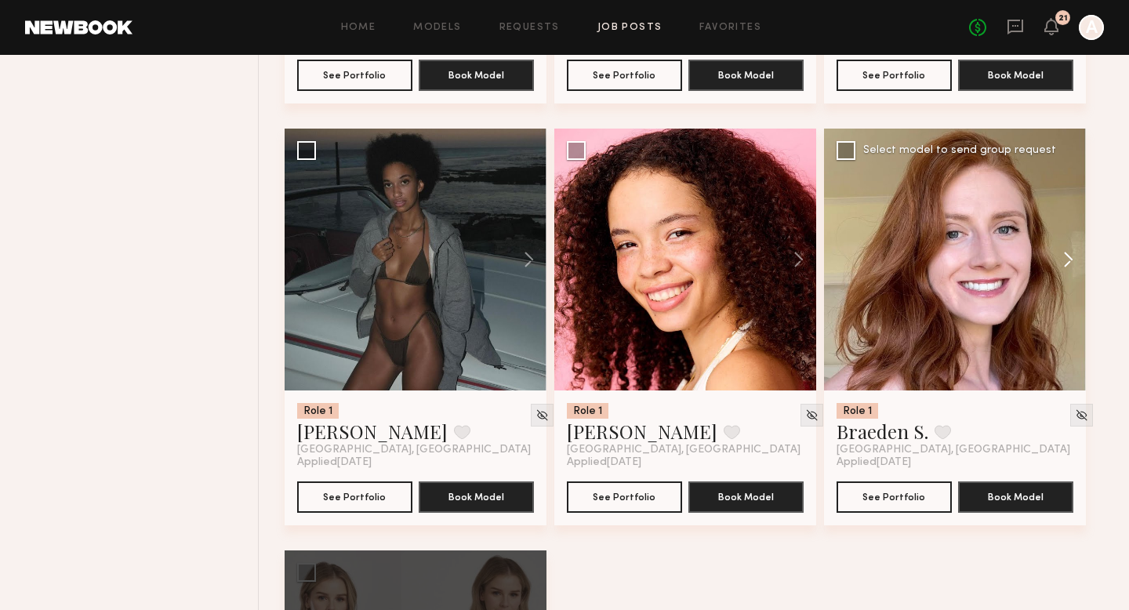
scroll to position [2668, 0]
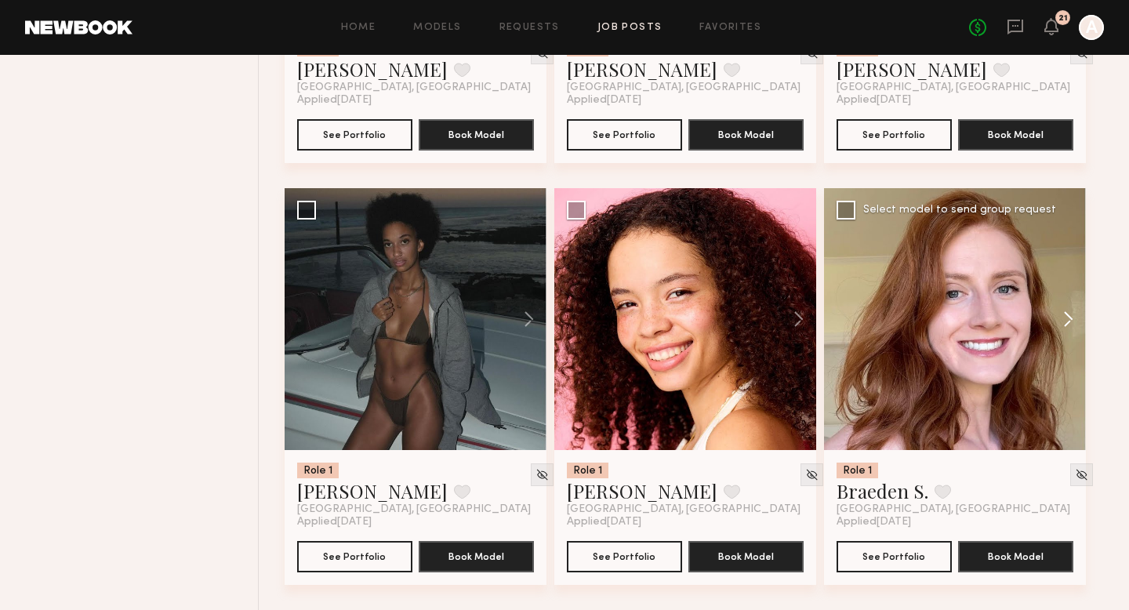
click at [1075, 419] on button at bounding box center [1061, 319] width 50 height 262
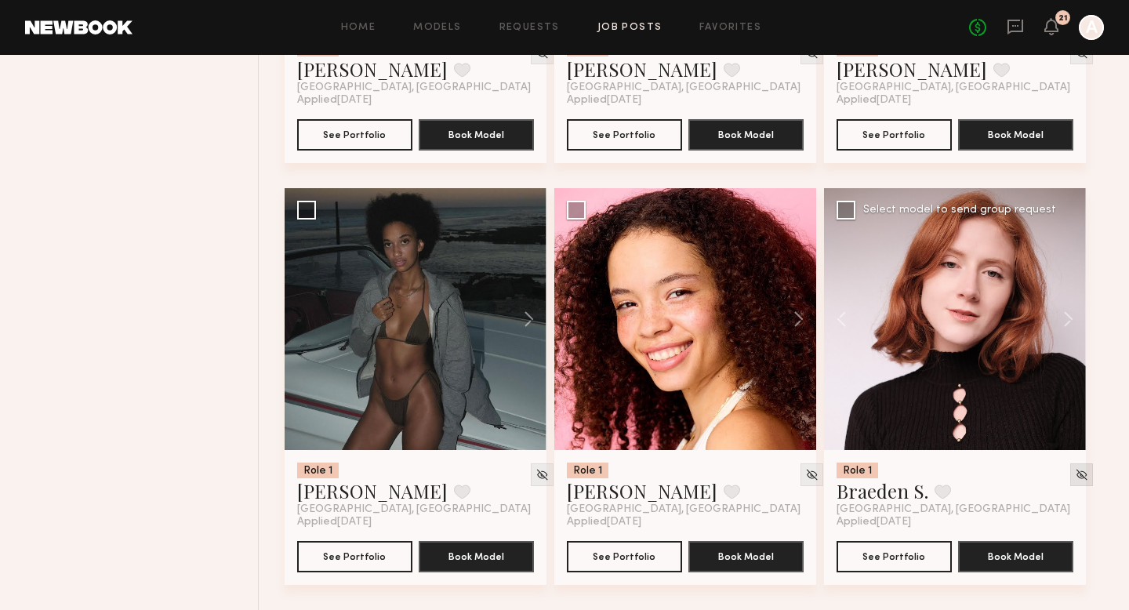
click at [1070, 471] on div at bounding box center [1081, 474] width 23 height 23
click at [1075, 471] on img at bounding box center [1081, 474] width 13 height 13
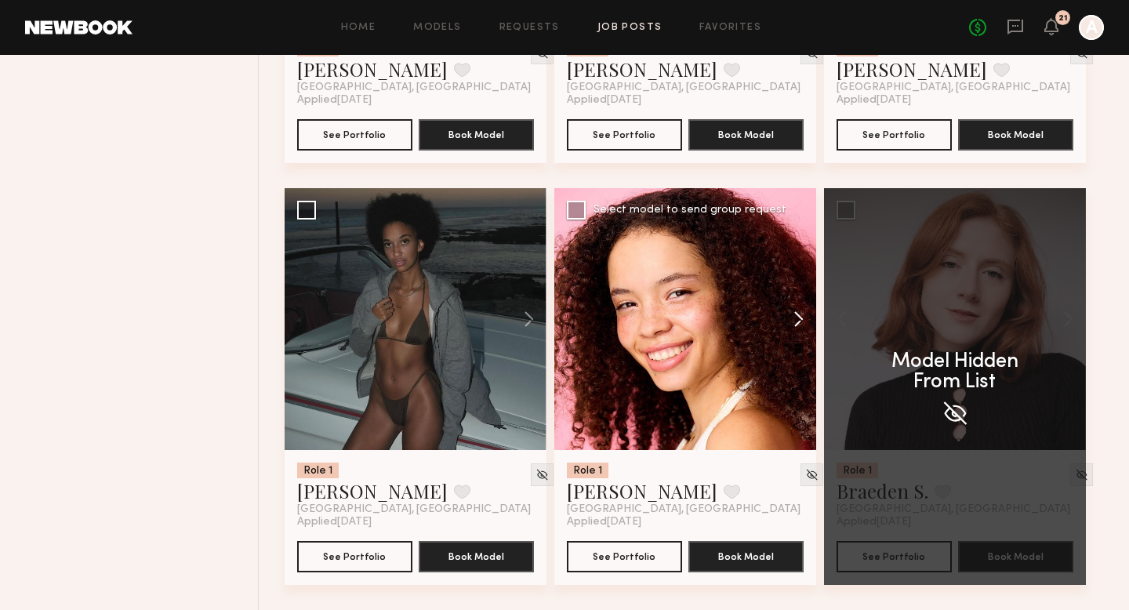
click at [793, 322] on button at bounding box center [791, 319] width 50 height 262
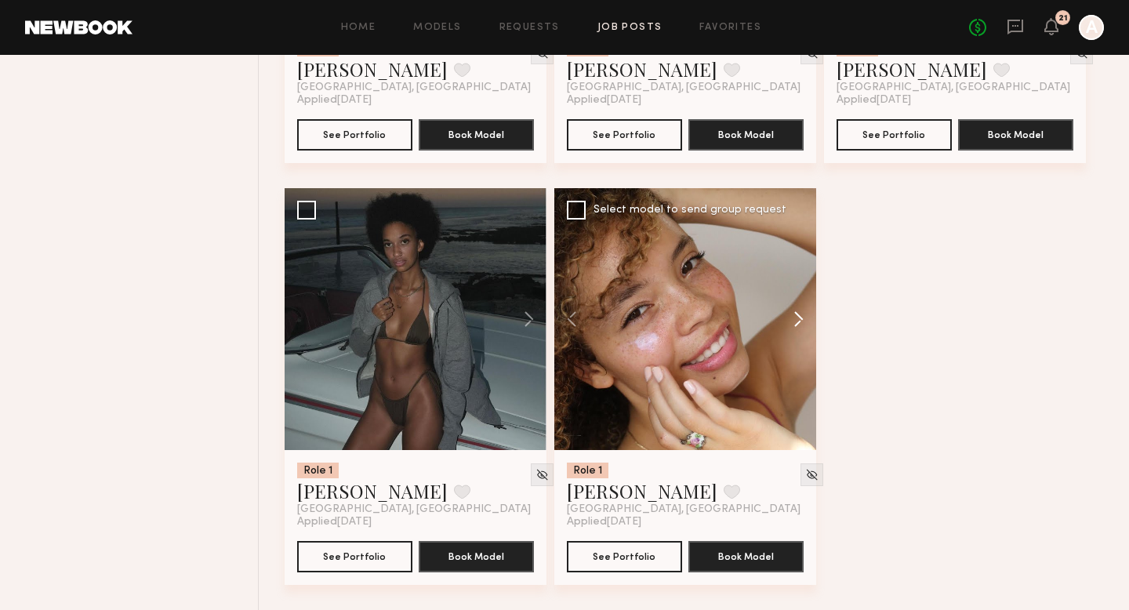
click at [793, 321] on button at bounding box center [791, 319] width 50 height 262
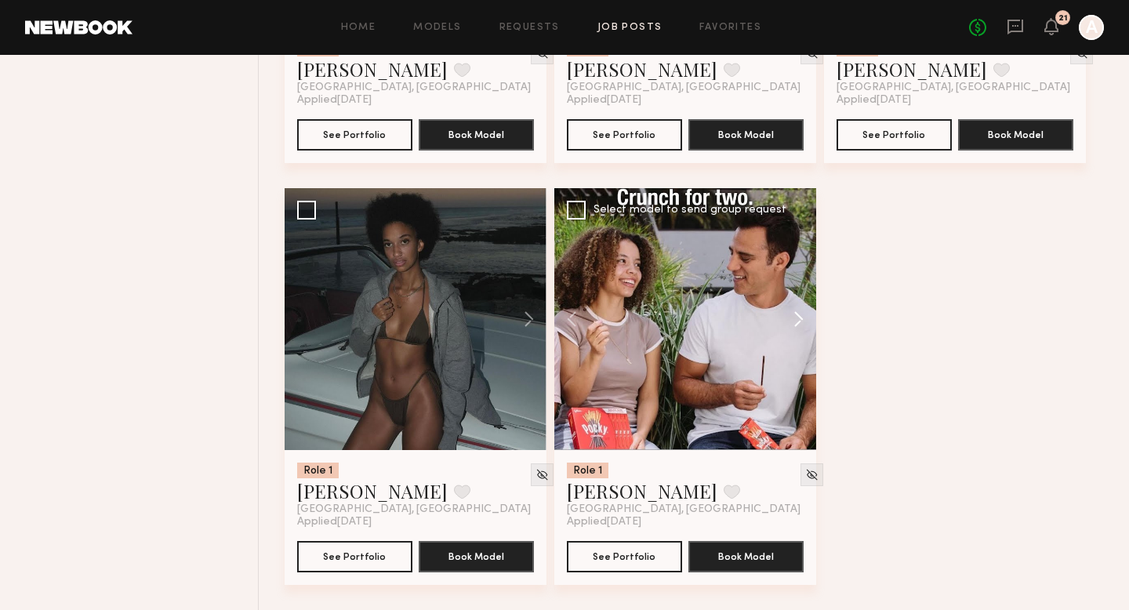
click at [793, 321] on button at bounding box center [791, 319] width 50 height 262
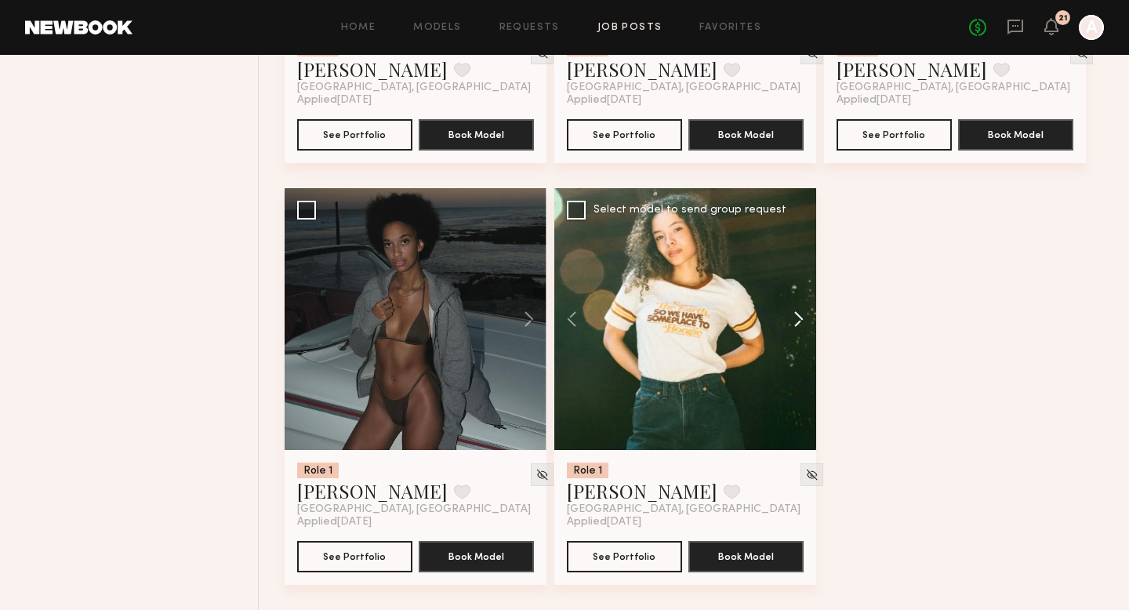
click at [793, 321] on button at bounding box center [791, 319] width 50 height 262
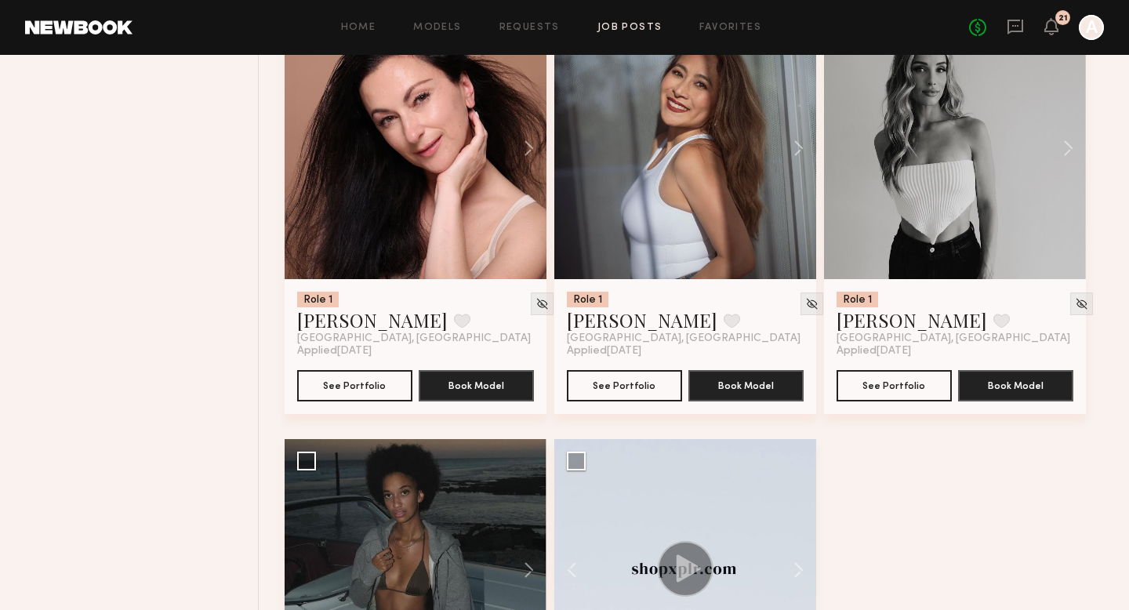
scroll to position [2276, 0]
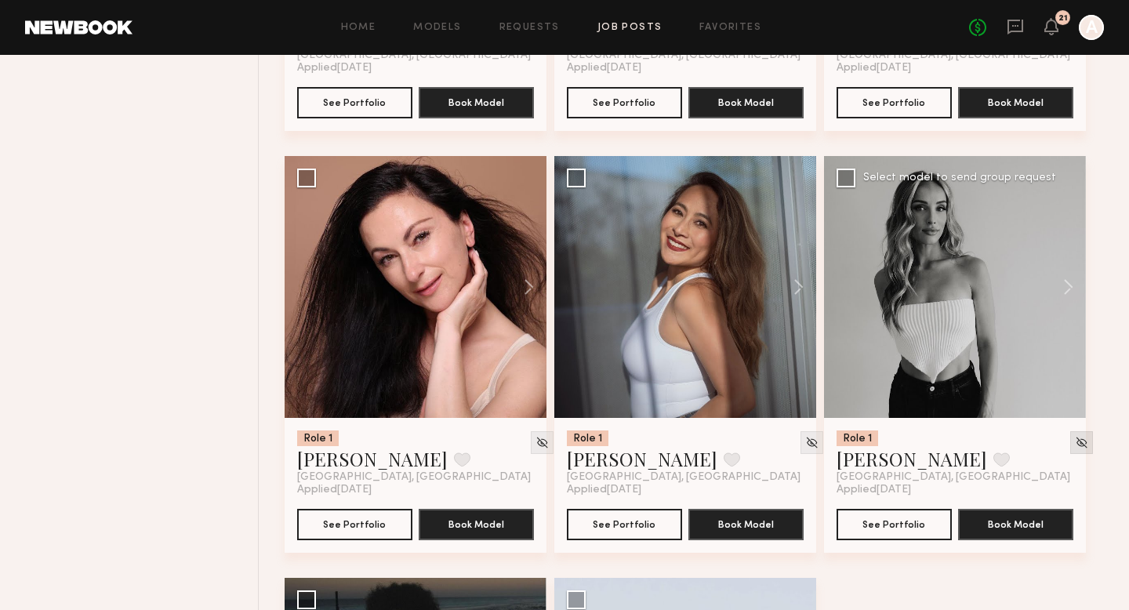
click at [1075, 449] on img at bounding box center [1081, 442] width 13 height 13
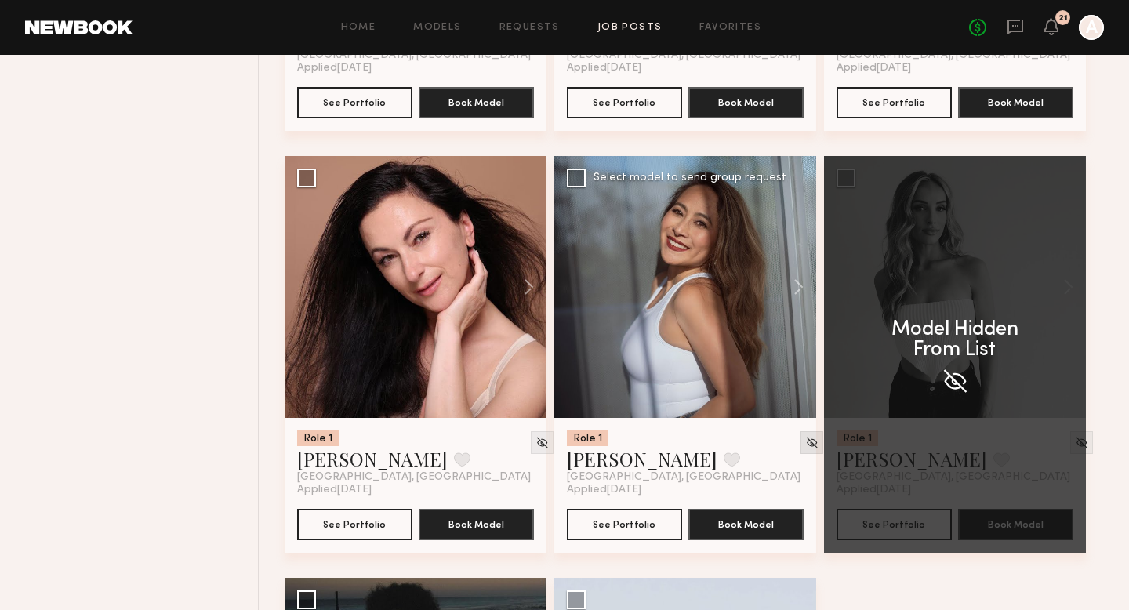
click at [805, 448] on img at bounding box center [811, 442] width 13 height 13
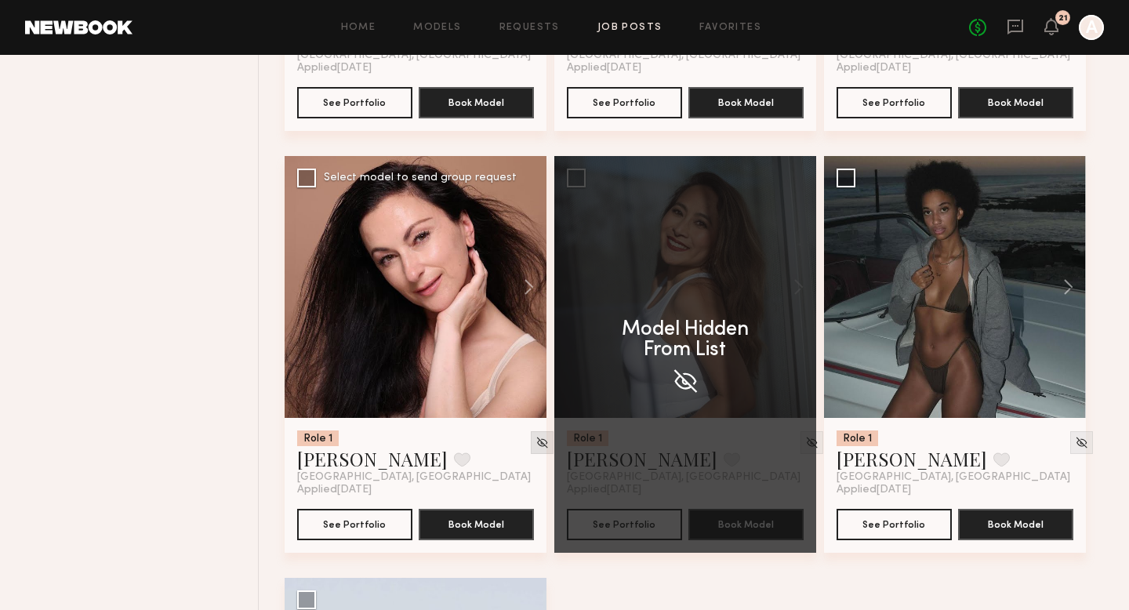
click at [535, 444] on img at bounding box center [541, 442] width 13 height 13
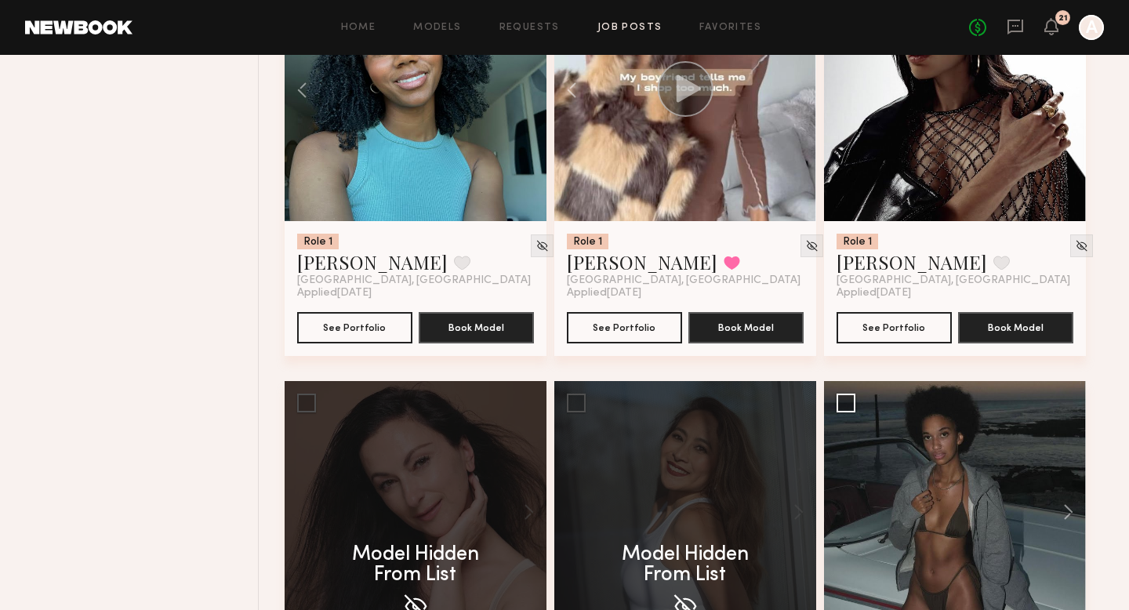
scroll to position [1945, 0]
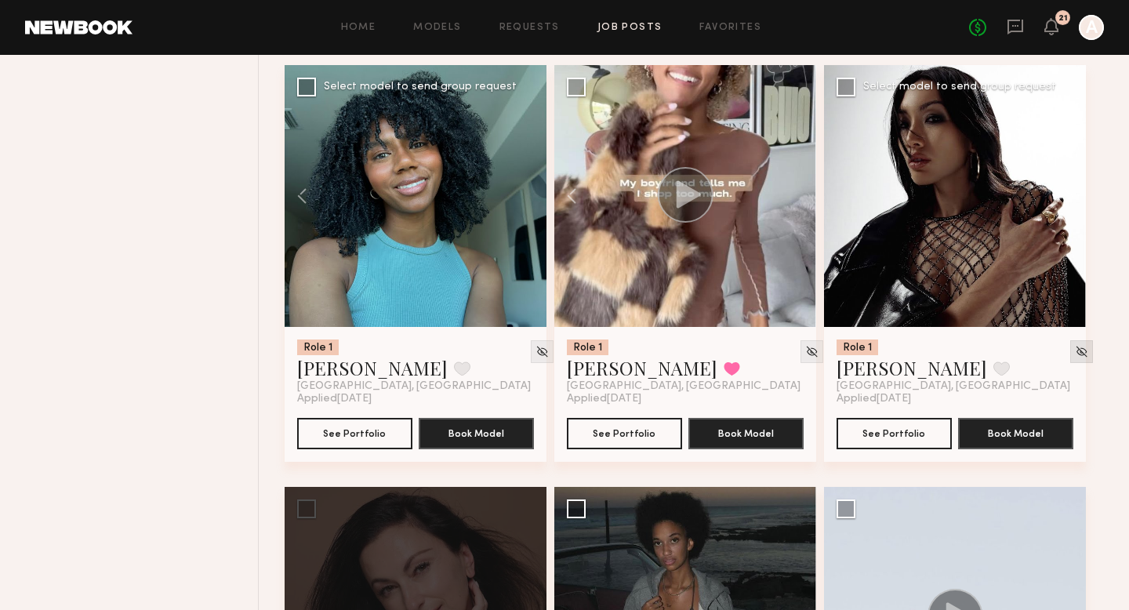
click at [1075, 349] on img at bounding box center [1081, 351] width 13 height 13
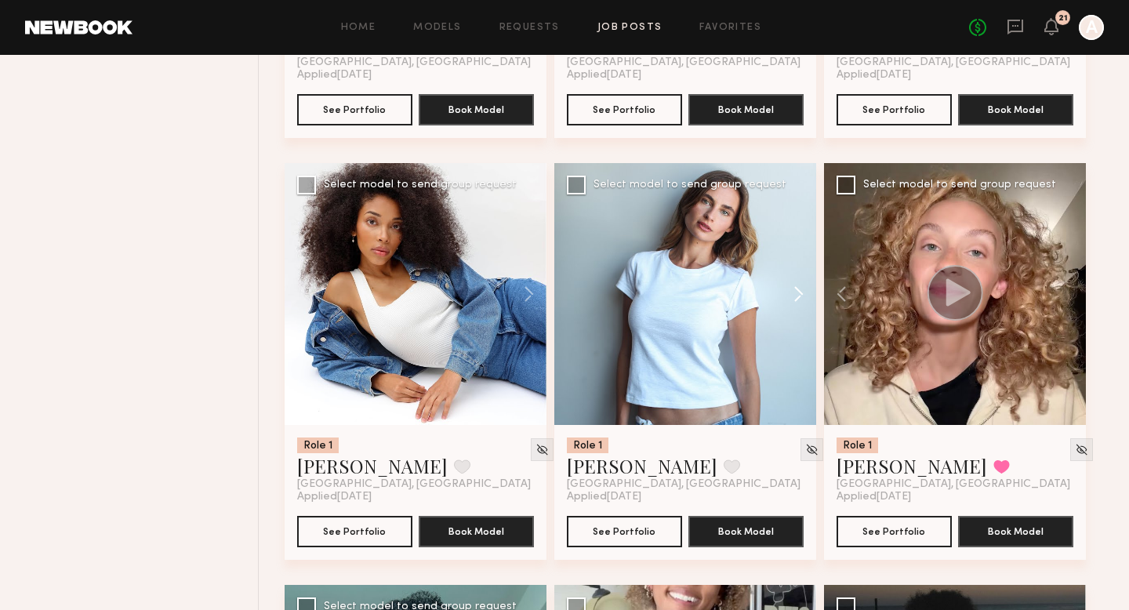
scroll to position [1463, 0]
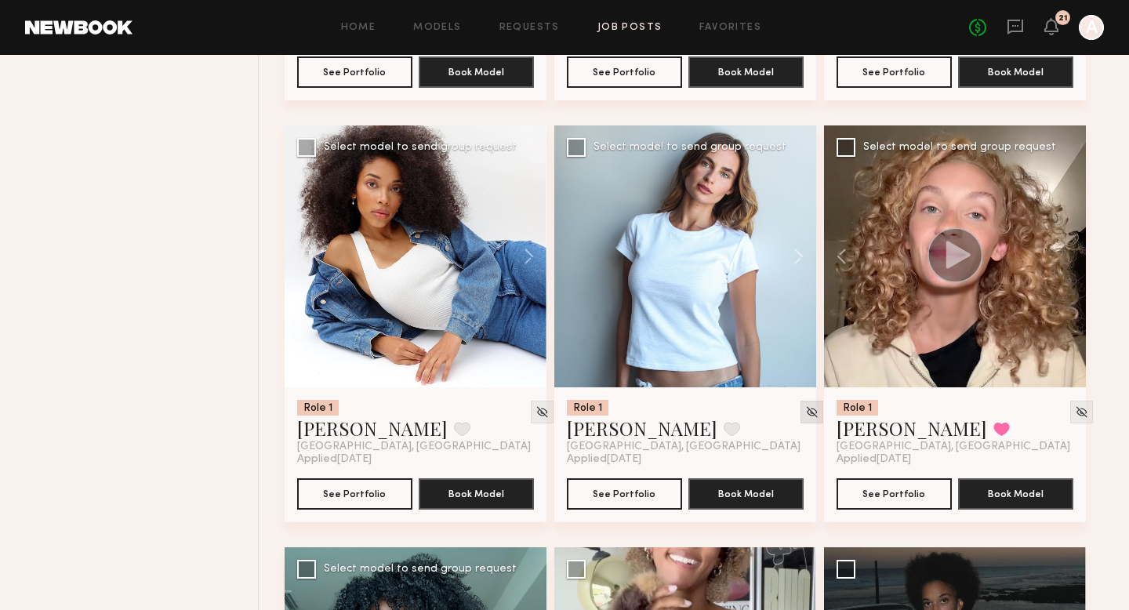
click at [800, 420] on div at bounding box center [811, 412] width 23 height 23
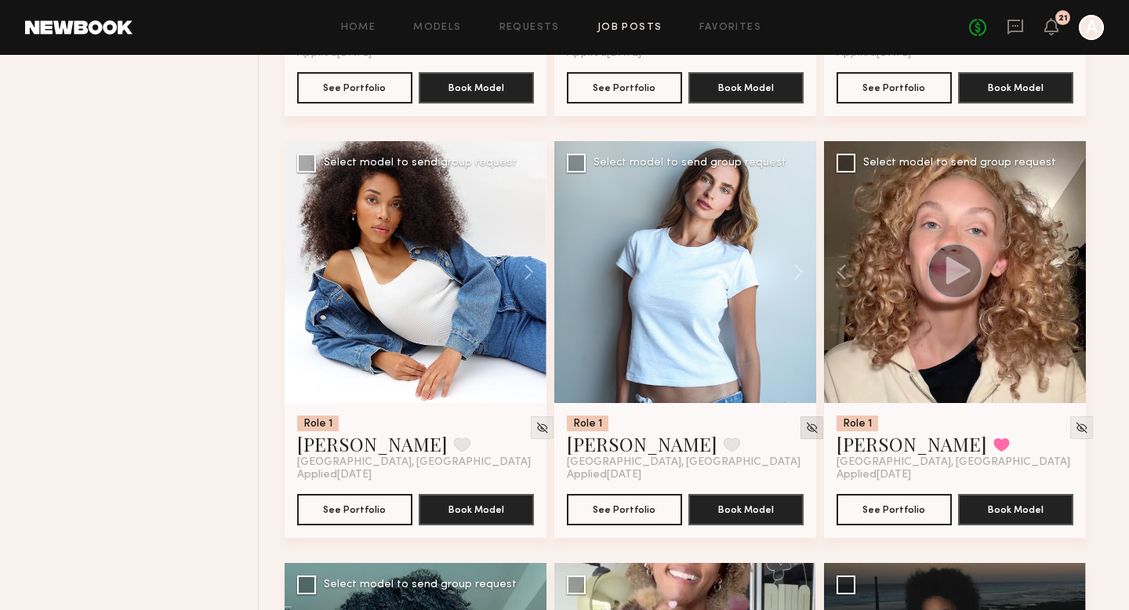
scroll to position [1450, 0]
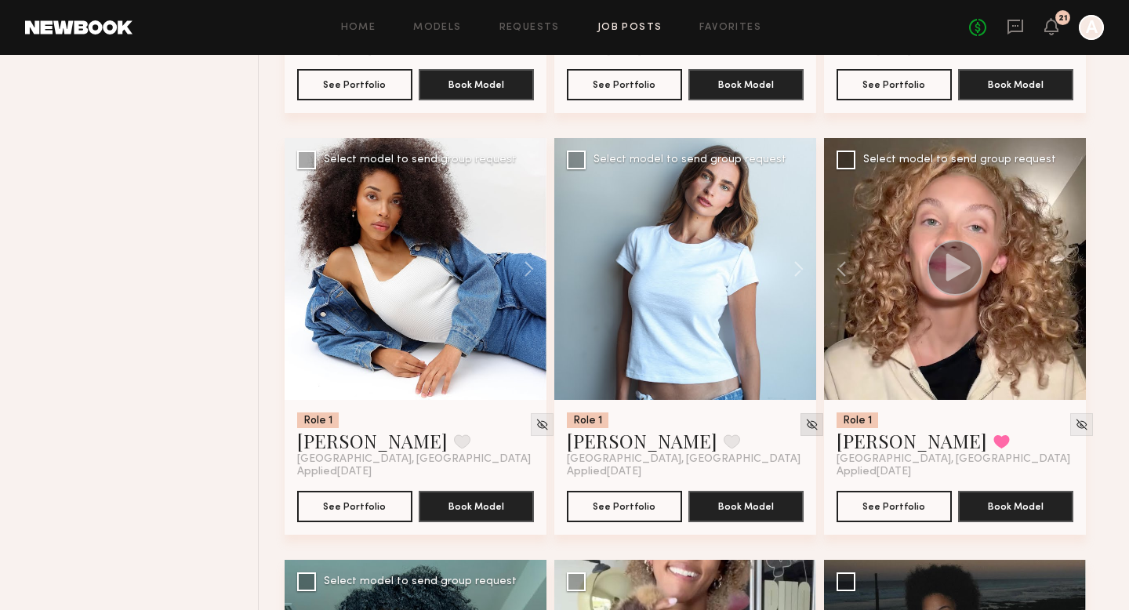
click at [805, 426] on img at bounding box center [811, 424] width 13 height 13
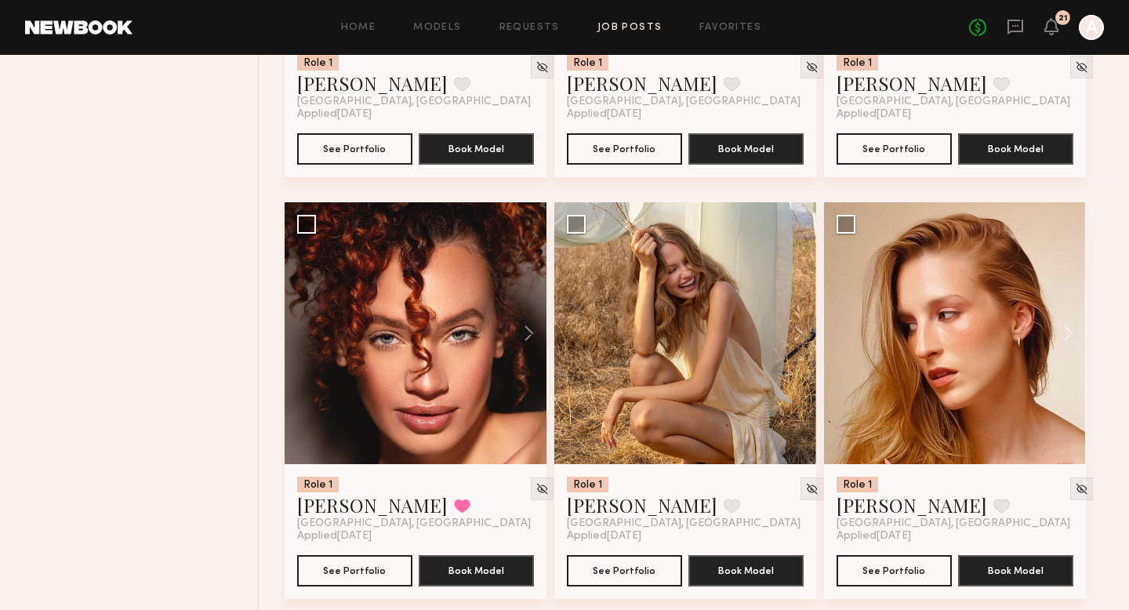
scroll to position [959, 0]
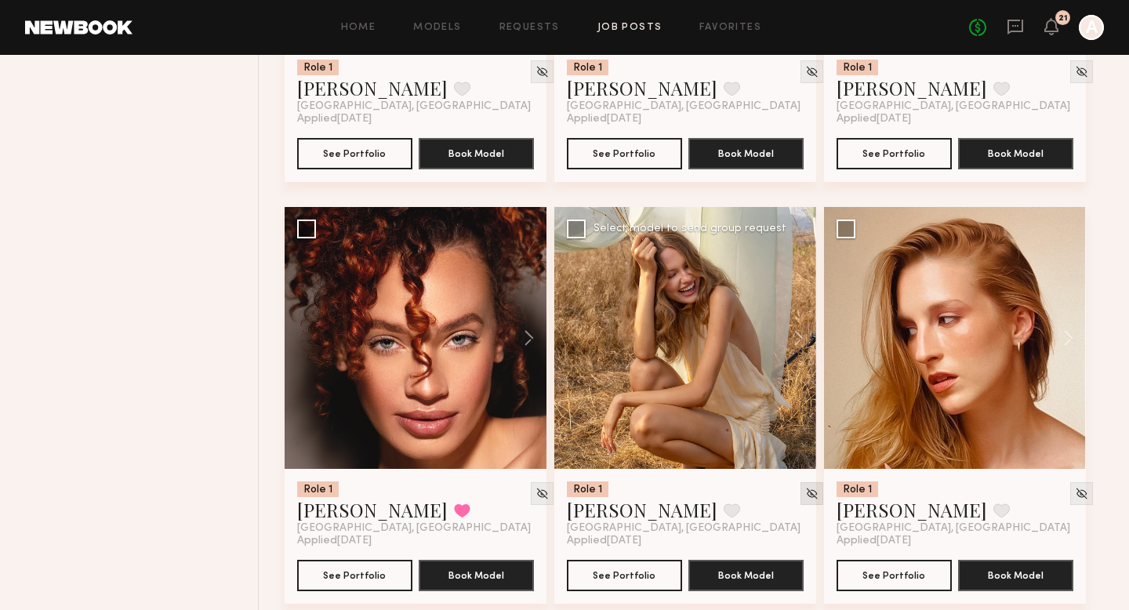
click at [805, 499] on img at bounding box center [811, 493] width 13 height 13
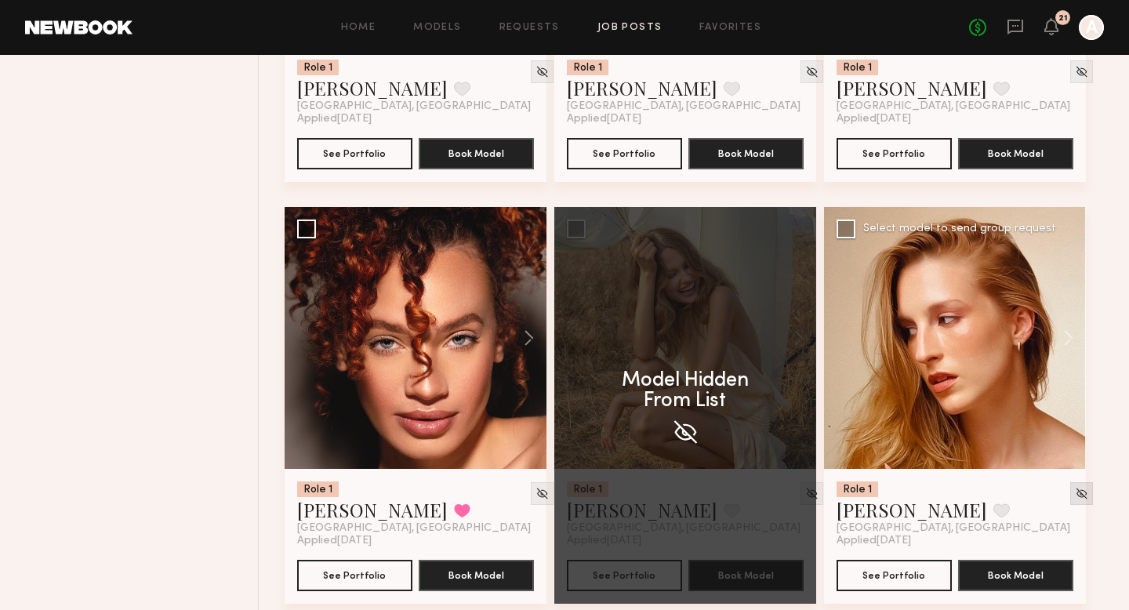
click at [1075, 497] on img at bounding box center [1081, 493] width 13 height 13
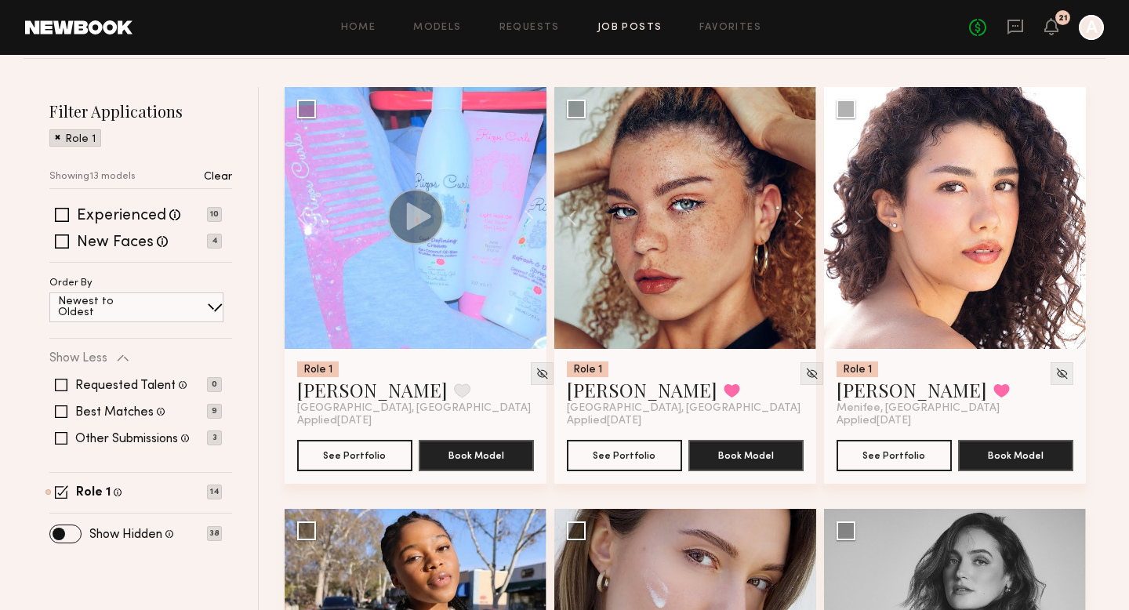
scroll to position [242, 0]
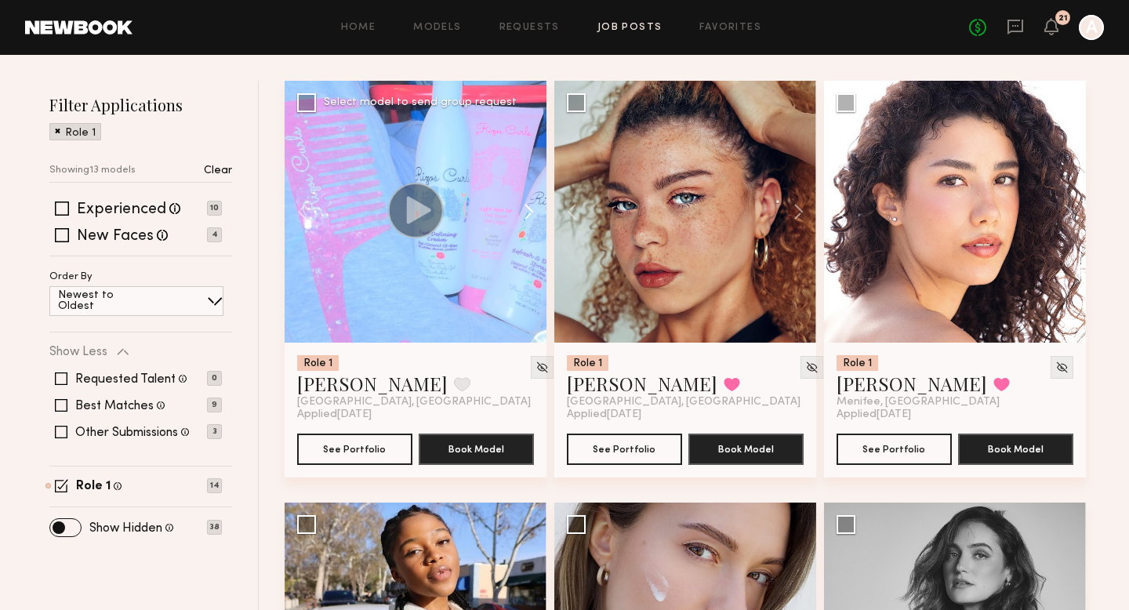
click at [526, 206] on button at bounding box center [521, 212] width 50 height 262
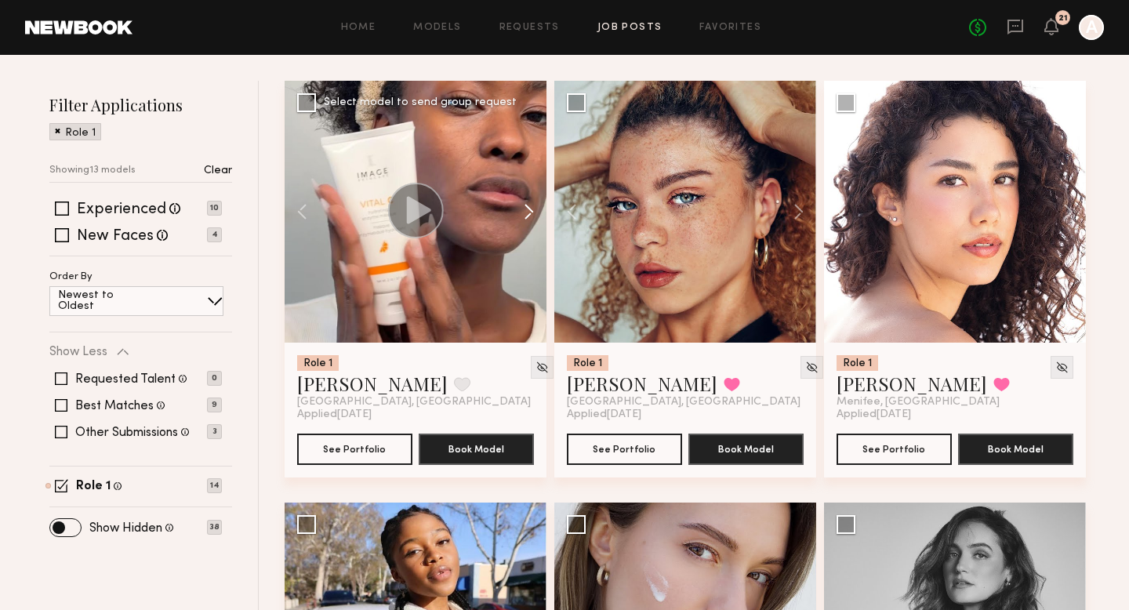
click at [529, 217] on button at bounding box center [521, 212] width 50 height 262
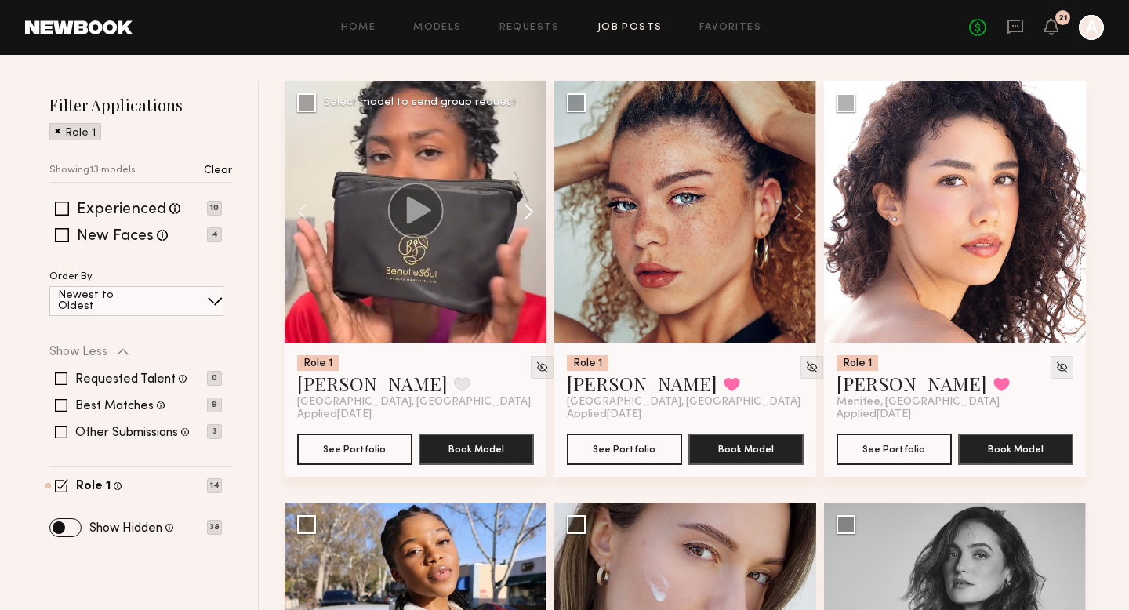
click at [529, 217] on button at bounding box center [521, 212] width 50 height 262
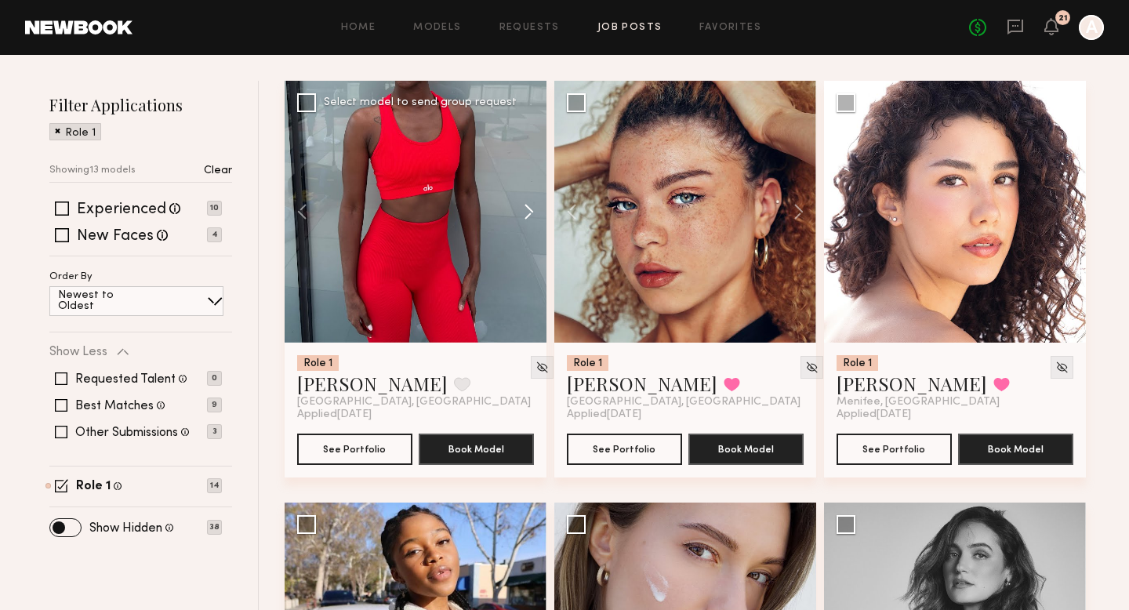
click at [529, 217] on button at bounding box center [521, 212] width 50 height 262
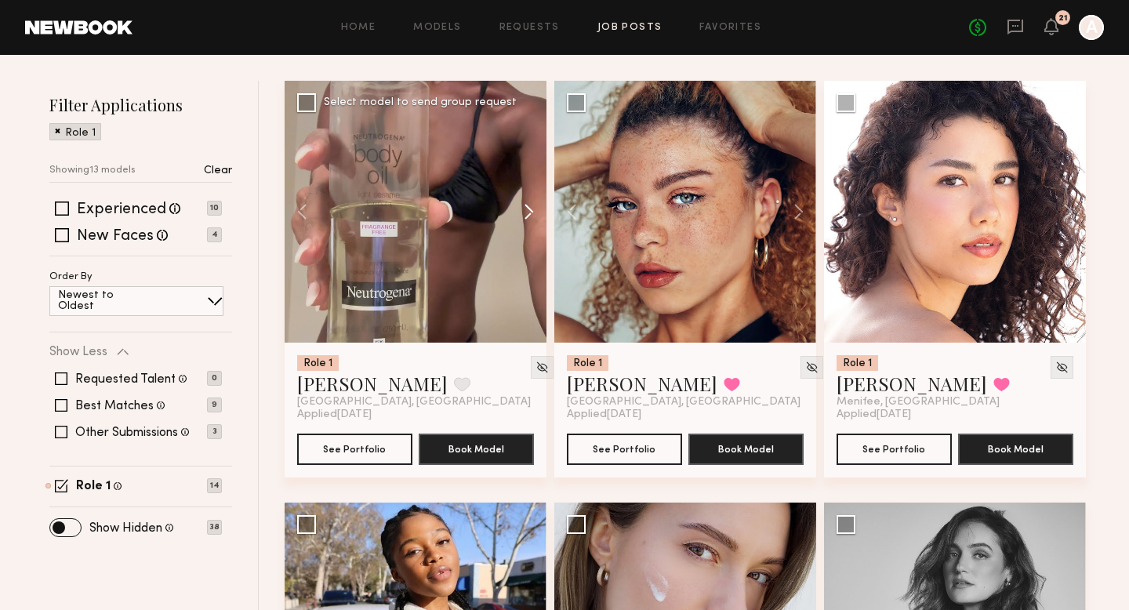
click at [528, 214] on button at bounding box center [521, 212] width 50 height 262
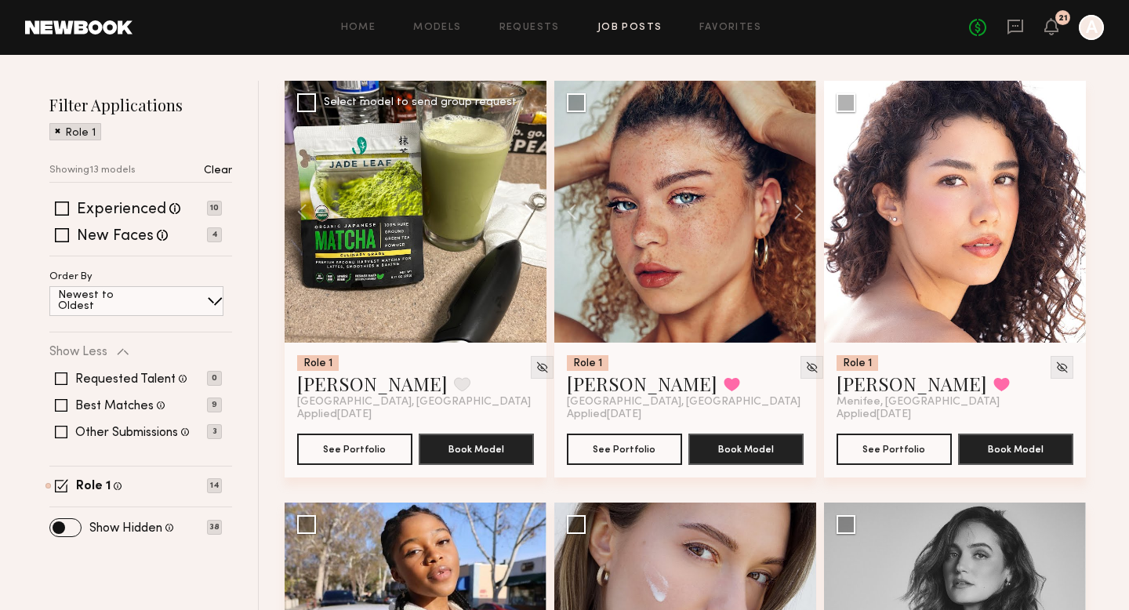
click at [528, 214] on button at bounding box center [521, 212] width 50 height 262
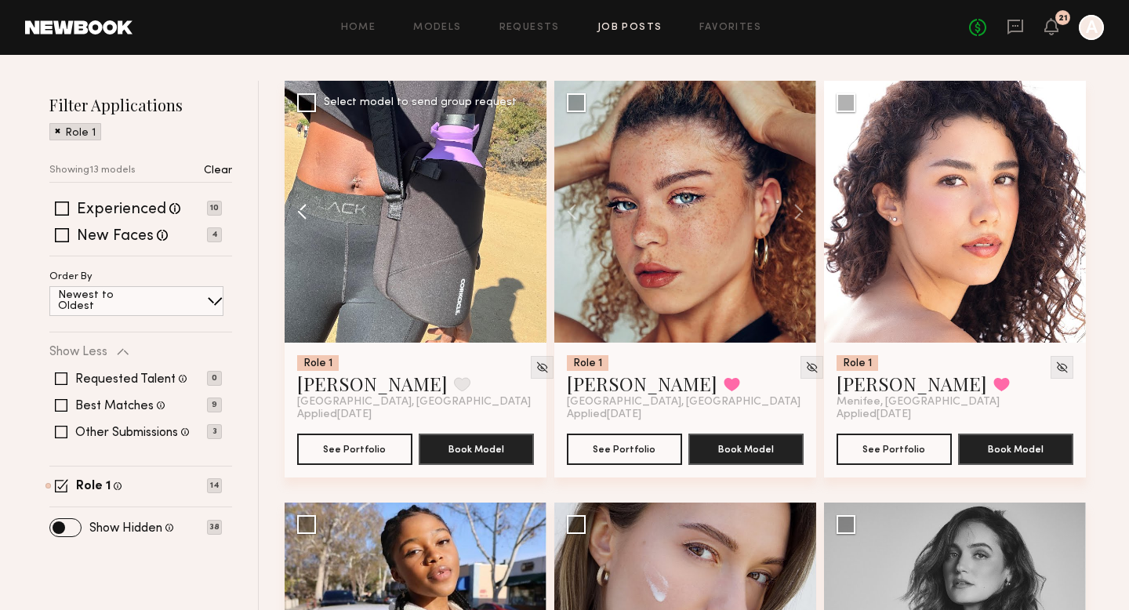
click at [303, 210] on button at bounding box center [310, 212] width 50 height 262
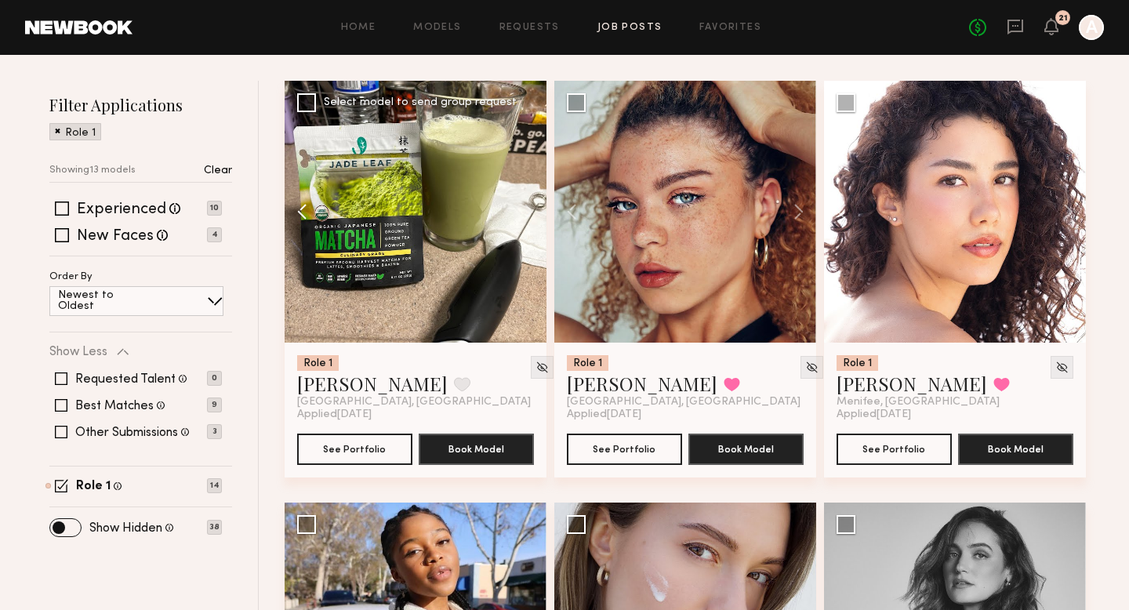
click at [303, 210] on button at bounding box center [310, 212] width 50 height 262
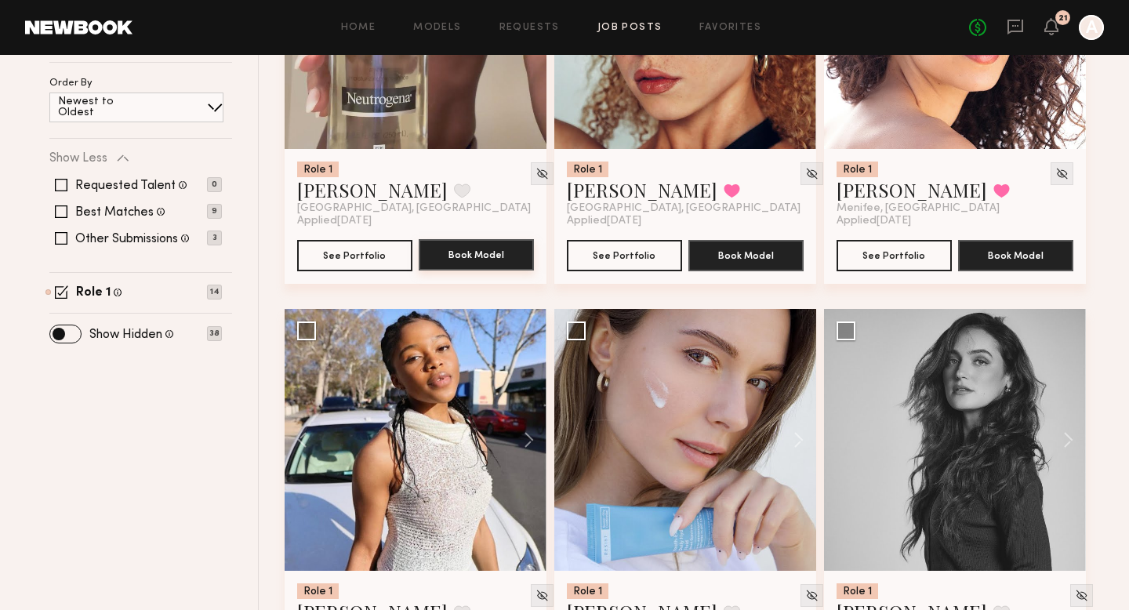
scroll to position [448, 0]
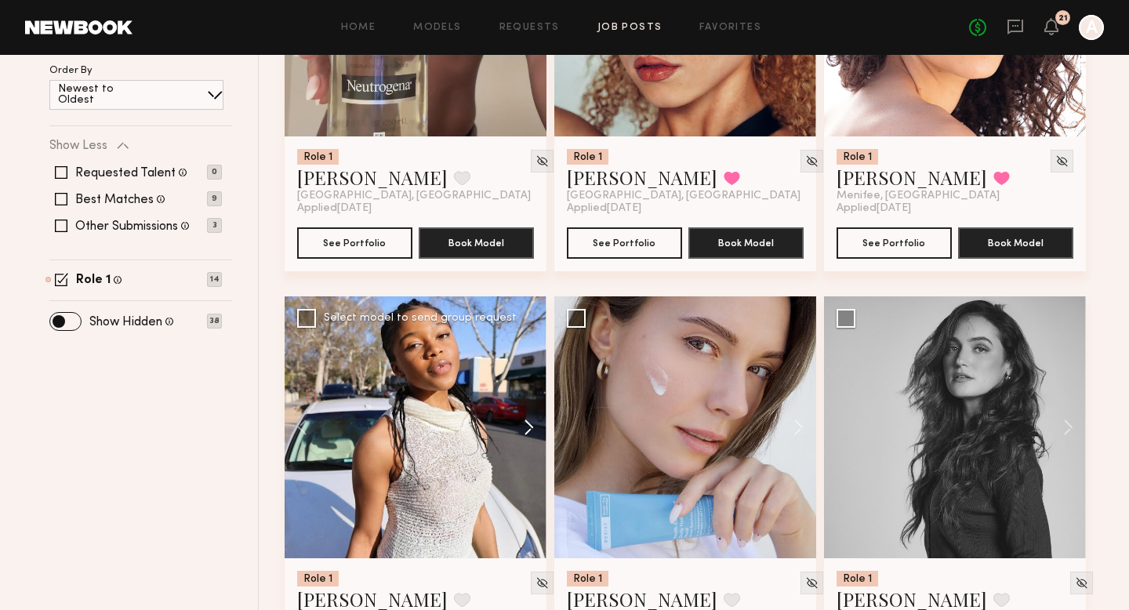
click at [531, 430] on button at bounding box center [521, 427] width 50 height 262
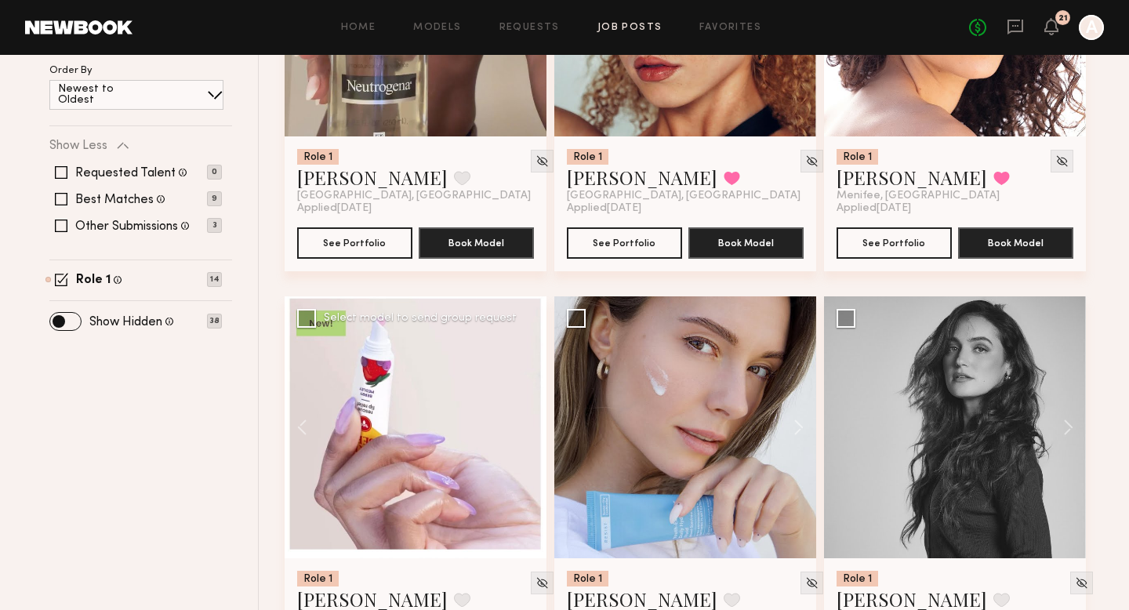
click at [531, 430] on div at bounding box center [416, 427] width 262 height 262
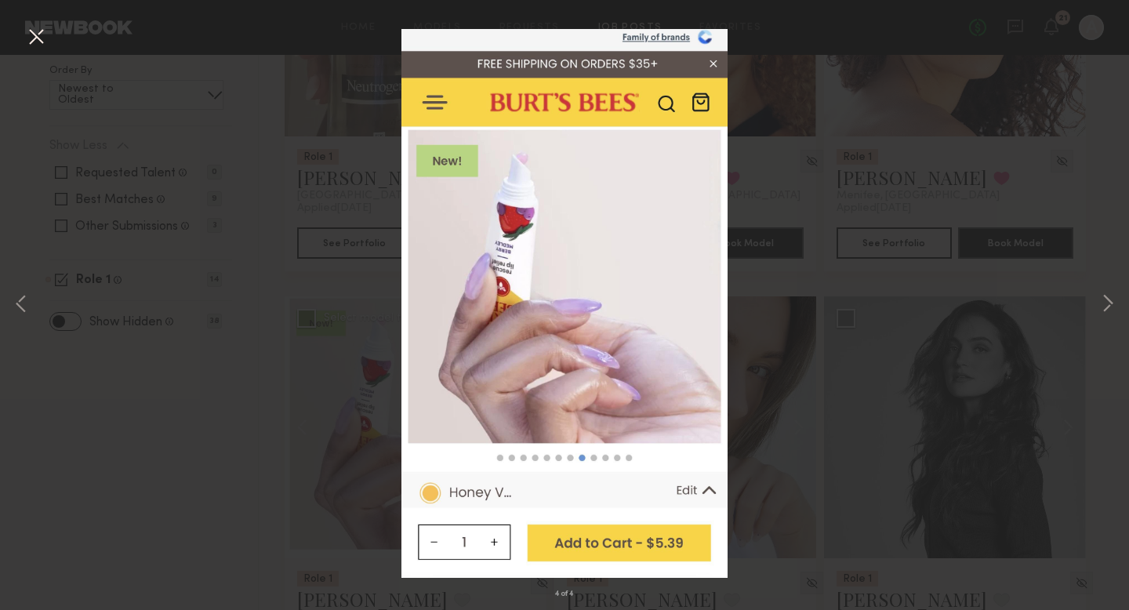
click at [34, 33] on button at bounding box center [36, 38] width 25 height 28
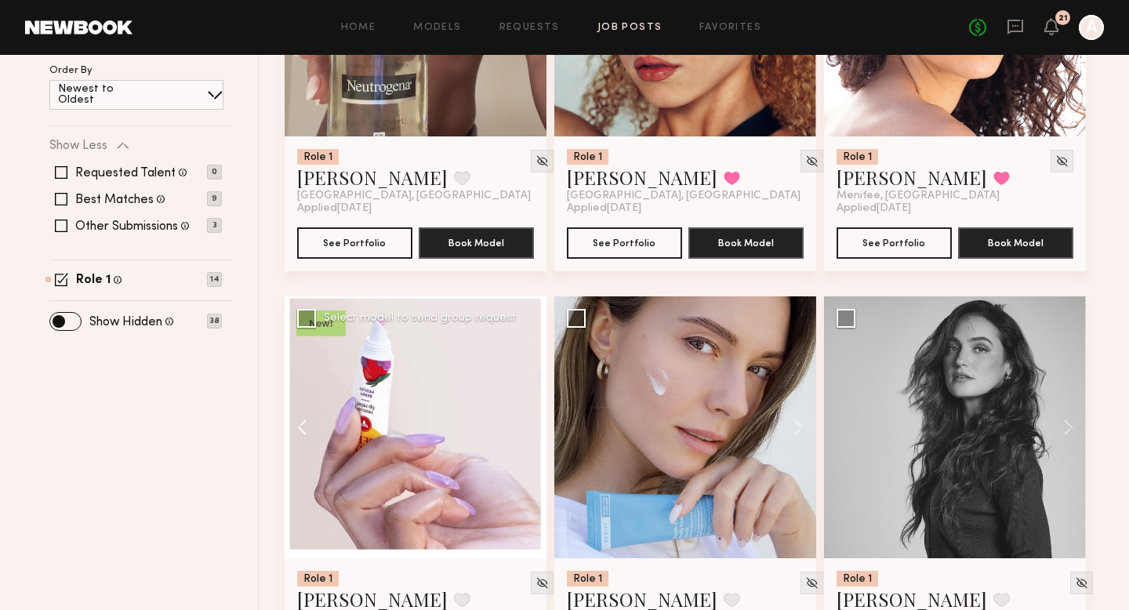
click at [293, 420] on button at bounding box center [310, 427] width 50 height 262
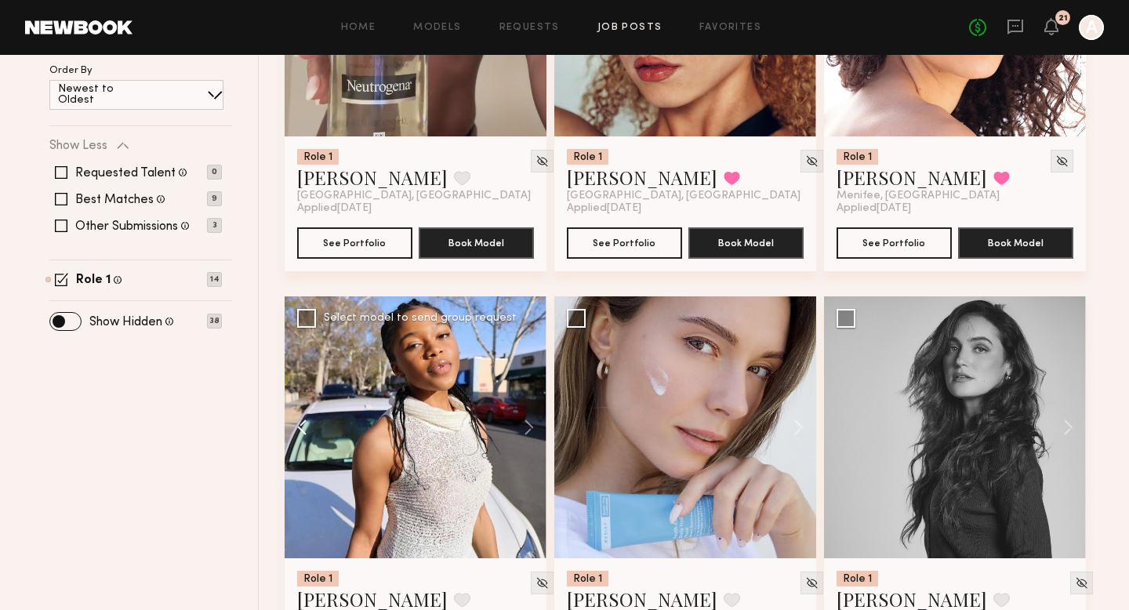
click at [301, 426] on button at bounding box center [310, 427] width 50 height 262
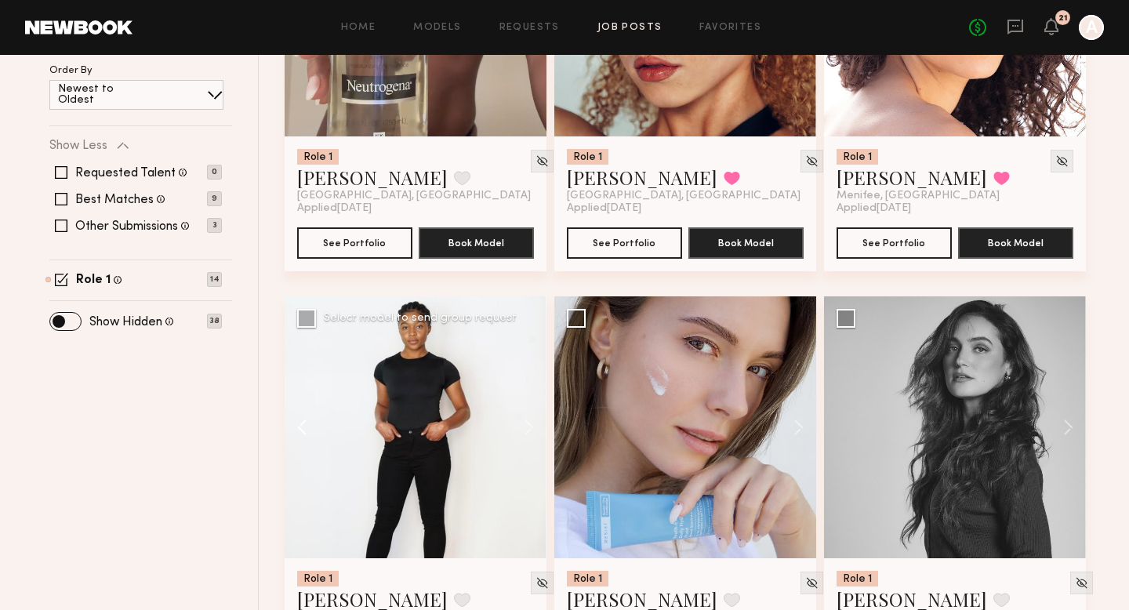
click at [301, 426] on button at bounding box center [310, 427] width 50 height 262
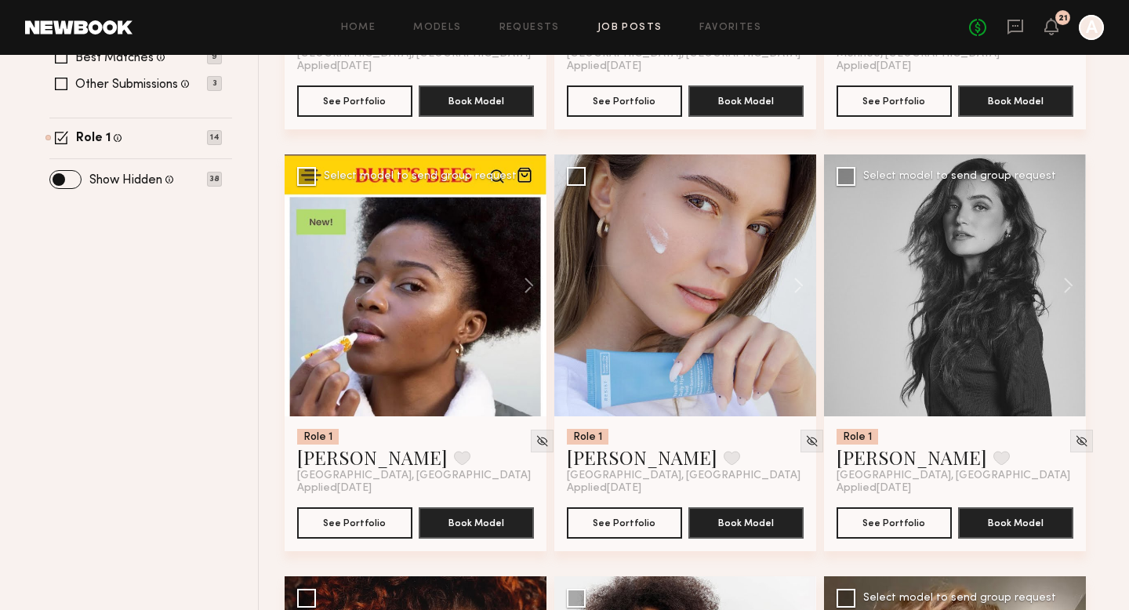
scroll to position [618, 0]
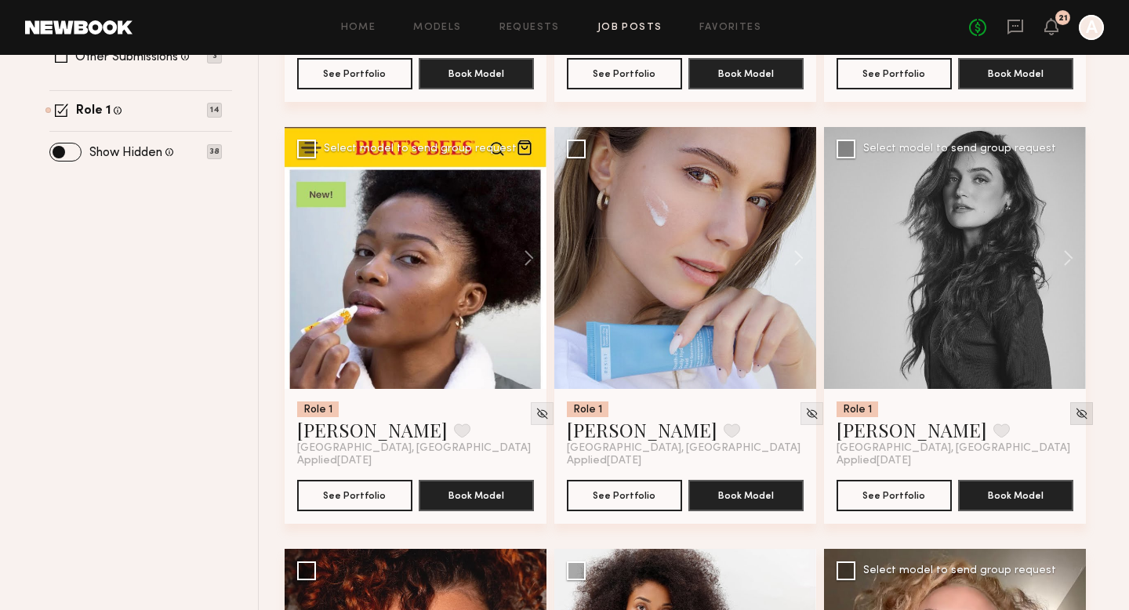
click at [1075, 416] on img at bounding box center [1081, 413] width 13 height 13
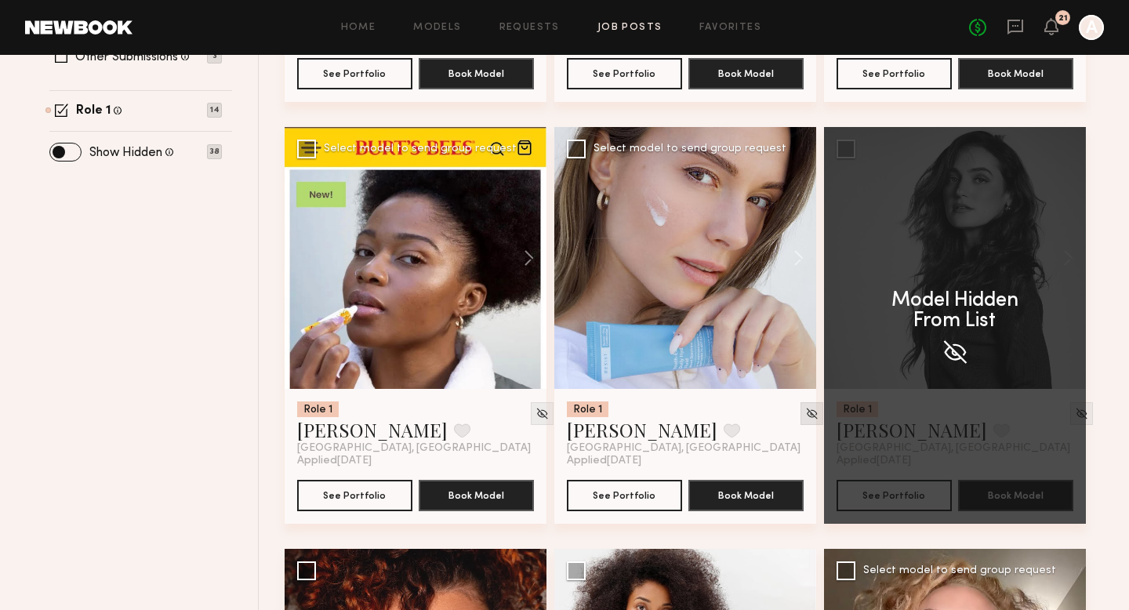
click at [805, 414] on img at bounding box center [811, 413] width 13 height 13
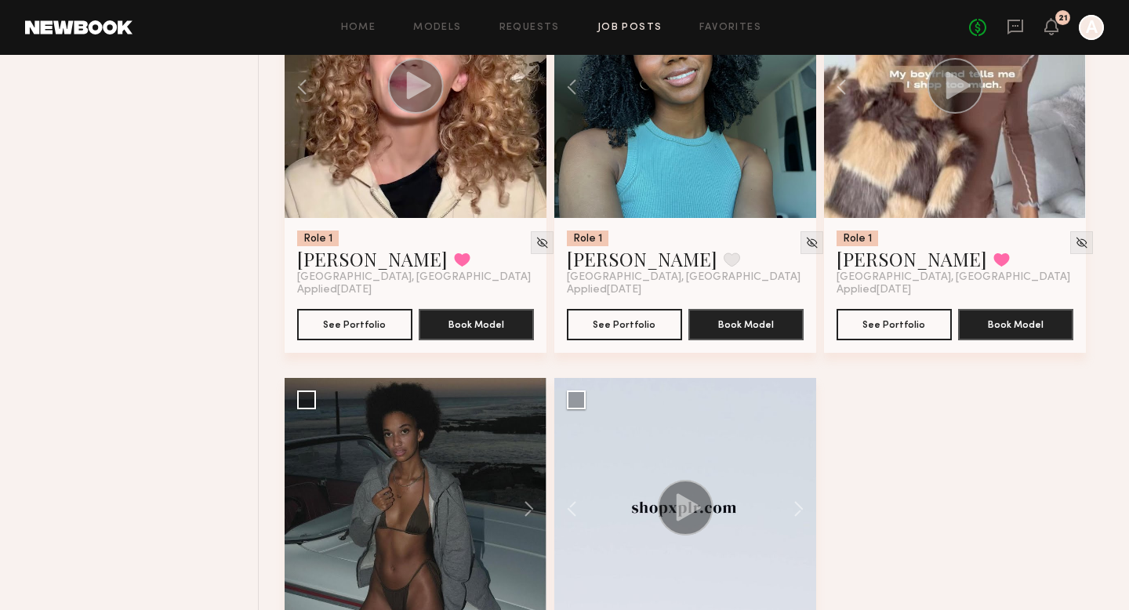
scroll to position [1402, 0]
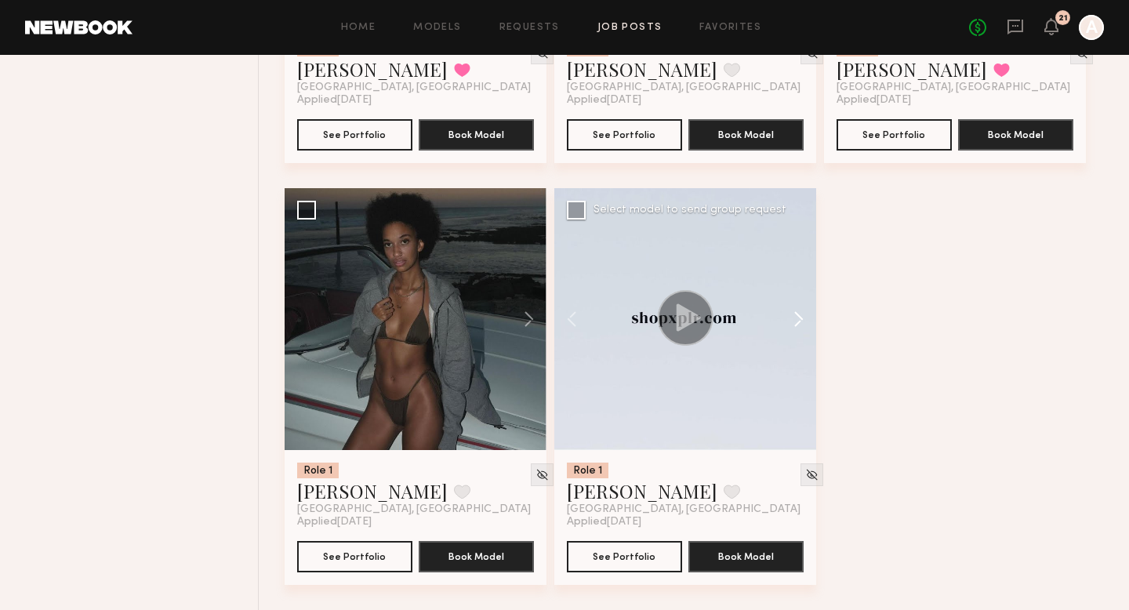
click at [796, 320] on button at bounding box center [791, 319] width 50 height 262
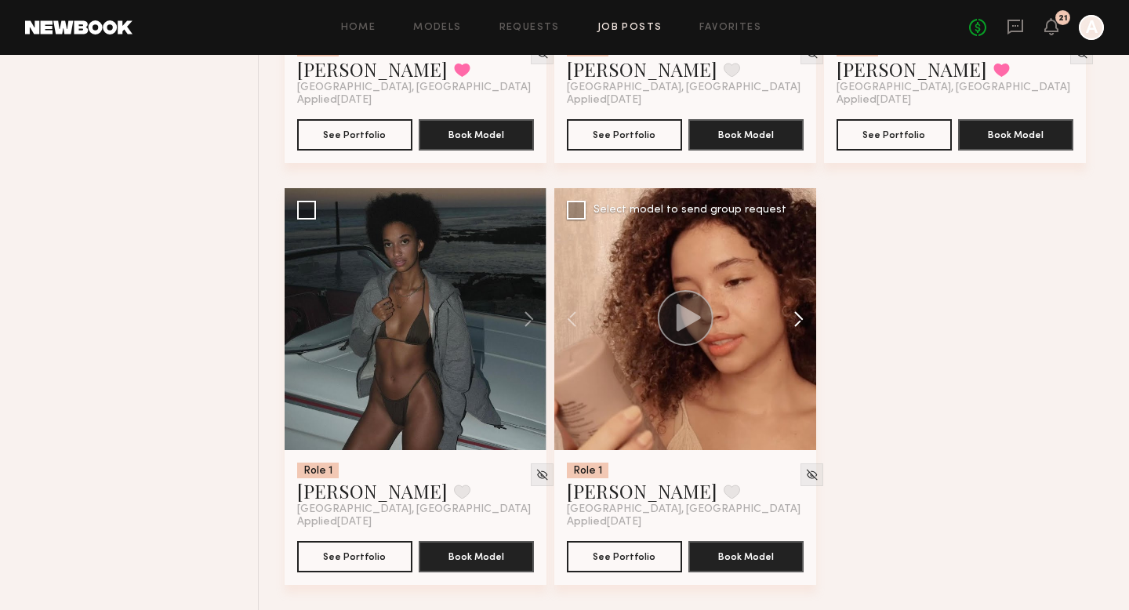
click at [796, 320] on button at bounding box center [791, 319] width 50 height 262
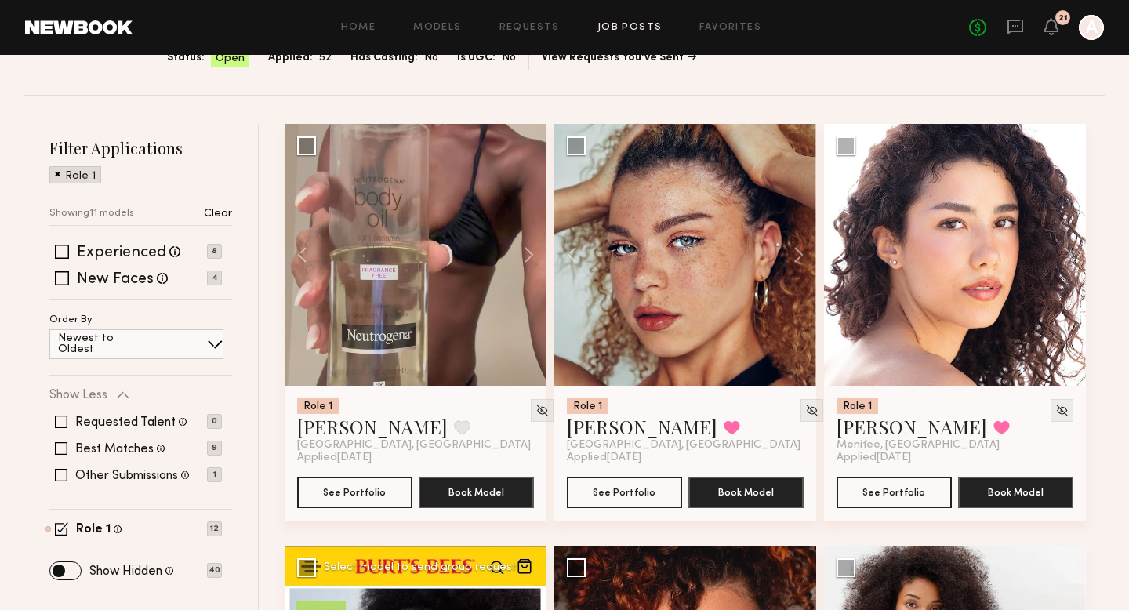
scroll to position [177, 0]
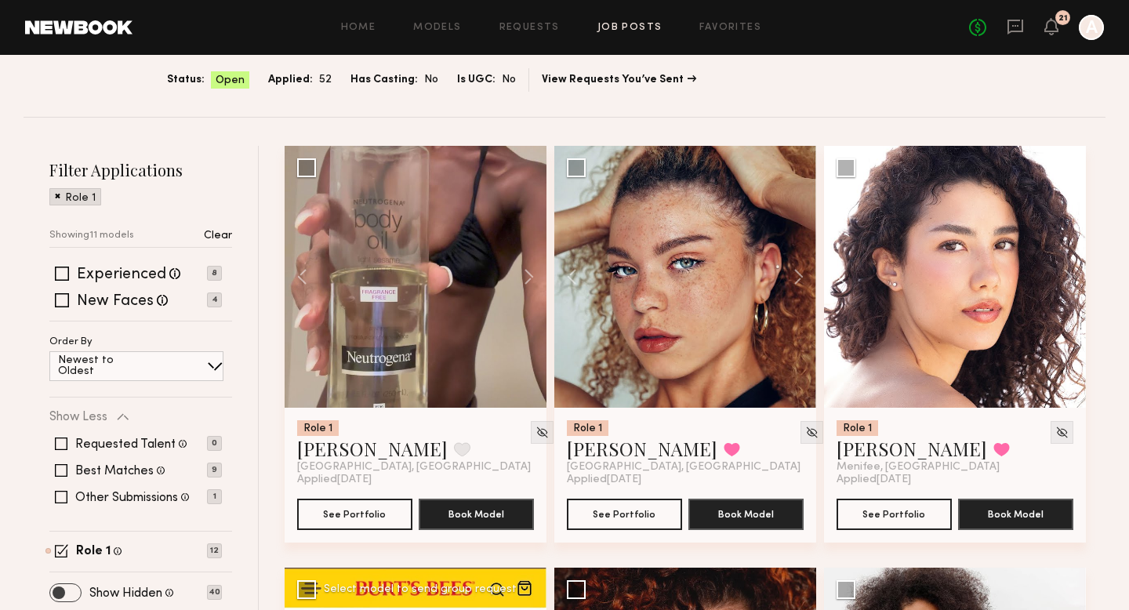
click at [66, 591] on span at bounding box center [65, 592] width 31 height 17
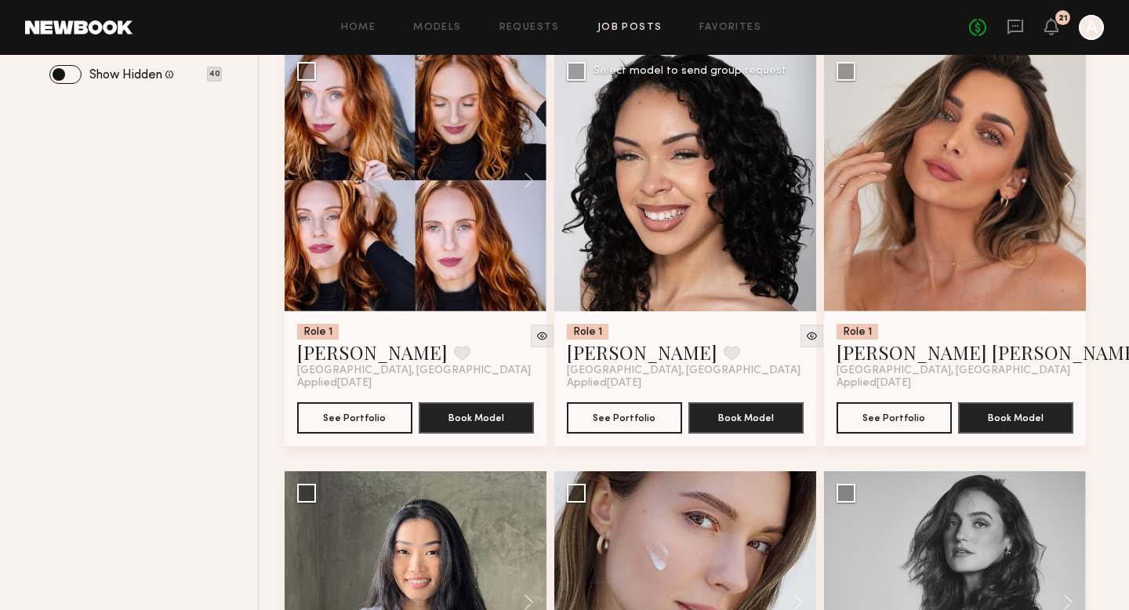
scroll to position [661, 0]
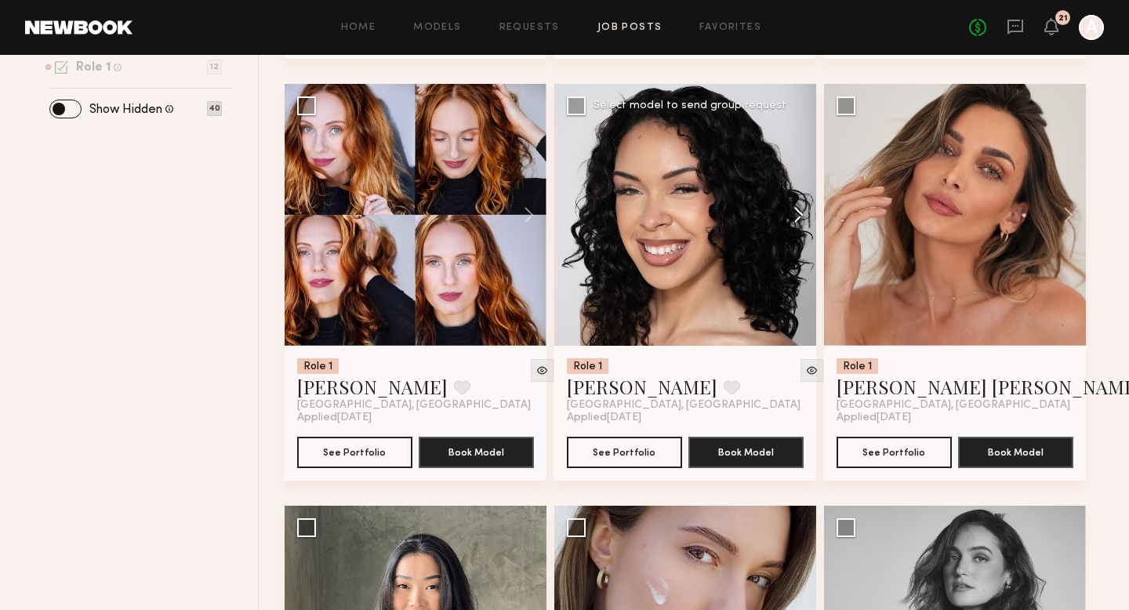
click at [798, 216] on button at bounding box center [791, 215] width 50 height 262
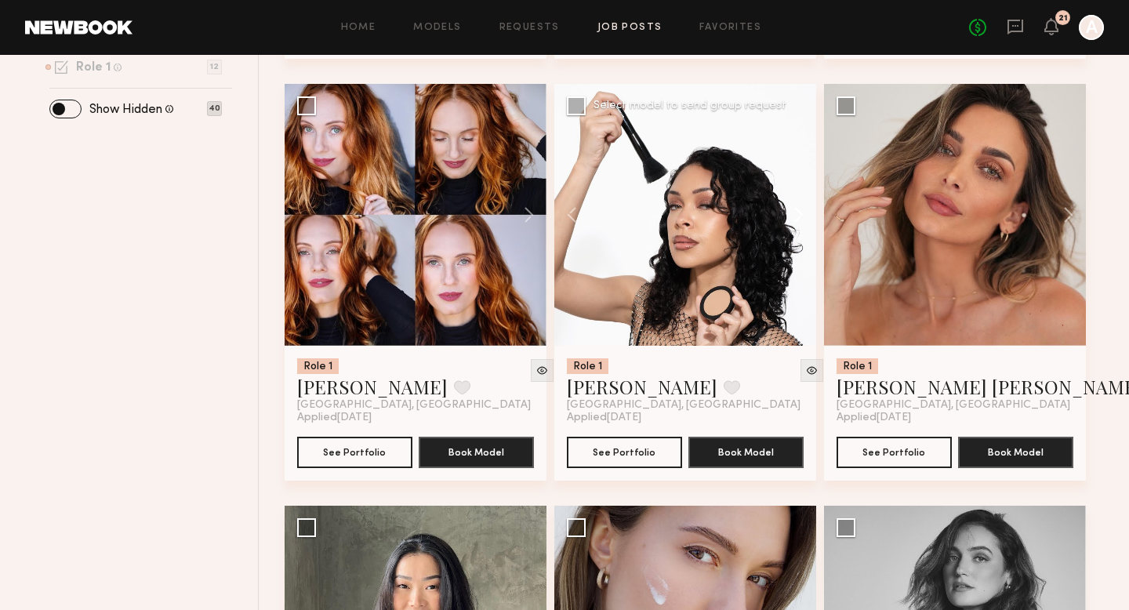
click at [798, 216] on button at bounding box center [791, 215] width 50 height 262
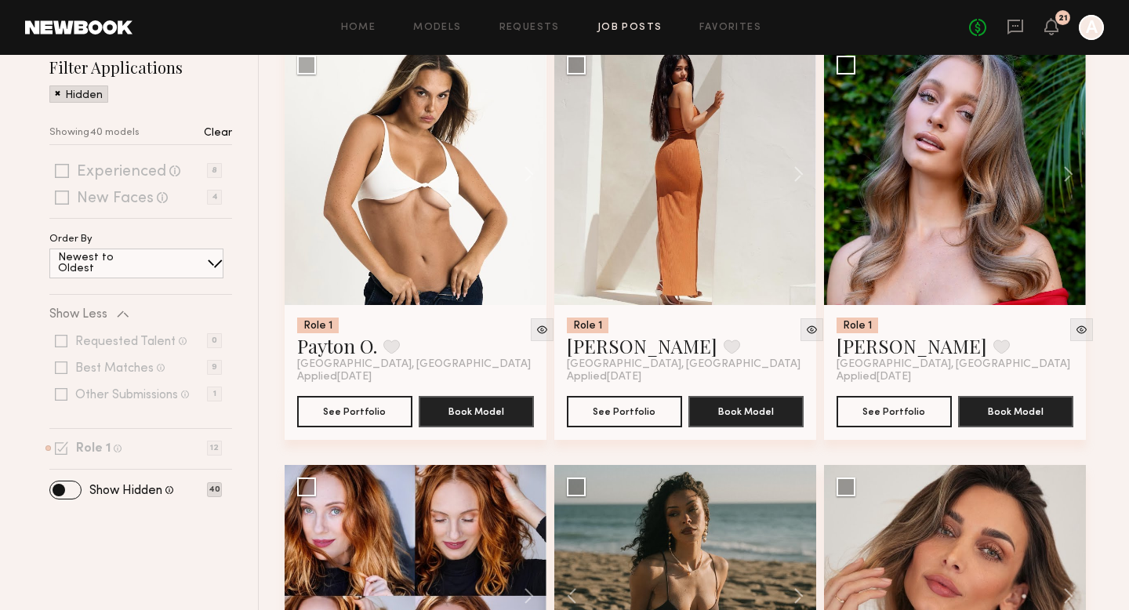
scroll to position [0, 0]
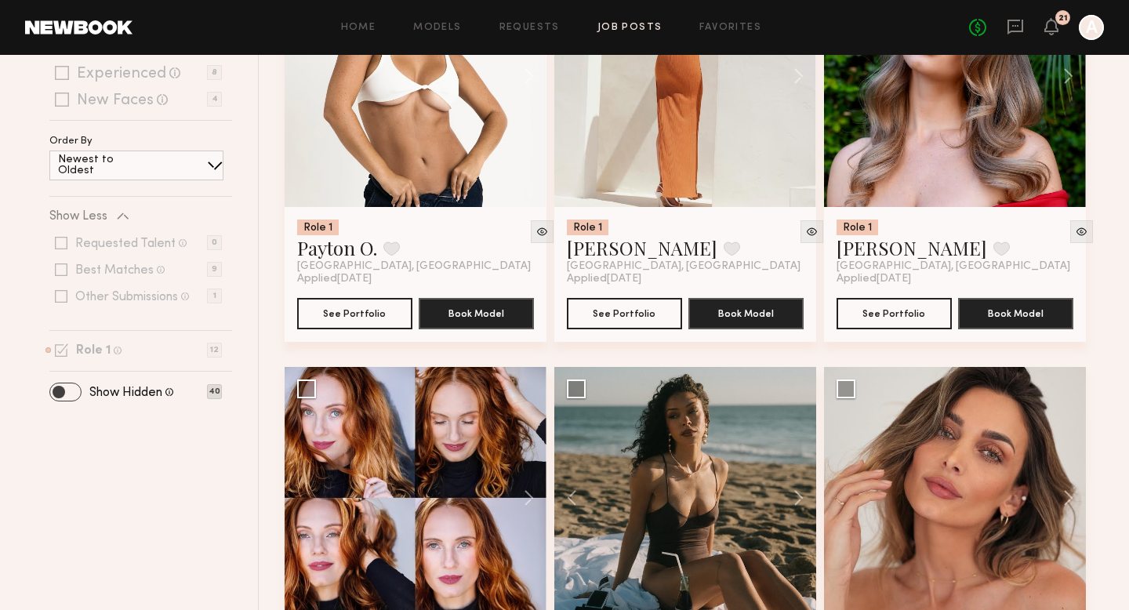
click at [70, 397] on span at bounding box center [65, 391] width 31 height 17
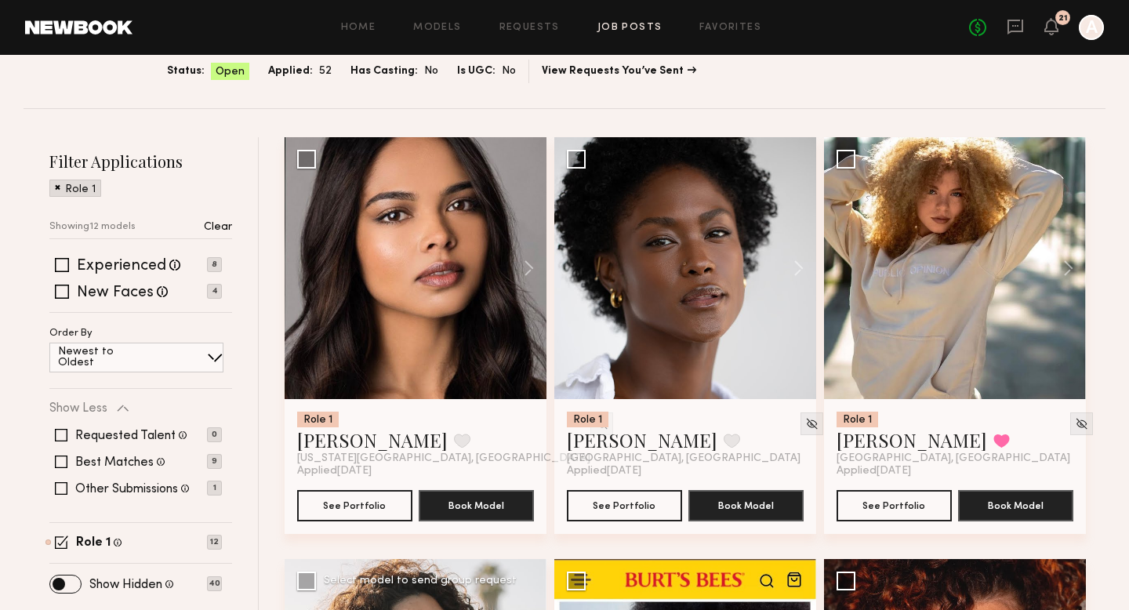
scroll to position [185, 0]
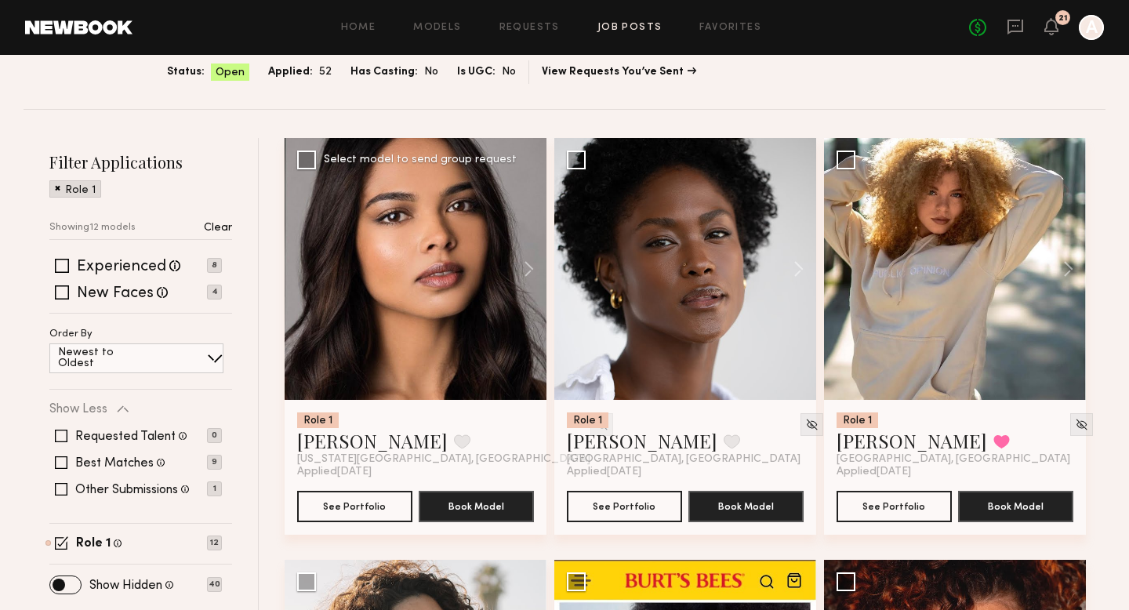
click at [595, 425] on img at bounding box center [601, 424] width 13 height 13
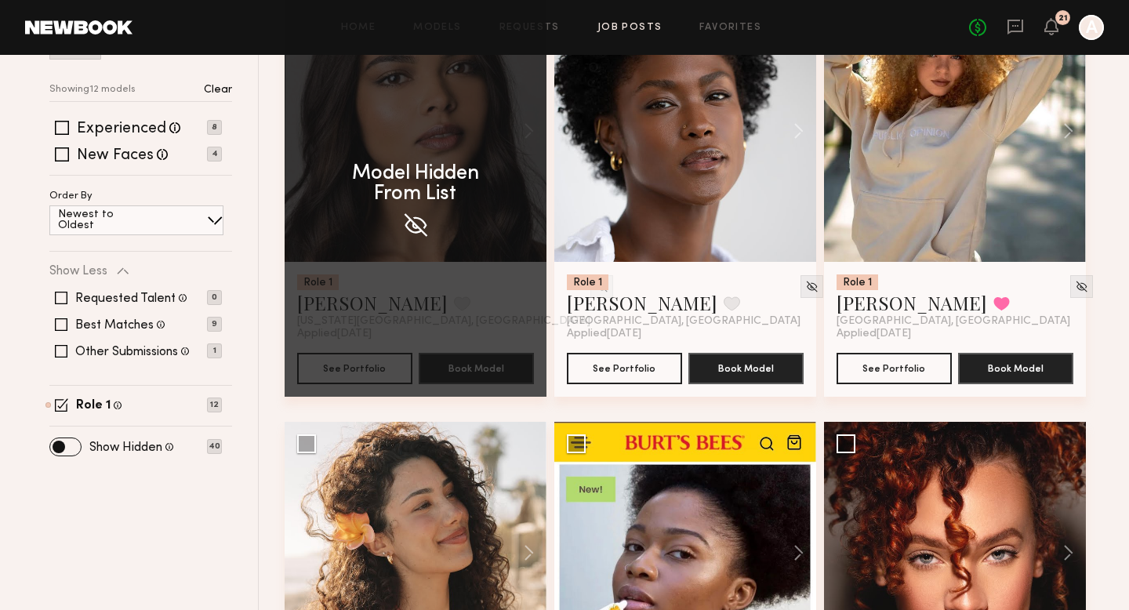
scroll to position [371, 0]
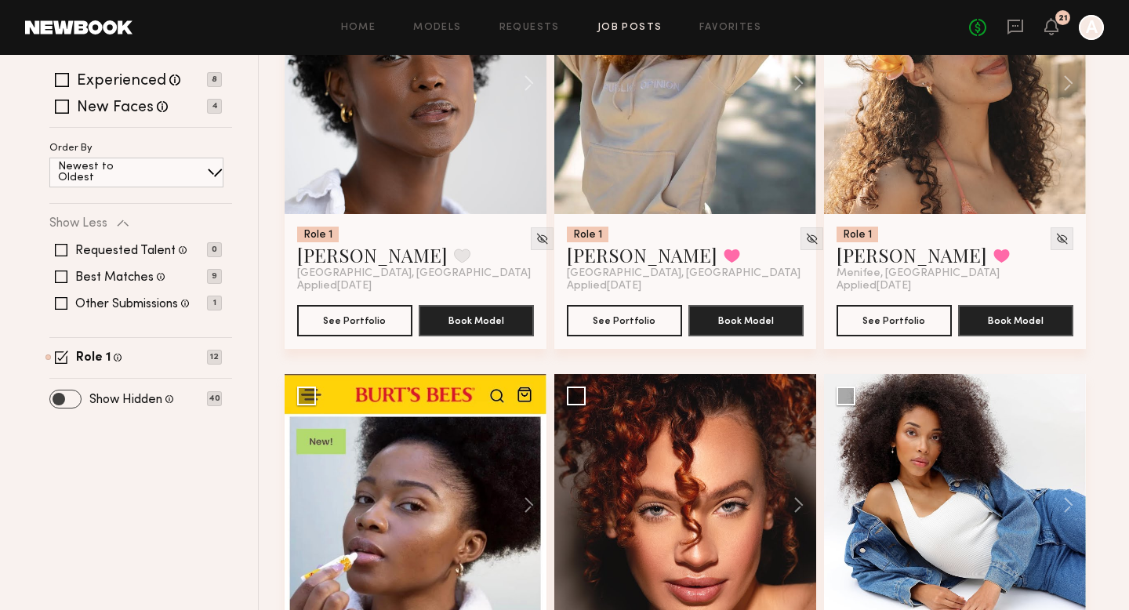
click at [67, 400] on span at bounding box center [65, 398] width 31 height 17
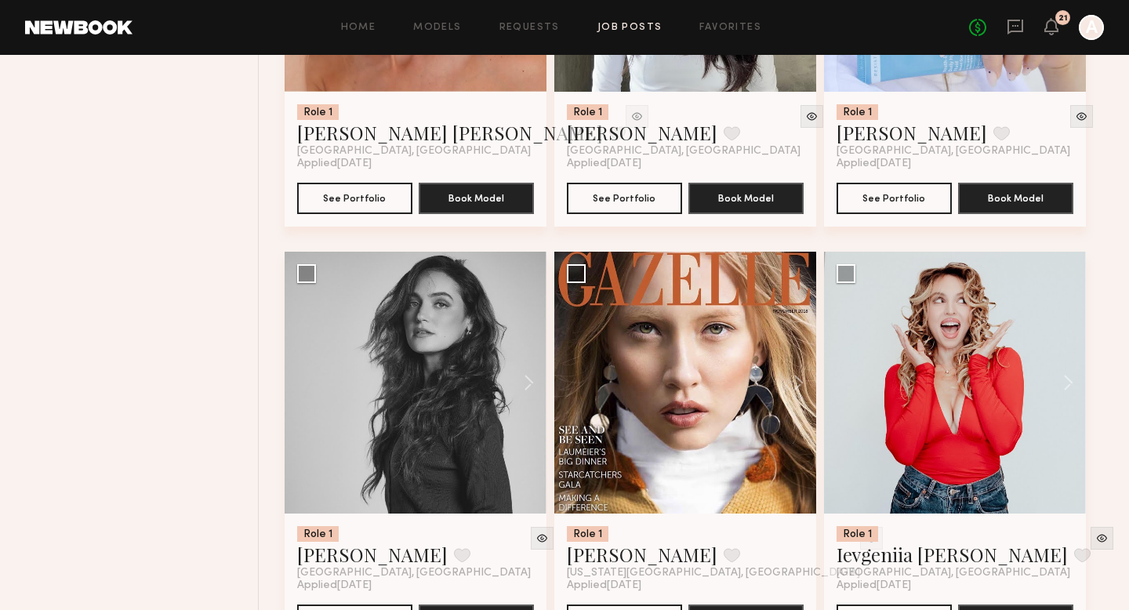
scroll to position [1379, 0]
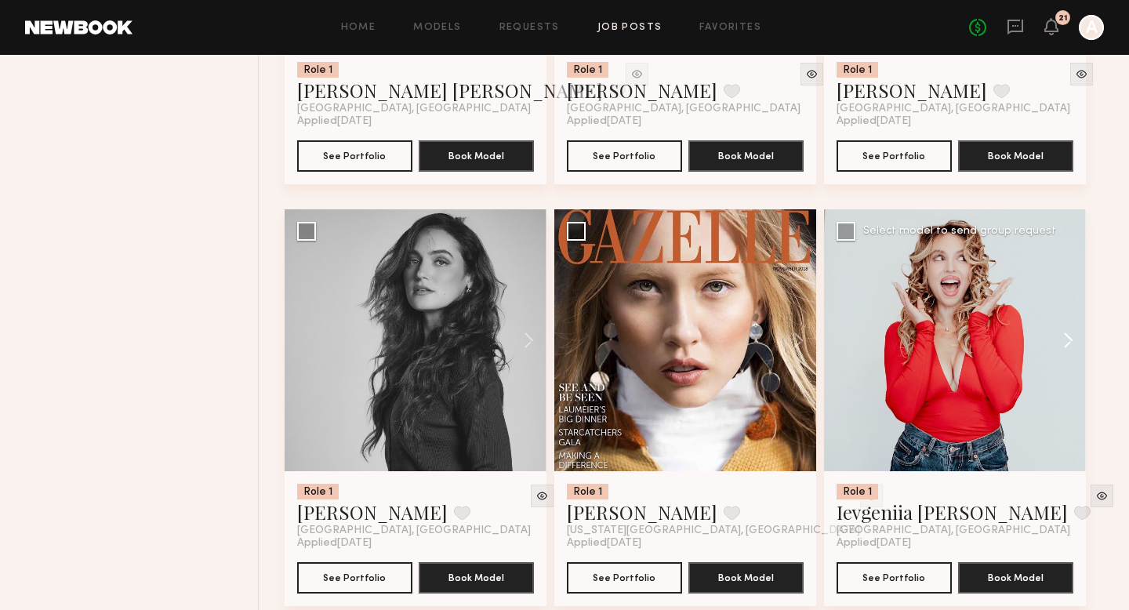
click at [1072, 343] on button at bounding box center [1061, 340] width 50 height 262
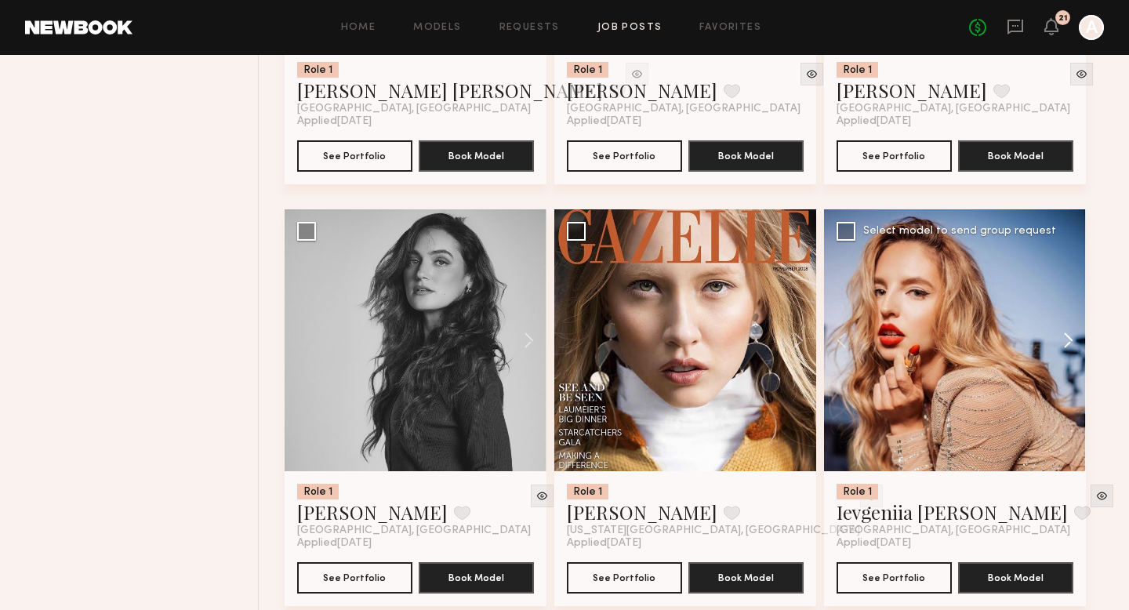
click at [1072, 343] on button at bounding box center [1061, 340] width 50 height 262
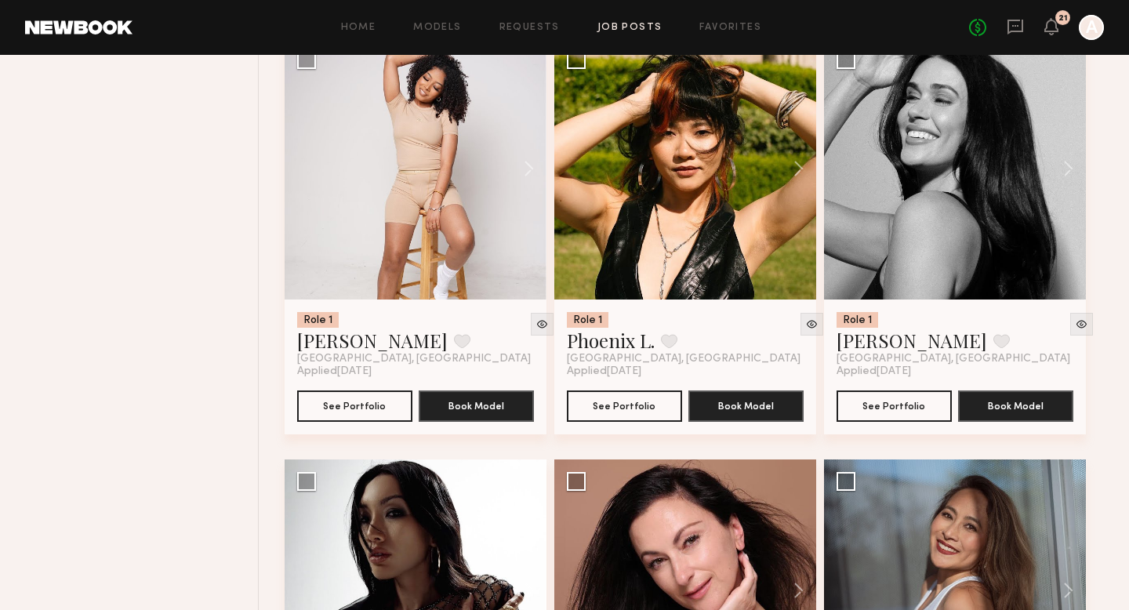
scroll to position [3161, 0]
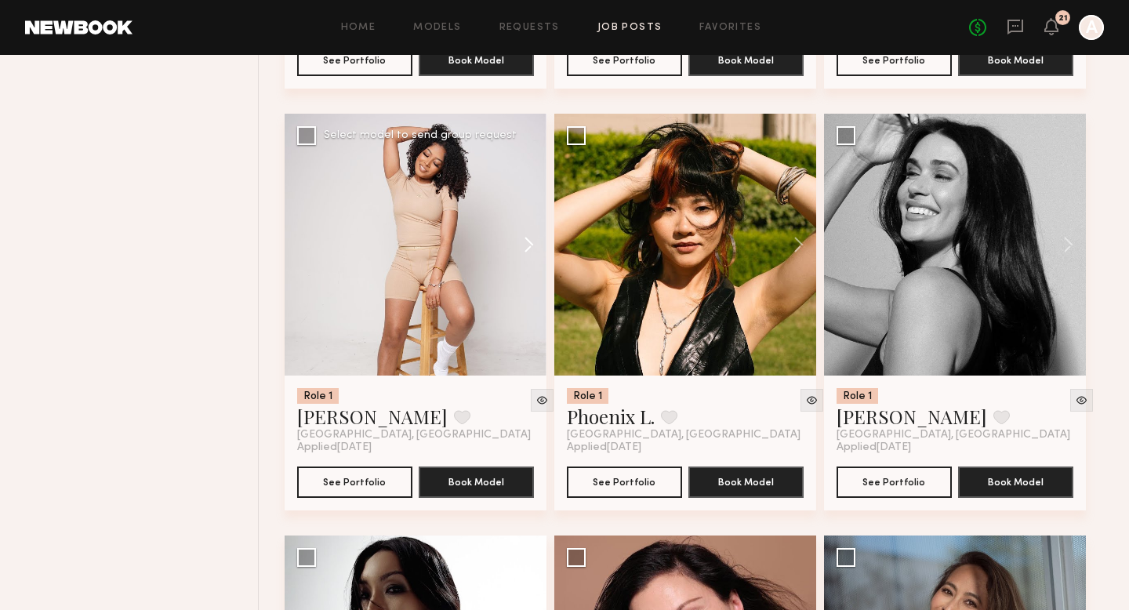
click at [527, 251] on button at bounding box center [521, 245] width 50 height 262
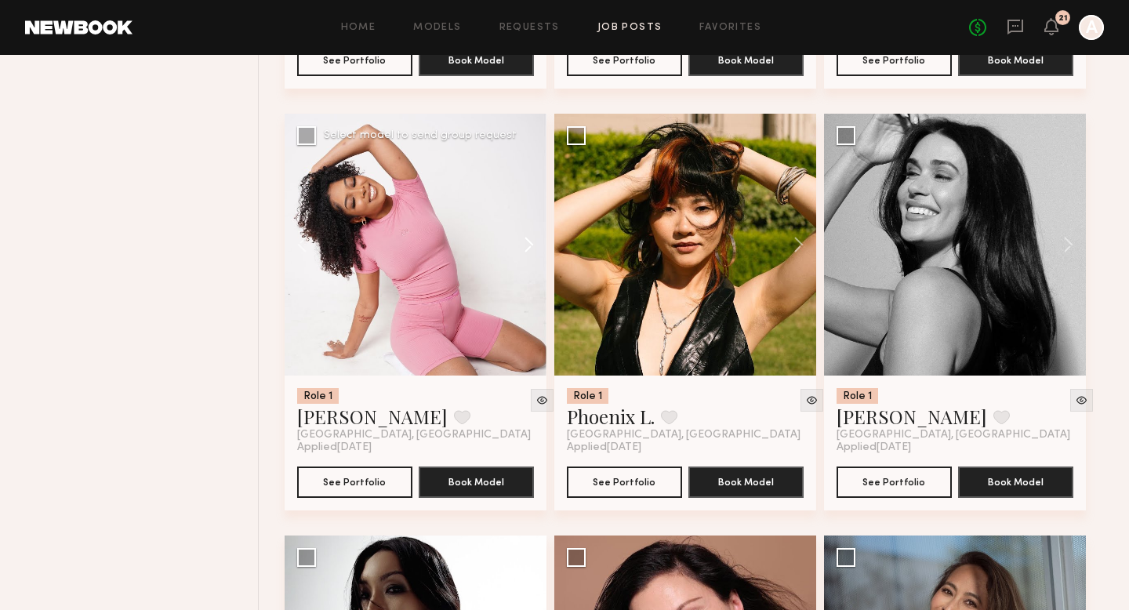
click at [527, 251] on button at bounding box center [521, 245] width 50 height 262
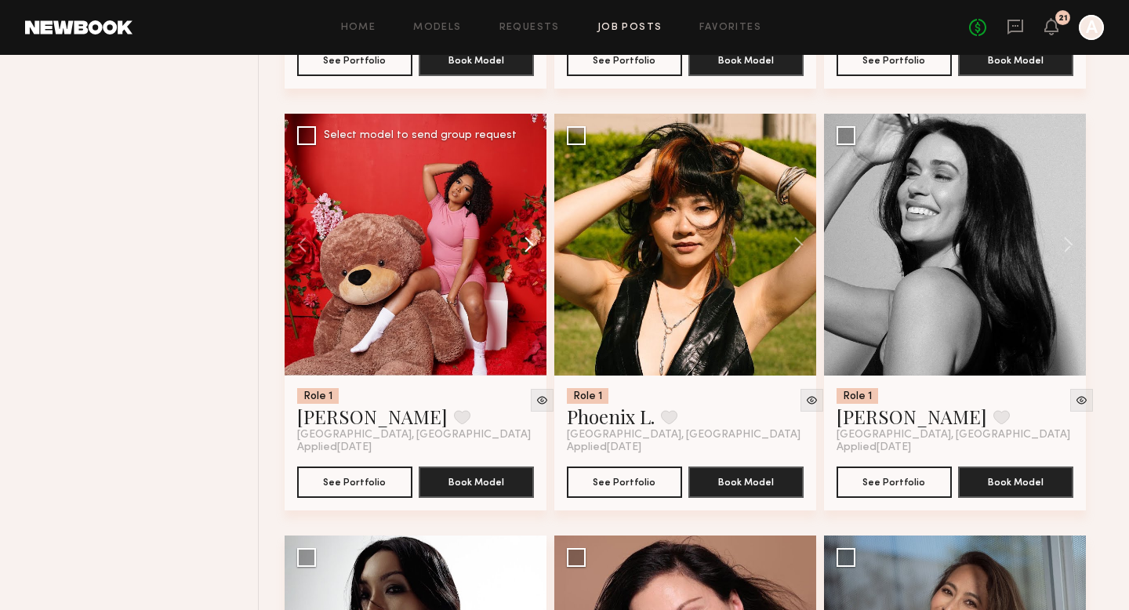
click at [527, 251] on button at bounding box center [521, 245] width 50 height 262
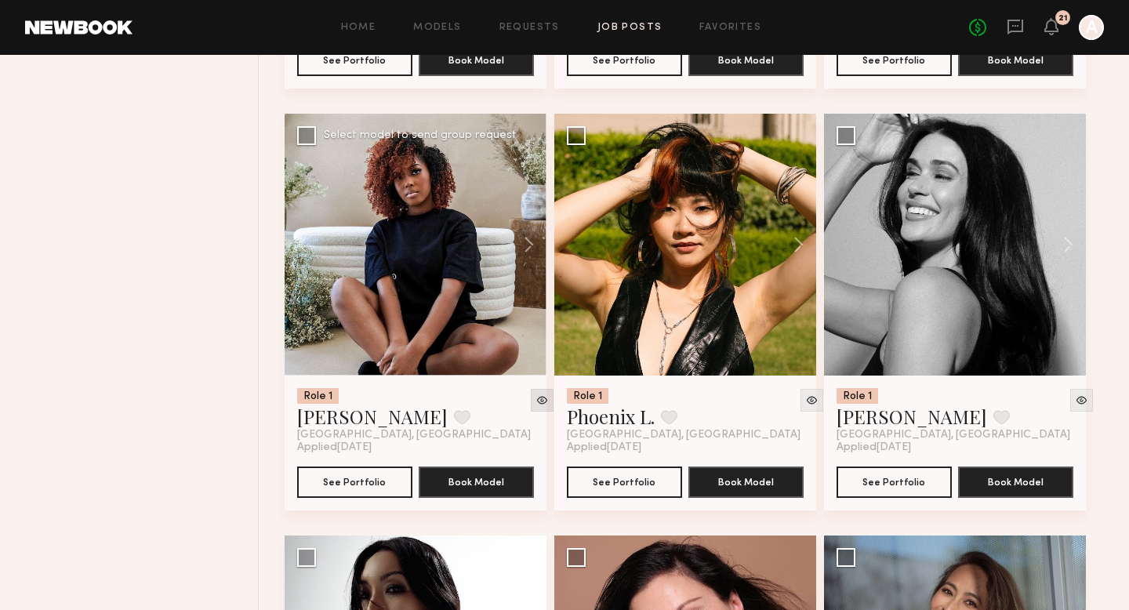
click at [535, 407] on img at bounding box center [541, 400] width 13 height 13
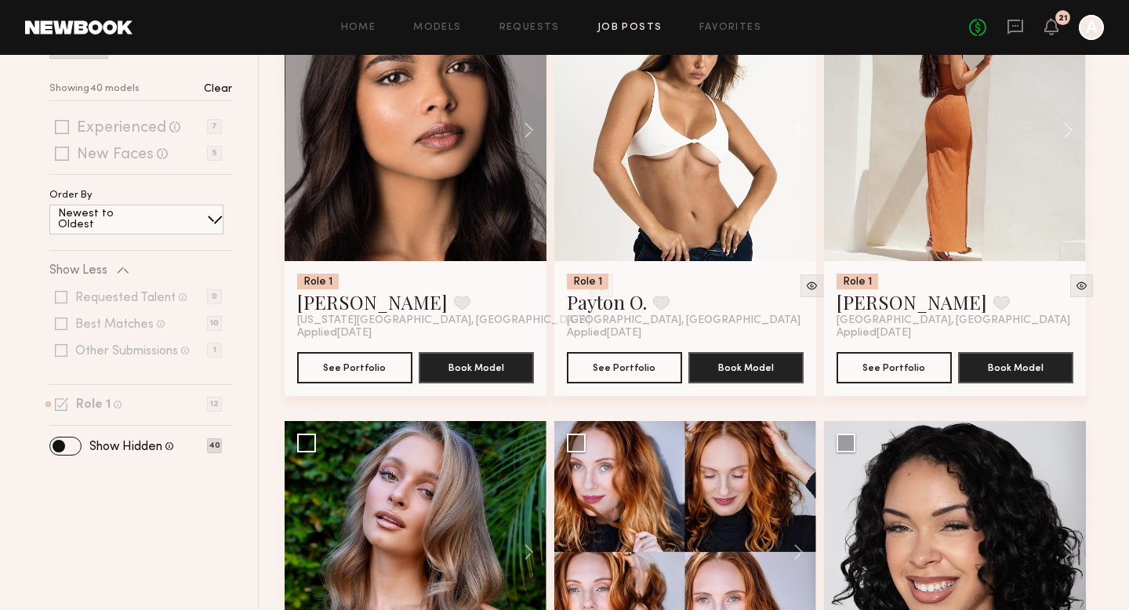
scroll to position [0, 0]
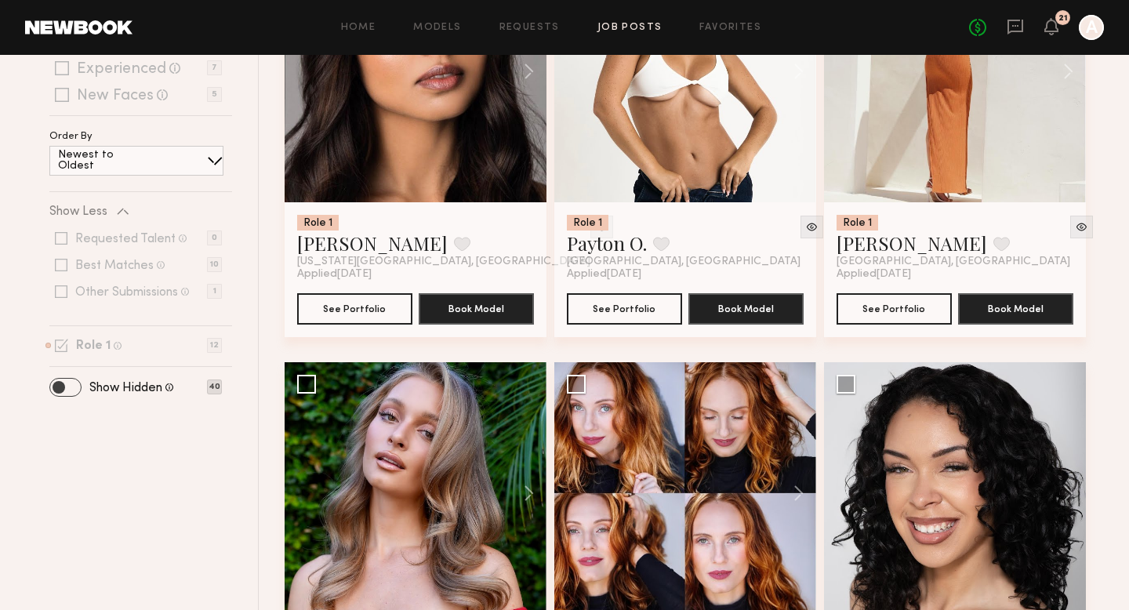
click at [68, 383] on span at bounding box center [65, 387] width 31 height 17
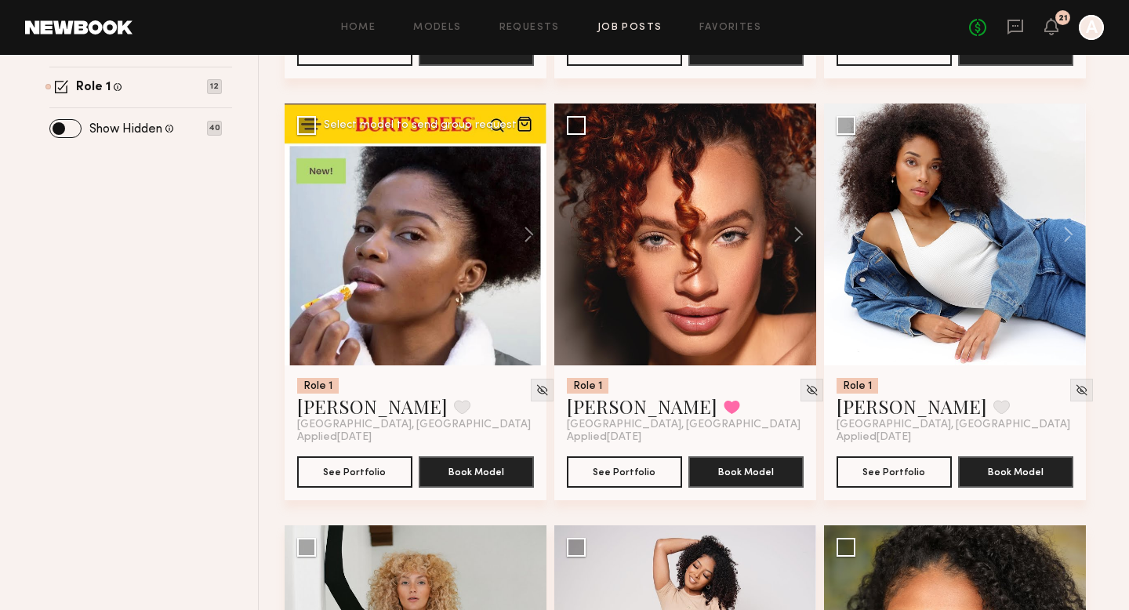
scroll to position [644, 0]
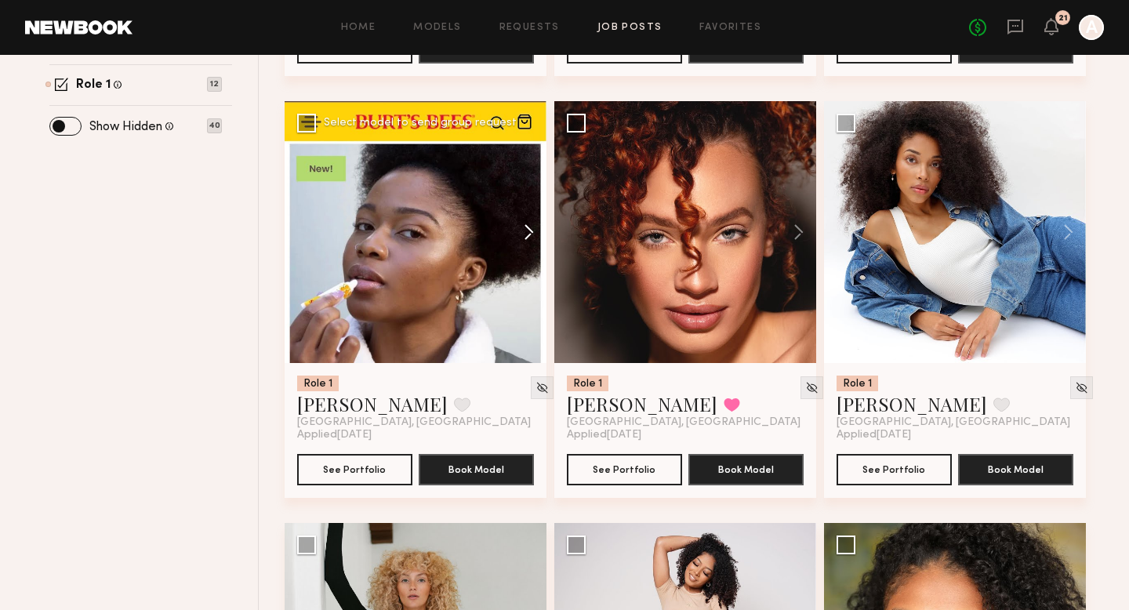
click at [527, 239] on button at bounding box center [521, 232] width 50 height 262
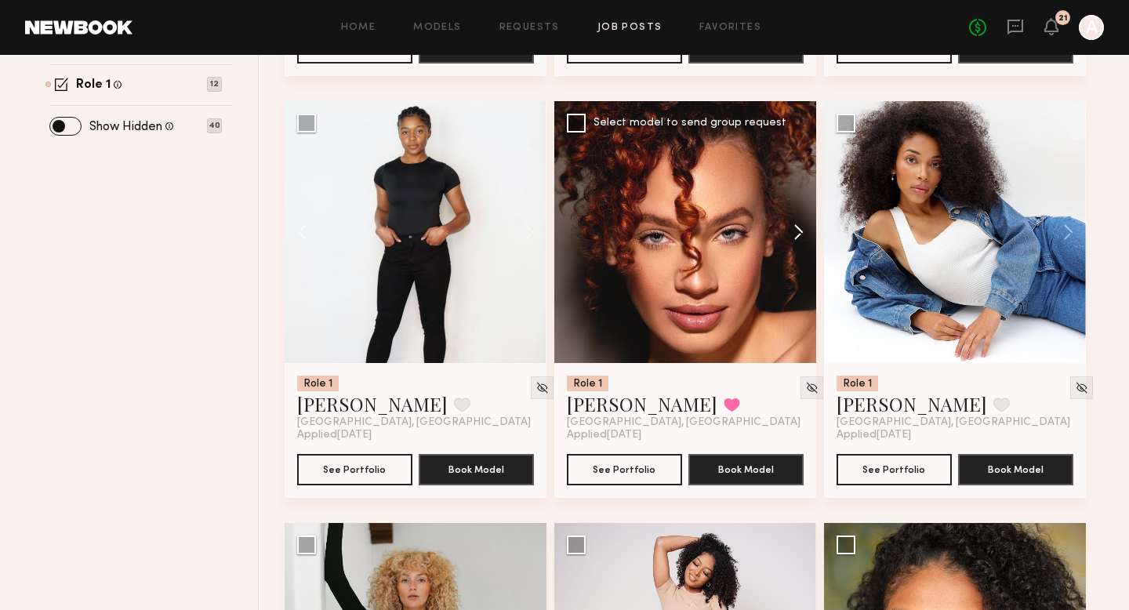
click at [794, 230] on button at bounding box center [791, 232] width 50 height 262
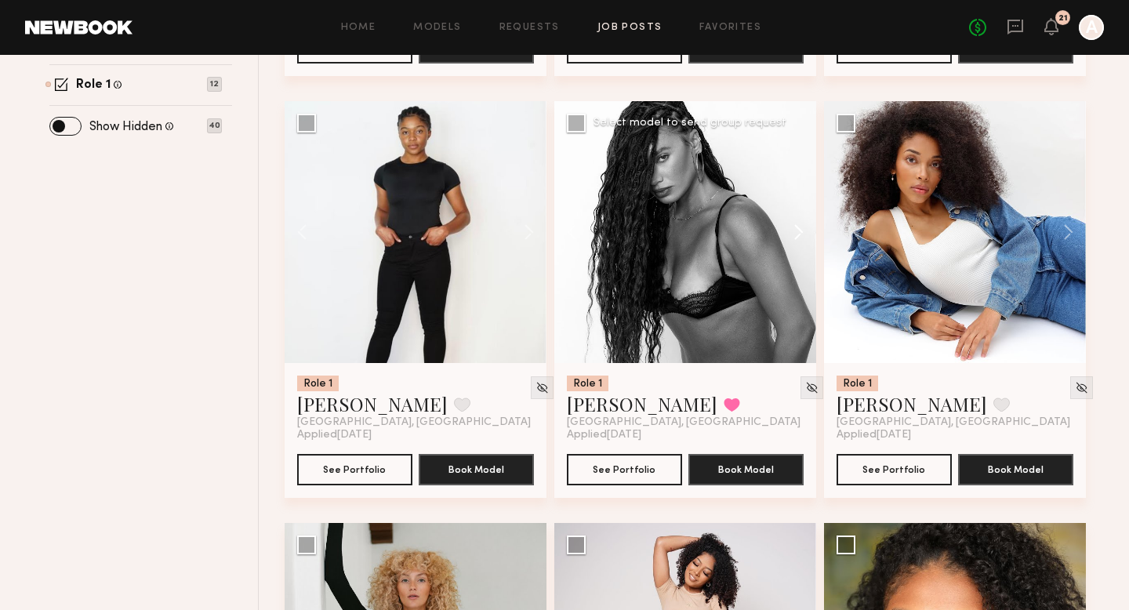
click at [796, 232] on button at bounding box center [791, 232] width 50 height 262
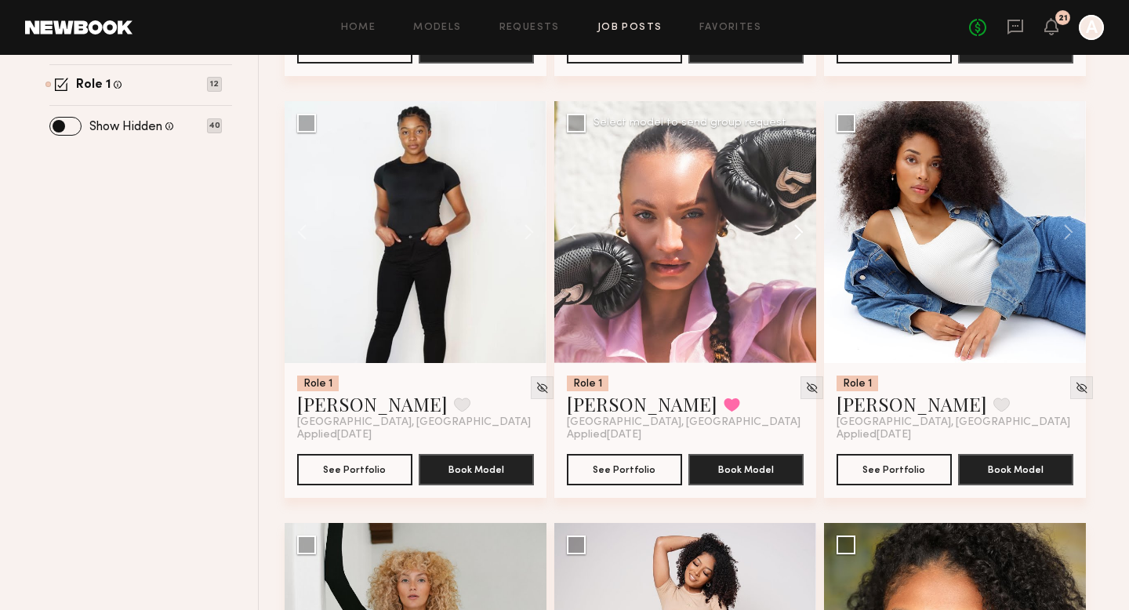
click at [796, 233] on button at bounding box center [791, 232] width 50 height 262
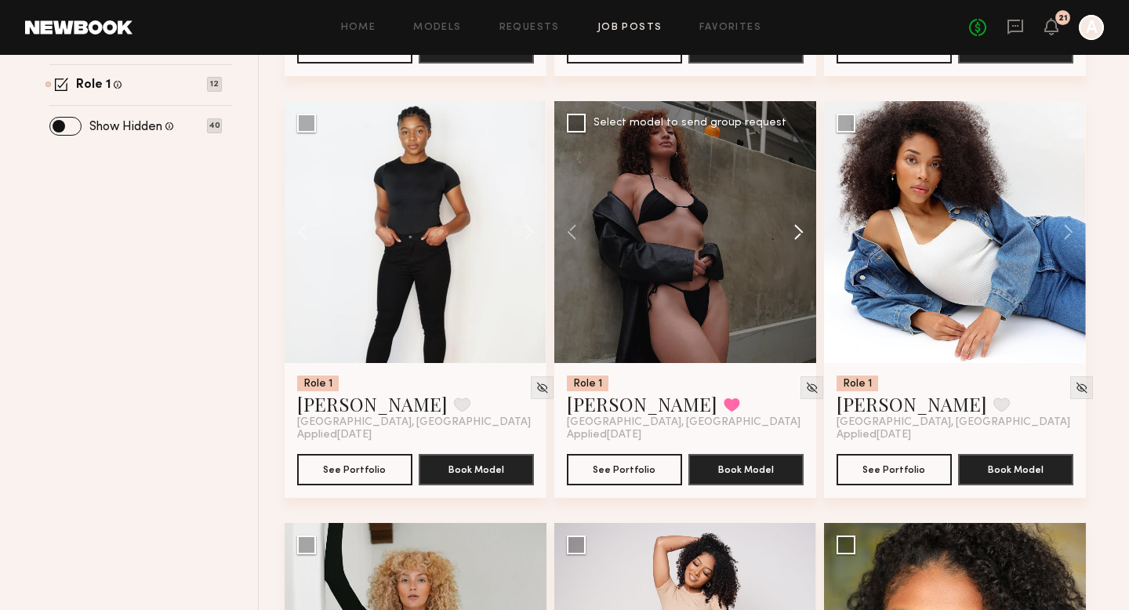
click at [796, 233] on button at bounding box center [791, 232] width 50 height 262
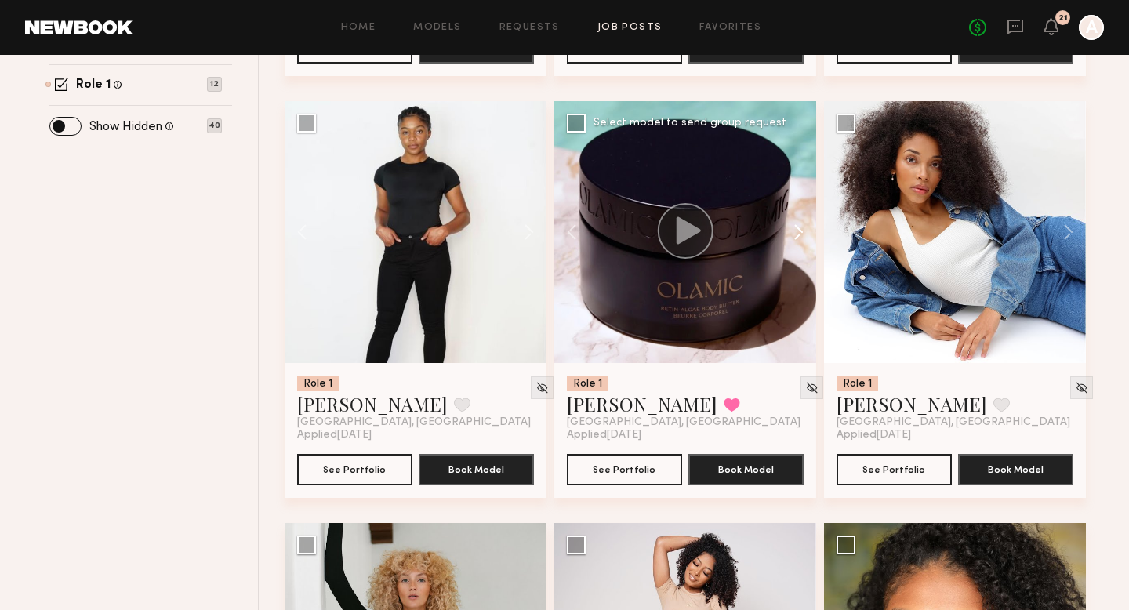
click at [797, 233] on button at bounding box center [791, 232] width 50 height 262
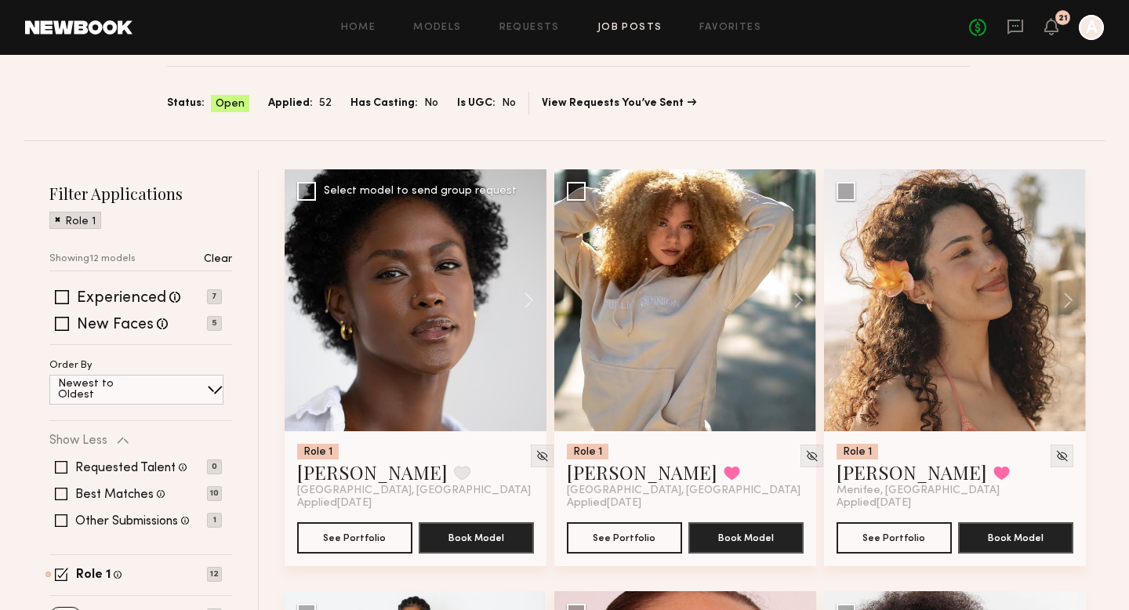
scroll to position [165, 0]
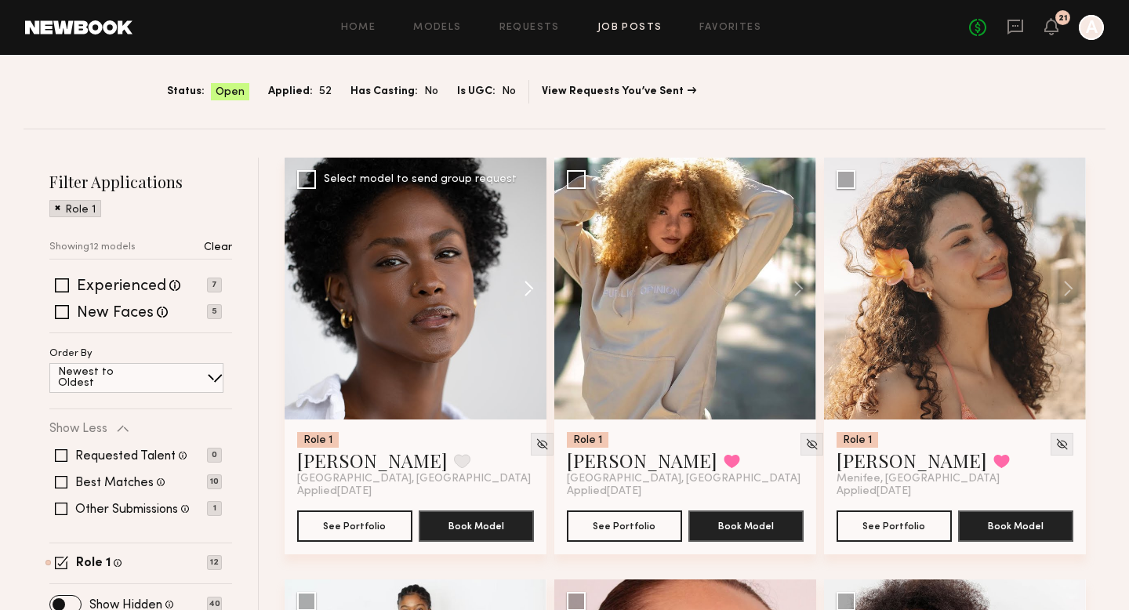
click at [528, 287] on button at bounding box center [521, 289] width 50 height 262
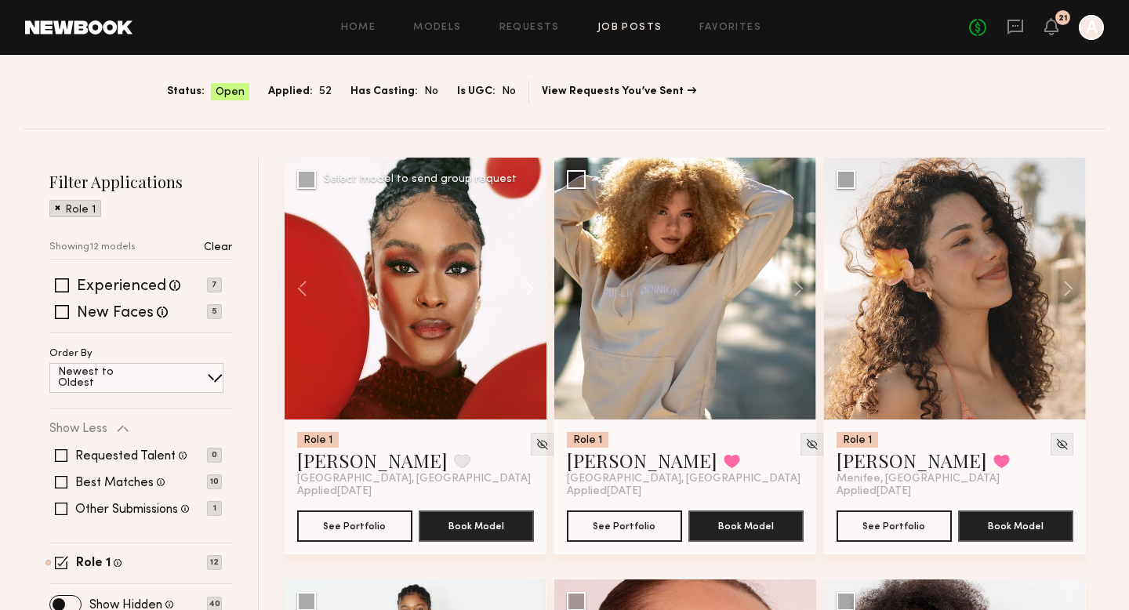
click at [528, 290] on button at bounding box center [521, 289] width 50 height 262
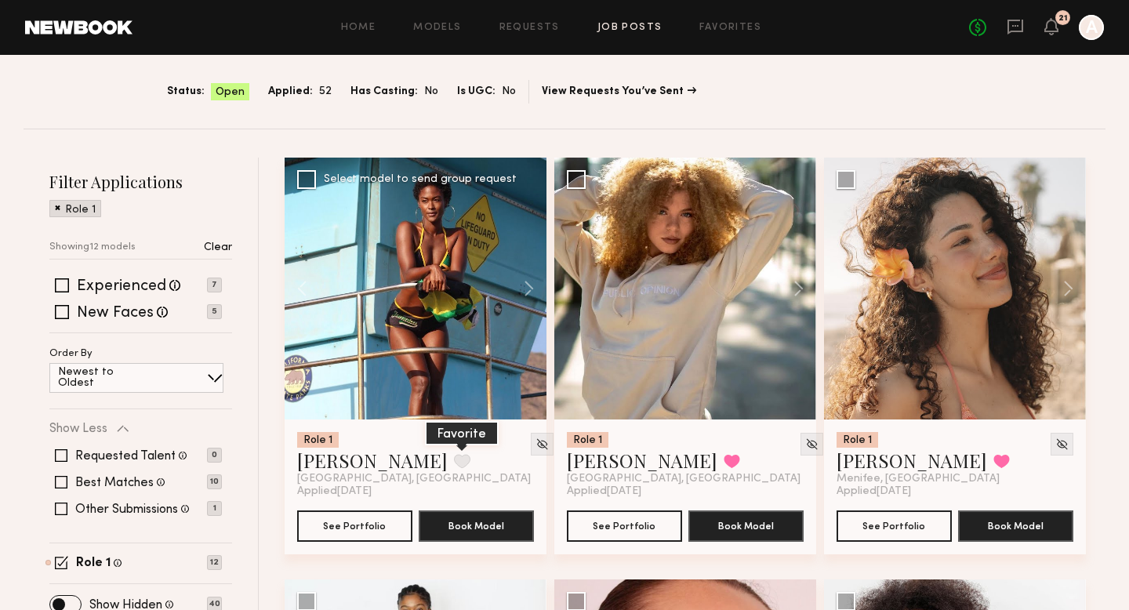
click at [454, 461] on button at bounding box center [462, 461] width 16 height 14
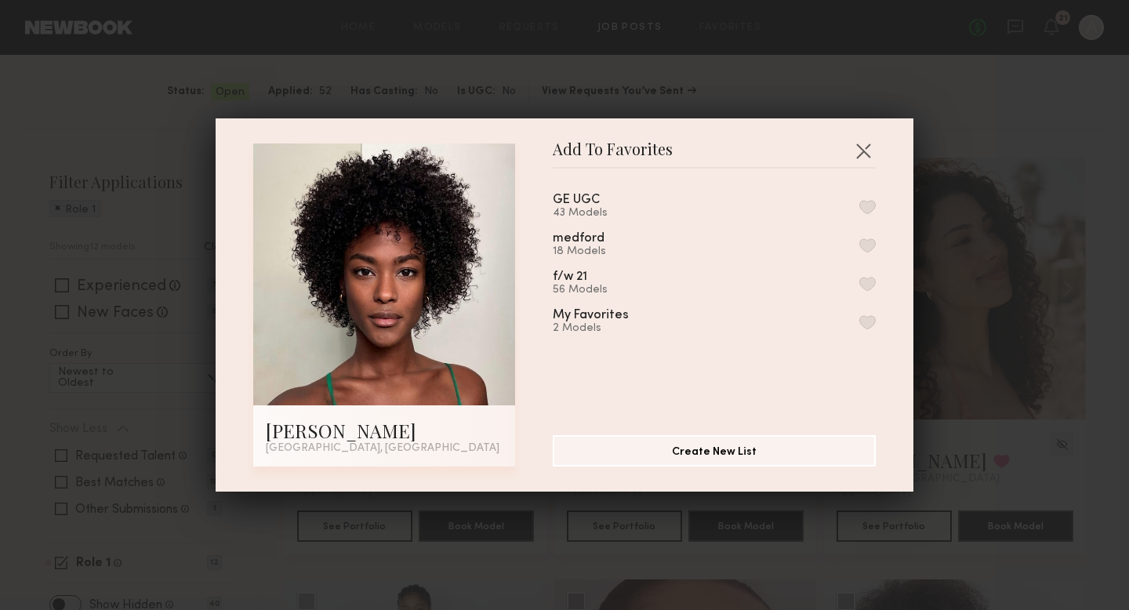
click at [869, 209] on button "button" at bounding box center [867, 207] width 16 height 14
click at [1032, 462] on div "Add To Favorites Rose L. Los Angeles, CA Add To Favorites GE UGC 44 Models Remo…" at bounding box center [564, 305] width 1129 height 610
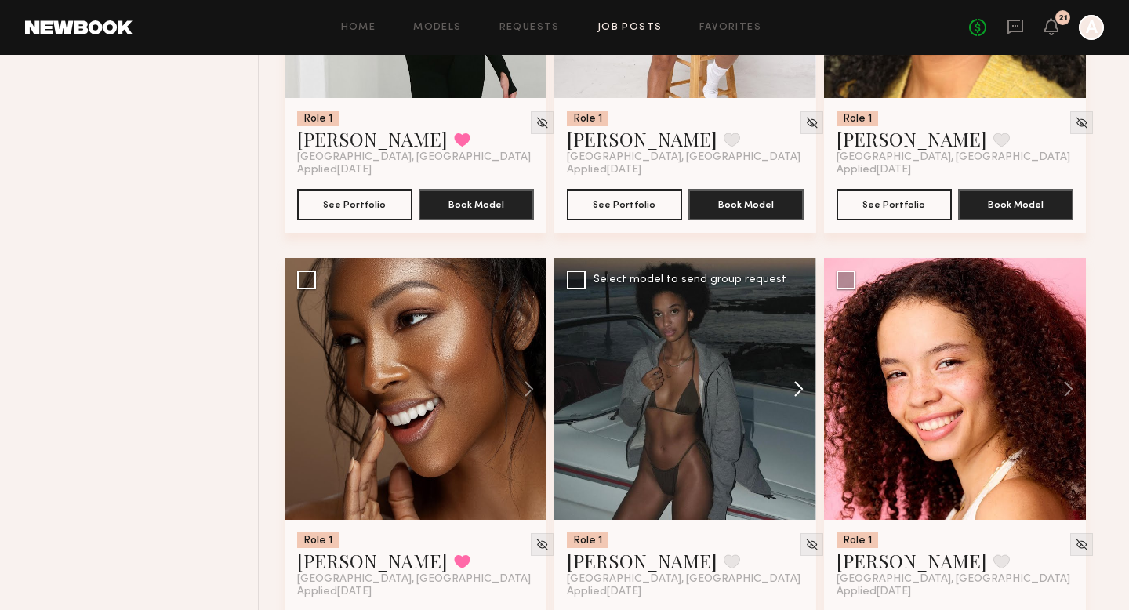
scroll to position [1402, 0]
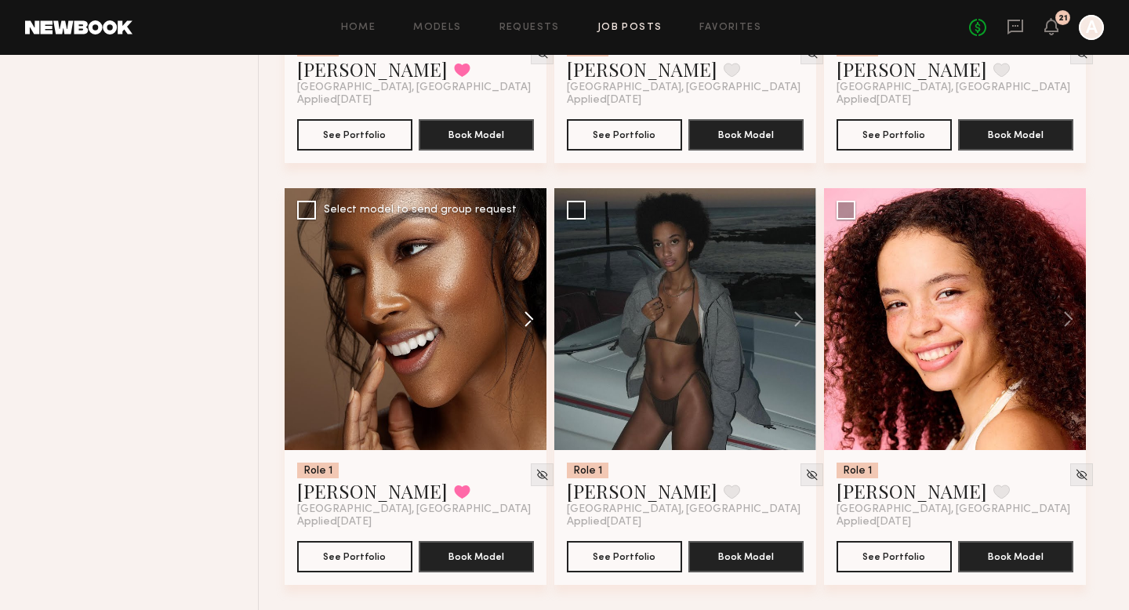
click at [528, 310] on button at bounding box center [521, 319] width 50 height 262
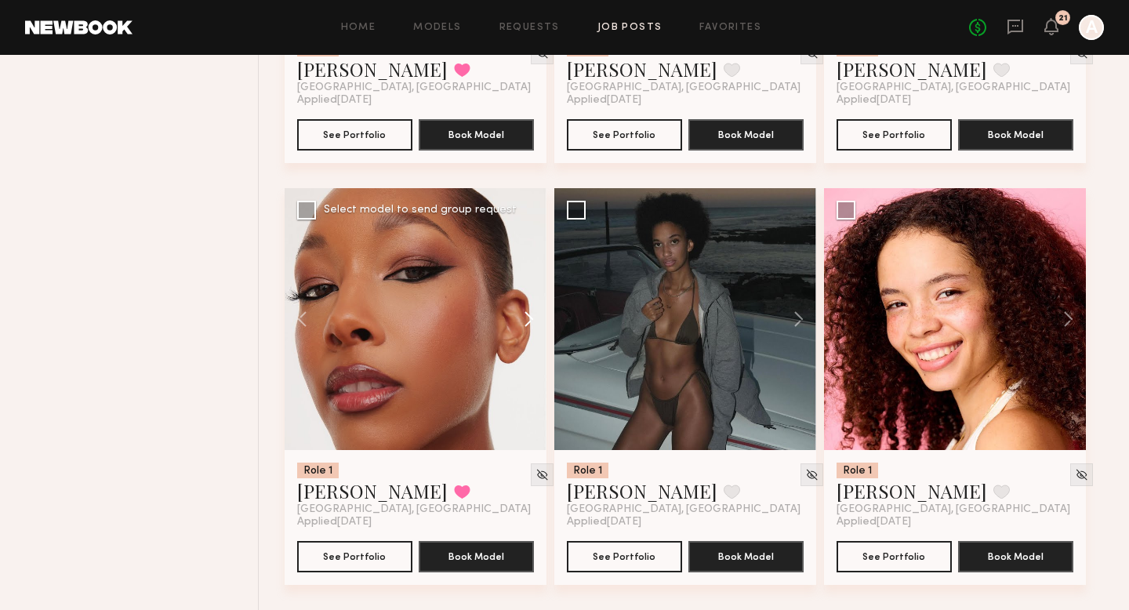
click at [528, 311] on button at bounding box center [521, 319] width 50 height 262
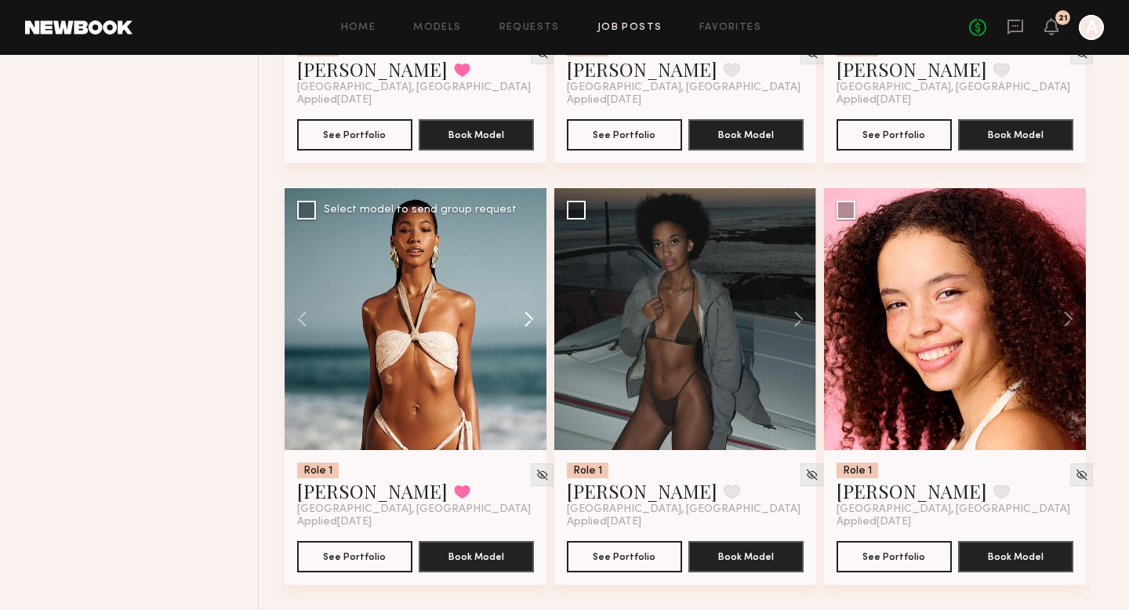
click at [528, 311] on button at bounding box center [521, 319] width 50 height 262
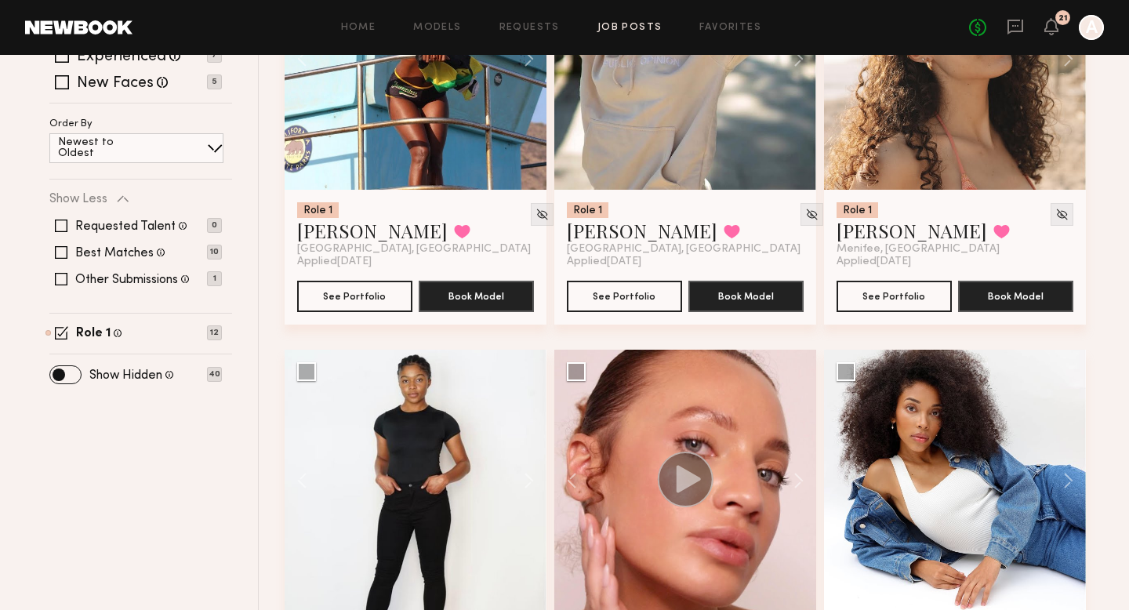
scroll to position [567, 0]
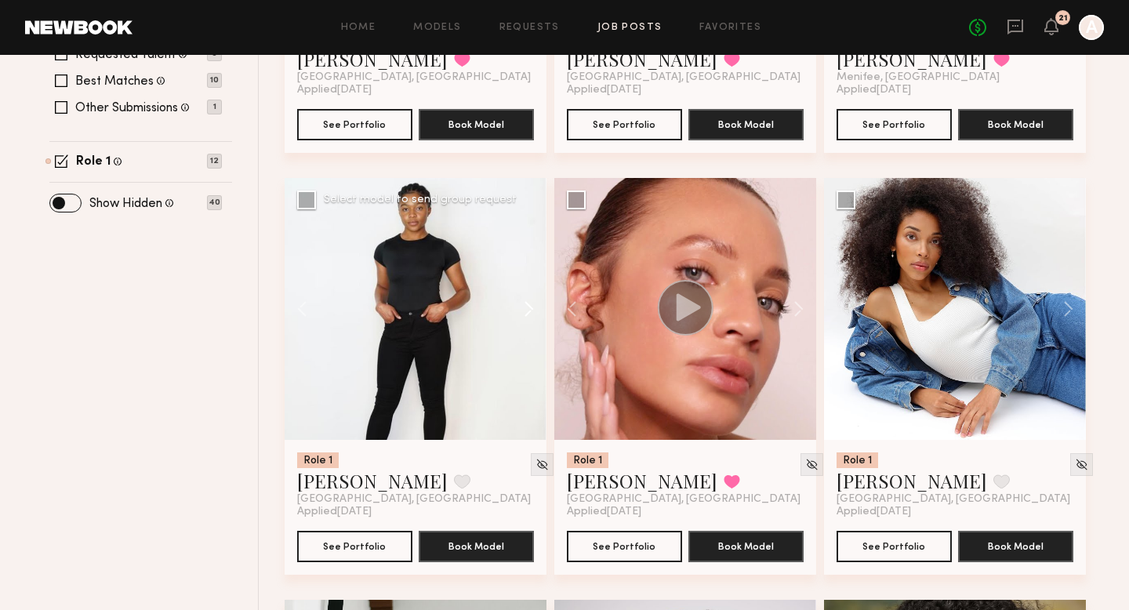
click at [528, 314] on button at bounding box center [521, 309] width 50 height 262
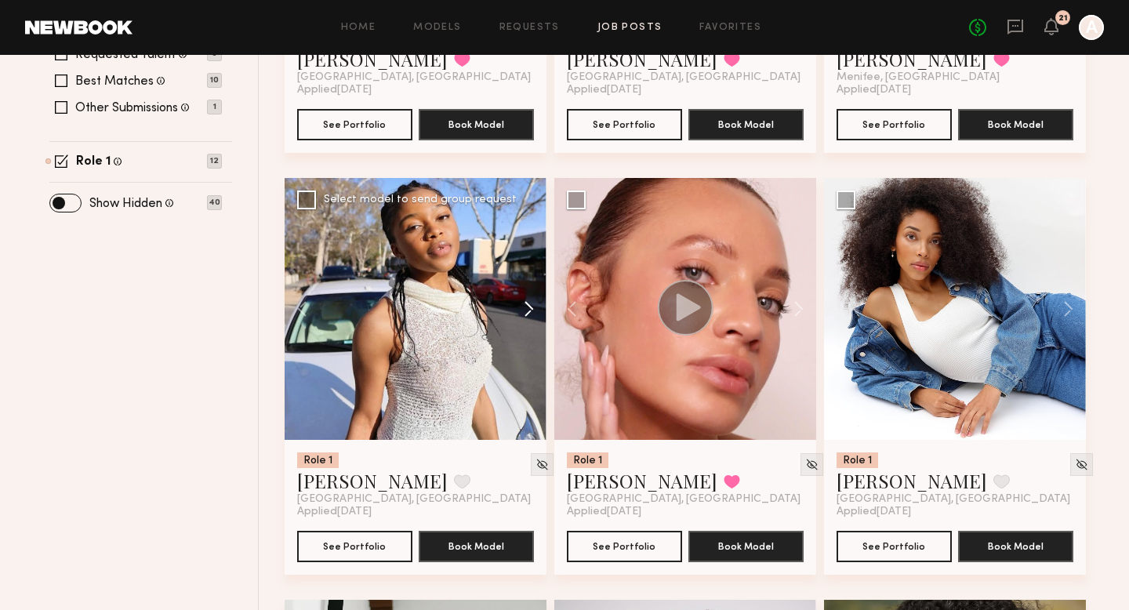
click at [528, 314] on button at bounding box center [521, 309] width 50 height 262
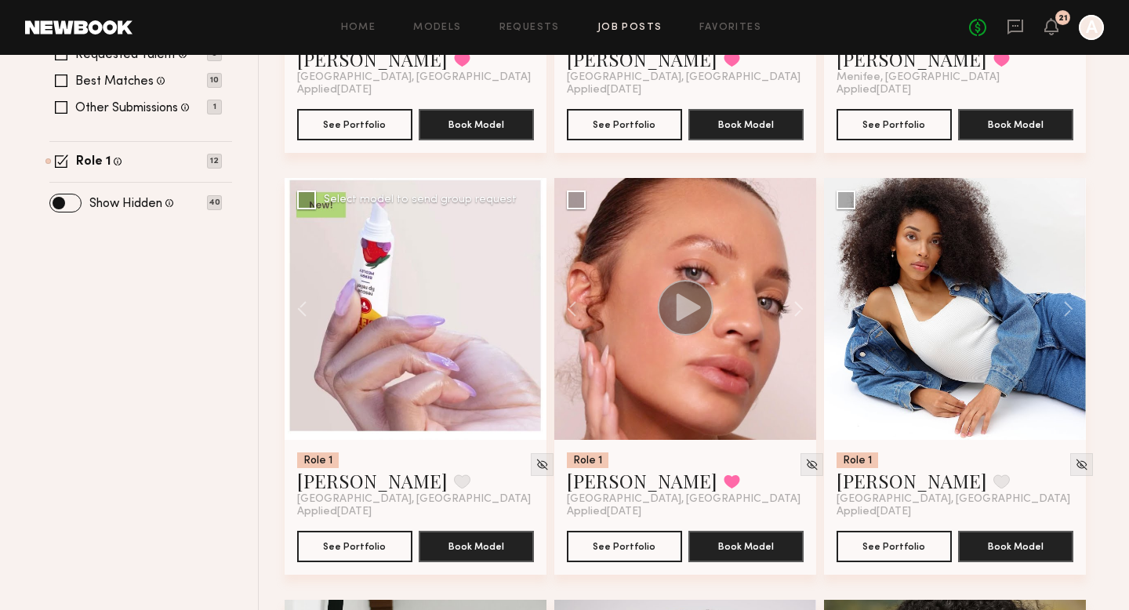
click at [528, 314] on div at bounding box center [416, 309] width 262 height 262
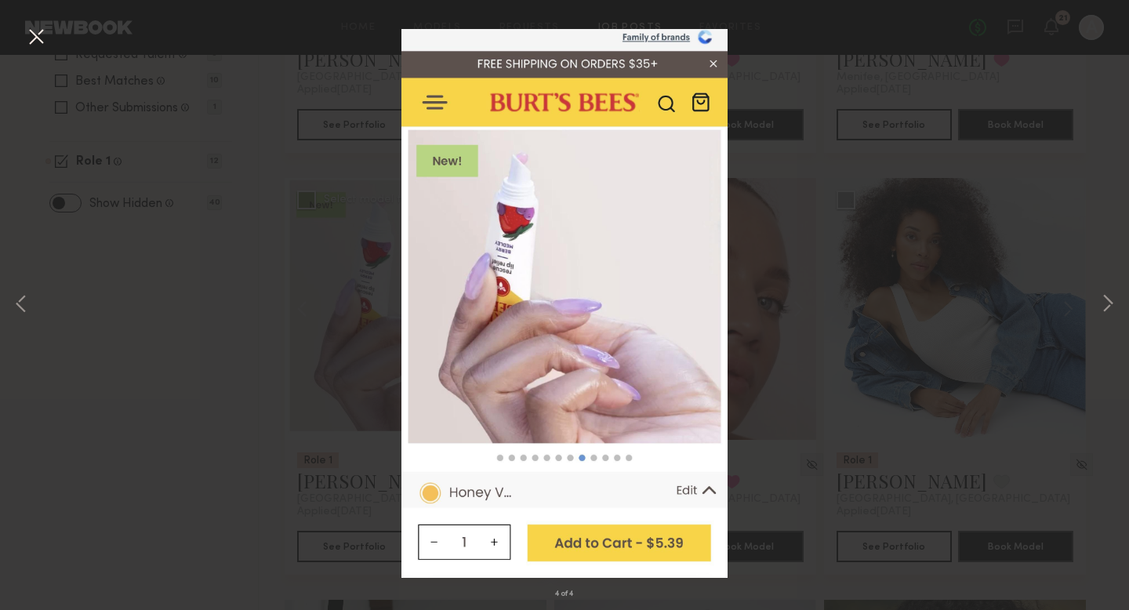
click at [267, 322] on div "4 of 4" at bounding box center [564, 305] width 1129 height 610
click at [33, 36] on button at bounding box center [36, 38] width 25 height 28
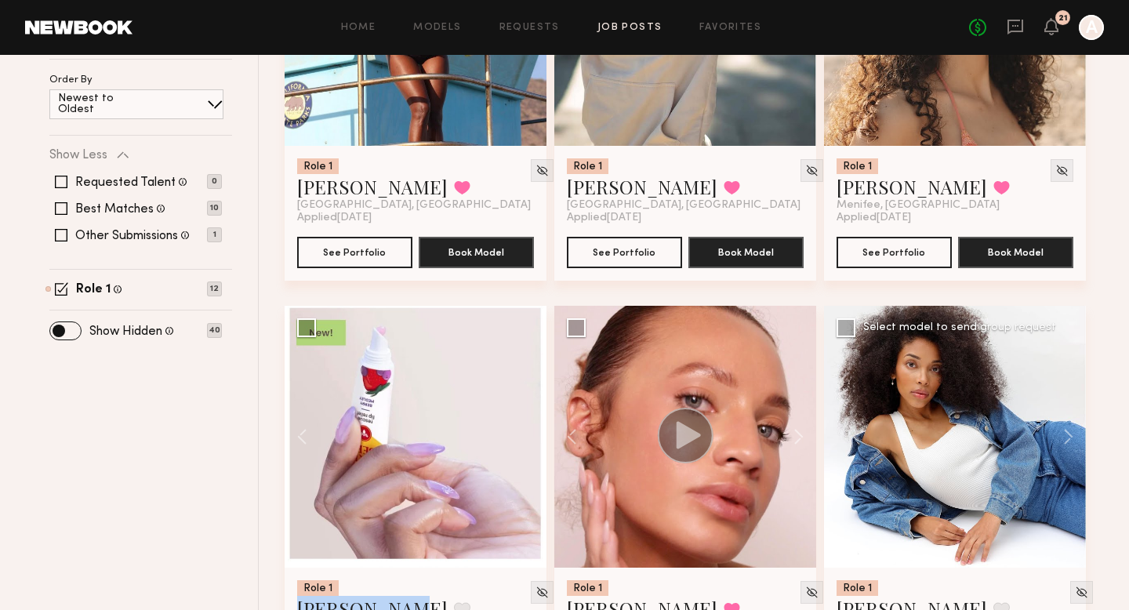
scroll to position [0, 0]
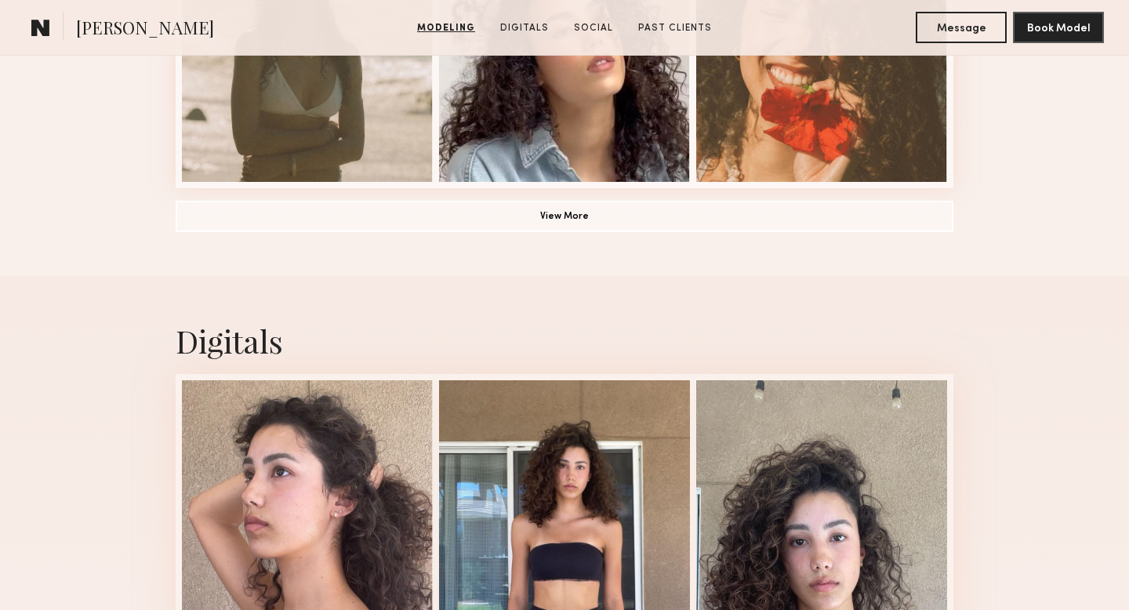
scroll to position [1195, 0]
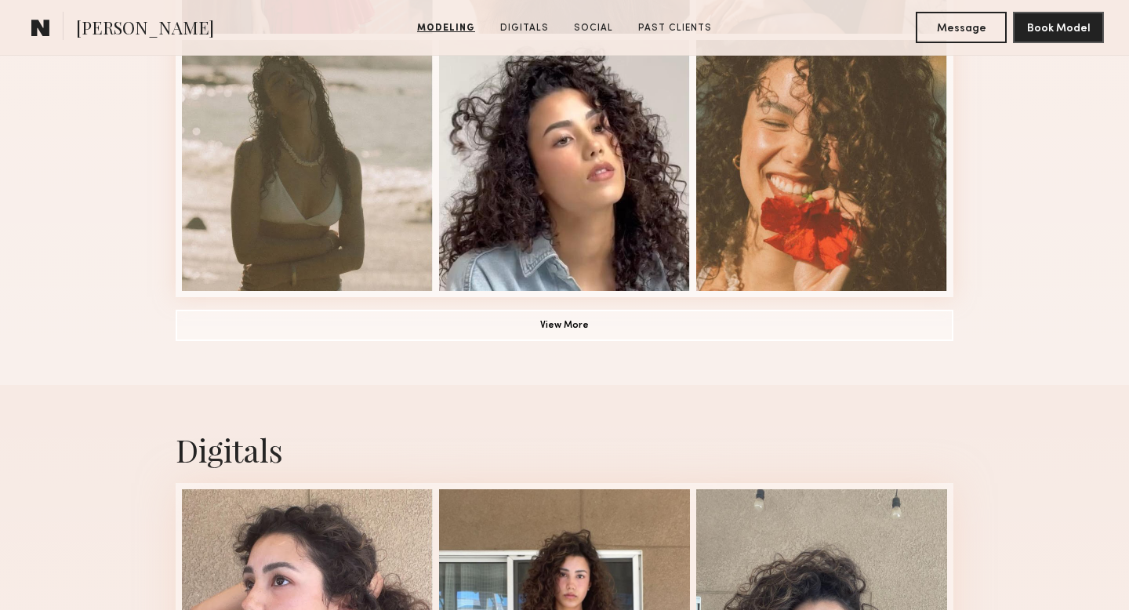
click at [561, 325] on button "View More" at bounding box center [565, 324] width 778 height 31
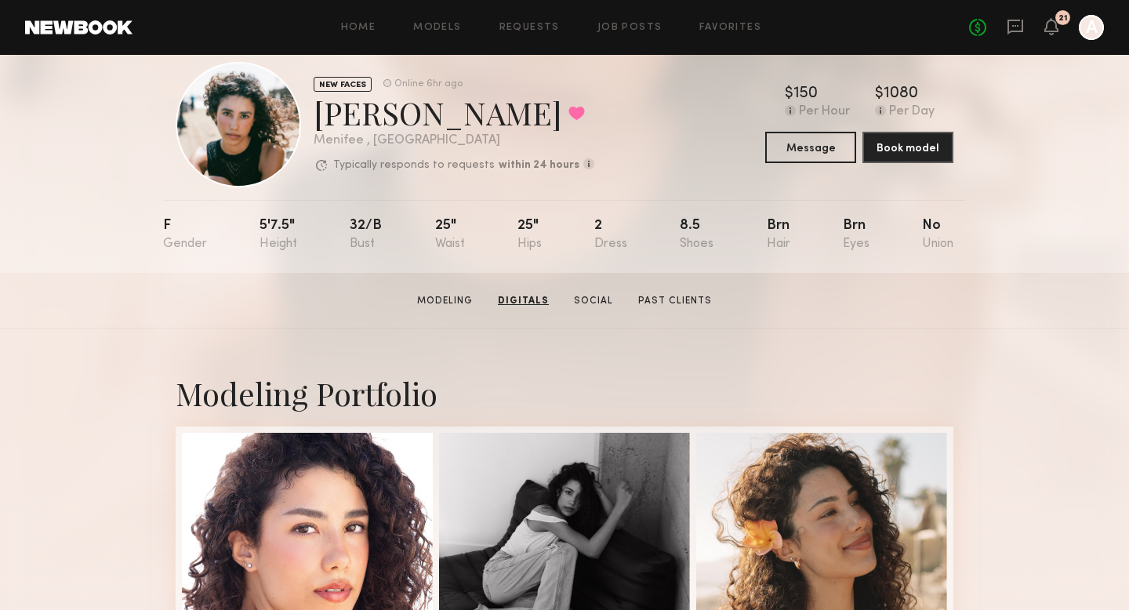
scroll to position [0, 0]
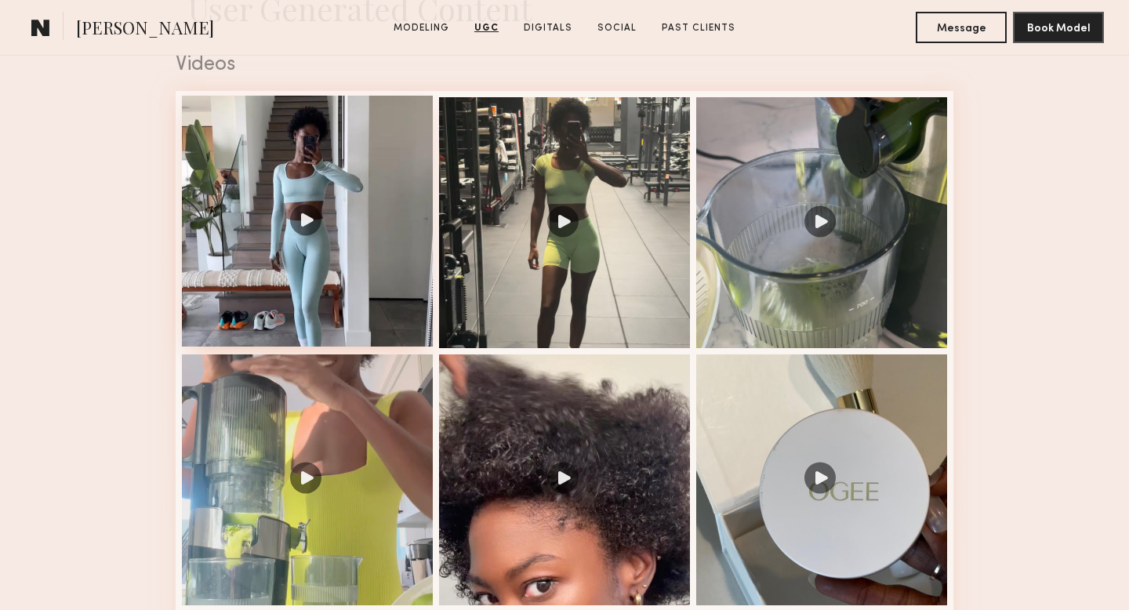
scroll to position [1614, 0]
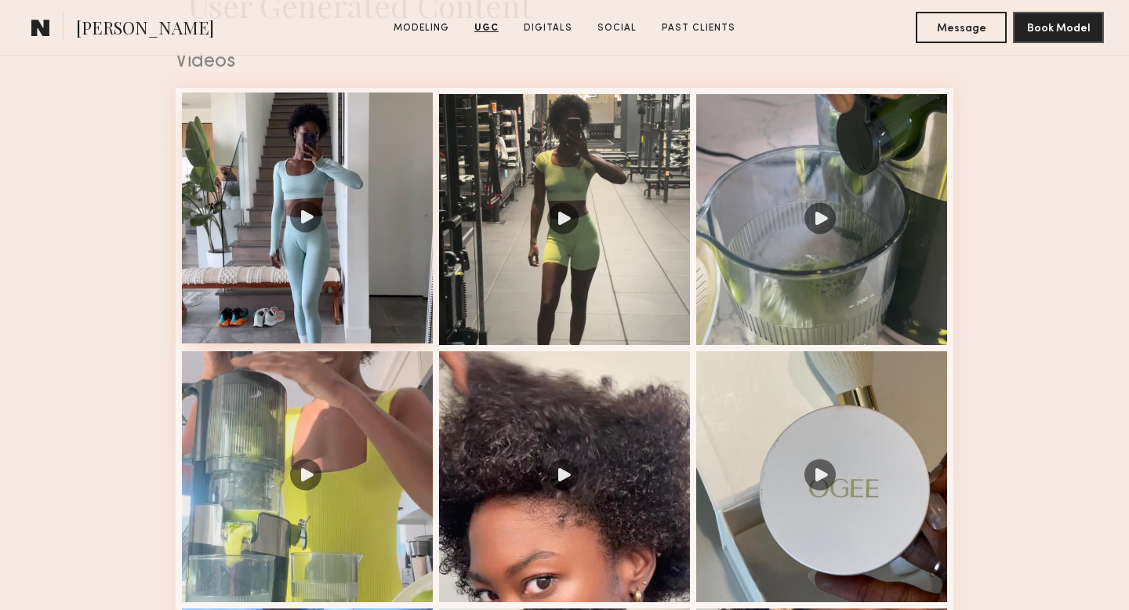
click at [305, 222] on div at bounding box center [307, 217] width 251 height 251
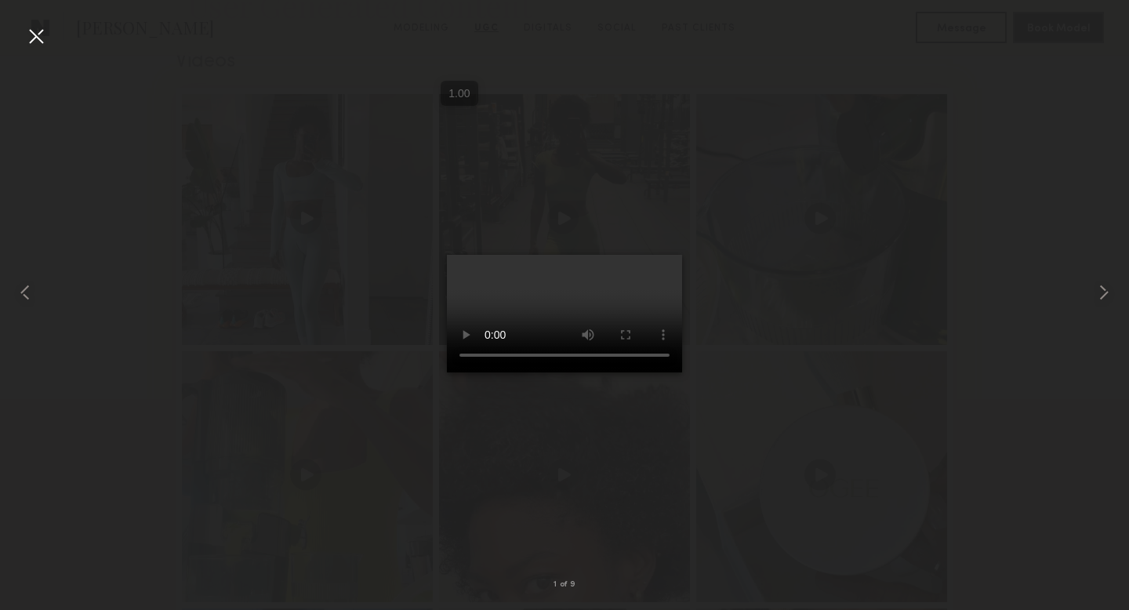
click at [32, 34] on div at bounding box center [36, 36] width 25 height 25
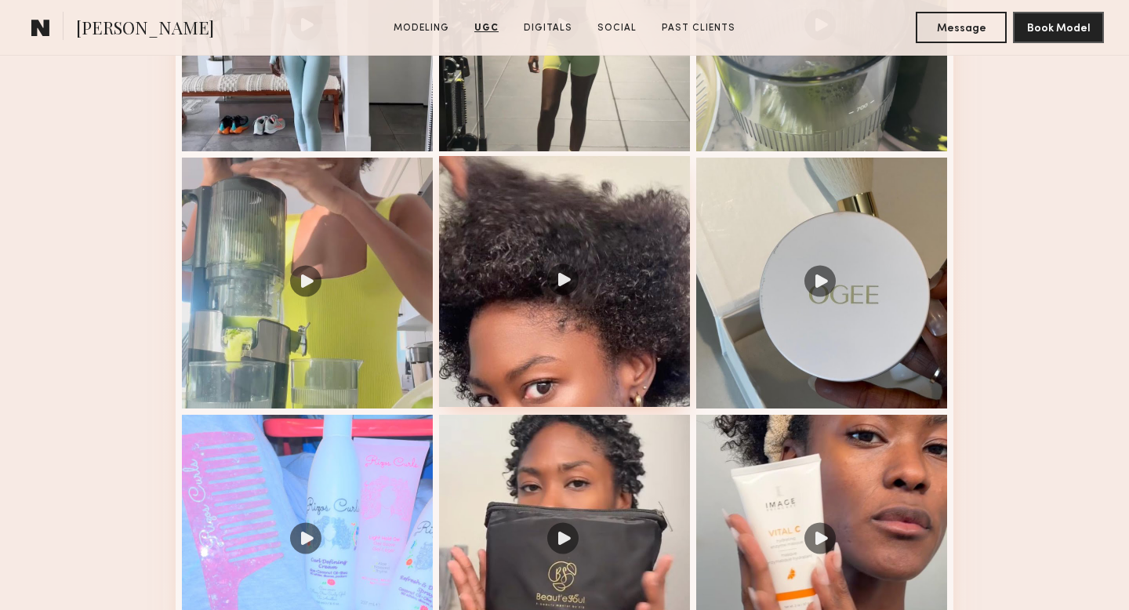
scroll to position [2035, 0]
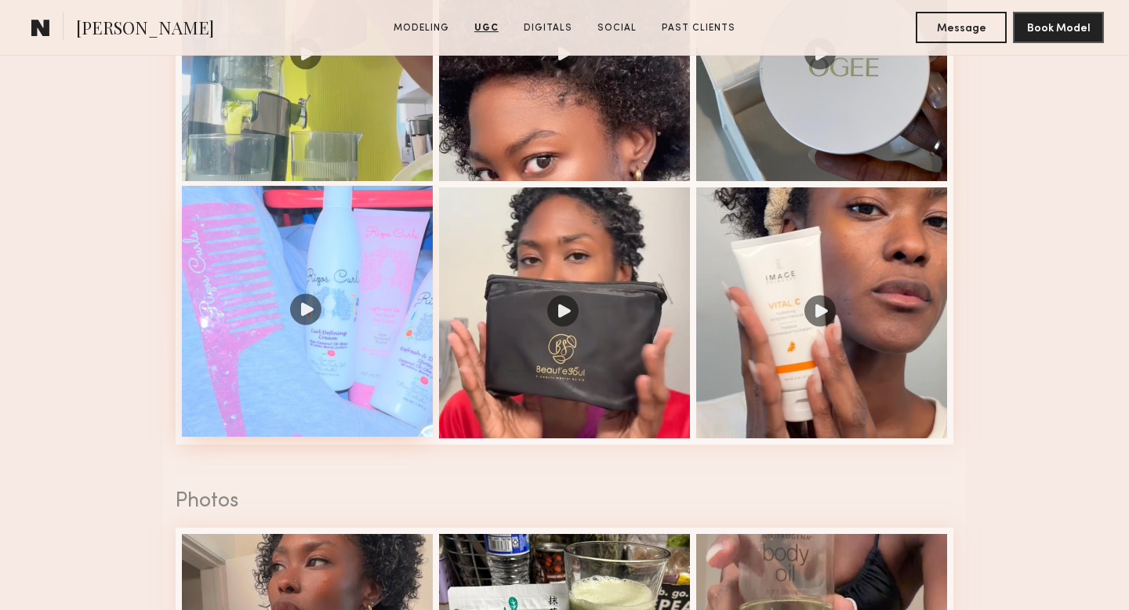
click at [309, 304] on div at bounding box center [307, 311] width 251 height 251
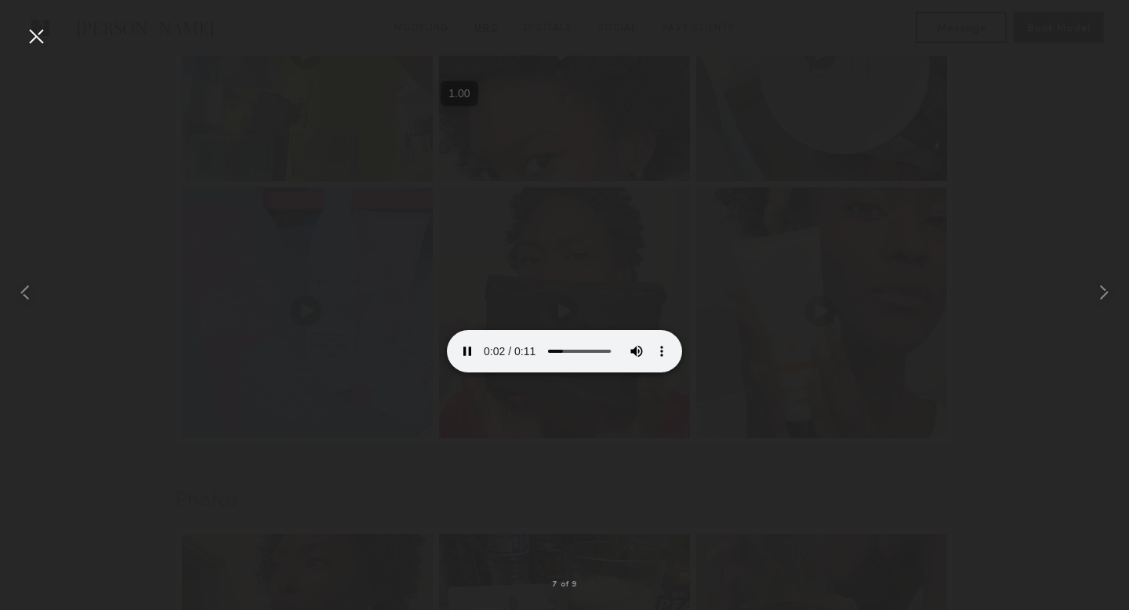
click at [28, 30] on div at bounding box center [36, 36] width 25 height 25
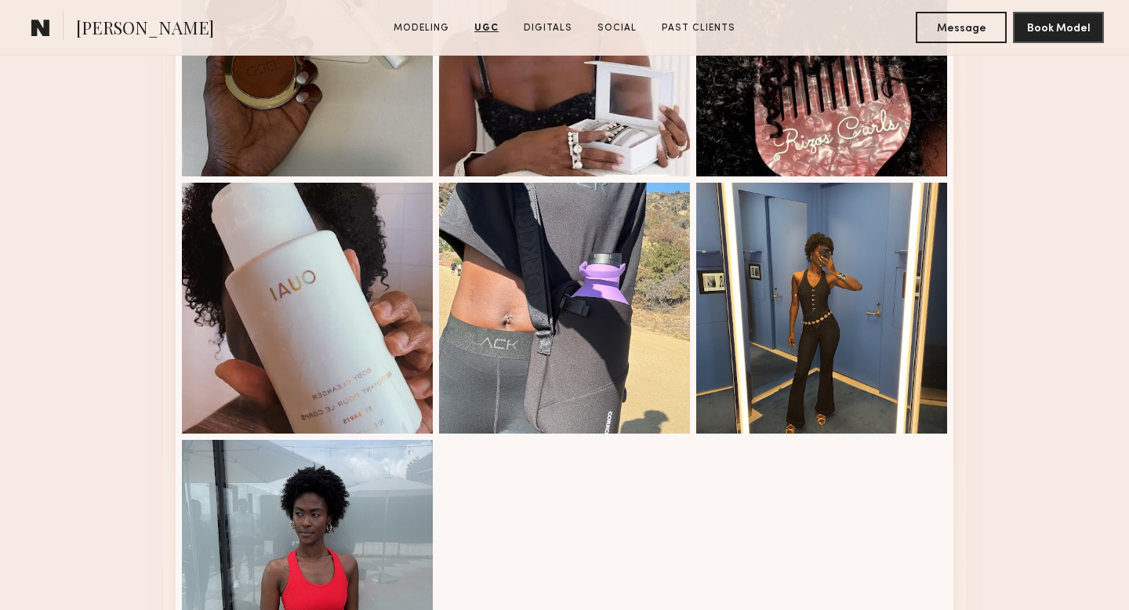
scroll to position [2900, 0]
click at [381, 313] on div at bounding box center [307, 307] width 251 height 251
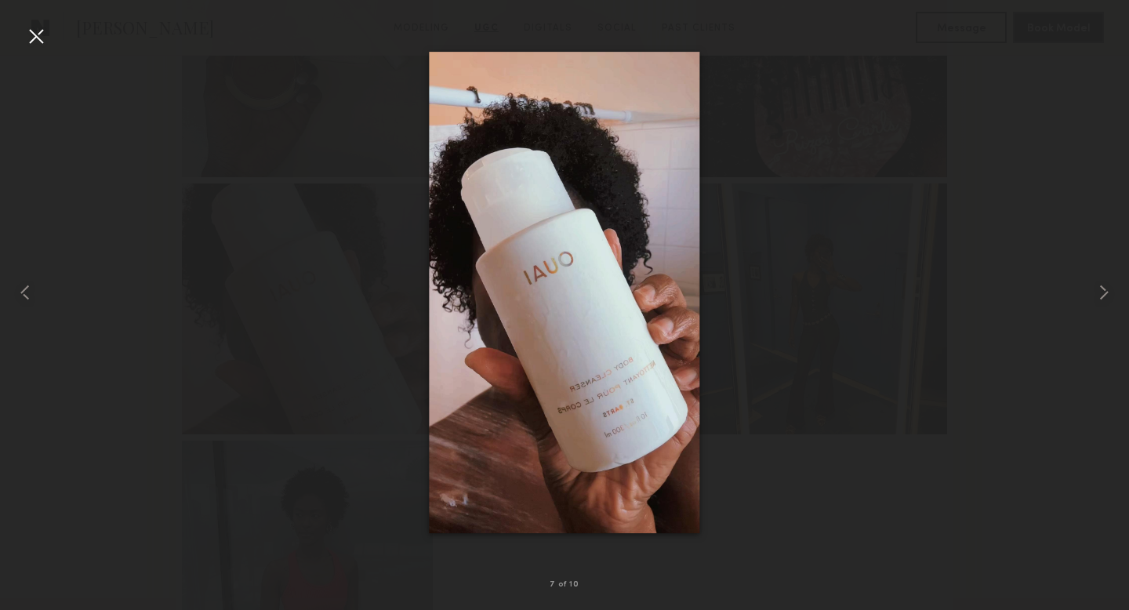
click at [27, 40] on div at bounding box center [36, 36] width 25 height 25
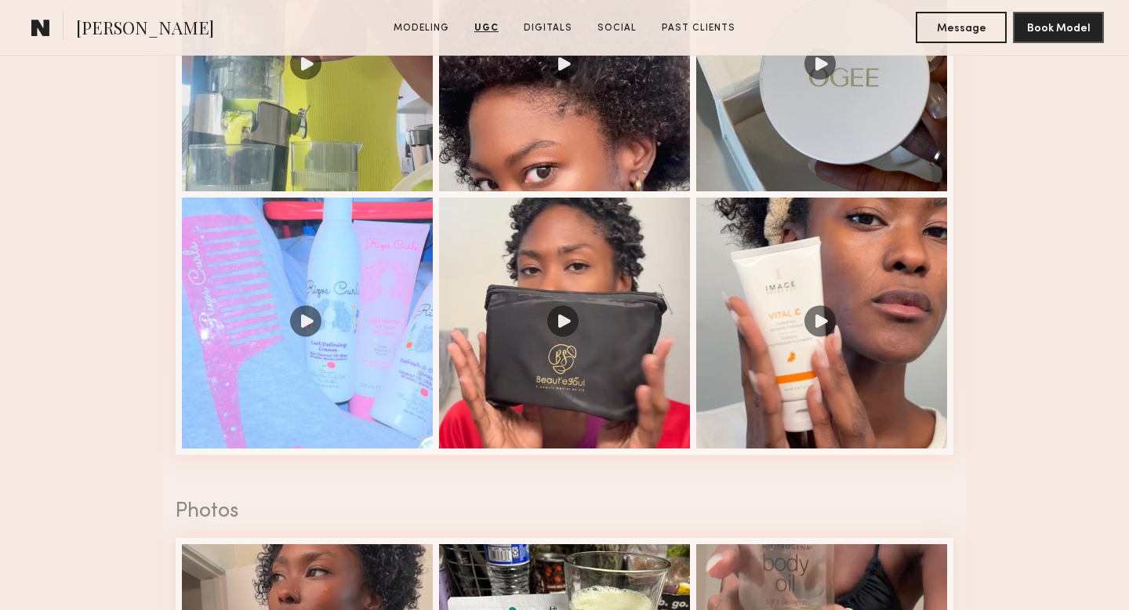
scroll to position [1917, 0]
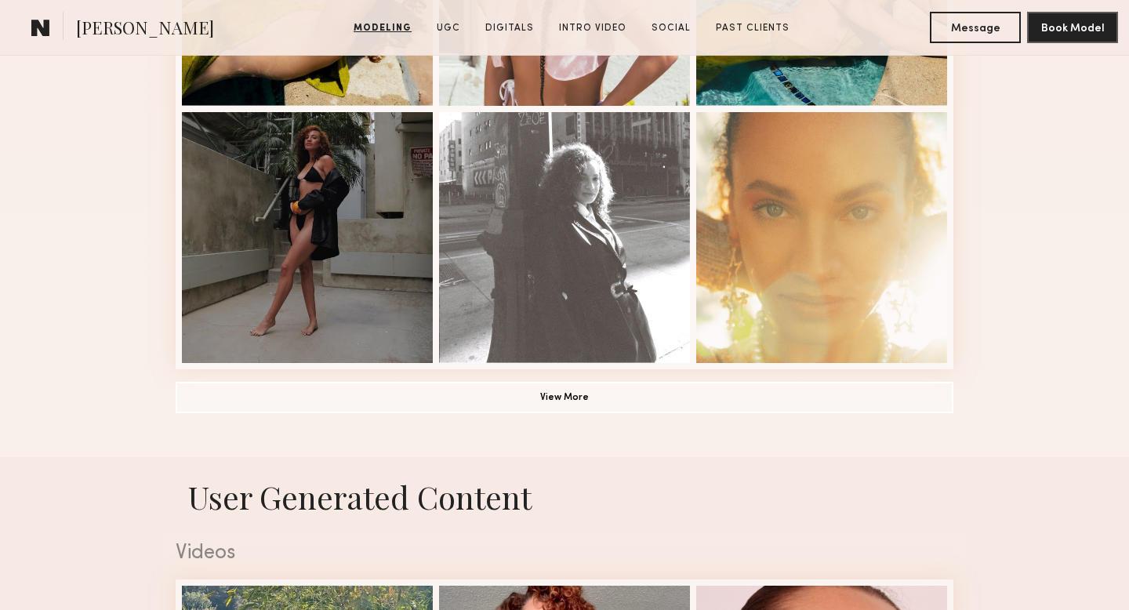
scroll to position [1126, 0]
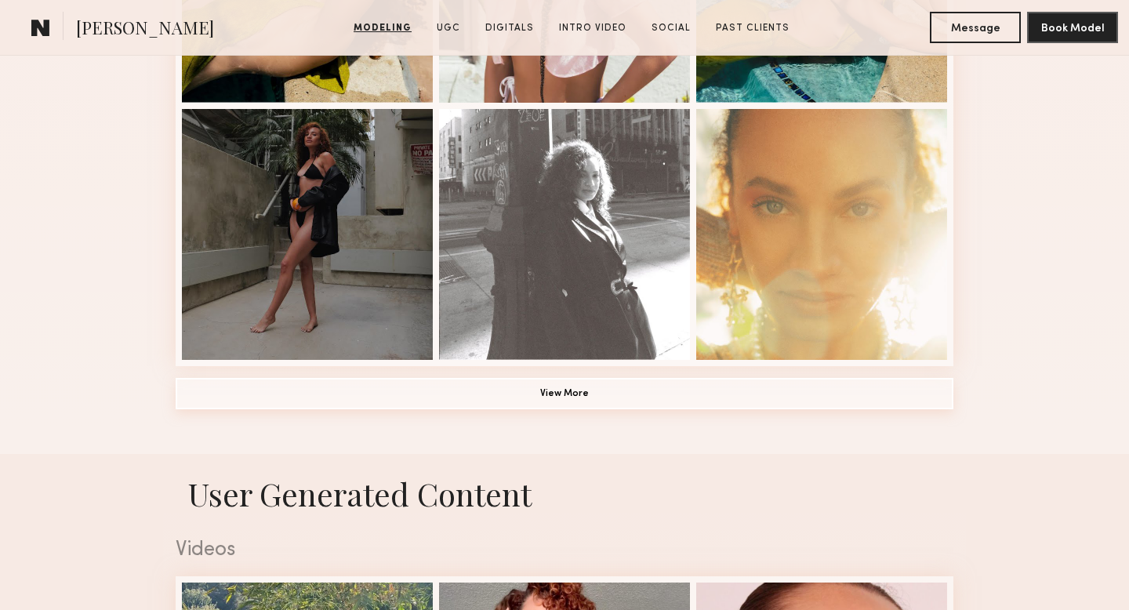
click at [597, 393] on button "View More" at bounding box center [565, 393] width 778 height 31
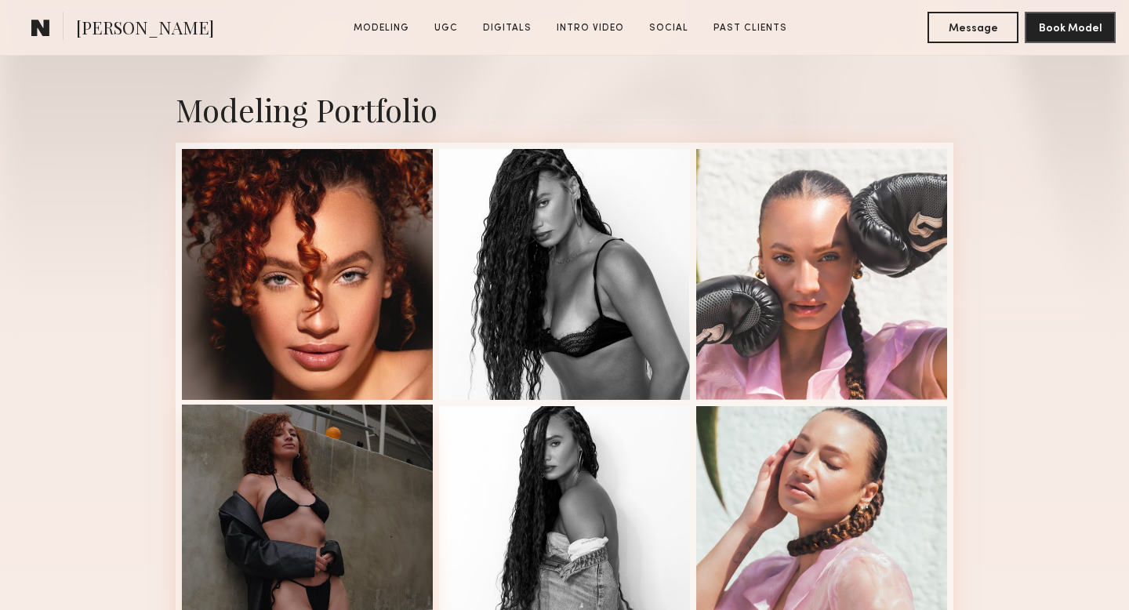
scroll to position [444, 0]
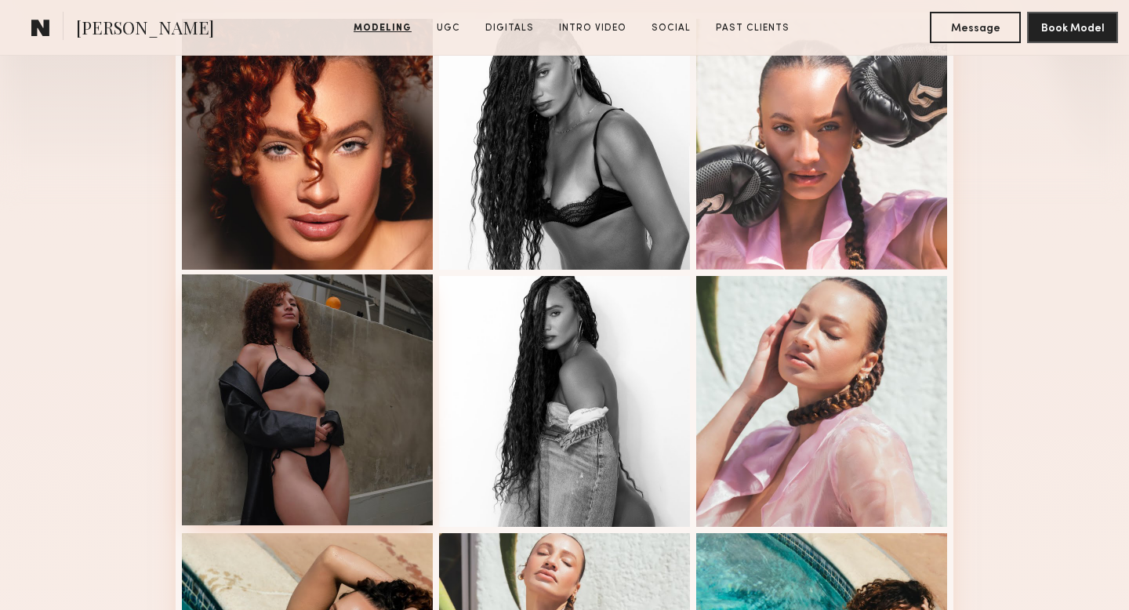
click at [296, 437] on div at bounding box center [307, 399] width 251 height 251
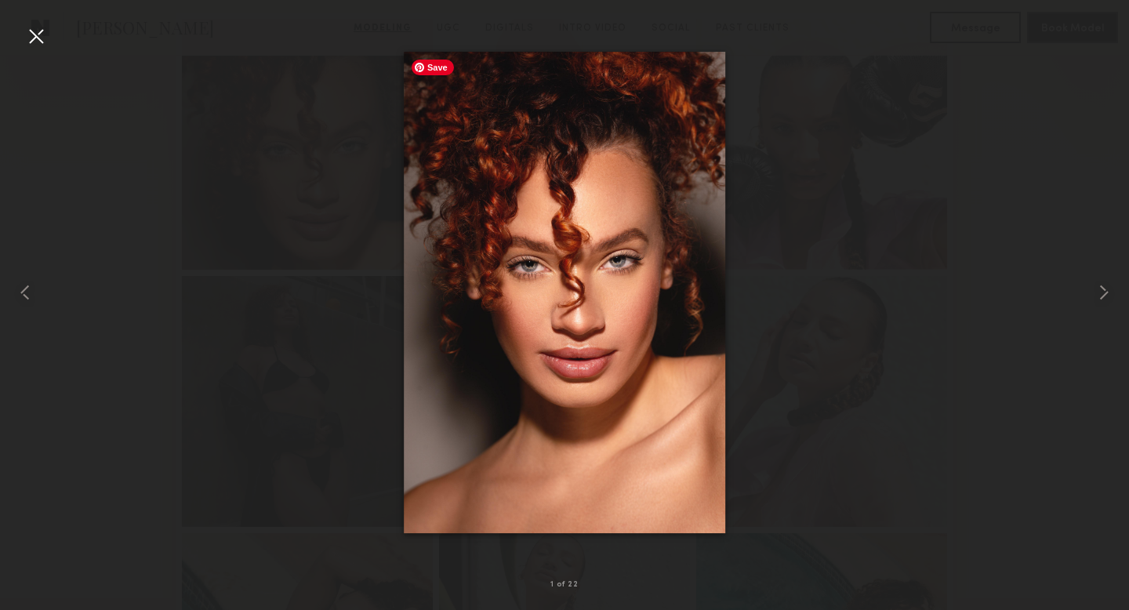
click at [899, 303] on div at bounding box center [564, 292] width 1129 height 535
click at [913, 169] on div at bounding box center [564, 292] width 1129 height 535
click at [35, 34] on div at bounding box center [36, 36] width 25 height 25
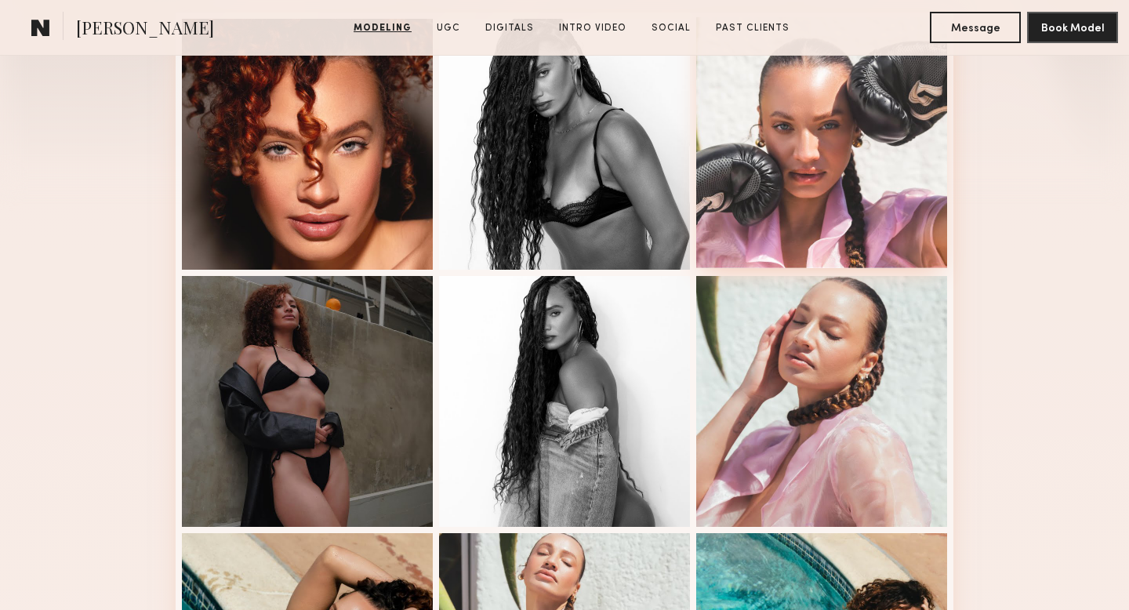
click at [785, 219] on div at bounding box center [821, 142] width 251 height 251
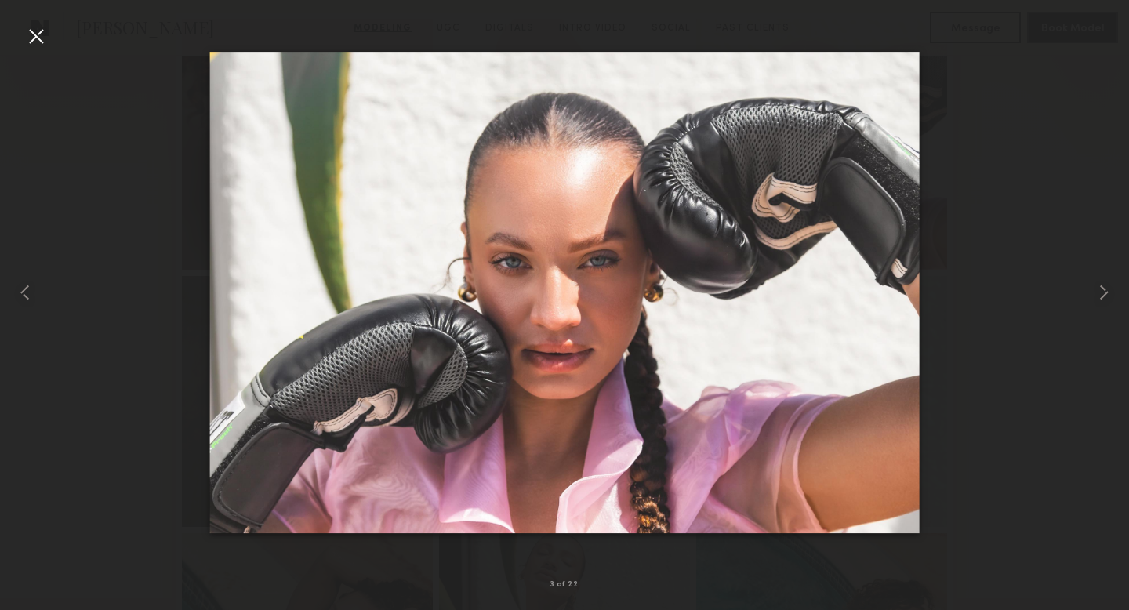
click at [47, 33] on div at bounding box center [36, 36] width 25 height 25
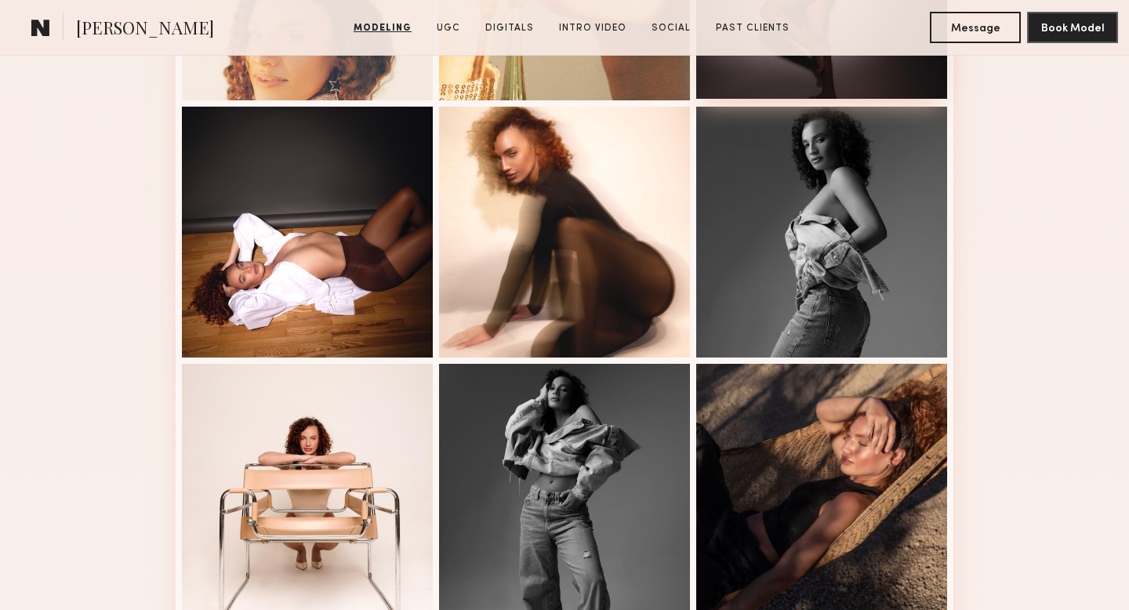
scroll to position [1796, 0]
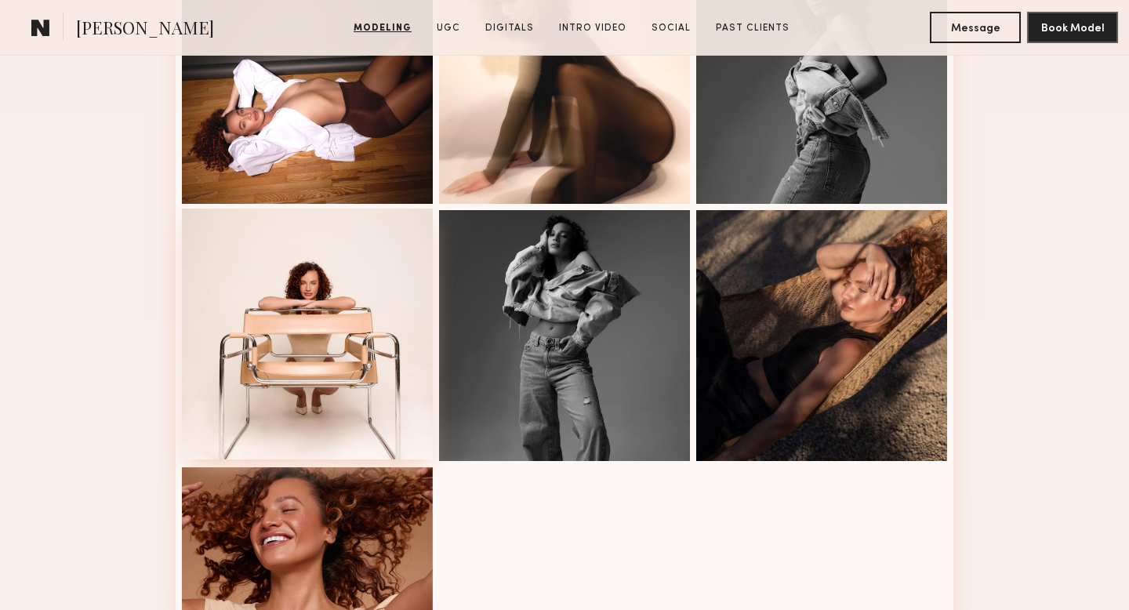
click at [351, 359] on div at bounding box center [307, 334] width 251 height 251
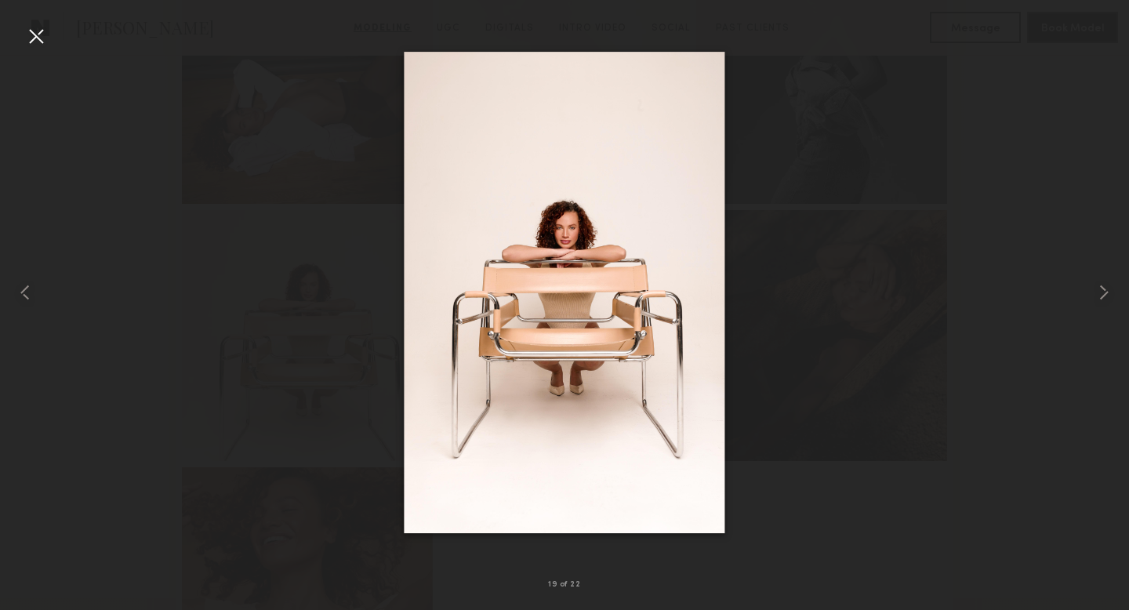
click at [39, 35] on div at bounding box center [36, 36] width 25 height 25
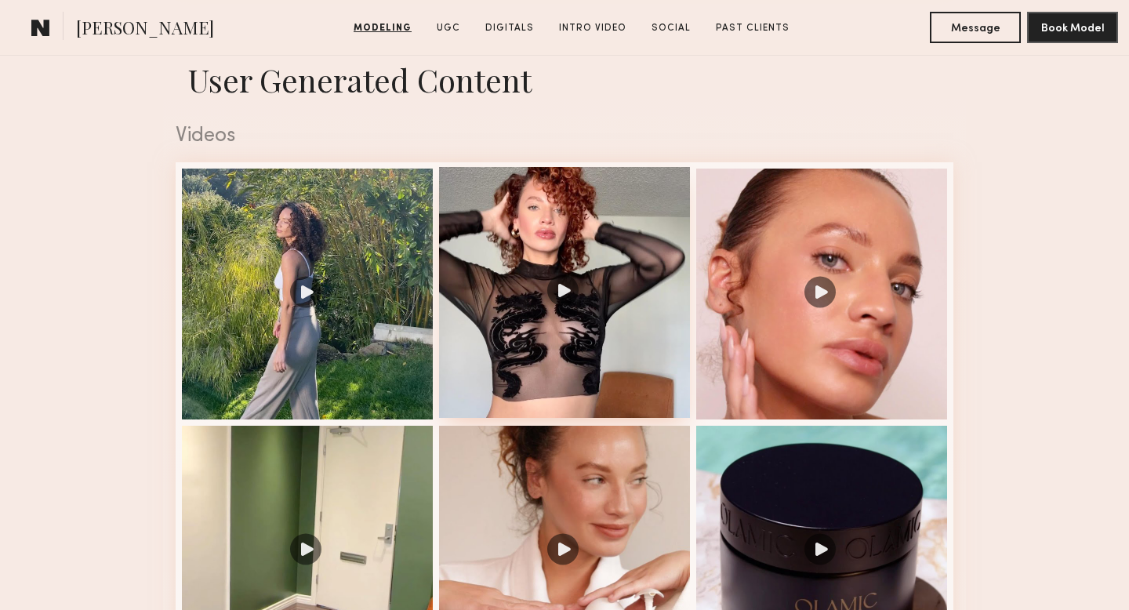
scroll to position [2730, 0]
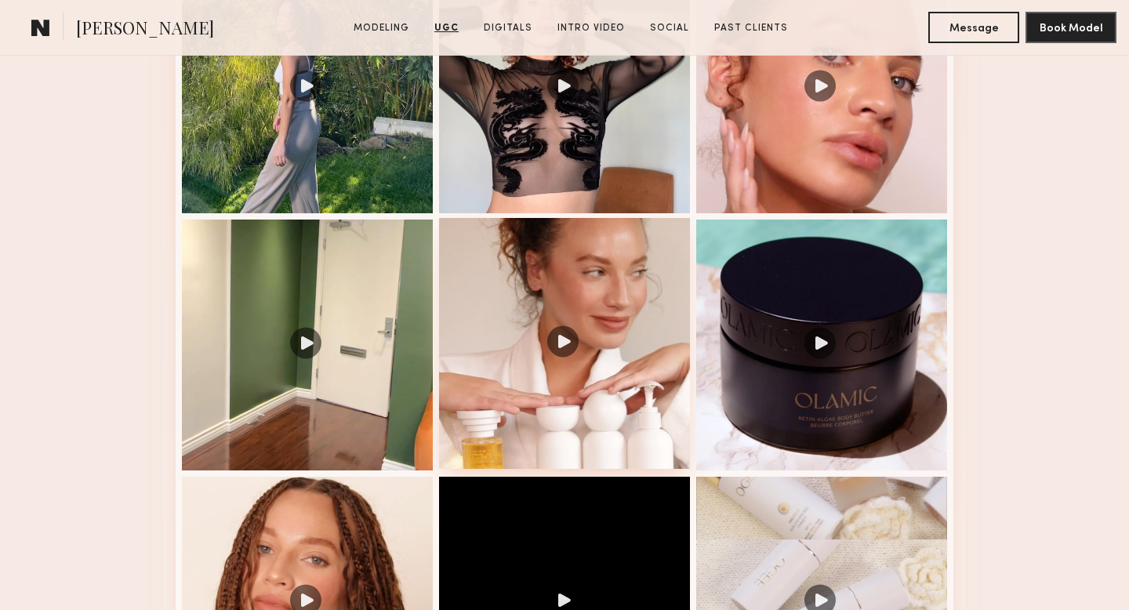
click at [567, 328] on div at bounding box center [564, 343] width 251 height 251
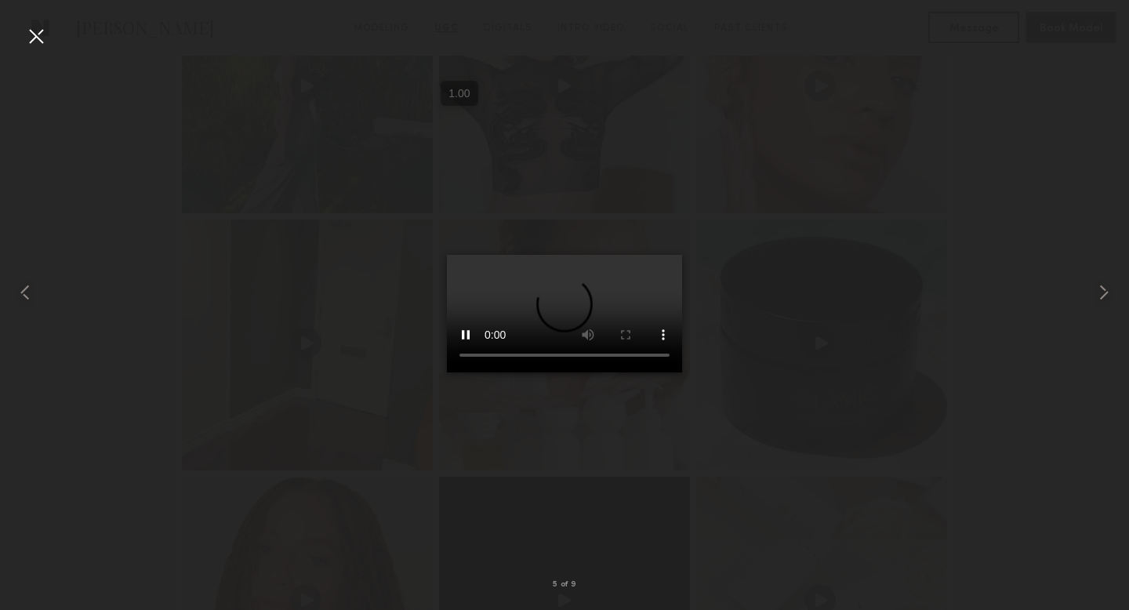
click at [754, 454] on div at bounding box center [564, 292] width 1129 height 535
click at [31, 33] on div at bounding box center [36, 36] width 25 height 25
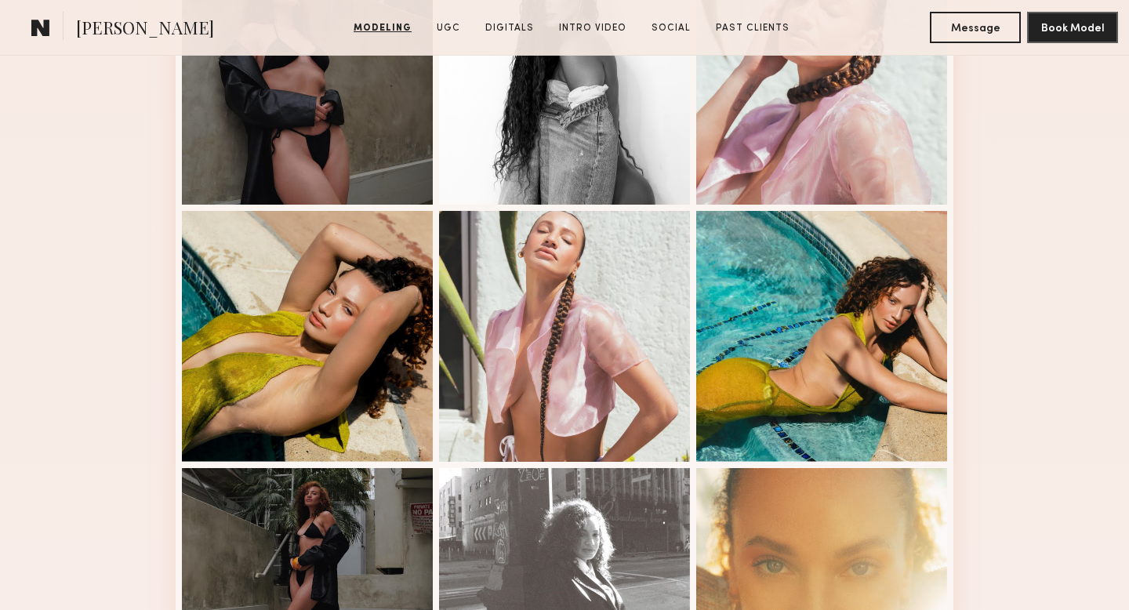
scroll to position [762, 0]
